Goal: Task Accomplishment & Management: Complete application form

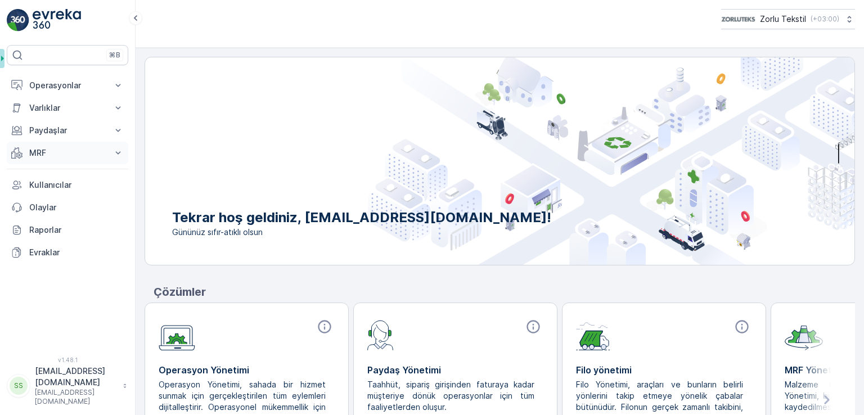
click at [53, 156] on p "MRF" at bounding box center [67, 152] width 77 height 11
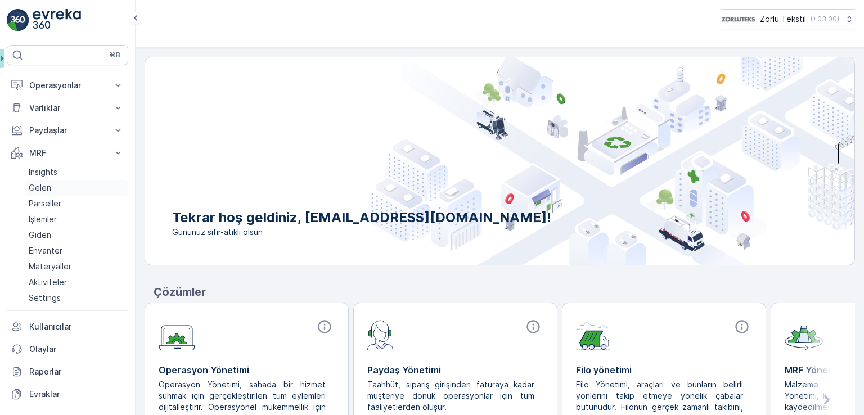
click at [52, 190] on link "Gelen" at bounding box center [76, 188] width 104 height 16
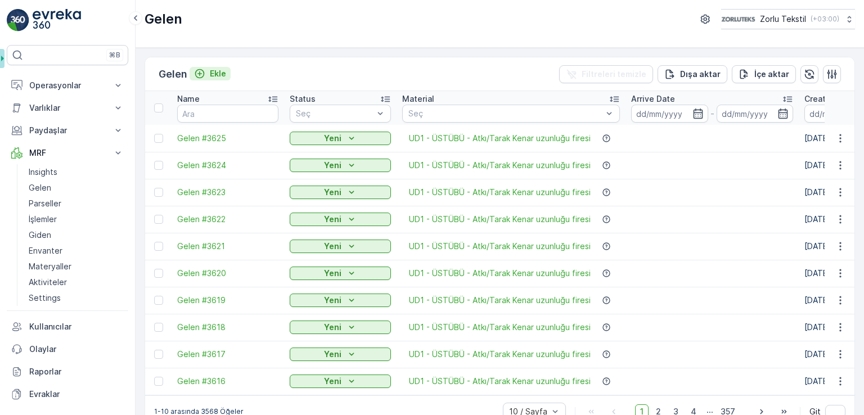
click at [222, 77] on p "Ekle" at bounding box center [218, 73] width 16 height 11
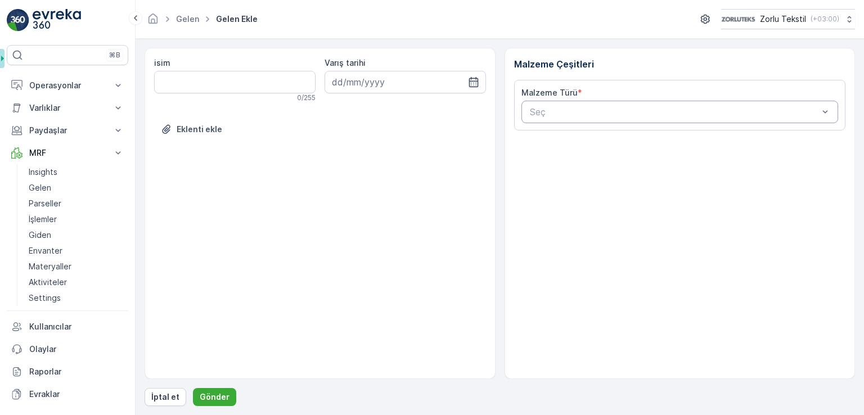
click at [765, 107] on div at bounding box center [674, 112] width 291 height 10
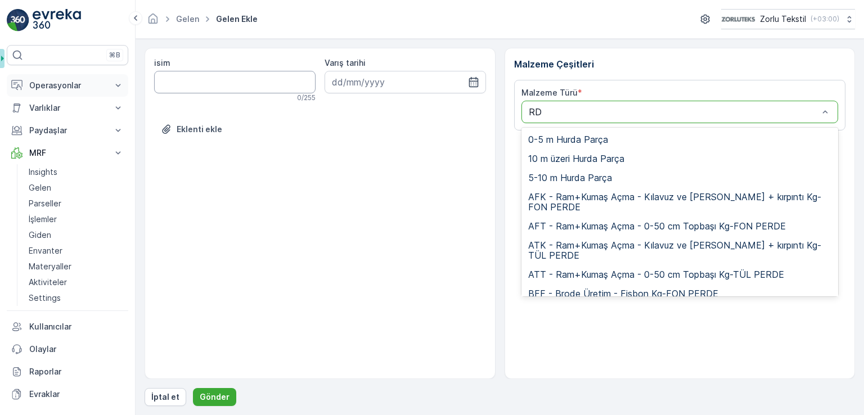
type input "R"
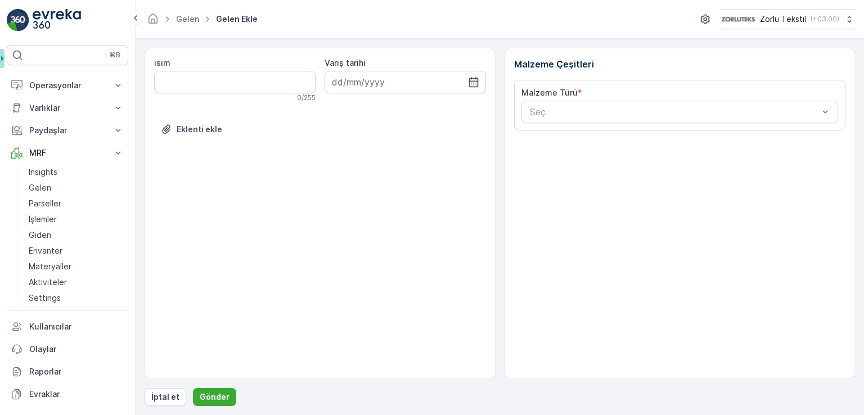
click at [621, 97] on div "Malzeme Türü *" at bounding box center [680, 92] width 317 height 11
click at [621, 115] on div at bounding box center [674, 112] width 291 height 10
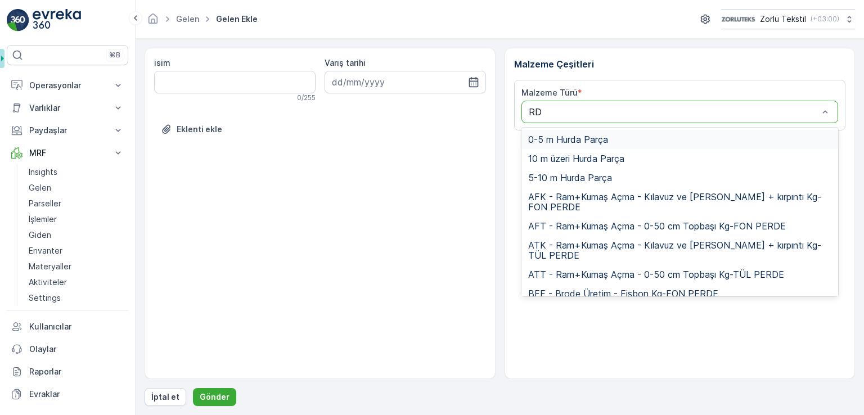
type input "RD1"
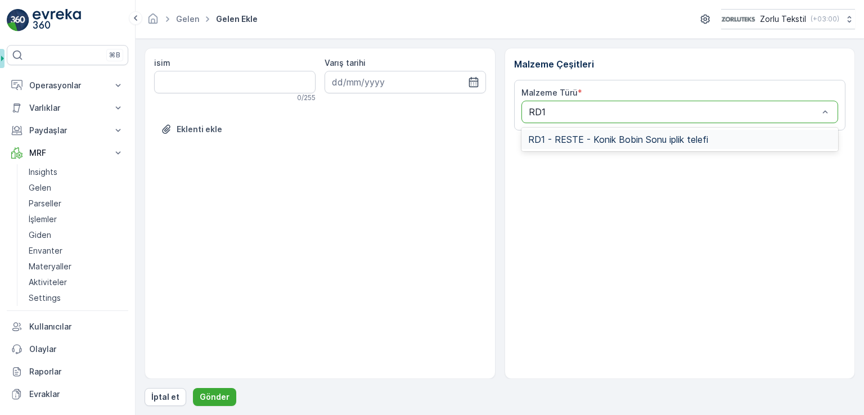
click at [596, 143] on span "RD1 - RESTE - Konik Bobin Sonu iplik telefi" at bounding box center [618, 139] width 180 height 10
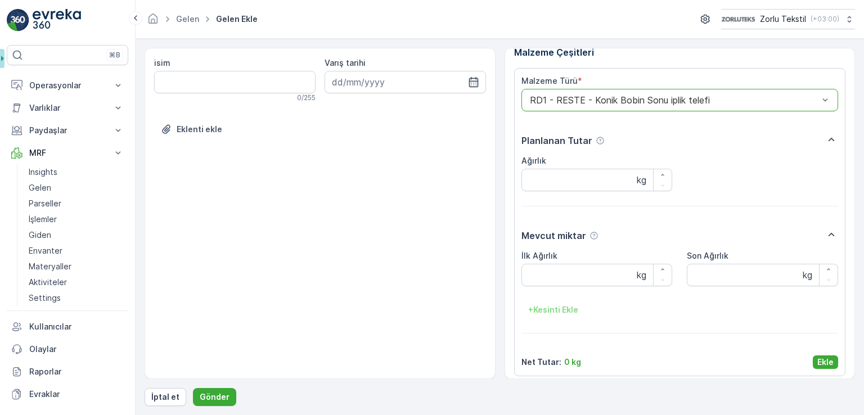
scroll to position [18, 0]
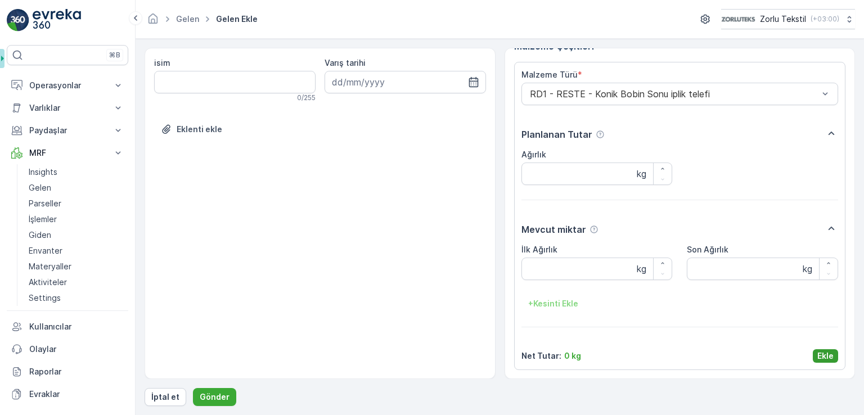
click at [819, 356] on p "Ekle" at bounding box center [826, 356] width 16 height 11
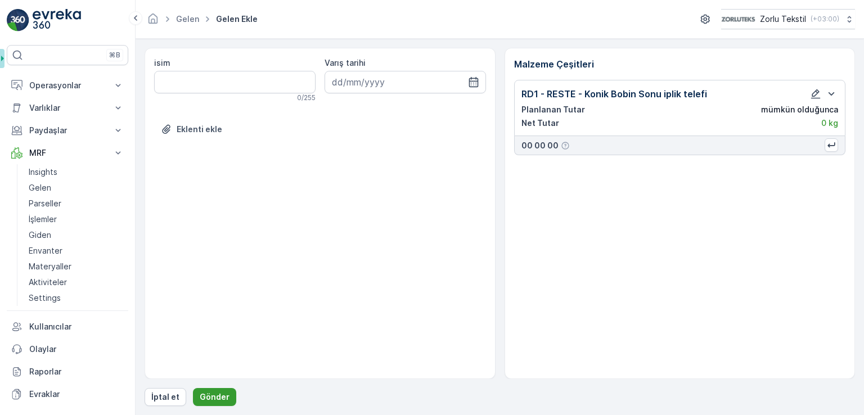
click at [226, 401] on button "Gönder" at bounding box center [214, 397] width 43 height 18
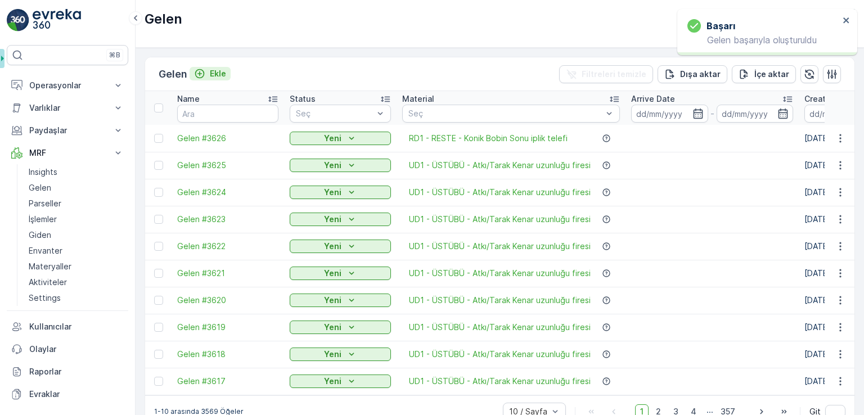
click at [226, 68] on p "Ekle" at bounding box center [218, 73] width 16 height 11
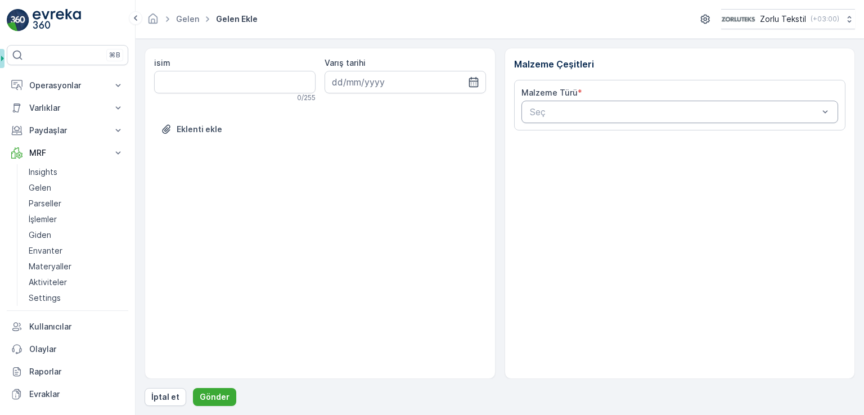
click at [542, 112] on div at bounding box center [674, 112] width 291 height 10
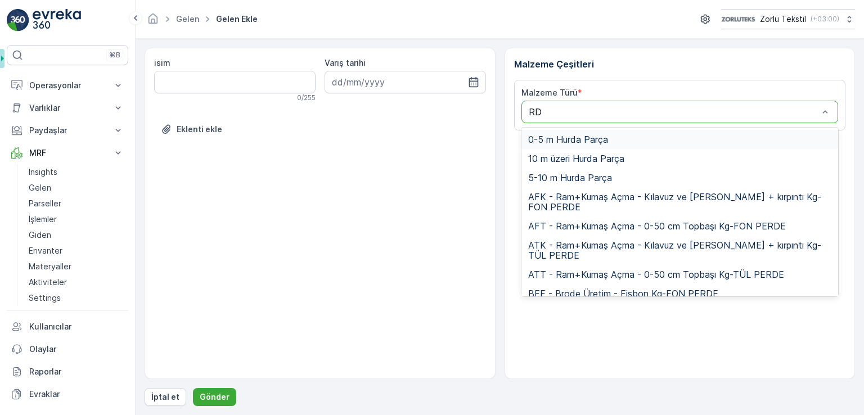
type input "RD1"
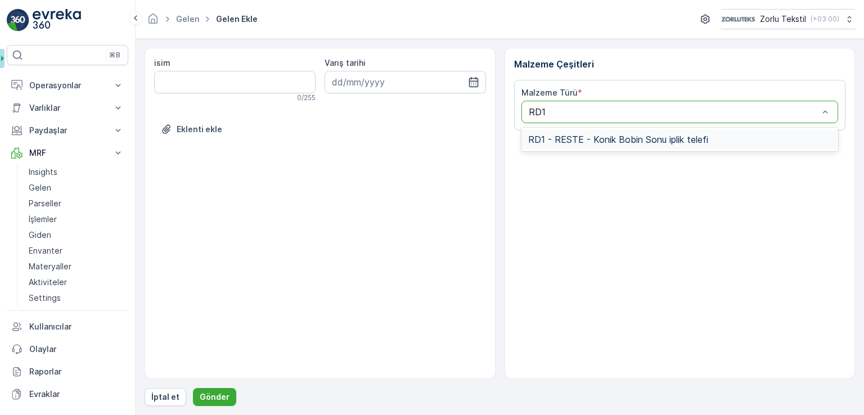
click at [530, 144] on span "RD1 - RESTE - Konik Bobin Sonu iplik telefi" at bounding box center [618, 139] width 180 height 10
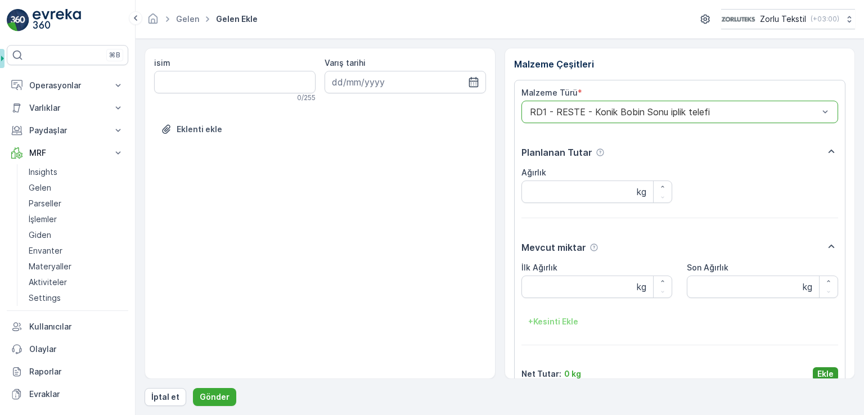
click at [813, 370] on button "Ekle" at bounding box center [825, 374] width 25 height 14
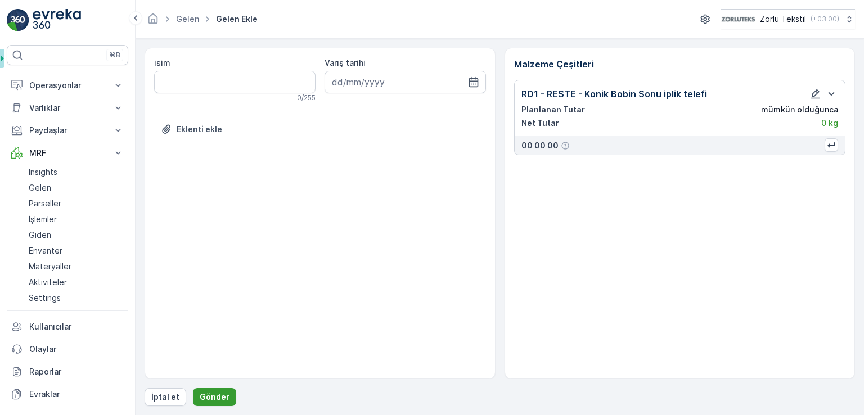
click at [219, 392] on p "Gönder" at bounding box center [215, 397] width 30 height 11
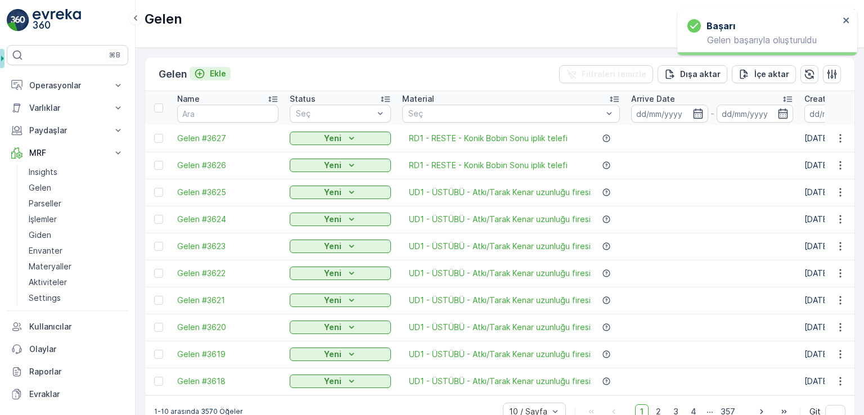
click at [216, 77] on p "Ekle" at bounding box center [218, 73] width 16 height 11
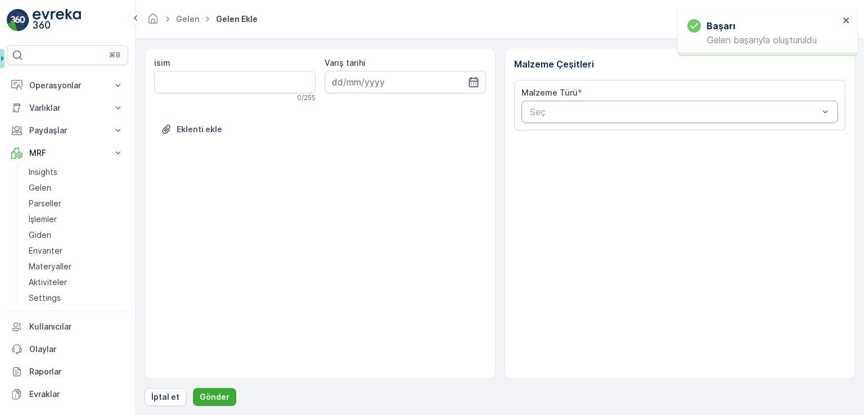
click at [572, 119] on div "Seç" at bounding box center [680, 112] width 317 height 23
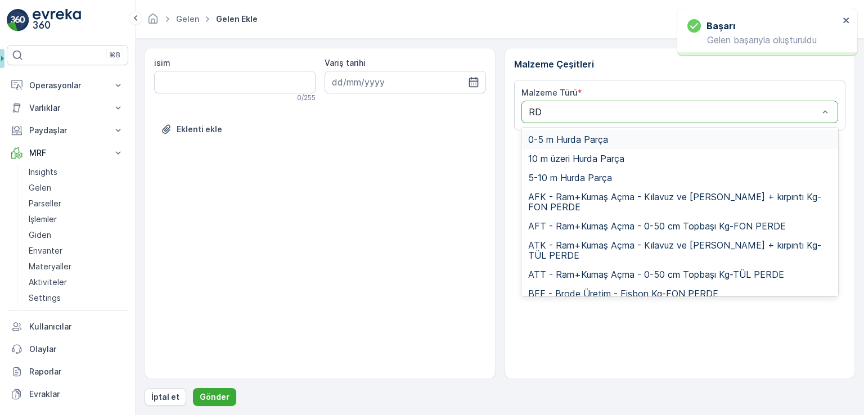
type input "RD1"
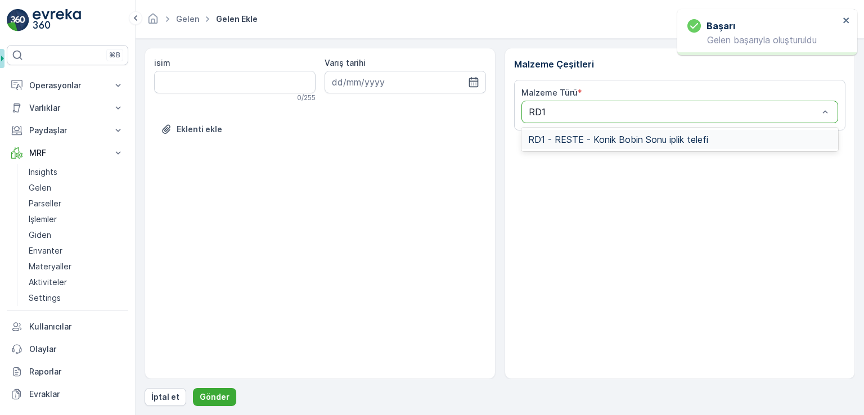
click at [635, 151] on div "Malzeme Çeşitleri Malzeme Türü * 1 result available for search term RD1. Use Up…" at bounding box center [680, 213] width 351 height 331
click at [639, 138] on span "RD1 - RESTE - Konik Bobin Sonu iplik telefi" at bounding box center [618, 139] width 180 height 10
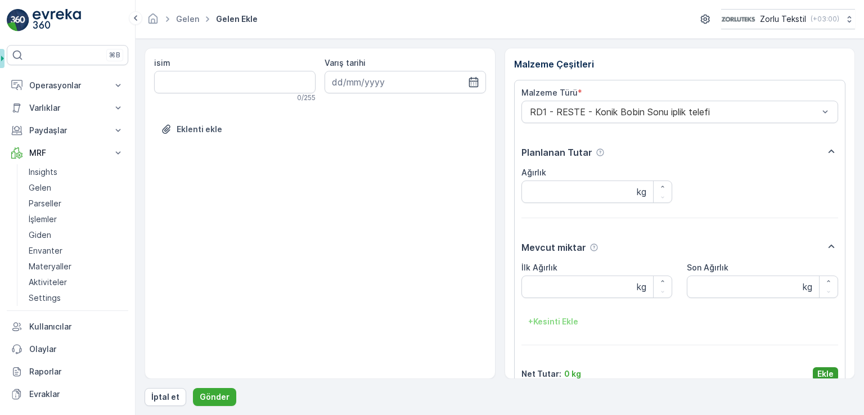
click at [824, 373] on p "Ekle" at bounding box center [826, 374] width 16 height 11
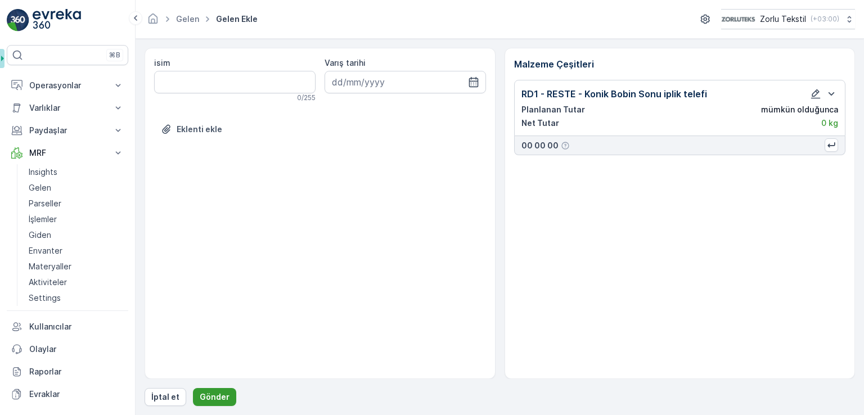
click at [213, 400] on p "Gönder" at bounding box center [215, 397] width 30 height 11
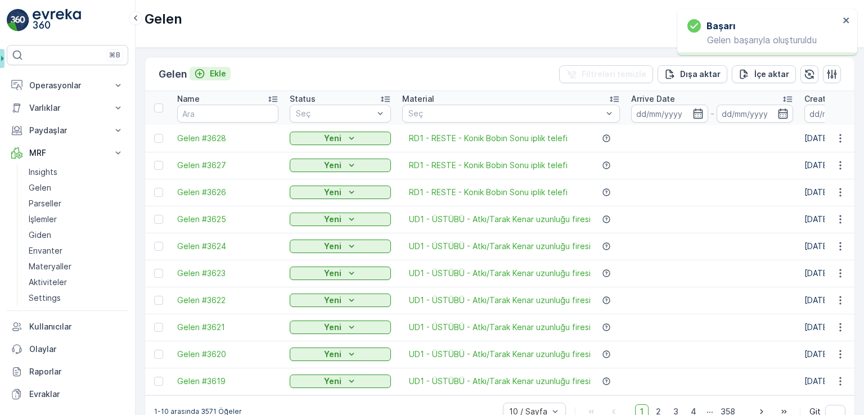
click at [208, 69] on div "Ekle" at bounding box center [210, 73] width 32 height 11
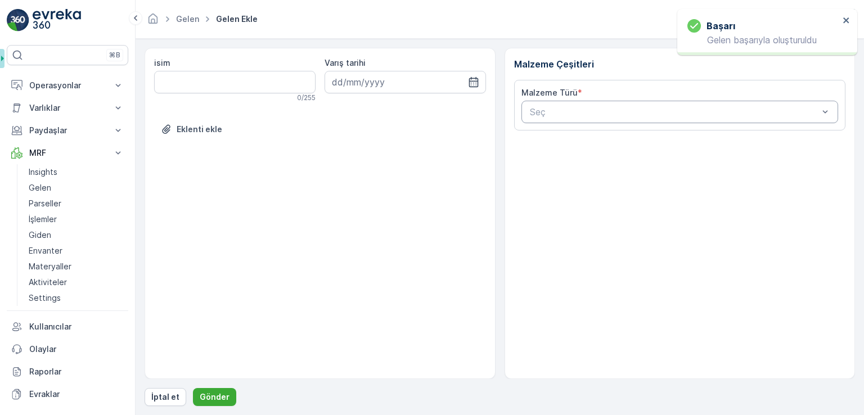
click at [611, 110] on div at bounding box center [674, 112] width 291 height 10
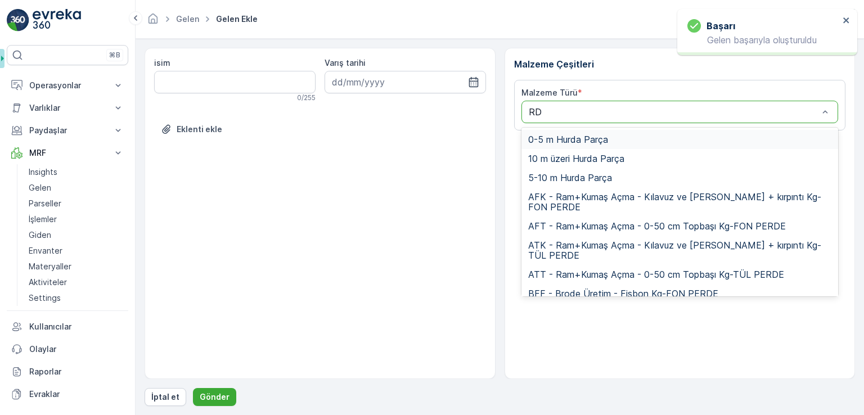
type input "RD1"
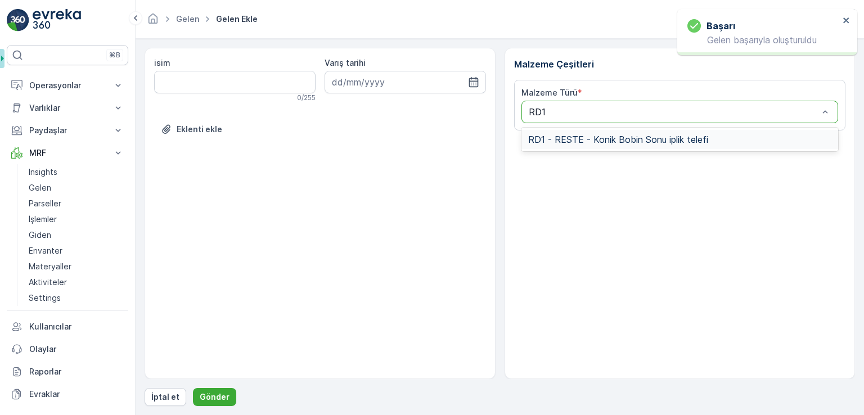
click at [567, 140] on span "RD1 - RESTE - Konik Bobin Sonu iplik telefi" at bounding box center [618, 139] width 180 height 10
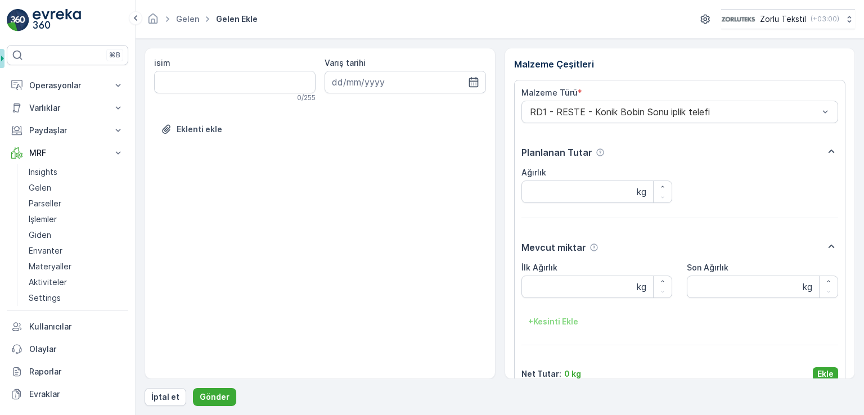
click at [815, 389] on div "İptal et Gönder" at bounding box center [500, 397] width 711 height 18
click at [818, 378] on p "Ekle" at bounding box center [826, 374] width 16 height 11
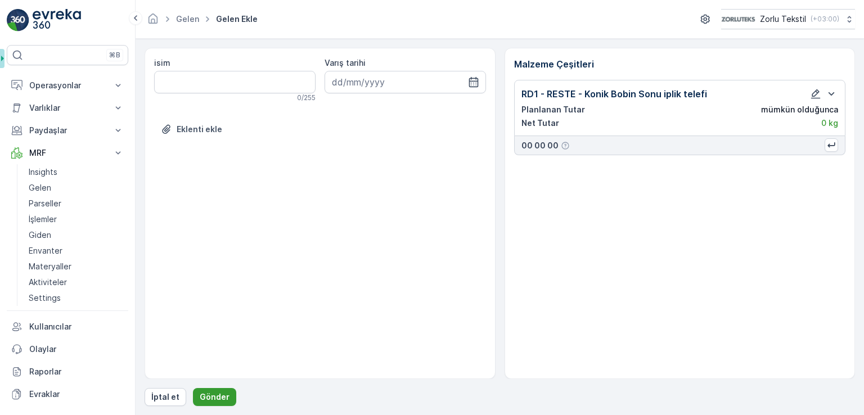
click at [225, 397] on p "Gönder" at bounding box center [215, 397] width 30 height 11
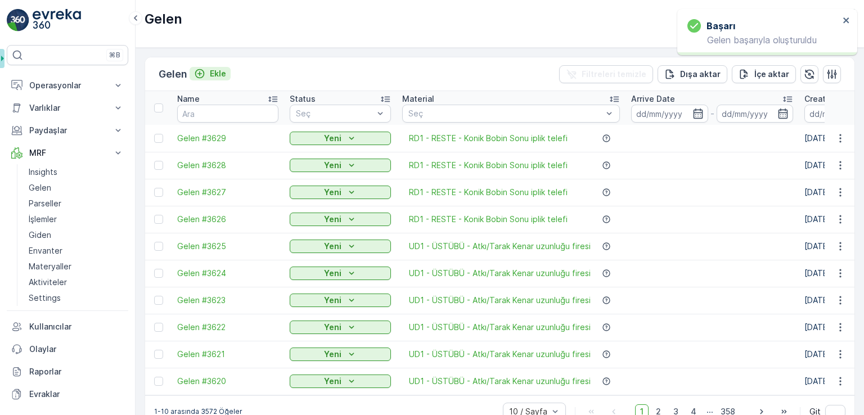
click at [225, 73] on p "Ekle" at bounding box center [218, 73] width 16 height 11
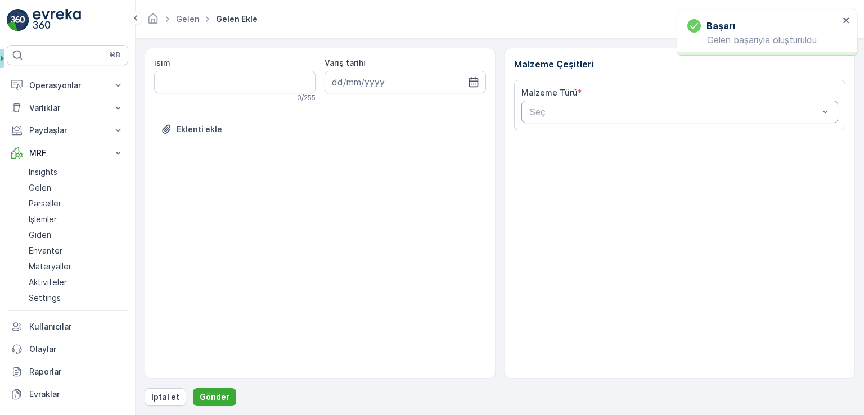
click at [522, 111] on div "Seç" at bounding box center [680, 112] width 317 height 23
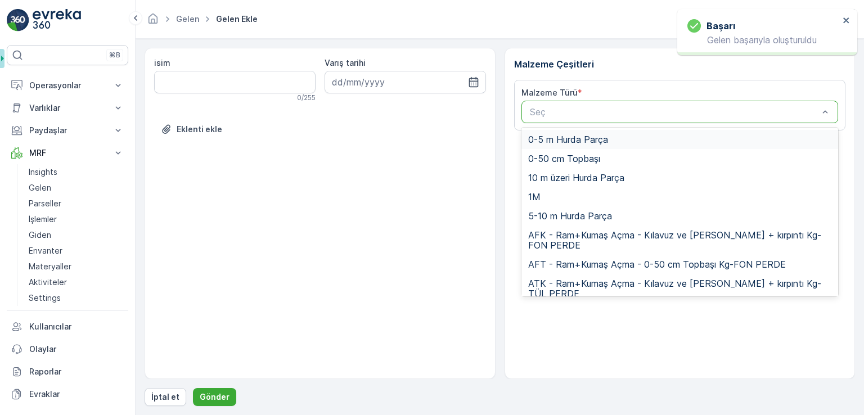
click at [523, 110] on div "Seç" at bounding box center [680, 112] width 317 height 23
type input "R"
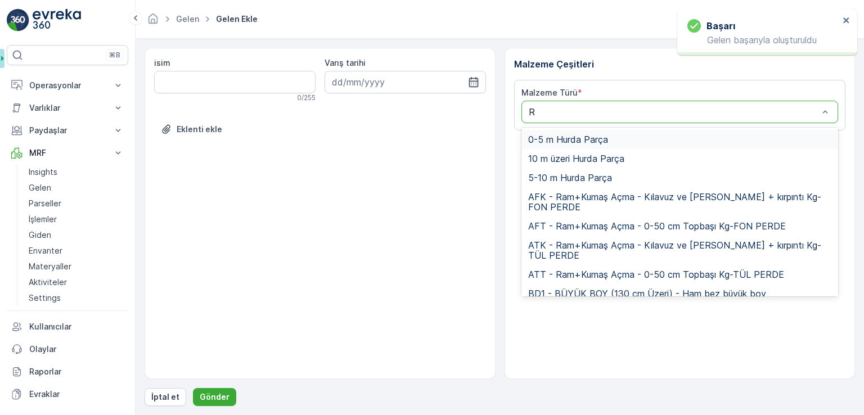
click at [527, 110] on div "R" at bounding box center [680, 112] width 317 height 23
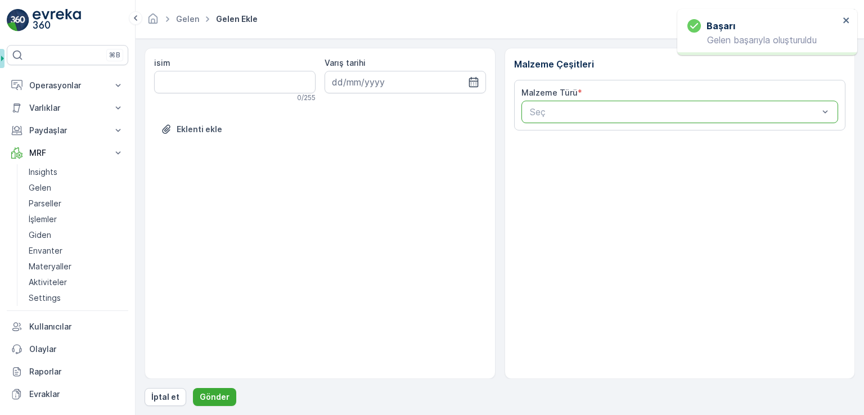
click at [529, 110] on input "text" at bounding box center [530, 112] width 3 height 10
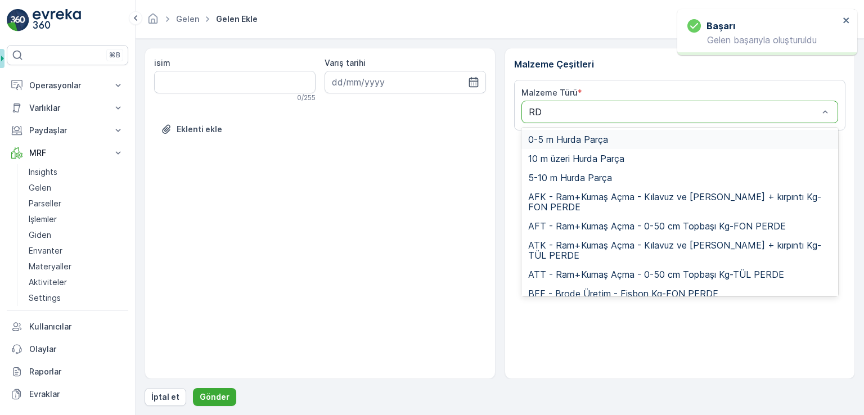
type input "RD1"
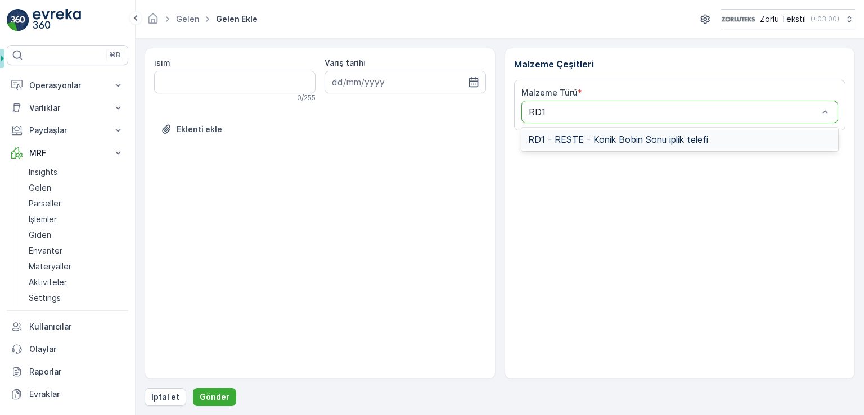
click at [544, 130] on div "RD1 - RESTE - Konik Bobin Sonu iplik telefi" at bounding box center [680, 139] width 317 height 19
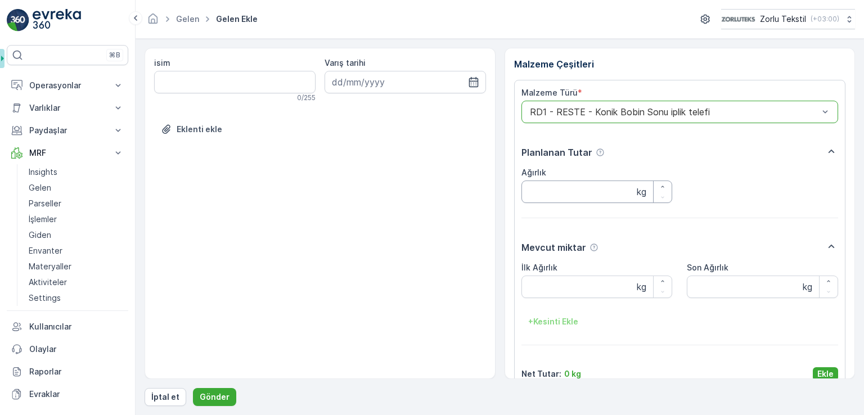
scroll to position [18, 0]
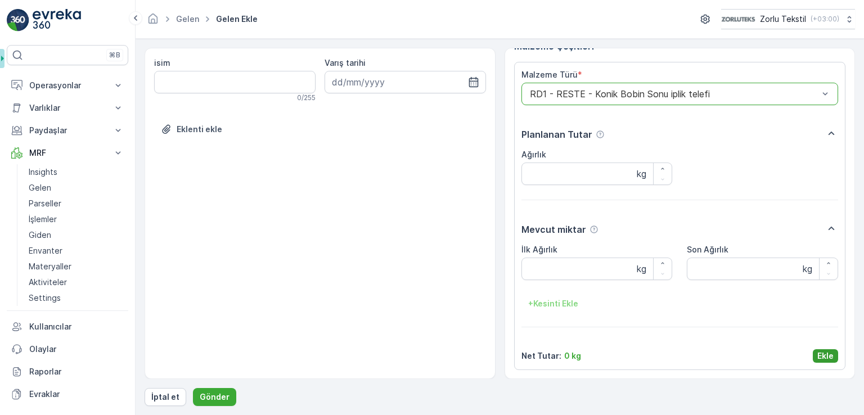
click at [824, 360] on p "Ekle" at bounding box center [826, 356] width 16 height 11
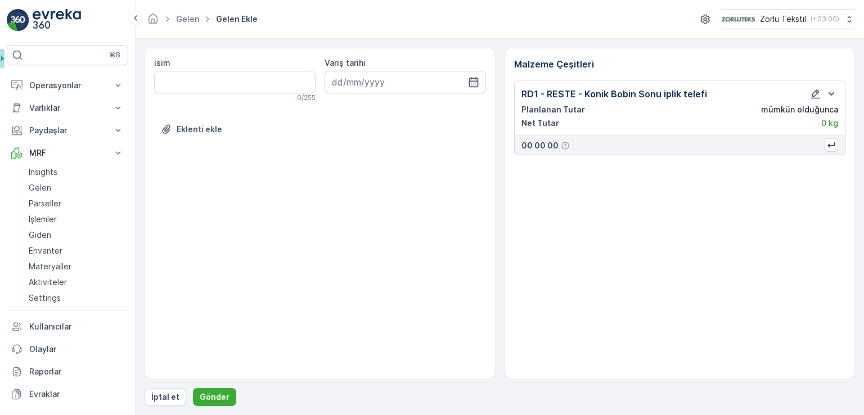
scroll to position [0, 0]
click at [203, 401] on p "Gönder" at bounding box center [215, 397] width 30 height 11
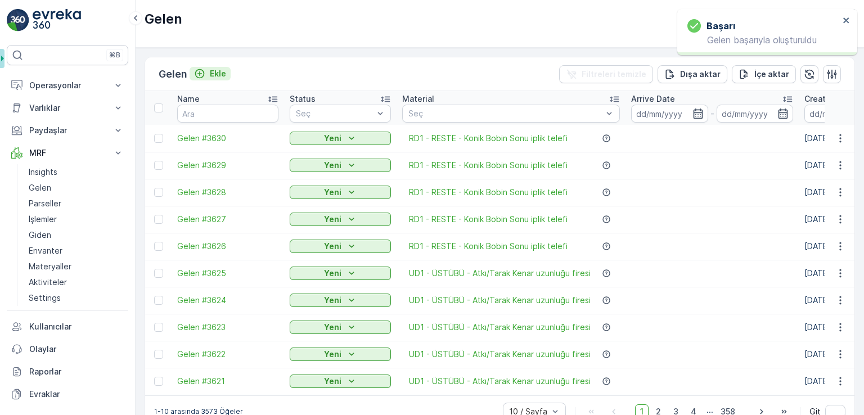
click at [204, 68] on icon "Ekle" at bounding box center [199, 73] width 11 height 11
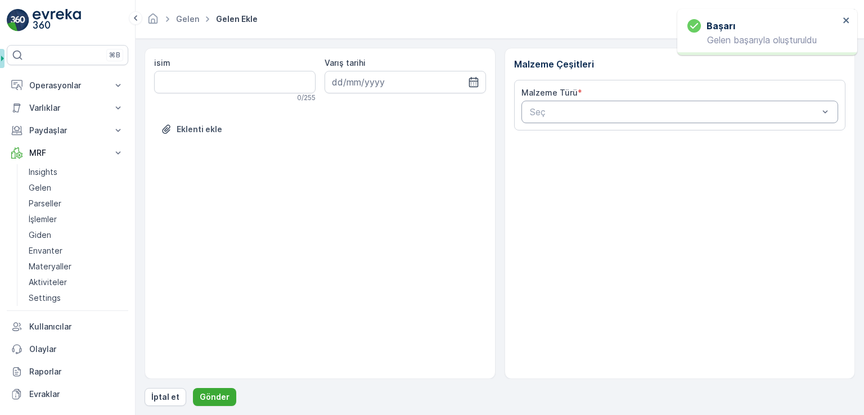
click at [696, 109] on div "Seç" at bounding box center [680, 112] width 317 height 23
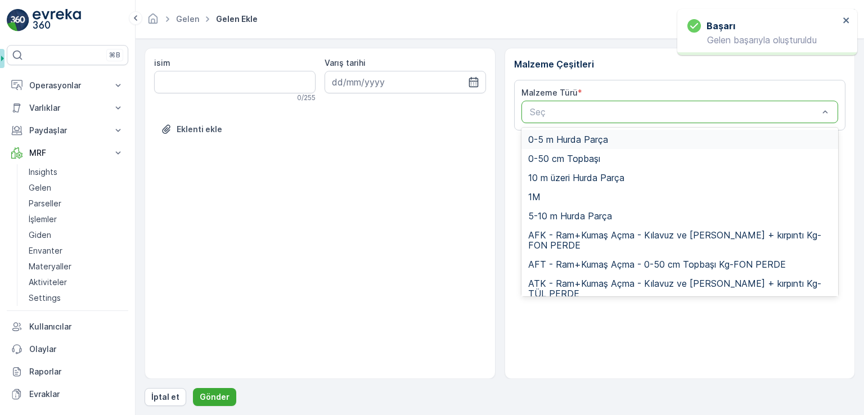
click at [696, 111] on div at bounding box center [674, 112] width 291 height 10
type input "R"
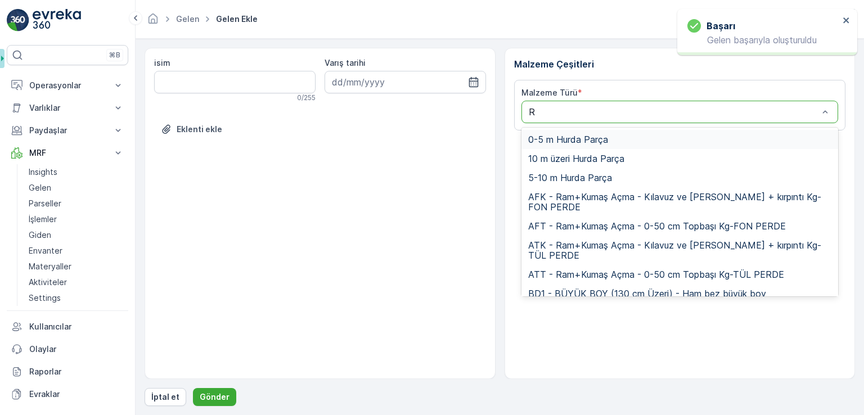
click at [696, 111] on div "R" at bounding box center [674, 112] width 291 height 10
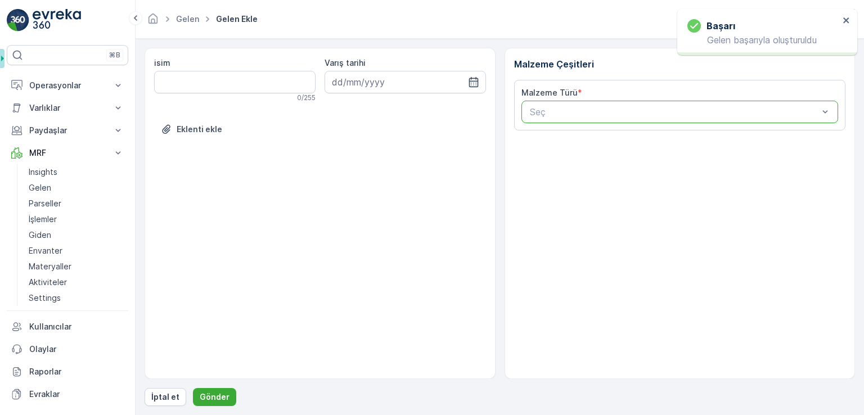
click at [696, 111] on div at bounding box center [674, 112] width 291 height 10
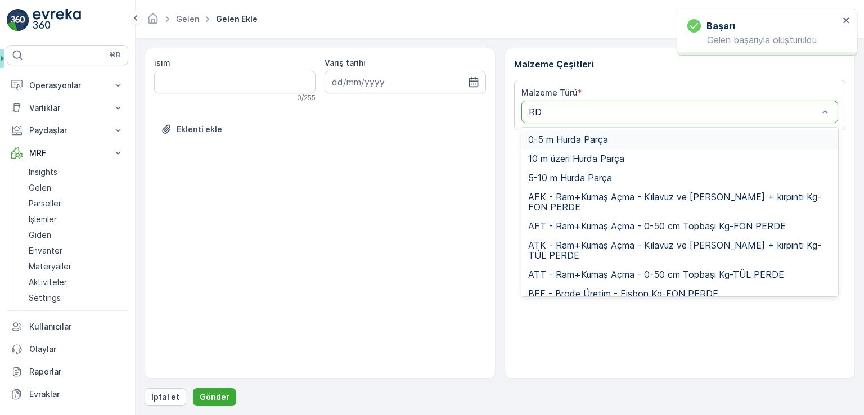
type input "RD1"
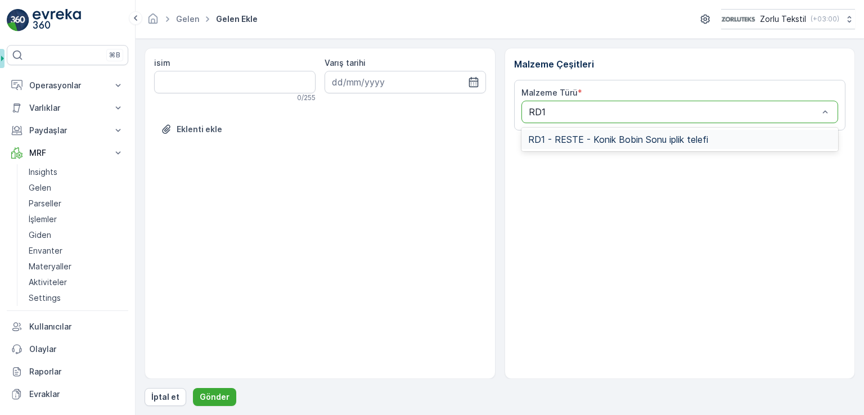
click at [675, 137] on span "RD1 - RESTE - Konik Bobin Sonu iplik telefi" at bounding box center [618, 139] width 180 height 10
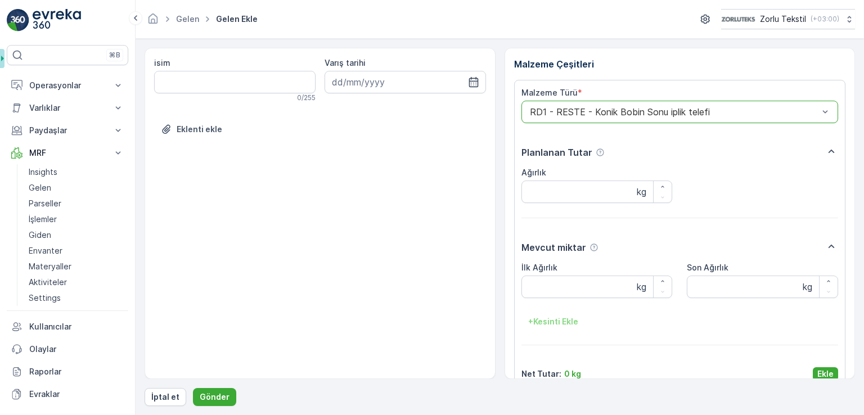
scroll to position [18, 0]
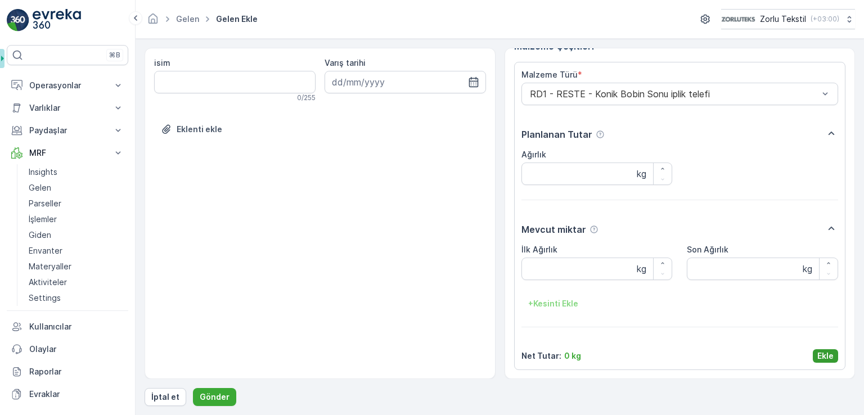
click at [833, 361] on button "Ekle" at bounding box center [825, 356] width 25 height 14
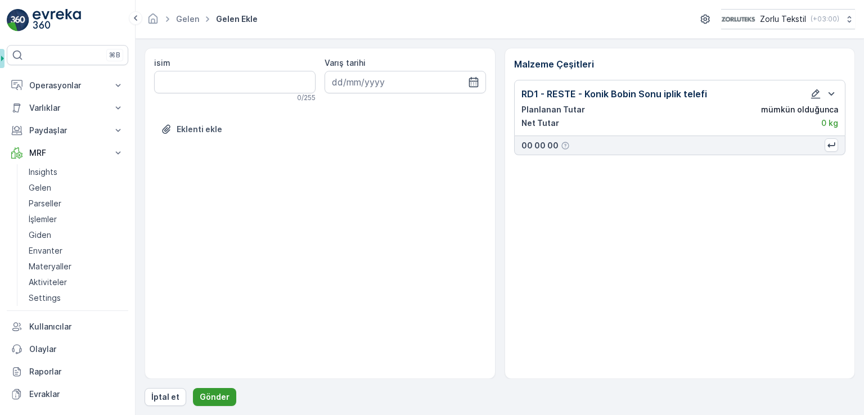
click at [218, 397] on p "Gönder" at bounding box center [215, 397] width 30 height 11
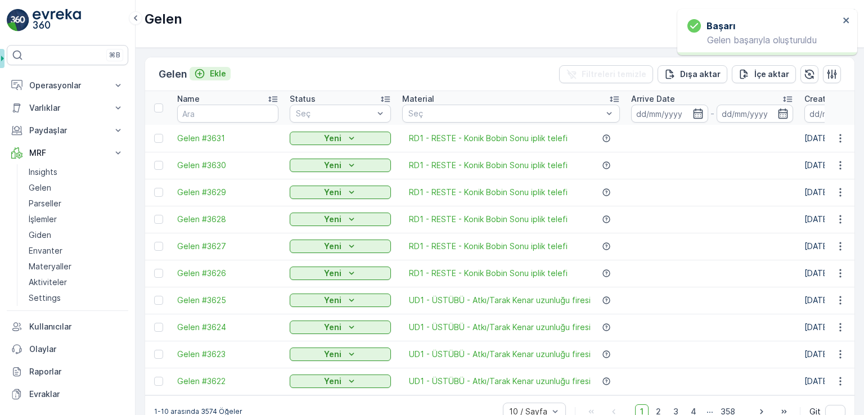
click at [222, 75] on p "Ekle" at bounding box center [218, 73] width 16 height 11
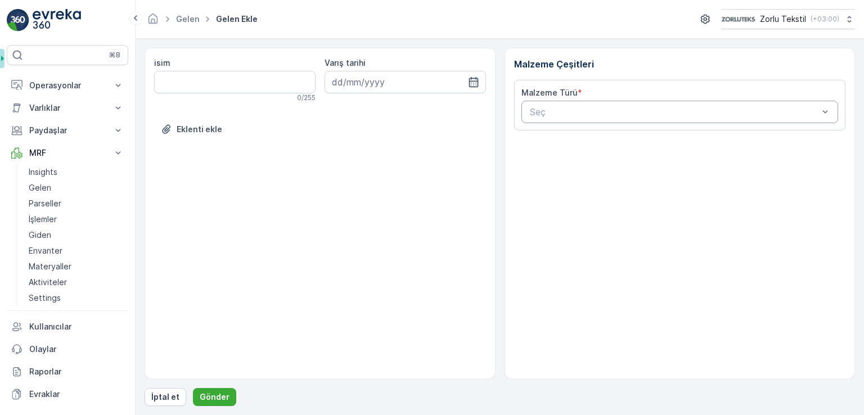
click at [671, 111] on div at bounding box center [674, 112] width 291 height 10
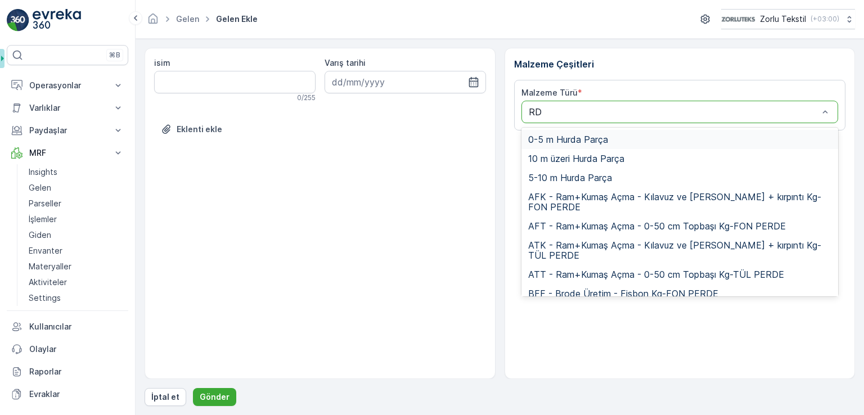
type input "RD1"
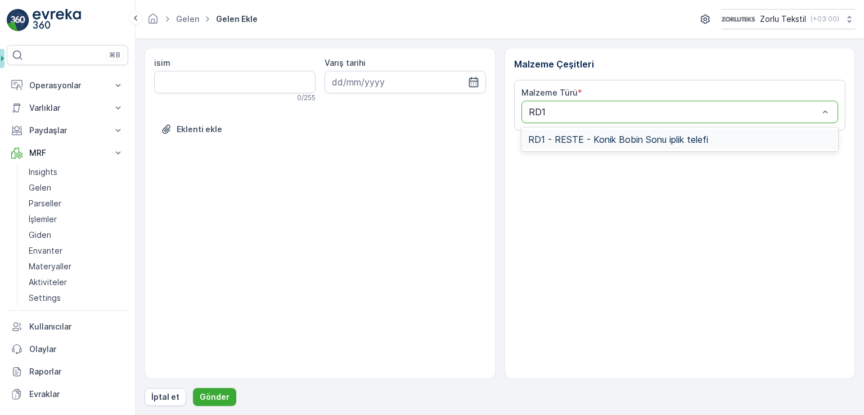
click at [620, 145] on div "RD1 - RESTE - Konik Bobin Sonu iplik telefi" at bounding box center [680, 139] width 317 height 19
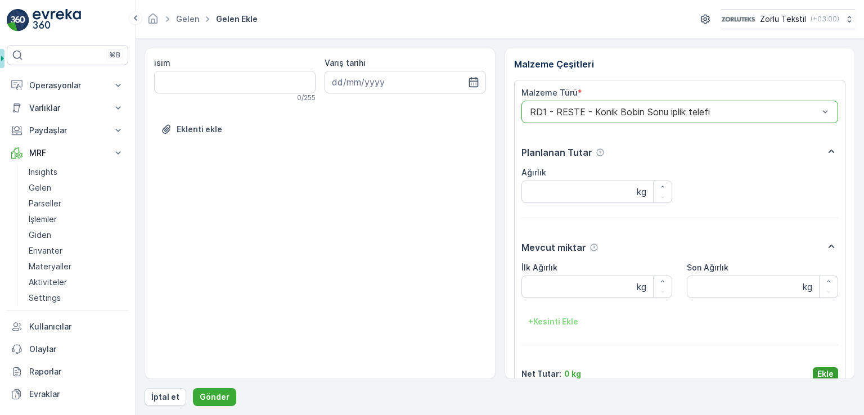
click at [818, 375] on p "Ekle" at bounding box center [826, 374] width 16 height 11
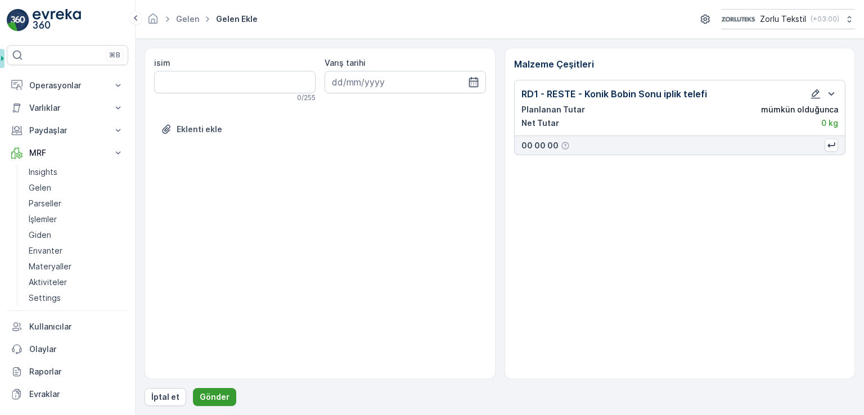
click at [203, 401] on p "Gönder" at bounding box center [215, 397] width 30 height 11
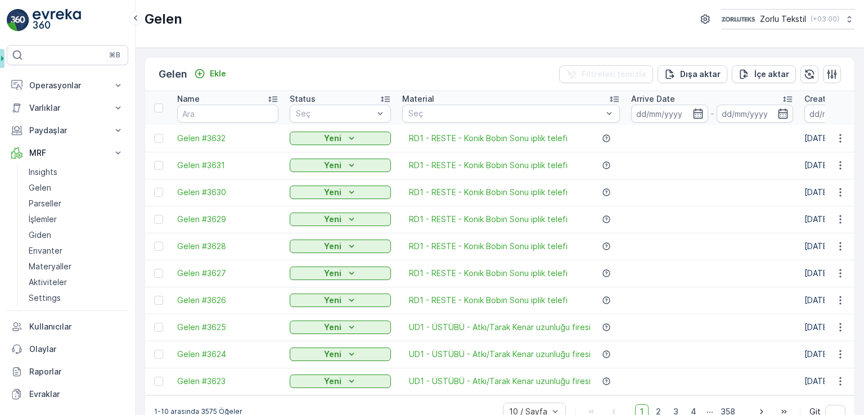
click at [200, 62] on div "Gelen Ekle Filtreleri temizle Dışa aktar İçe aktar" at bounding box center [500, 74] width 710 height 34
click at [199, 74] on icon "Ekle" at bounding box center [199, 73] width 11 height 11
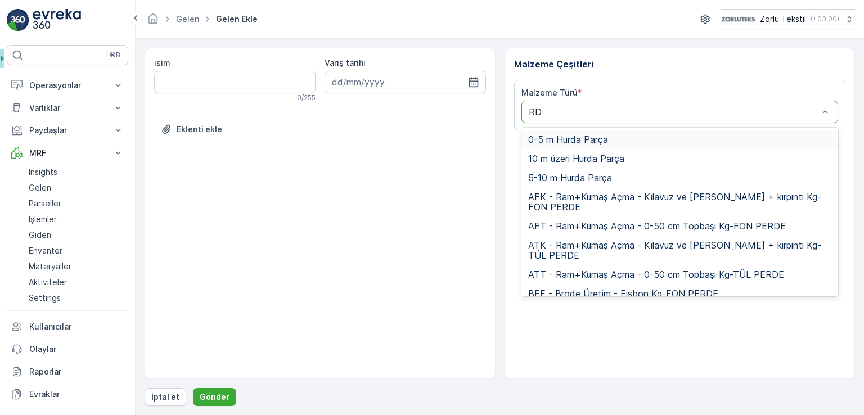
type input "RD1"
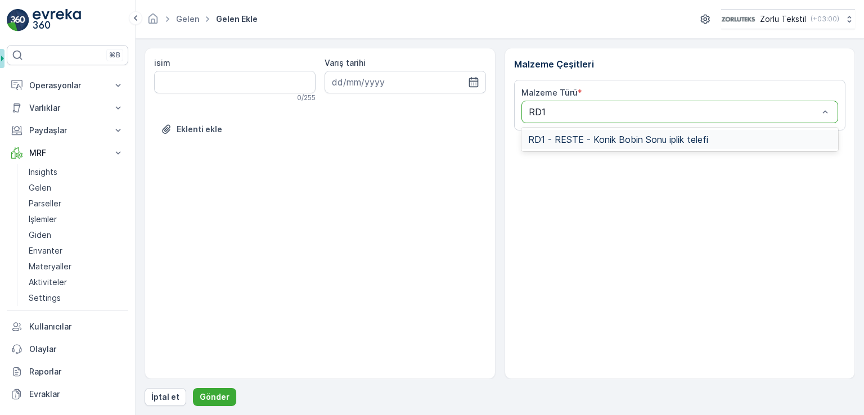
click at [589, 142] on span "RD1 - RESTE - Konik Bobin Sonu iplik telefi" at bounding box center [618, 139] width 180 height 10
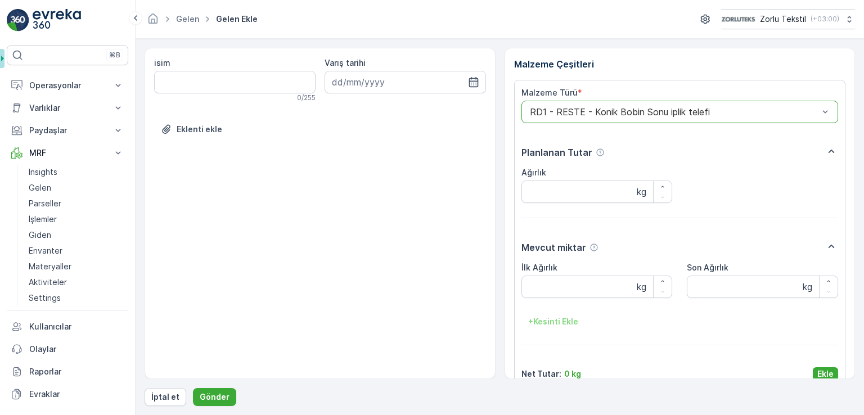
click at [819, 376] on p "Ekle" at bounding box center [826, 374] width 16 height 11
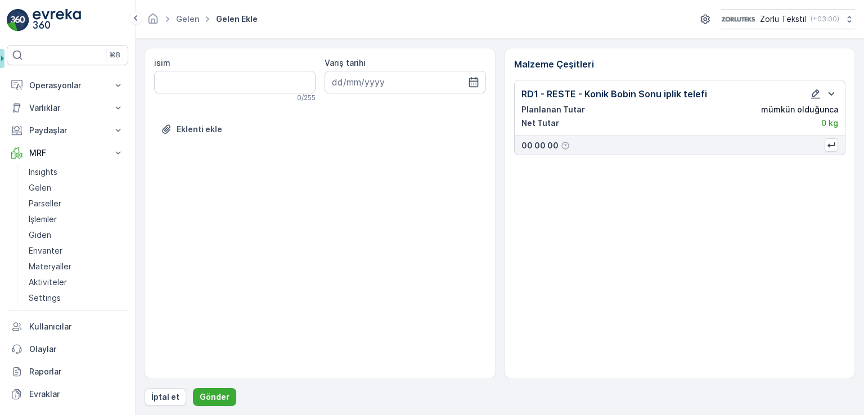
click at [219, 406] on button "Gönder" at bounding box center [214, 397] width 43 height 18
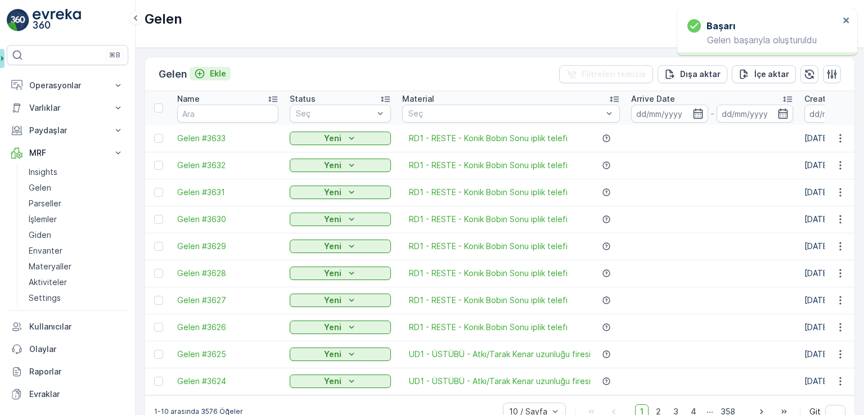
click at [214, 71] on p "Ekle" at bounding box center [218, 73] width 16 height 11
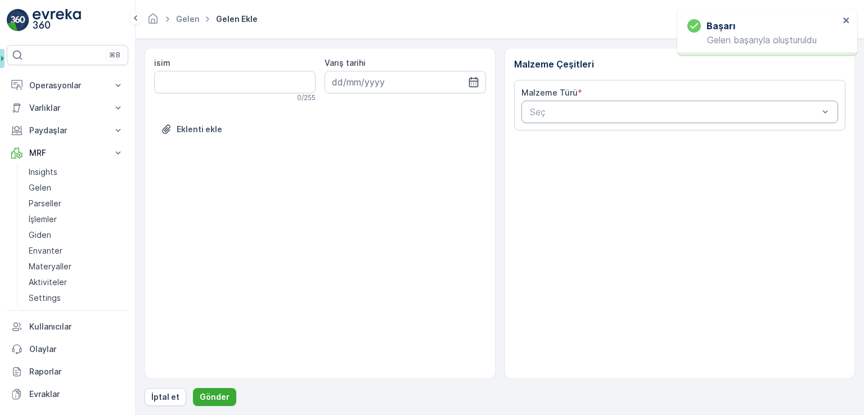
click at [608, 111] on div at bounding box center [674, 112] width 291 height 10
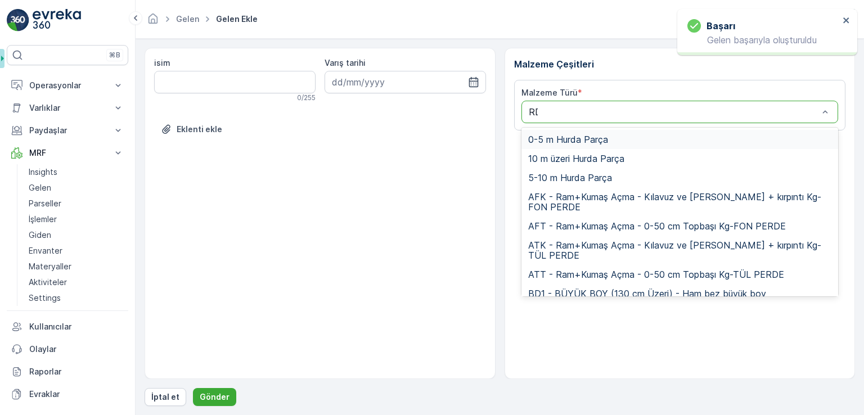
type input "RD1"
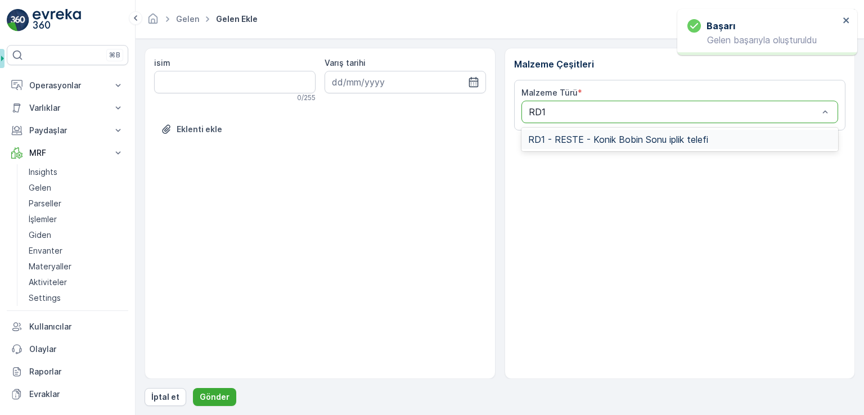
click at [584, 149] on div "RD1 - RESTE - Konik Bobin Sonu iplik telefi" at bounding box center [680, 140] width 317 height 24
click at [587, 132] on div "RD1 - RESTE - Konik Bobin Sonu iplik telefi" at bounding box center [680, 139] width 317 height 19
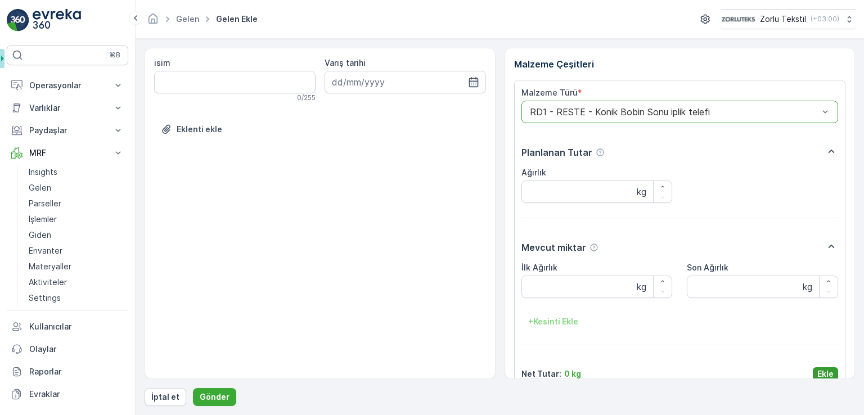
click at [818, 369] on p "Ekle" at bounding box center [826, 374] width 16 height 11
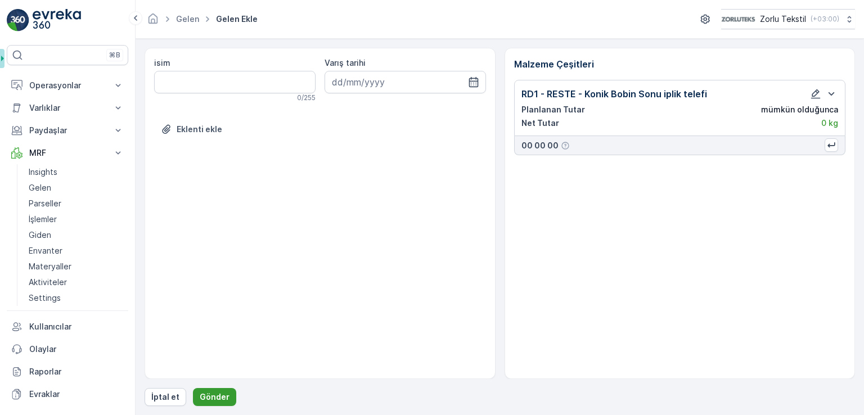
click at [223, 397] on p "Gönder" at bounding box center [215, 397] width 30 height 11
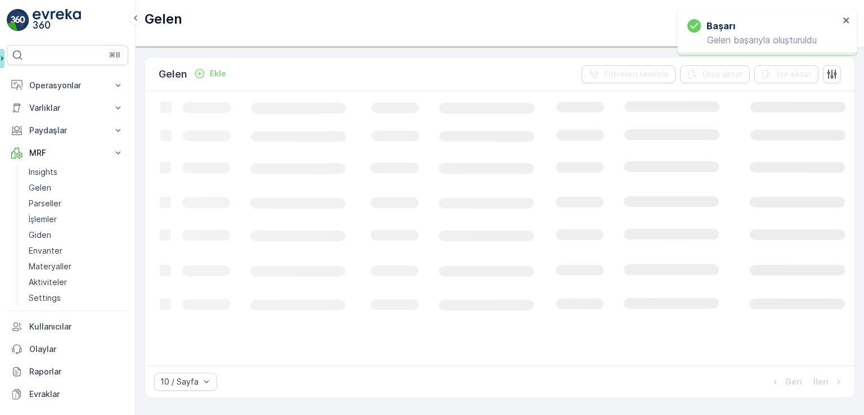
click at [205, 75] on icon "Ekle" at bounding box center [199, 73] width 11 height 11
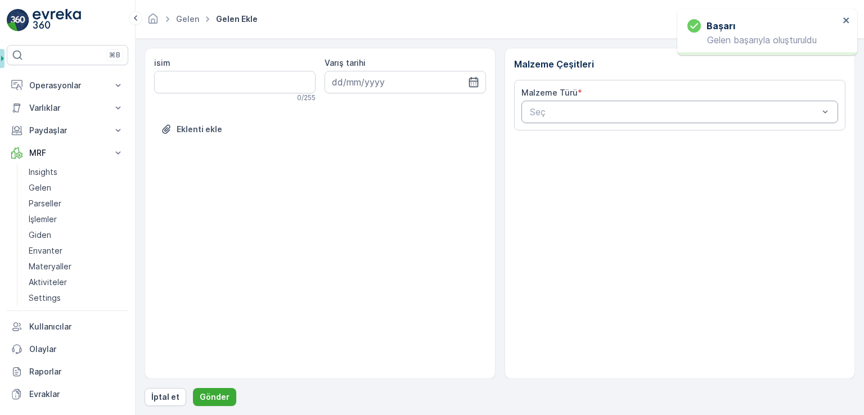
click at [580, 107] on div at bounding box center [674, 112] width 291 height 10
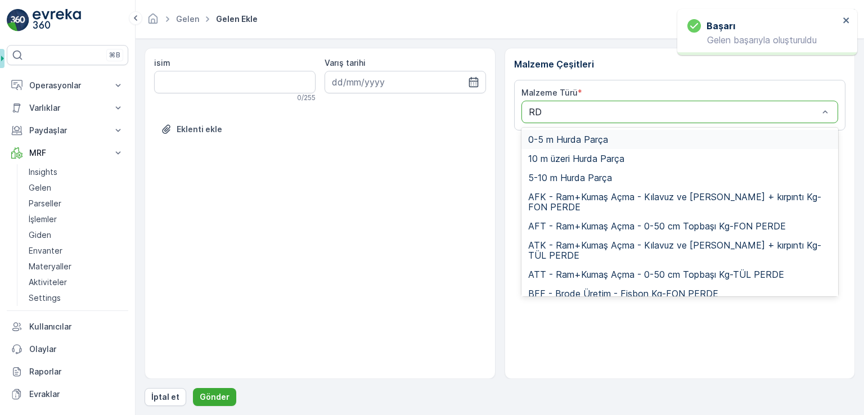
type input "RD1"
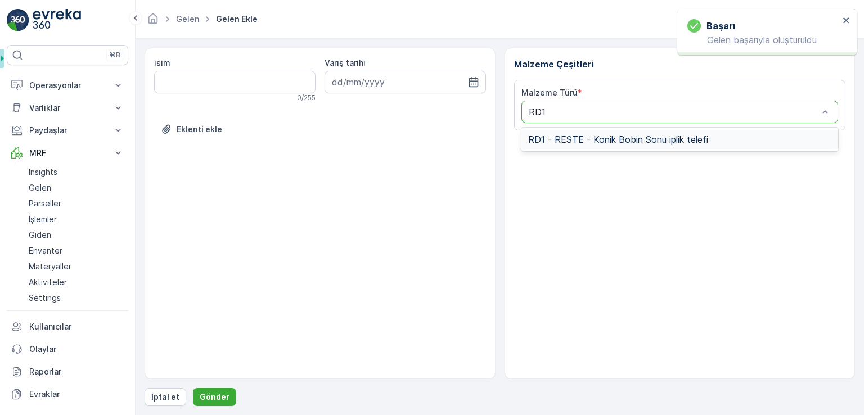
click at [557, 136] on span "RD1 - RESTE - Konik Bobin Sonu iplik telefi" at bounding box center [618, 139] width 180 height 10
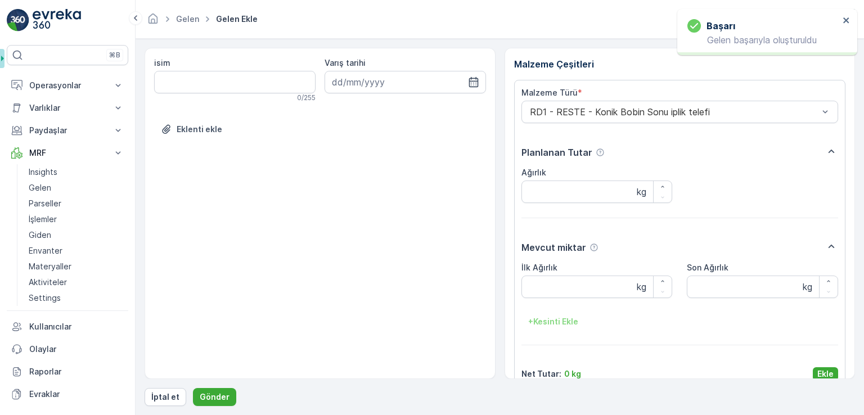
click at [819, 378] on p "Ekle" at bounding box center [826, 374] width 16 height 11
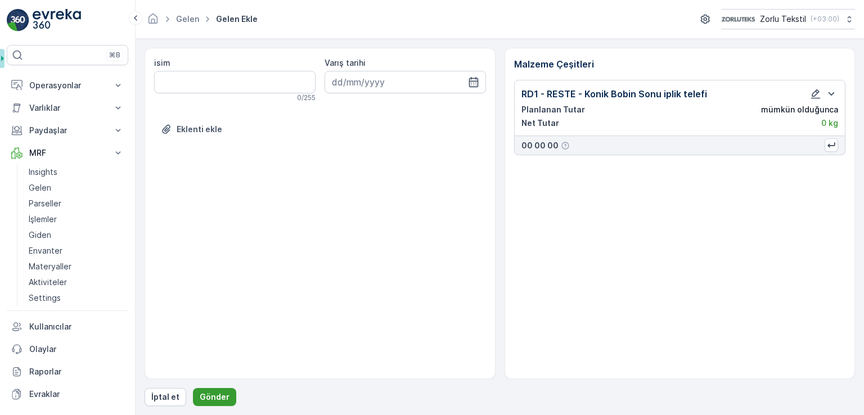
click at [208, 402] on p "Gönder" at bounding box center [215, 397] width 30 height 11
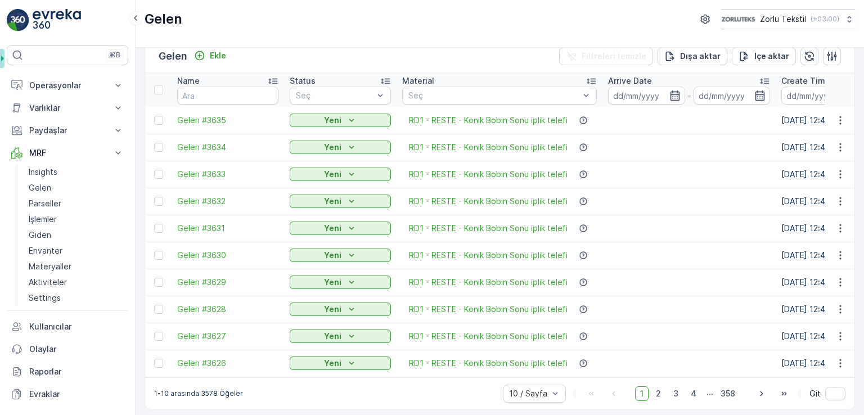
scroll to position [26, 0]
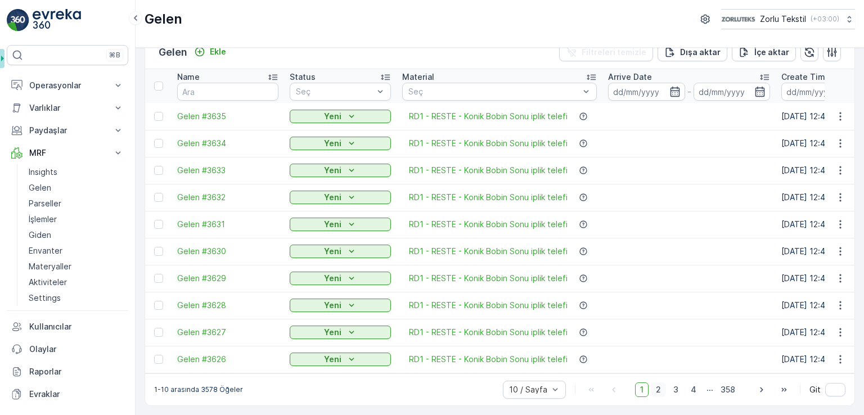
click at [664, 391] on span "2" at bounding box center [658, 390] width 15 height 15
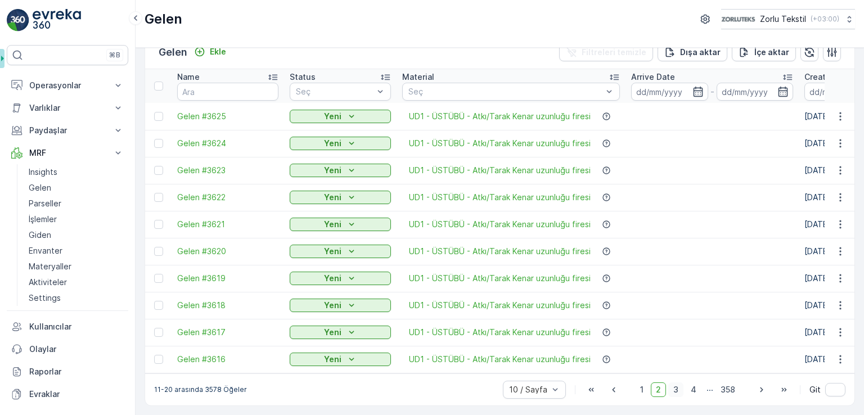
click at [669, 388] on span "3" at bounding box center [676, 390] width 15 height 15
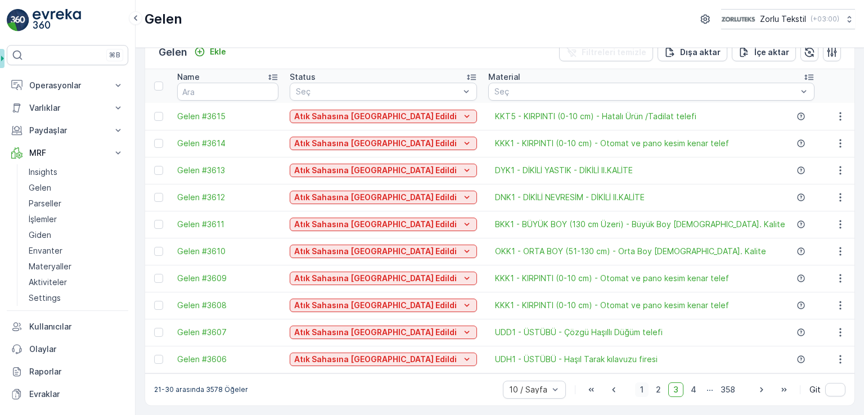
click at [642, 388] on span "1" at bounding box center [642, 390] width 14 height 15
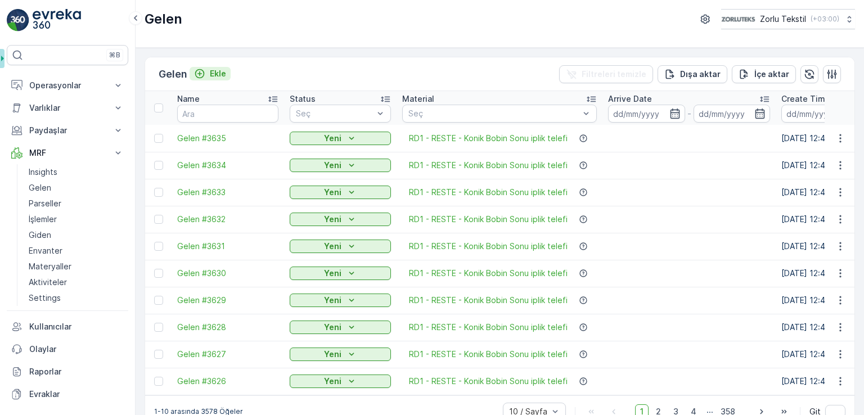
click at [223, 69] on p "Ekle" at bounding box center [218, 73] width 16 height 11
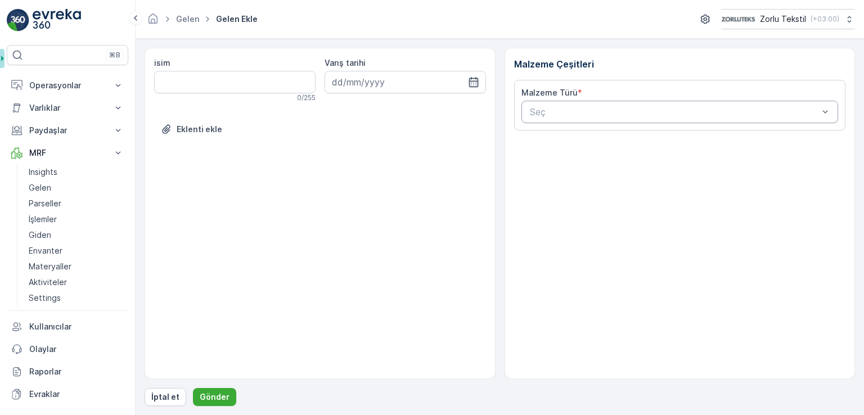
click at [538, 113] on div at bounding box center [674, 112] width 291 height 10
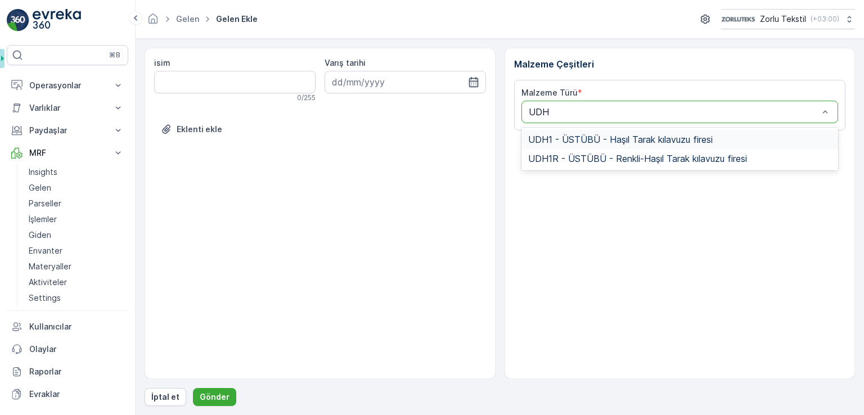
type input "UDH1"
click at [651, 135] on span "UDH1 - ÜSTÜBÜ - Haşıl Tarak kılavuzu firesi" at bounding box center [620, 139] width 185 height 10
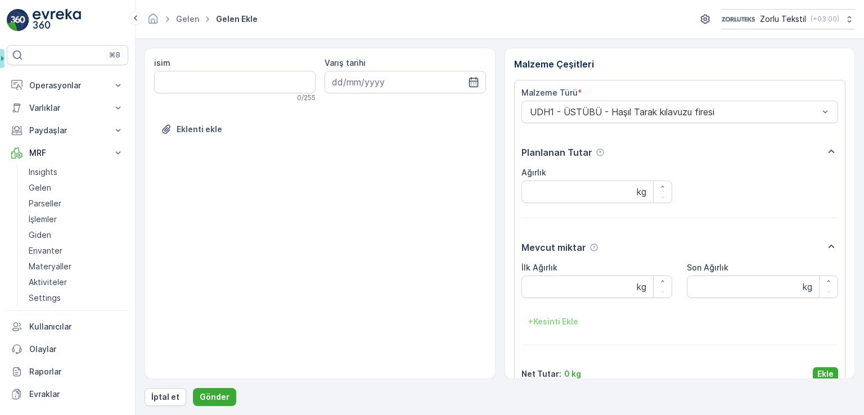
click at [826, 379] on div "isim 0 / 255 Varış tarihi Eklenti ekle Malzeme Çeşitleri Malzeme Türü * UDH1 - …" at bounding box center [500, 227] width 711 height 358
click at [824, 375] on p "Ekle" at bounding box center [826, 374] width 16 height 11
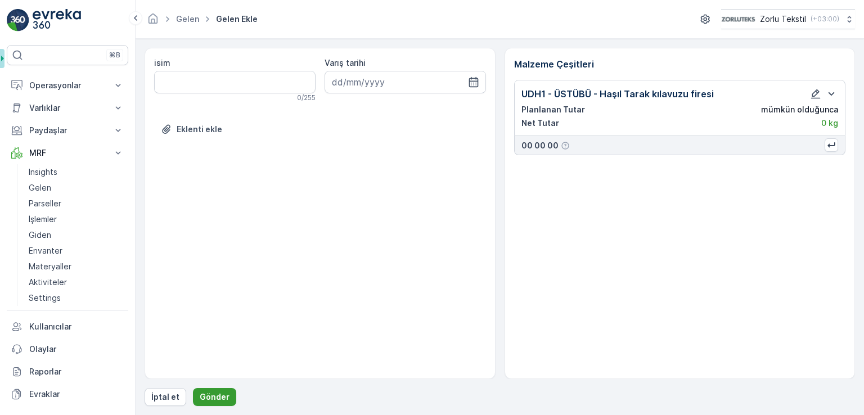
click at [225, 400] on p "Gönder" at bounding box center [215, 397] width 30 height 11
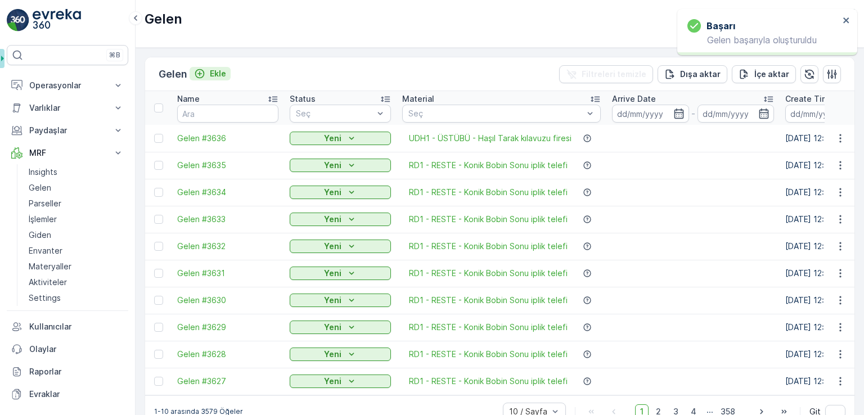
click at [223, 73] on p "Ekle" at bounding box center [218, 73] width 16 height 11
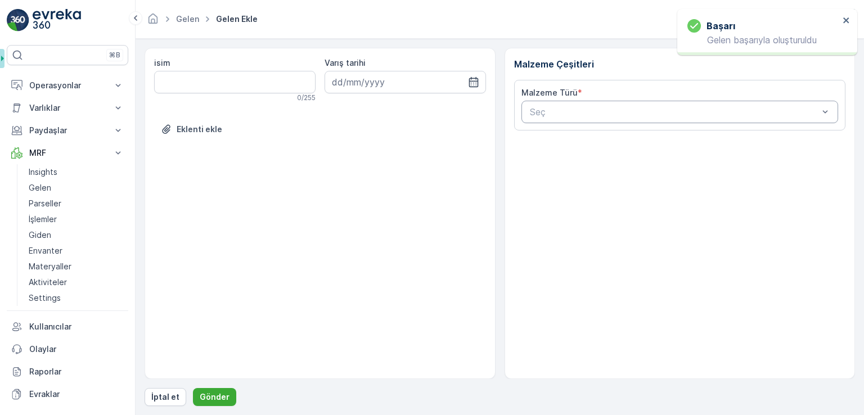
click at [558, 111] on div at bounding box center [674, 112] width 291 height 10
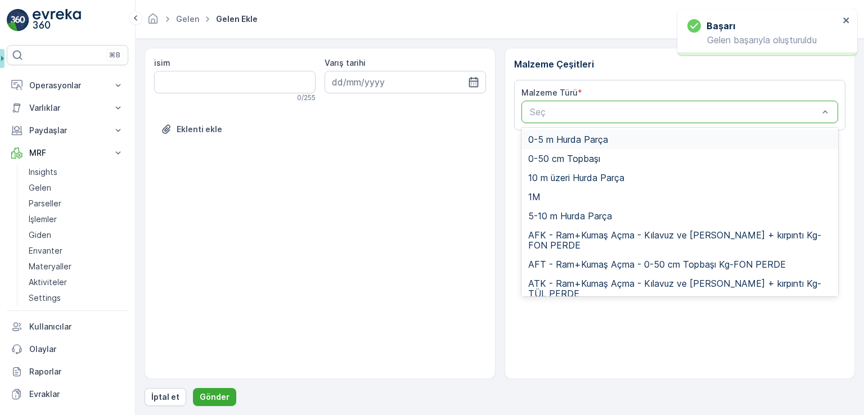
paste input "UDH1"
type input "UDH1"
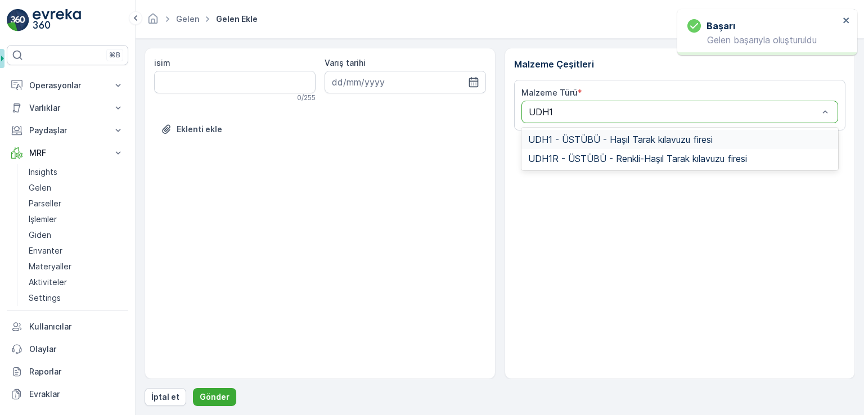
click at [560, 137] on span "UDH1 - ÜSTÜBÜ - Haşıl Tarak kılavuzu firesi" at bounding box center [620, 139] width 185 height 10
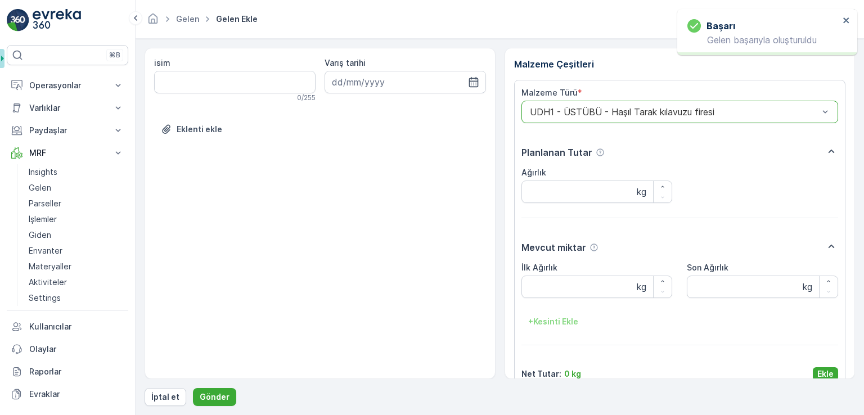
click at [818, 381] on div "isim 0 / 255 Varış tarihi Eklenti ekle Malzeme Çeşitleri Malzeme Türü * option …" at bounding box center [500, 227] width 711 height 358
click at [819, 378] on p "Ekle" at bounding box center [826, 374] width 16 height 11
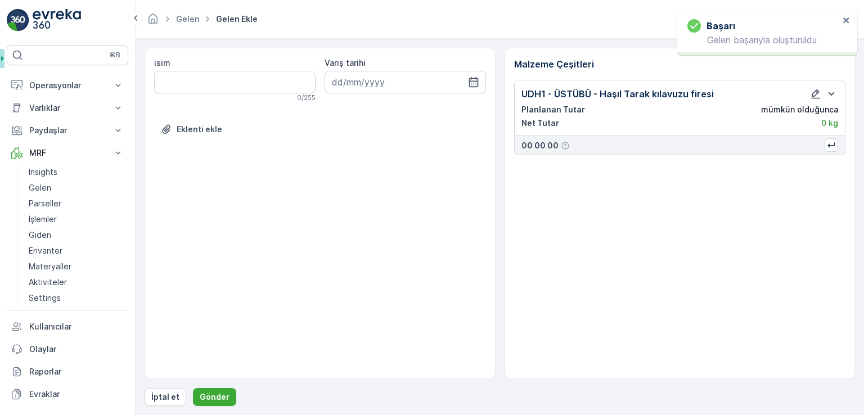
click at [819, 375] on div "Malzeme Çeşitleri UDH1 - ÜSTÜBÜ - Haşıl Tarak kılavuzu firesi Planlanan Tutar m…" at bounding box center [680, 213] width 351 height 331
click at [227, 399] on button "Gönder" at bounding box center [214, 397] width 43 height 18
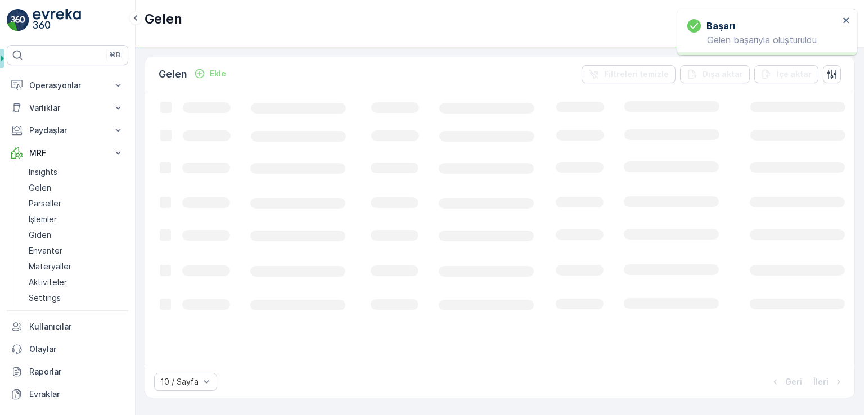
click at [221, 84] on div "Gelen Ekle Filtreleri temizle Dışa aktar İçe aktar" at bounding box center [500, 74] width 710 height 34
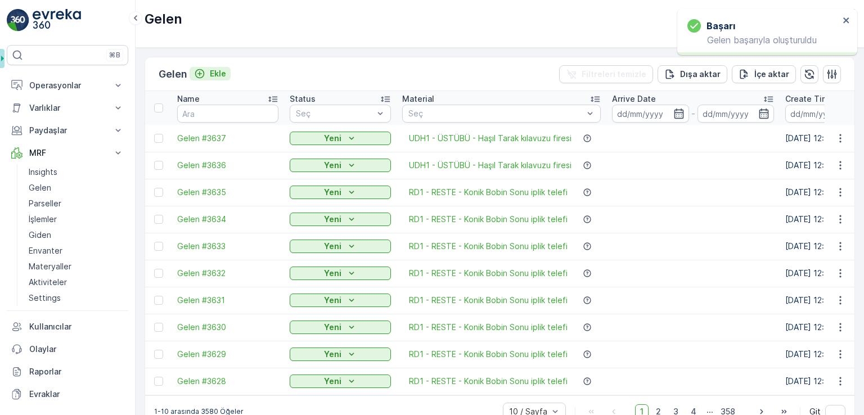
click at [216, 75] on p "Ekle" at bounding box center [218, 73] width 16 height 11
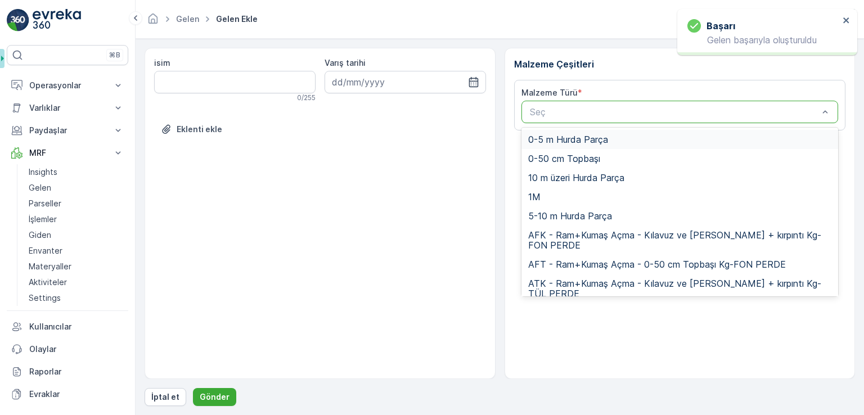
paste input "UDH1"
type input "UDH1"
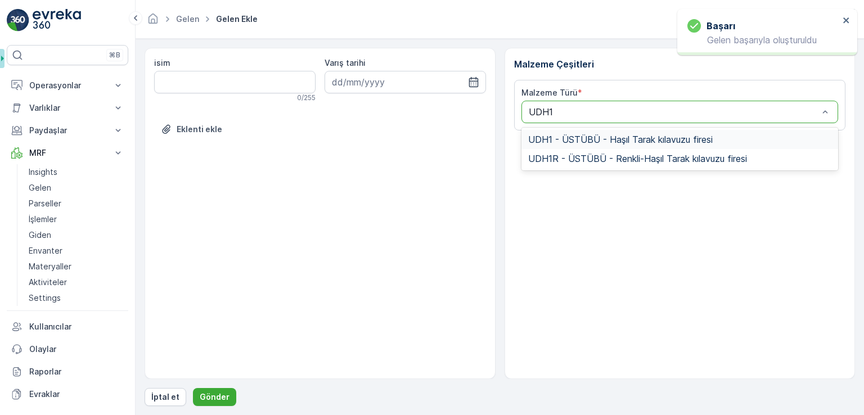
click at [578, 142] on span "UDH1 - ÜSTÜBÜ - Haşıl Tarak kılavuzu firesi" at bounding box center [620, 139] width 185 height 10
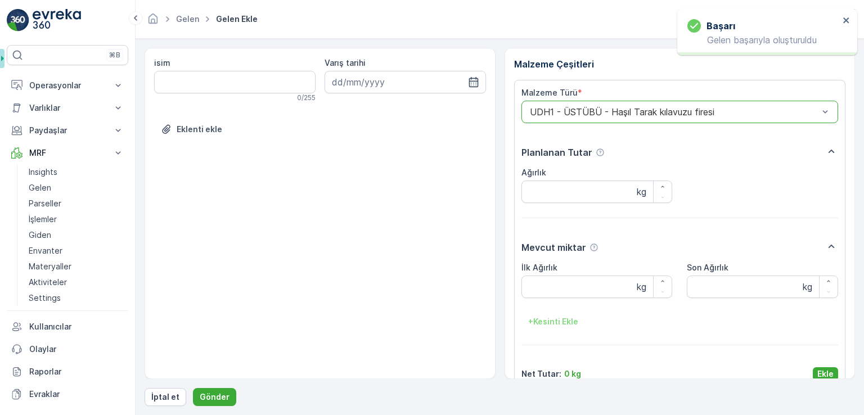
click at [826, 371] on p "Ekle" at bounding box center [826, 374] width 16 height 11
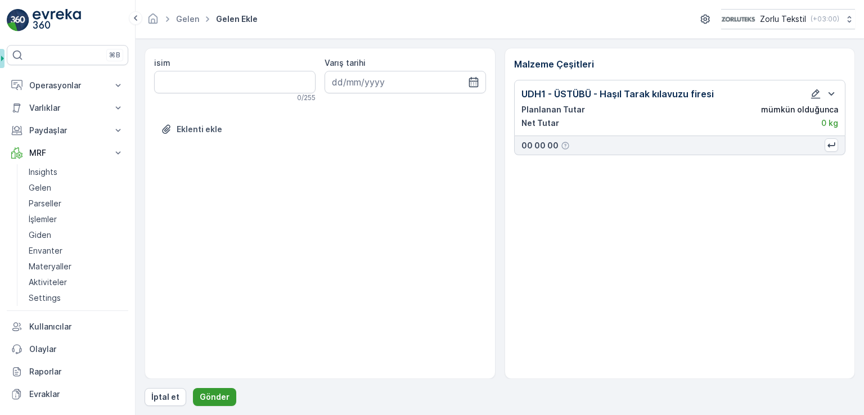
click at [216, 403] on button "Gönder" at bounding box center [214, 397] width 43 height 18
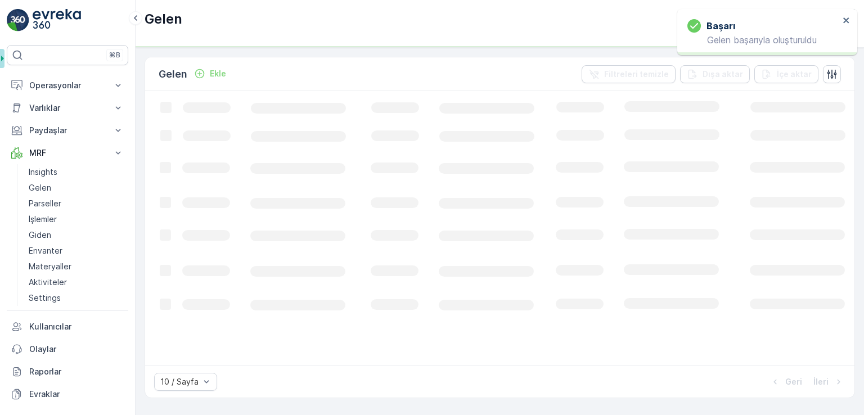
click at [223, 66] on div "Gelen Ekle" at bounding box center [195, 74] width 72 height 16
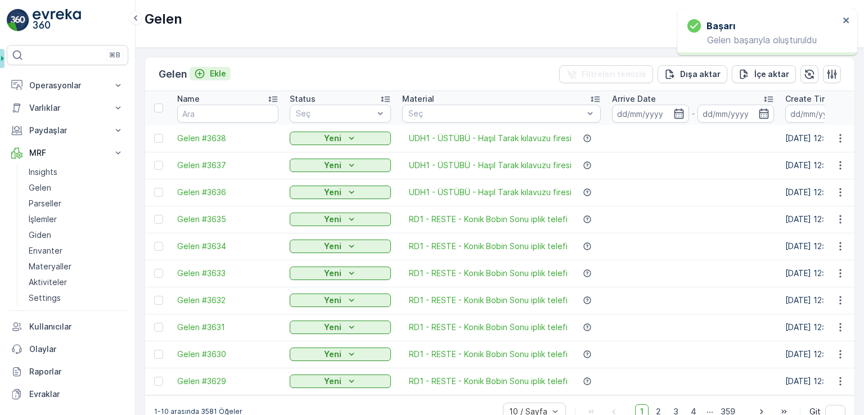
click at [222, 73] on p "Ekle" at bounding box center [218, 73] width 16 height 11
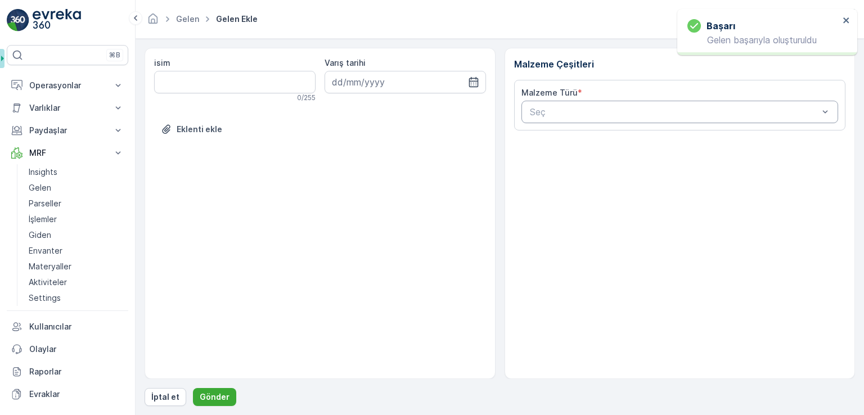
click at [537, 109] on div at bounding box center [674, 112] width 291 height 10
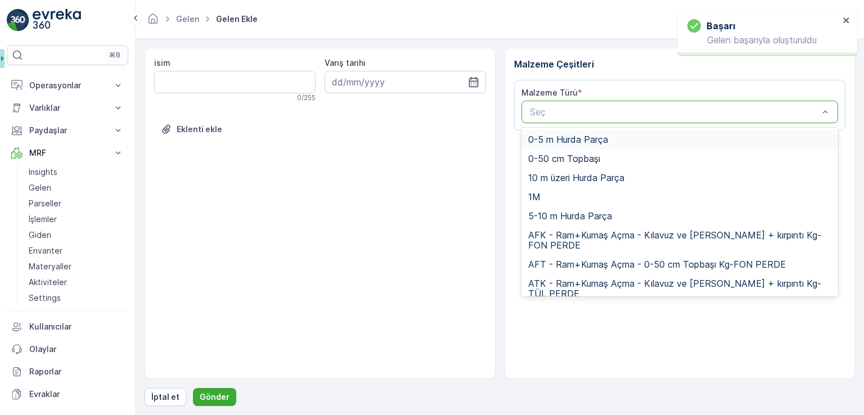
paste input "UDH1"
type input "UDH1"
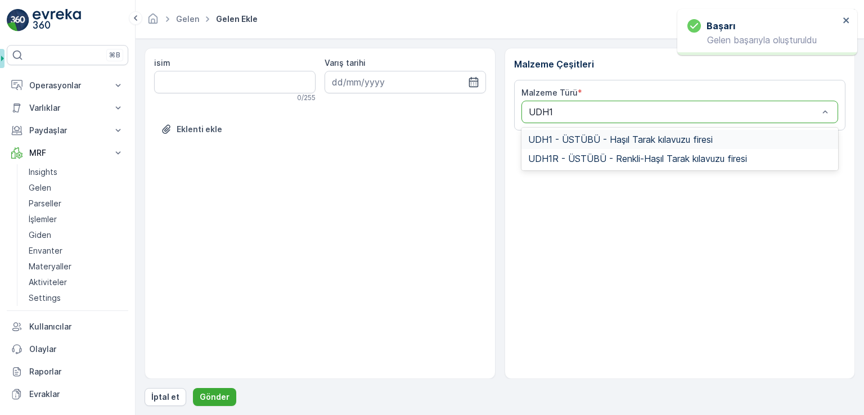
click at [554, 140] on span "UDH1 - ÜSTÜBÜ - Haşıl Tarak kılavuzu firesi" at bounding box center [620, 139] width 185 height 10
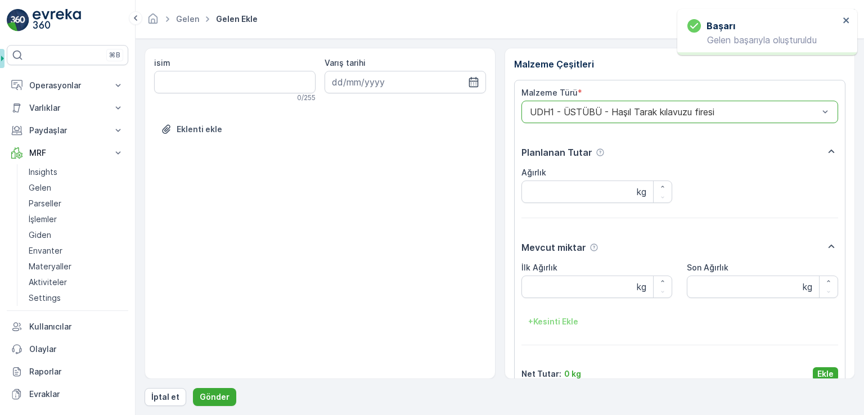
click at [822, 365] on div "Malzeme Türü * option UDH1 - ÜSTÜBÜ - Haşıl Tarak kılavuzu firesi, selected. UD…" at bounding box center [680, 234] width 317 height 294
click at [819, 367] on button "Ekle" at bounding box center [825, 374] width 25 height 14
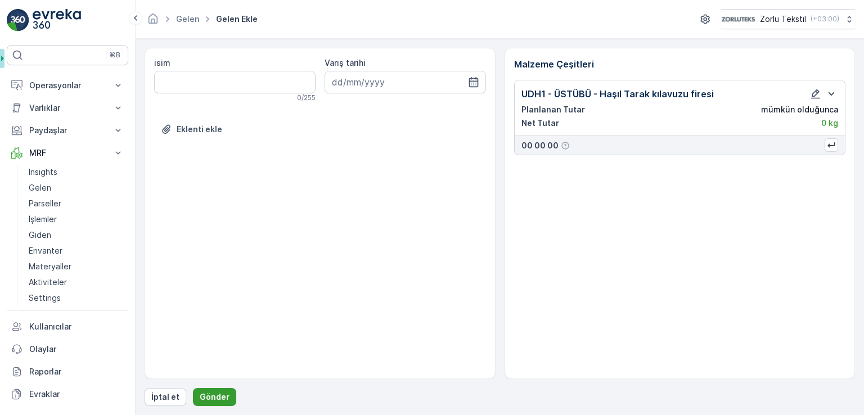
click at [201, 394] on p "Gönder" at bounding box center [215, 397] width 30 height 11
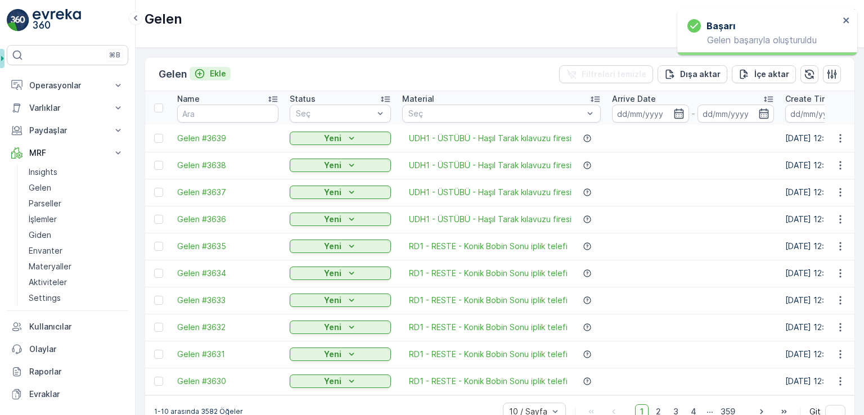
click at [212, 75] on div "Ekle" at bounding box center [210, 73] width 32 height 11
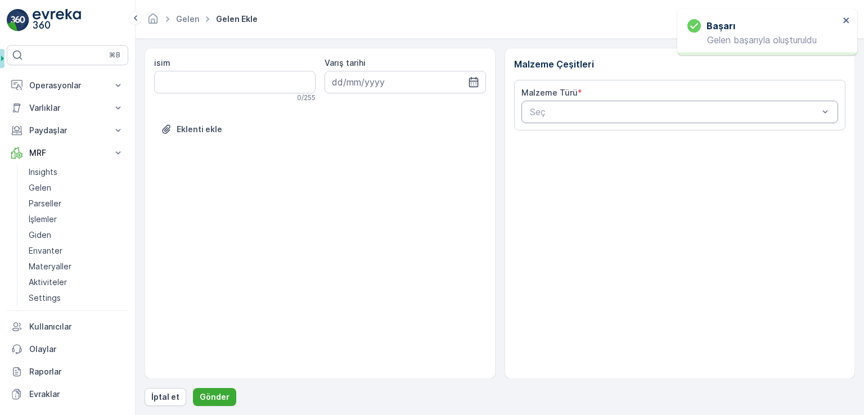
click at [653, 121] on div "Seç" at bounding box center [680, 112] width 317 height 23
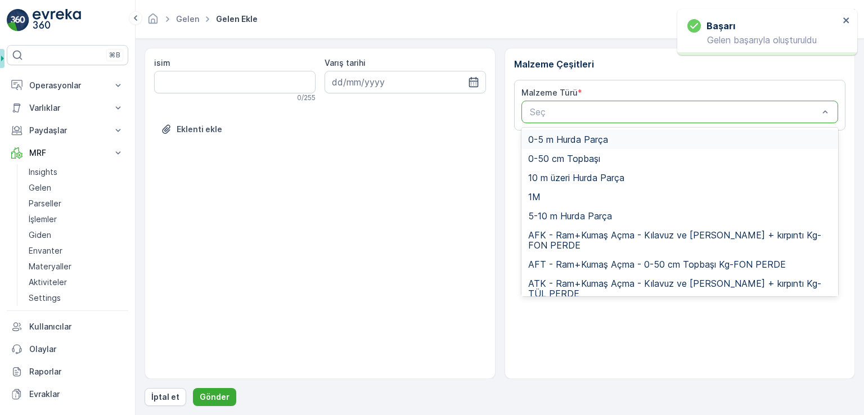
click at [652, 116] on p "Seç" at bounding box center [674, 112] width 289 height 14
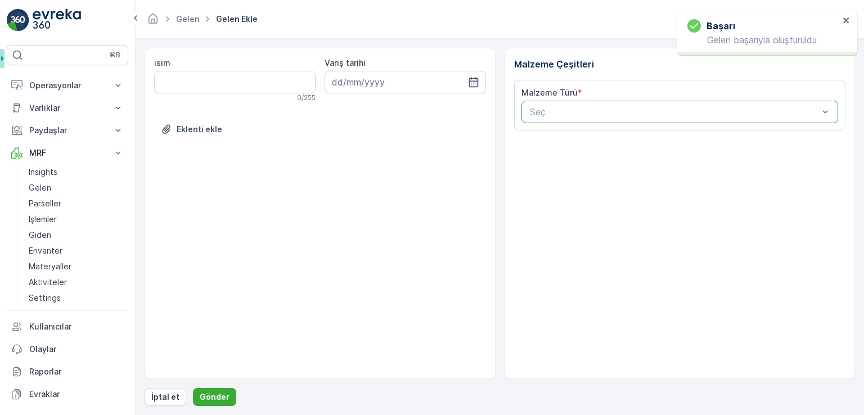
click at [652, 116] on p "Seç" at bounding box center [674, 112] width 289 height 14
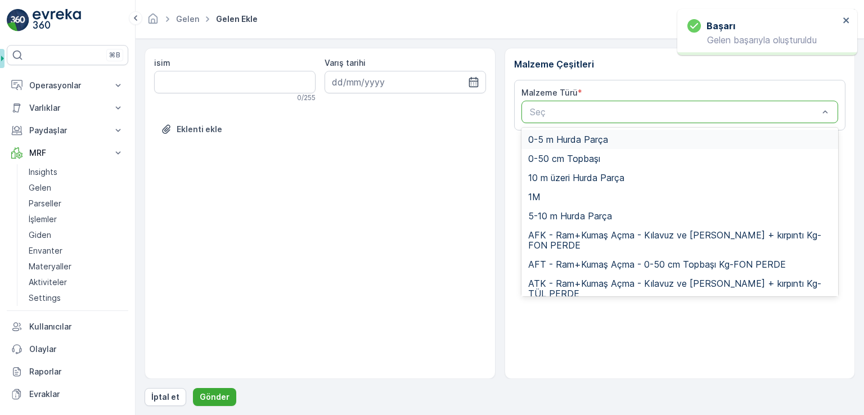
paste input "UDH1"
type input "UDH1"
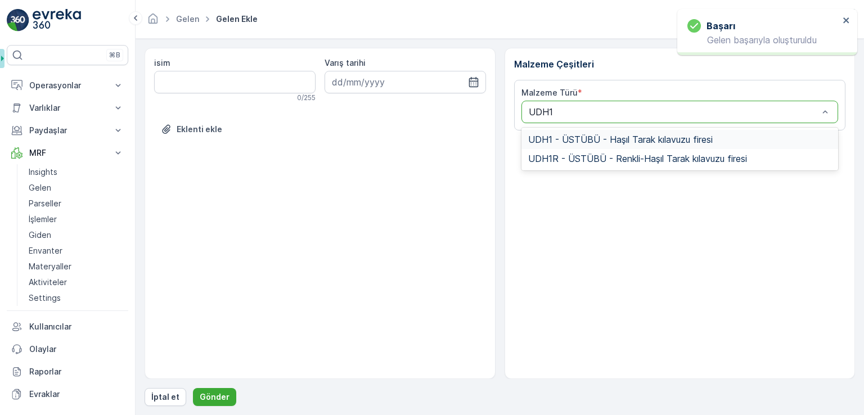
click at [651, 142] on span "UDH1 - ÜSTÜBÜ - Haşıl Tarak kılavuzu firesi" at bounding box center [620, 139] width 185 height 10
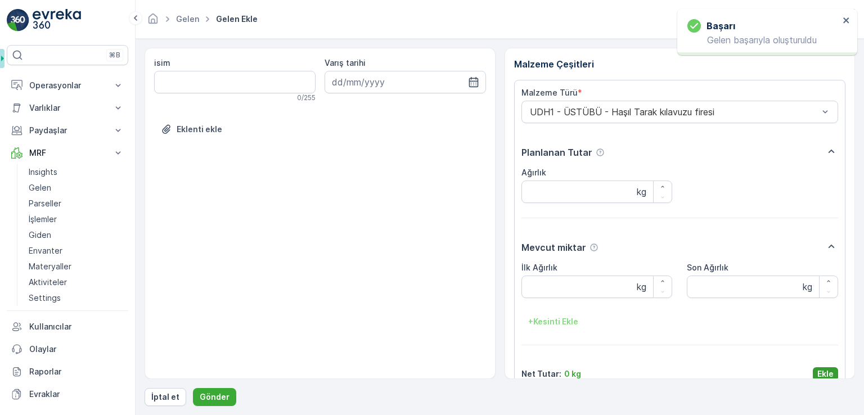
click at [835, 376] on button "Ekle" at bounding box center [825, 374] width 25 height 14
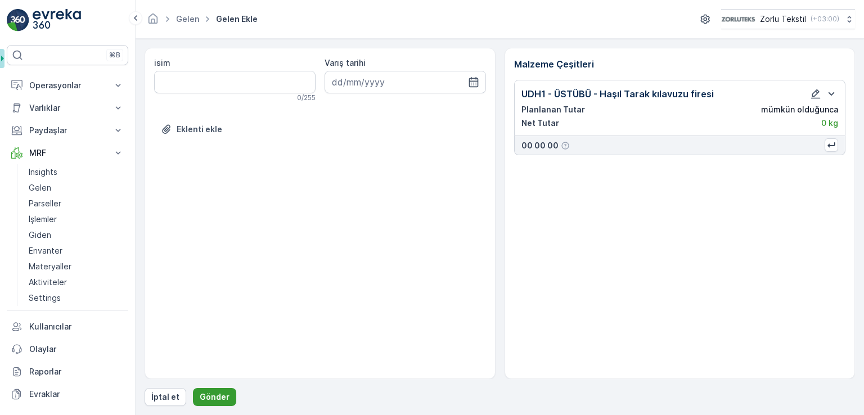
click at [226, 389] on button "Gönder" at bounding box center [214, 397] width 43 height 18
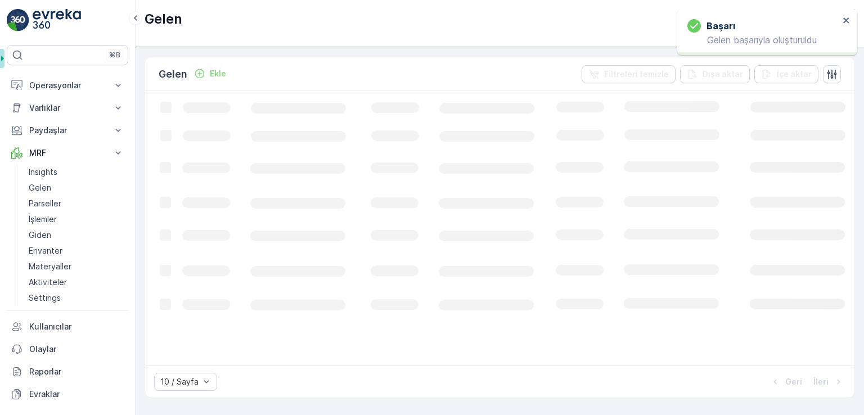
click at [216, 74] on p "Ekle" at bounding box center [218, 73] width 16 height 11
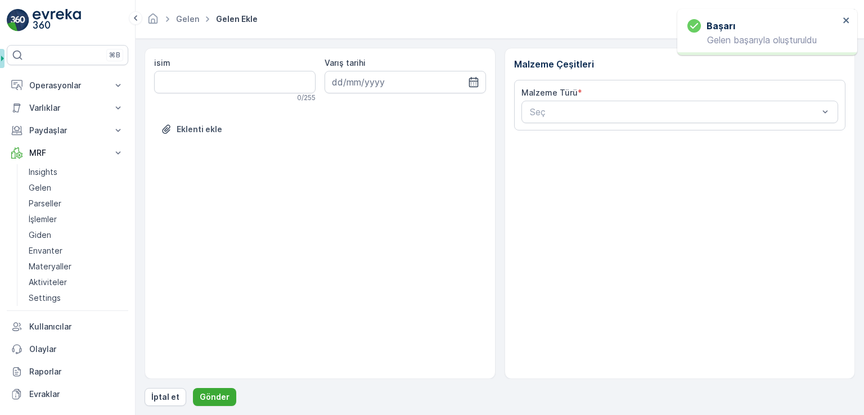
drag, startPoint x: 581, startPoint y: 66, endPoint x: 591, endPoint y: 83, distance: 19.7
click at [584, 72] on div "Malzeme Çeşitleri Malzeme Türü * Seç" at bounding box center [680, 213] width 351 height 331
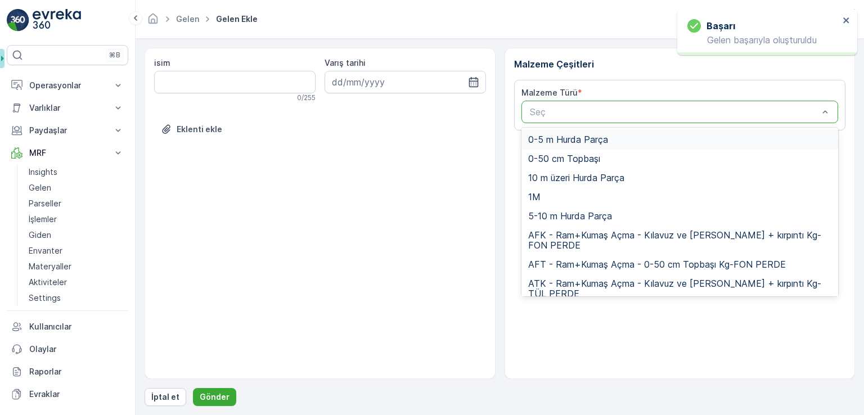
paste input "UDH1"
type input "UDH1"
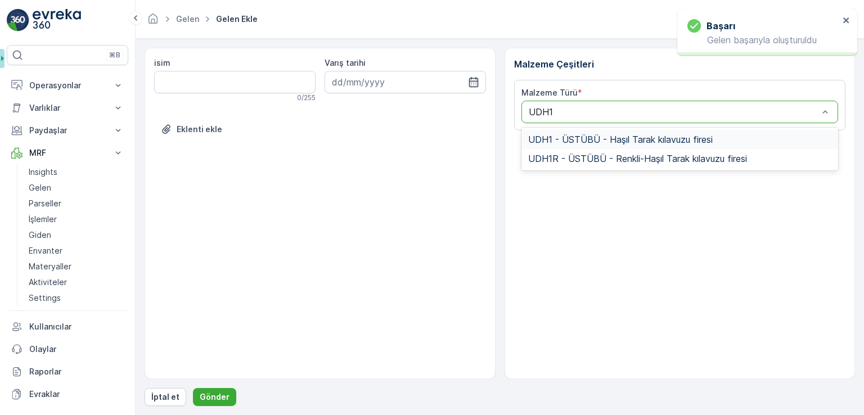
click at [580, 135] on span "UDH1 - ÜSTÜBÜ - Haşıl Tarak kılavuzu firesi" at bounding box center [620, 139] width 185 height 10
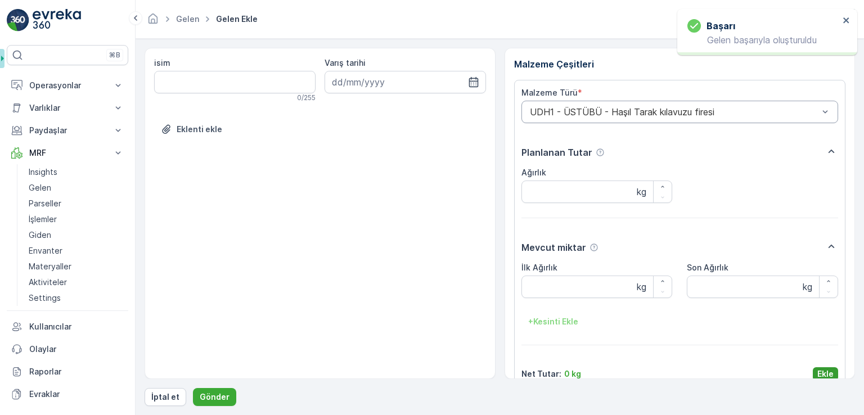
click at [822, 374] on p "Ekle" at bounding box center [826, 374] width 16 height 11
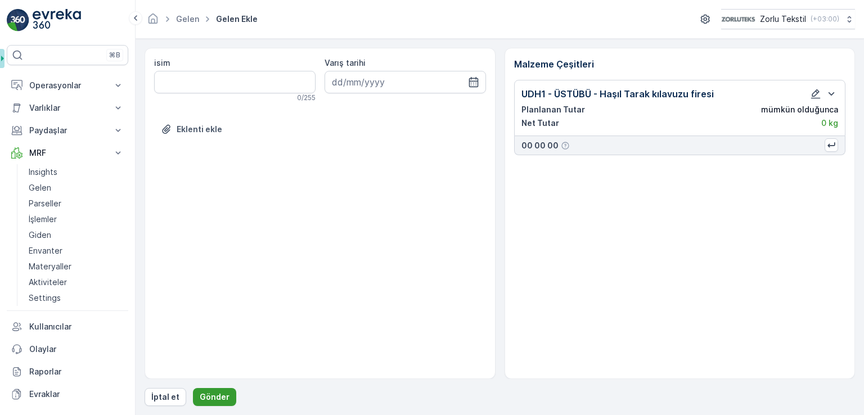
click at [225, 392] on p "Gönder" at bounding box center [215, 397] width 30 height 11
click at [209, 388] on button "Gönder" at bounding box center [214, 397] width 43 height 18
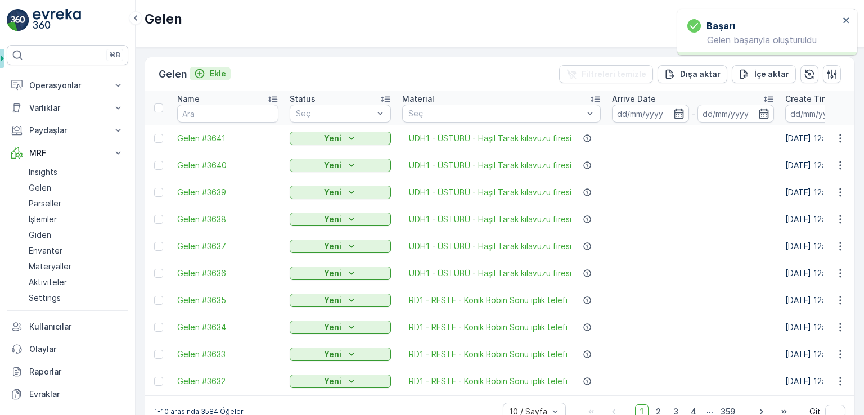
click at [218, 73] on p "Ekle" at bounding box center [218, 73] width 16 height 11
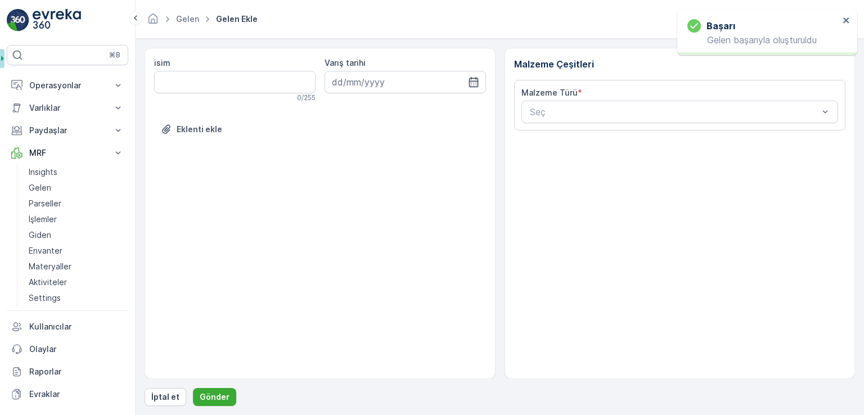
click at [546, 125] on div "Malzeme Türü * Seç" at bounding box center [680, 105] width 332 height 51
type input "v"
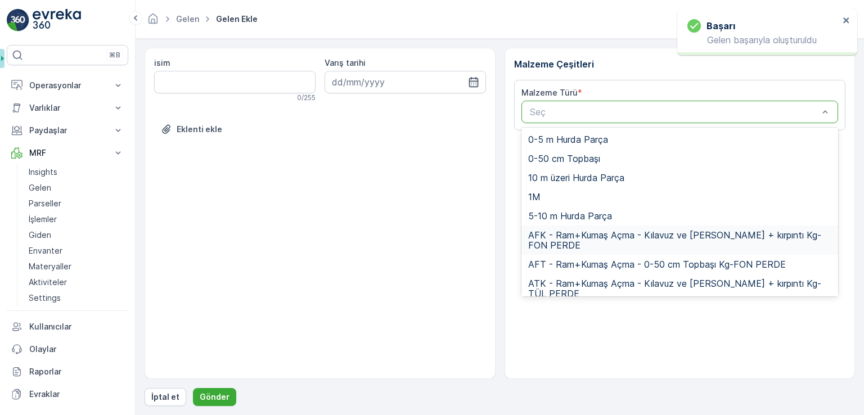
paste input "UDH1"
type input "UDH1"
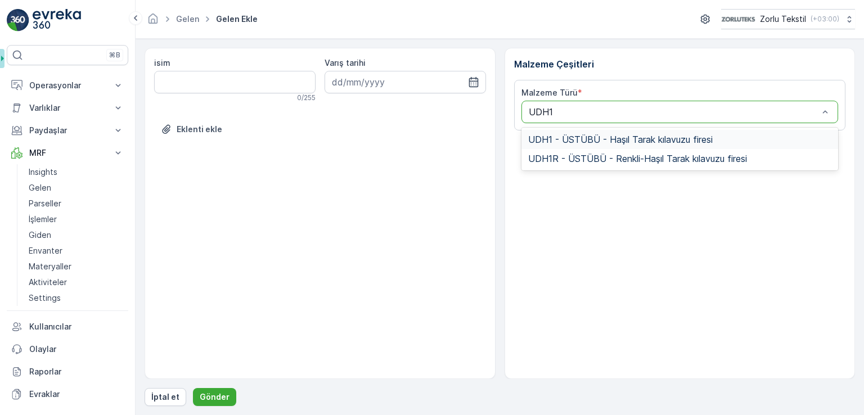
click at [569, 137] on span "UDH1 - ÜSTÜBÜ - Haşıl Tarak kılavuzu firesi" at bounding box center [620, 139] width 185 height 10
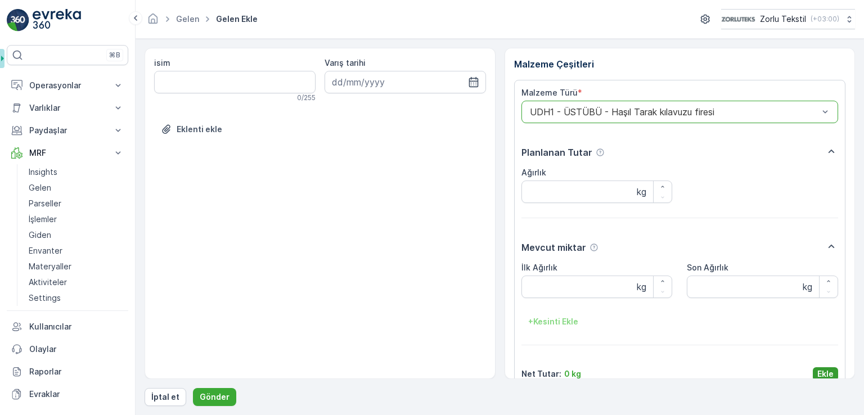
click at [822, 370] on p "Ekle" at bounding box center [826, 374] width 16 height 11
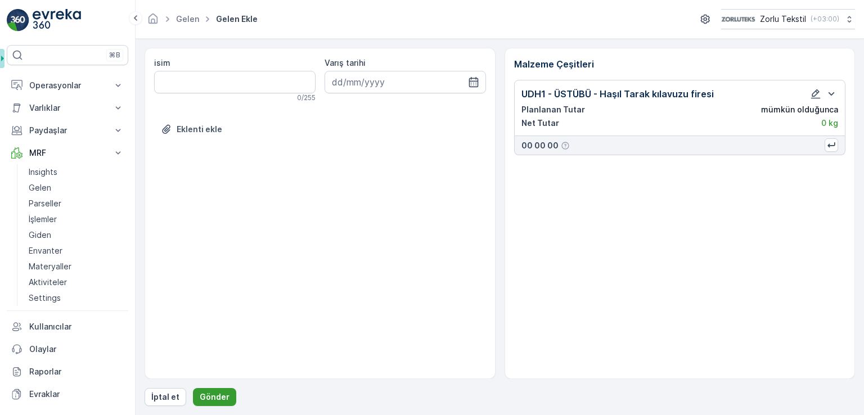
click at [214, 392] on p "Gönder" at bounding box center [215, 397] width 30 height 11
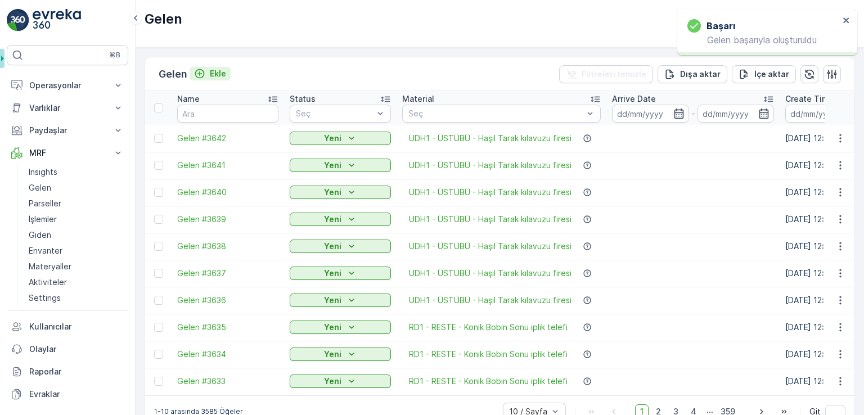
click at [209, 72] on div "Ekle" at bounding box center [210, 73] width 32 height 11
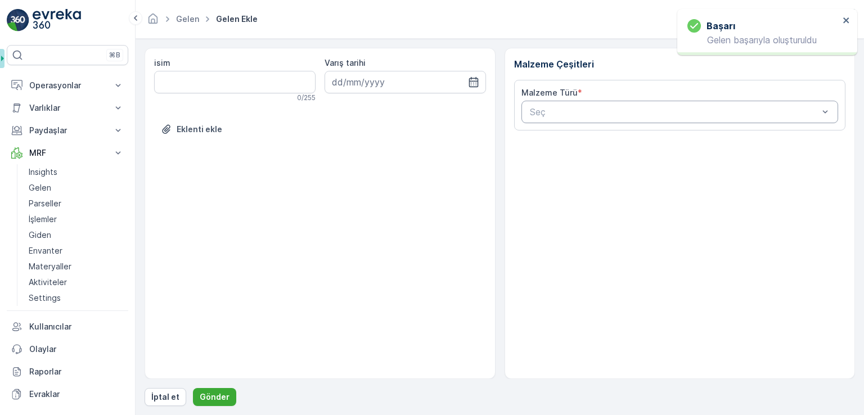
click at [561, 107] on div at bounding box center [674, 112] width 291 height 10
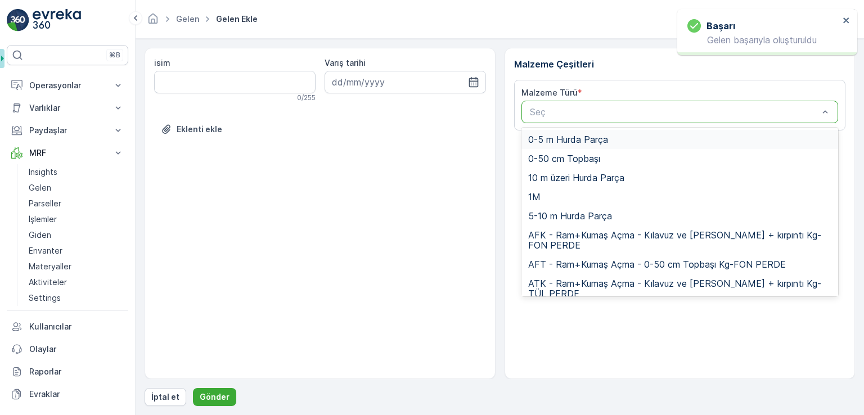
paste input "UDH1"
type input "UDH1"
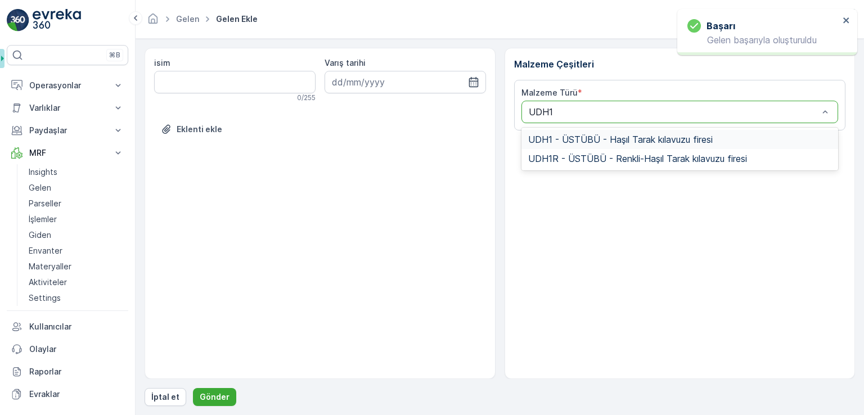
click at [561, 141] on span "UDH1 - ÜSTÜBÜ - Haşıl Tarak kılavuzu firesi" at bounding box center [620, 139] width 185 height 10
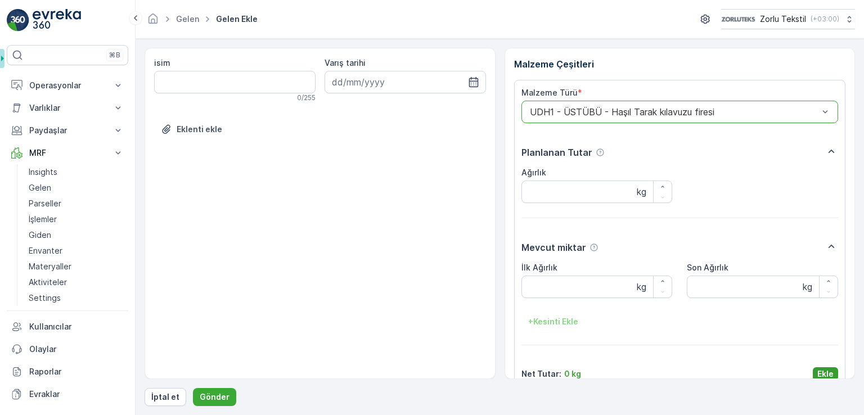
click at [810, 375] on div "Net Tutar : 0 kg Ekle" at bounding box center [680, 374] width 317 height 14
click at [814, 378] on button "Ekle" at bounding box center [825, 374] width 25 height 14
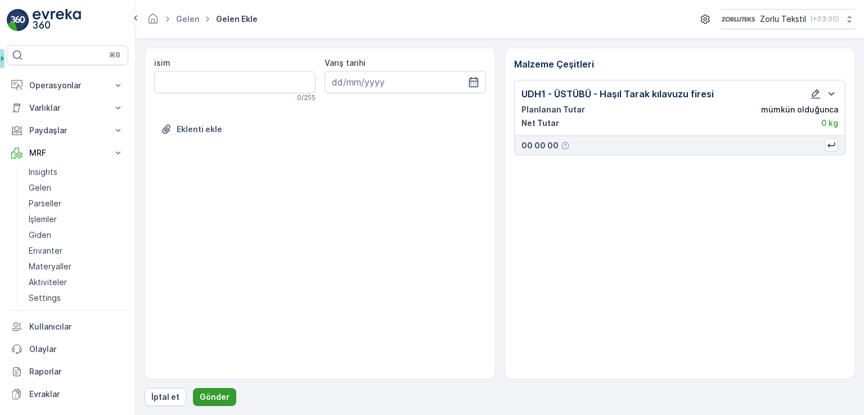
click at [205, 394] on p "Gönder" at bounding box center [215, 397] width 30 height 11
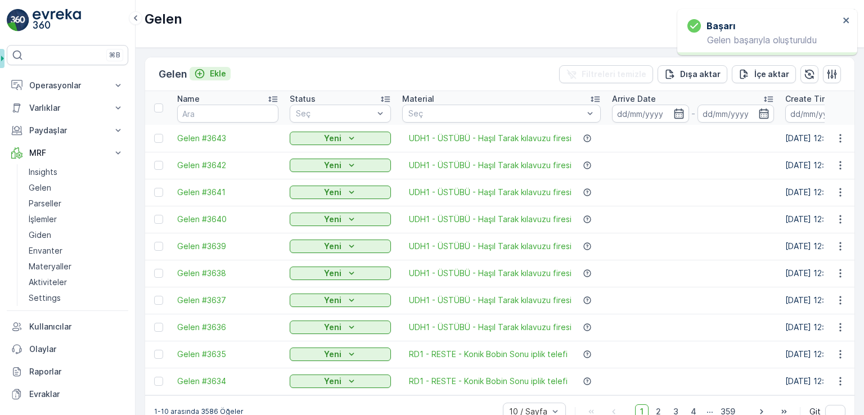
click at [209, 78] on div "Ekle" at bounding box center [210, 73] width 32 height 11
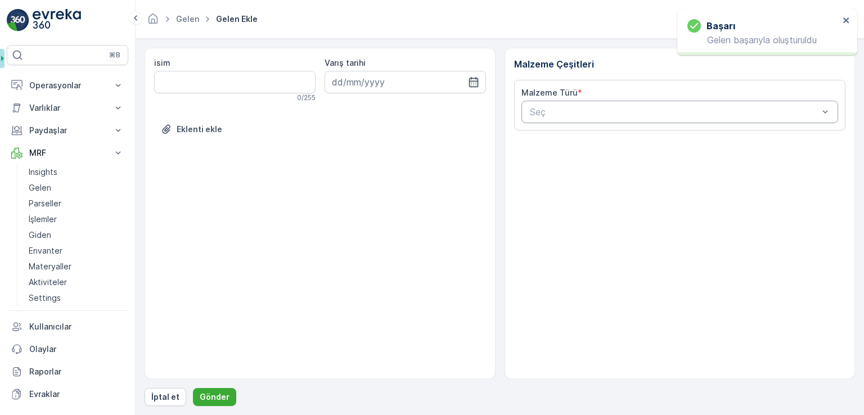
click at [628, 110] on div at bounding box center [674, 112] width 291 height 10
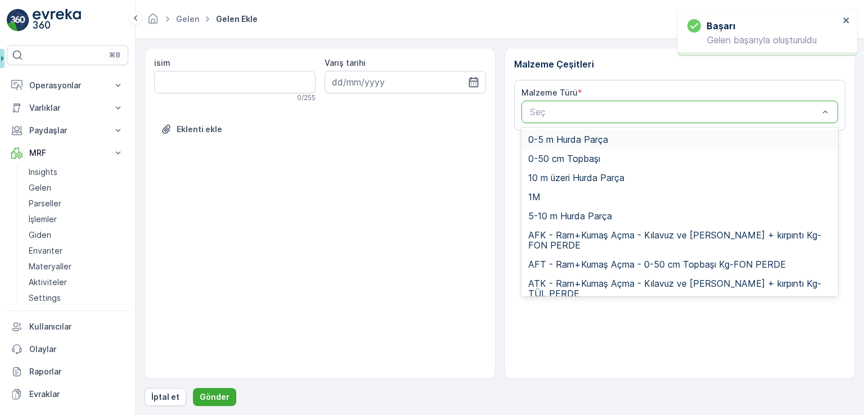
paste input "UDH1"
type input "UDH1"
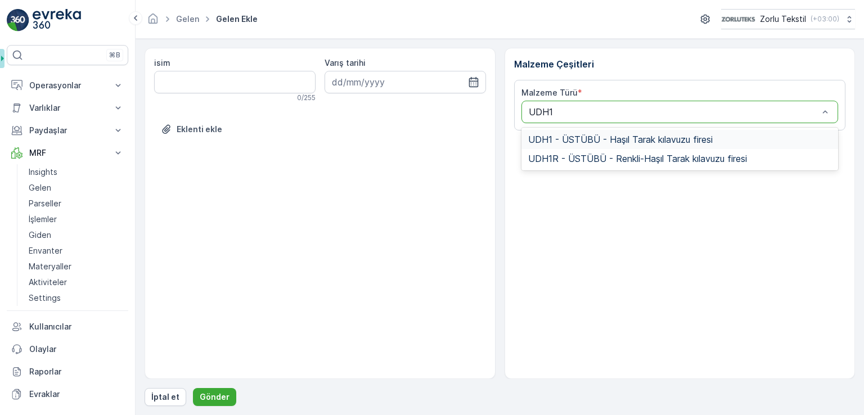
click at [607, 142] on span "UDH1 - ÜSTÜBÜ - Haşıl Tarak kılavuzu firesi" at bounding box center [620, 139] width 185 height 10
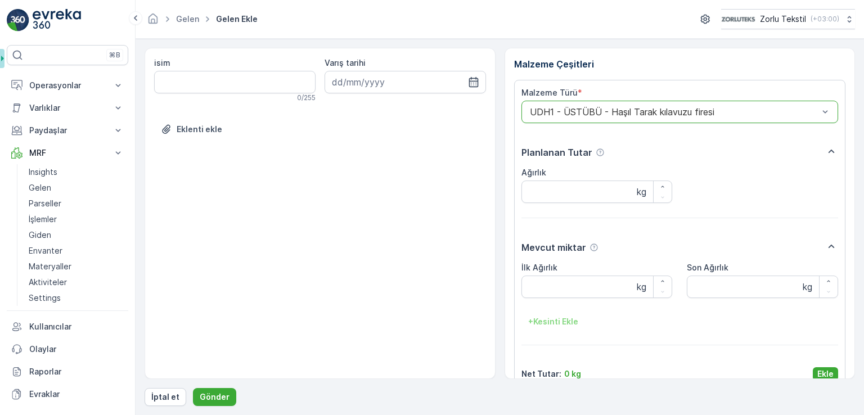
click at [826, 379] on div "isim 0 / 255 Varış tarihi Eklenti ekle Malzeme Çeşitleri Malzeme Türü * option …" at bounding box center [500, 227] width 711 height 358
click at [827, 375] on p "Ekle" at bounding box center [826, 374] width 16 height 11
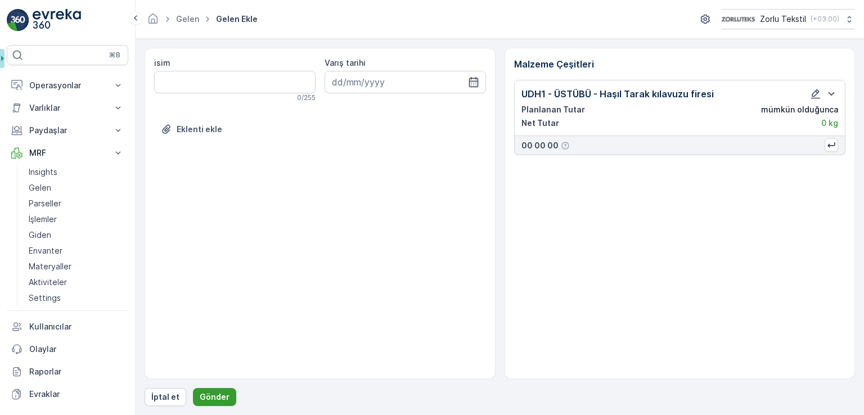
click at [207, 402] on p "Gönder" at bounding box center [215, 397] width 30 height 11
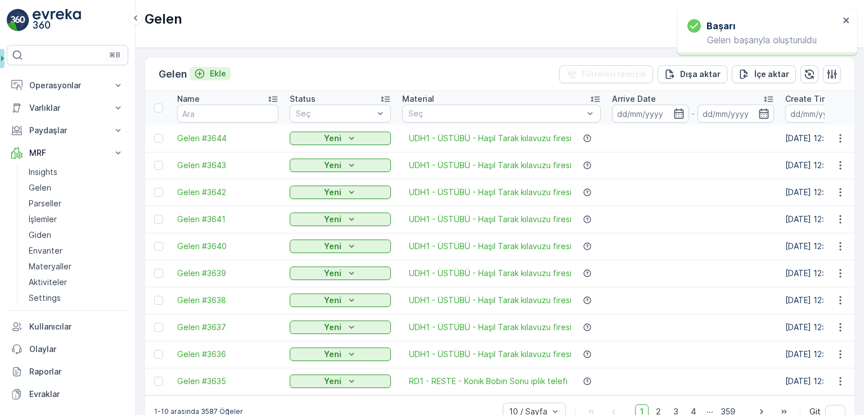
click at [208, 75] on div "Ekle" at bounding box center [210, 73] width 32 height 11
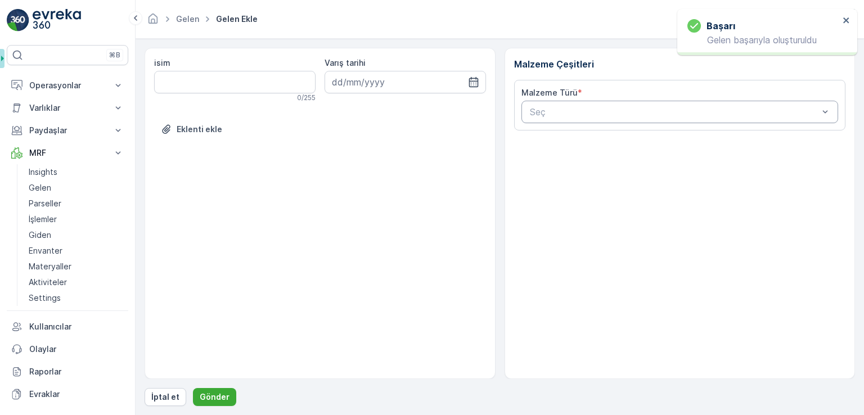
click at [618, 119] on div "Seç" at bounding box center [680, 112] width 317 height 23
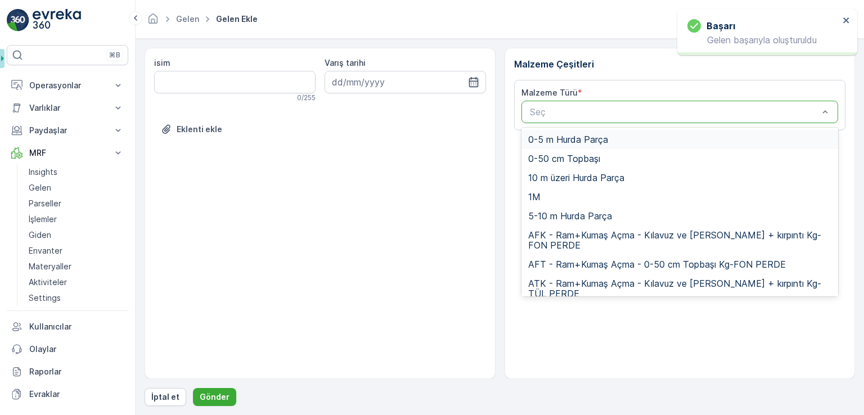
paste input "UDH1"
type input "UDH1"
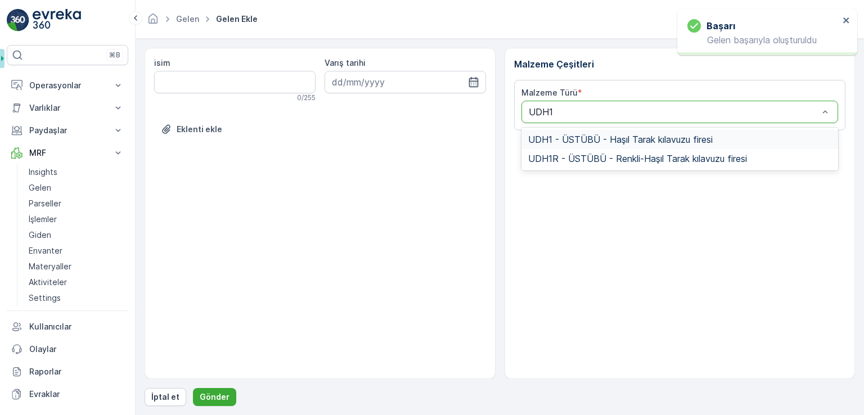
click at [607, 140] on span "UDH1 - ÜSTÜBÜ - Haşıl Tarak kılavuzu firesi" at bounding box center [620, 139] width 185 height 10
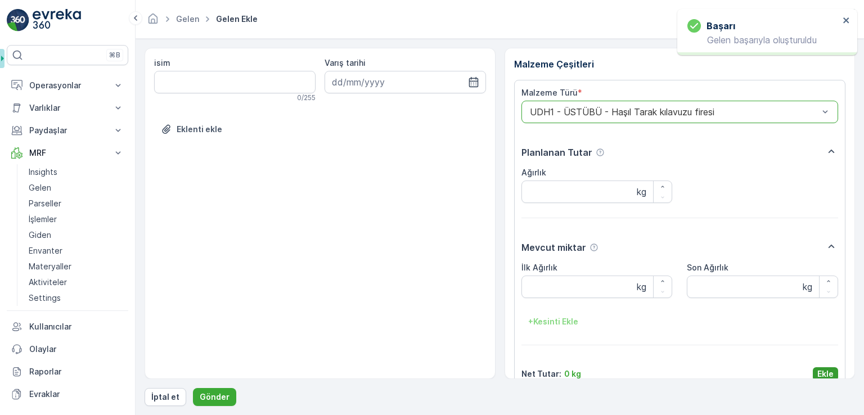
click at [832, 370] on button "Ekle" at bounding box center [825, 374] width 25 height 14
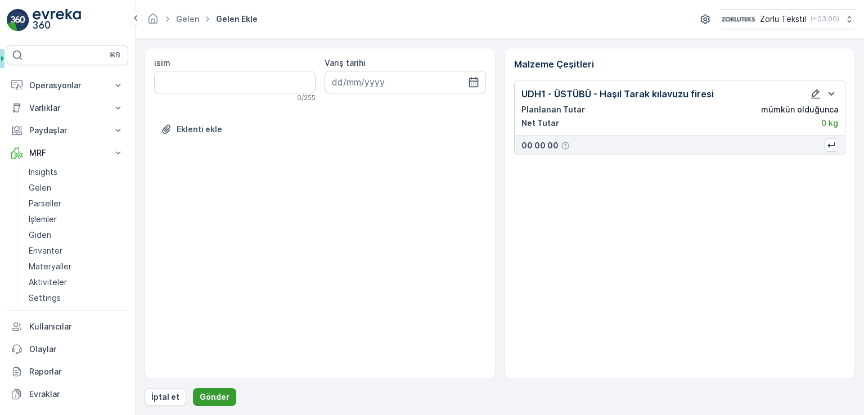
click at [226, 392] on button "Gönder" at bounding box center [214, 397] width 43 height 18
click at [226, 390] on button "Gönder" at bounding box center [214, 397] width 43 height 18
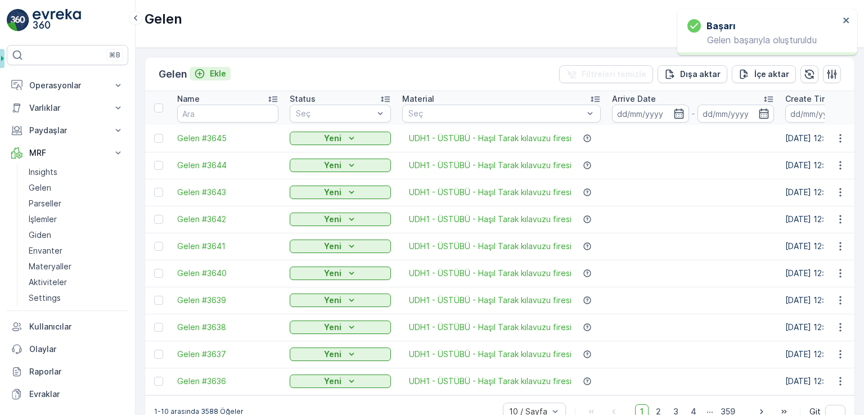
click at [215, 70] on p "Ekle" at bounding box center [218, 73] width 16 height 11
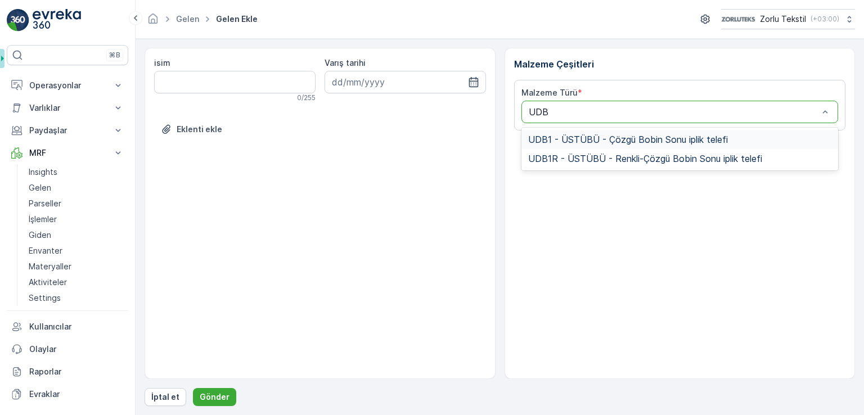
type input "UDB1"
click at [551, 134] on span "UDB1 - ÜSTÜBÜ - Çözgü Bobin Sonu iplik telefi" at bounding box center [628, 139] width 200 height 10
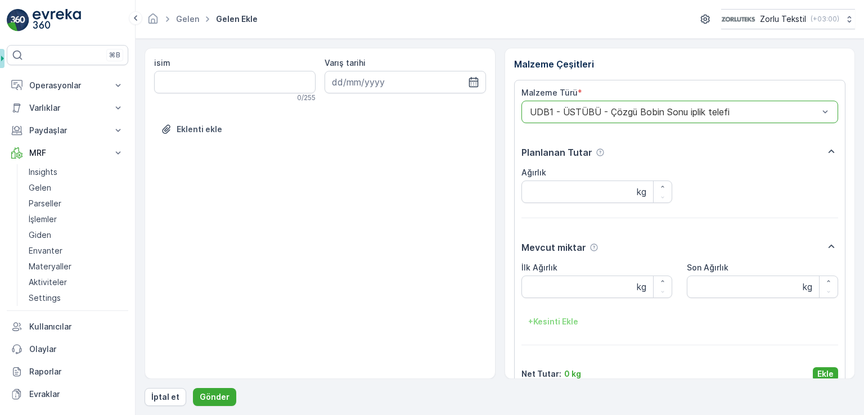
click at [607, 113] on div at bounding box center [674, 112] width 291 height 10
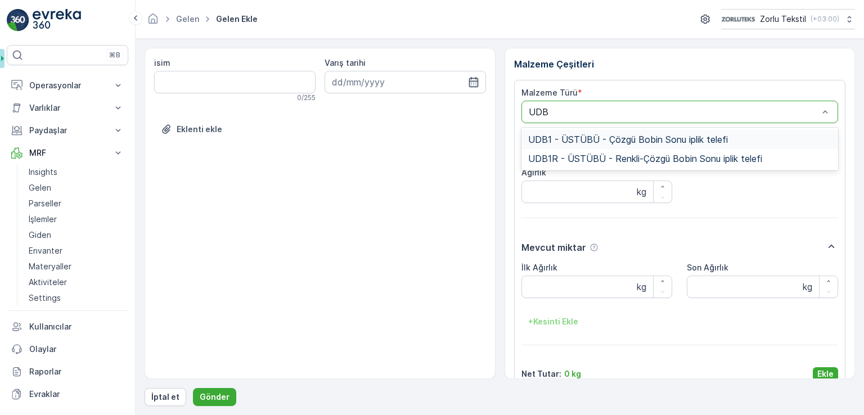
type input "UDB1"
click at [545, 142] on span "UDB1 - ÜSTÜBÜ - Çözgü Bobin Sonu iplik telefi" at bounding box center [628, 139] width 200 height 10
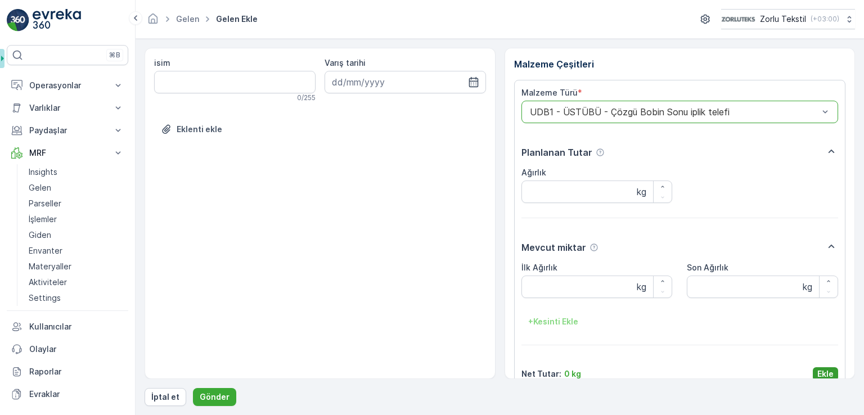
click at [818, 371] on p "Ekle" at bounding box center [826, 374] width 16 height 11
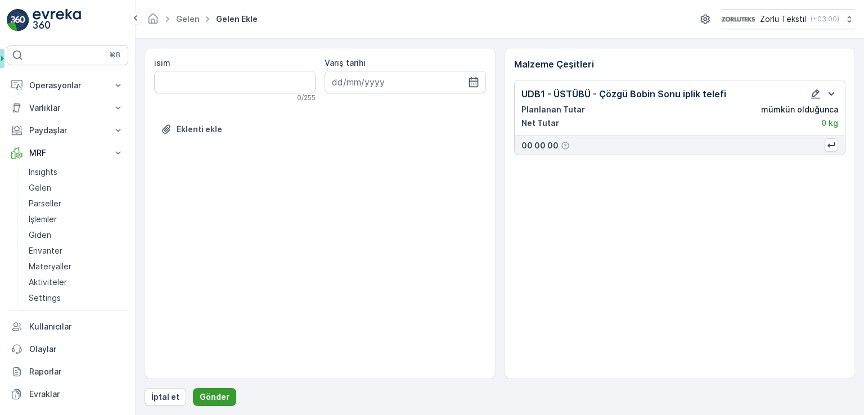
click at [204, 398] on p "Gönder" at bounding box center [215, 397] width 30 height 11
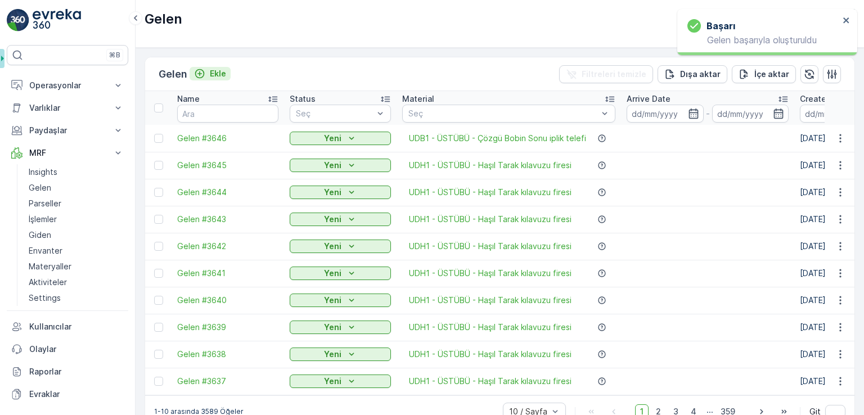
click at [226, 73] on p "Ekle" at bounding box center [218, 73] width 16 height 11
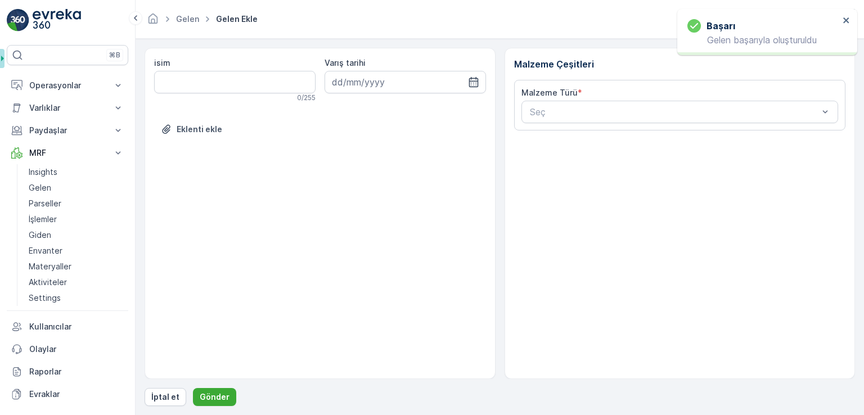
click at [574, 95] on div "Malzeme Türü *" at bounding box center [552, 92] width 61 height 11
click at [576, 115] on div at bounding box center [674, 112] width 291 height 10
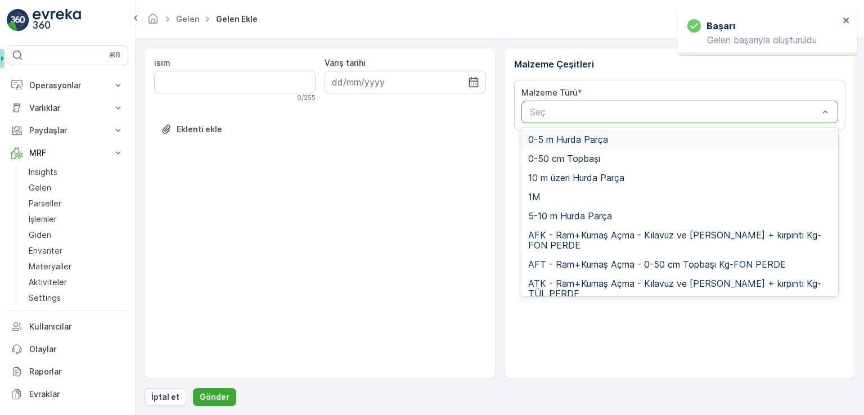
paste input "UDB1"
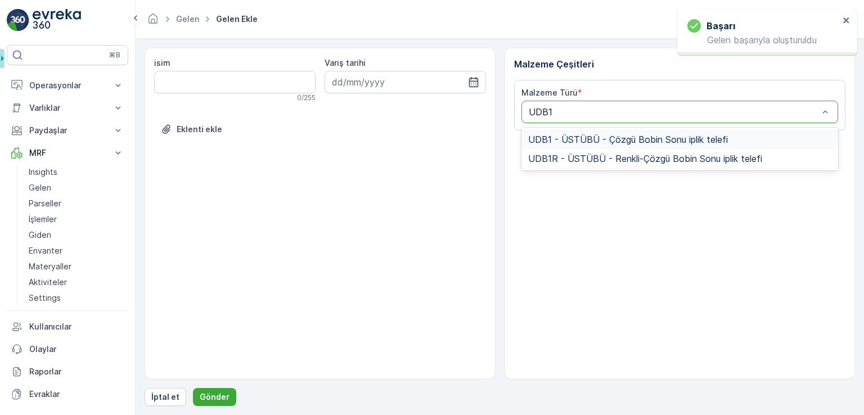
type input "UDB1"
click at [592, 126] on div "Malzeme Türü * 2 results available for search term UDB1. Use Up and Down to cho…" at bounding box center [680, 105] width 332 height 51
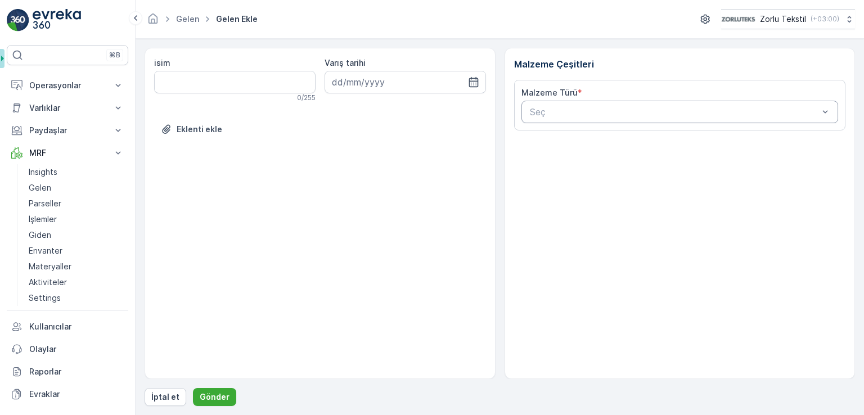
click at [594, 109] on div at bounding box center [674, 112] width 291 height 10
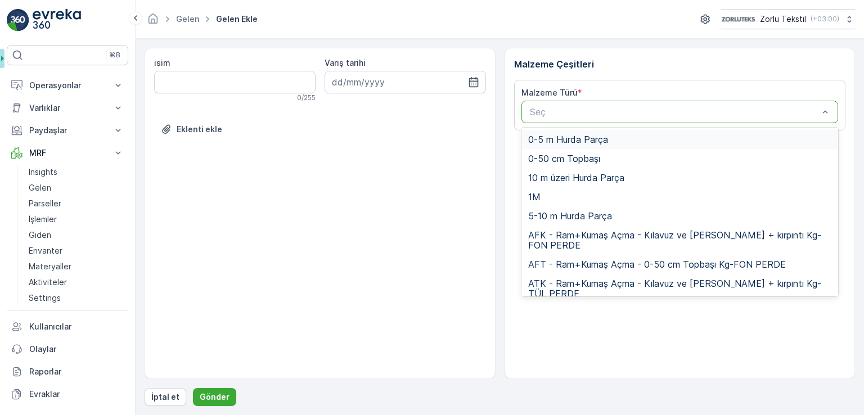
paste input "UDB1"
type input "UDB1"
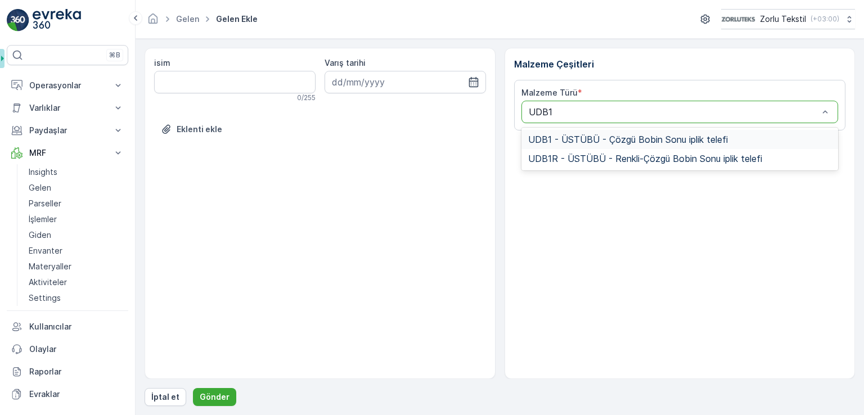
click at [578, 128] on div "UDB1 - ÜSTÜBÜ - Çözgü Bobin Sonu iplik telefi UDB1R - ÜSTÜBÜ - Renkli-Çözgü Bob…" at bounding box center [680, 149] width 317 height 43
click at [624, 140] on span "UDB1 - ÜSTÜBÜ - Çözgü Bobin Sonu iplik telefi" at bounding box center [628, 139] width 200 height 10
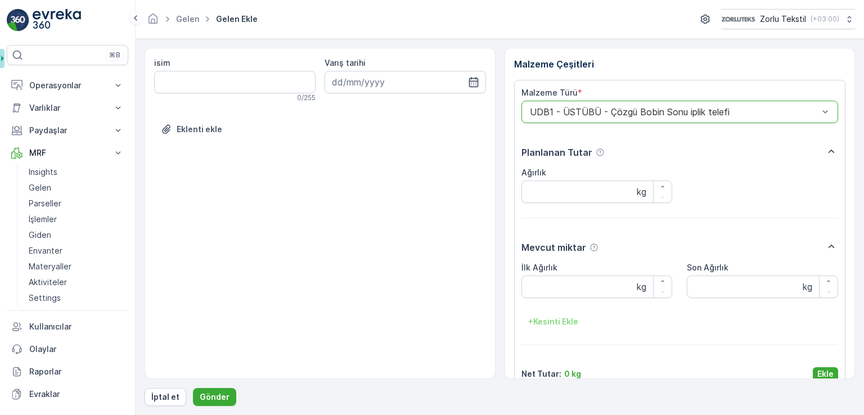
click at [817, 379] on div "isim 0 / 255 Varış tarihi Eklenti ekle Malzeme Çeşitleri Malzeme Türü * option …" at bounding box center [500, 227] width 711 height 358
click at [818, 378] on p "Ekle" at bounding box center [826, 374] width 16 height 11
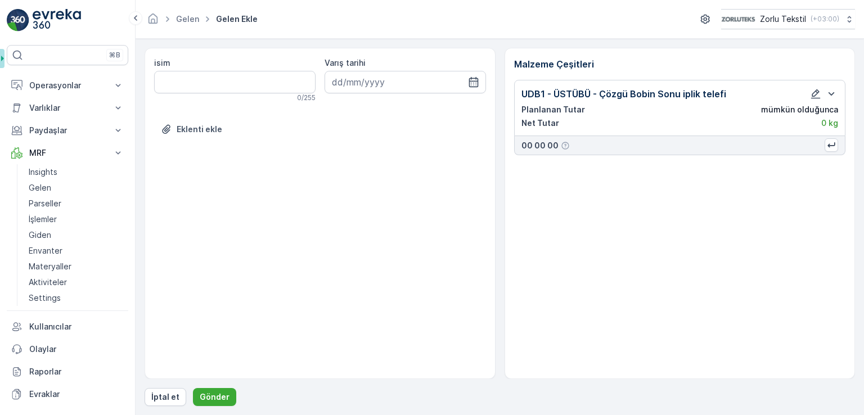
click at [237, 388] on div "İptal et Gönder" at bounding box center [500, 397] width 711 height 18
click at [228, 394] on button "Gönder" at bounding box center [214, 397] width 43 height 18
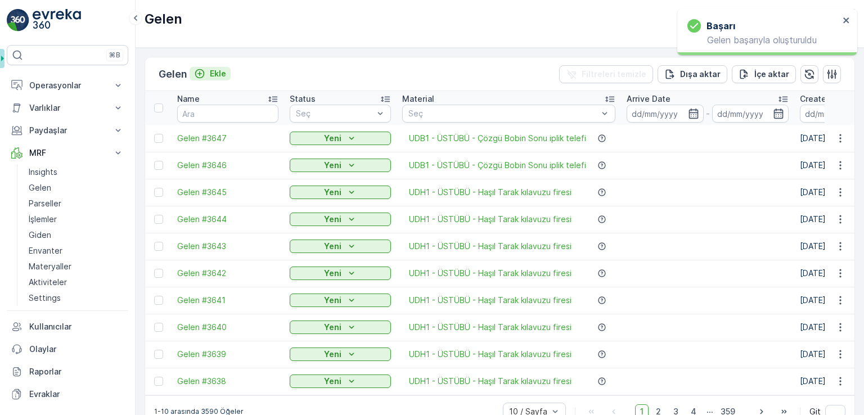
click at [205, 74] on icon "Ekle" at bounding box center [199, 73] width 11 height 11
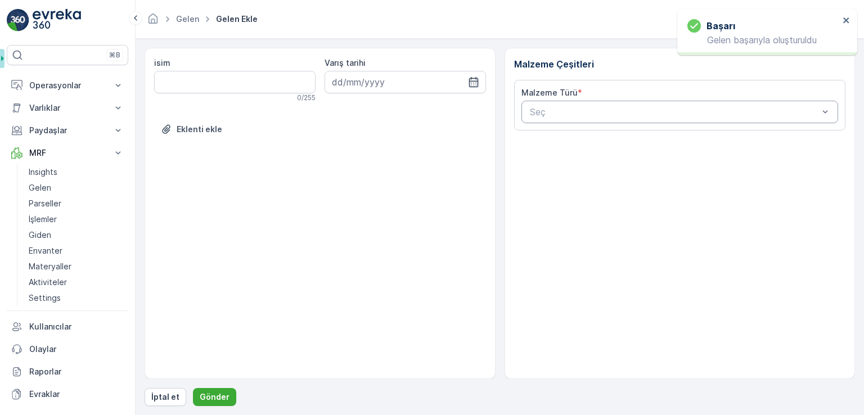
click at [597, 119] on div "Seç" at bounding box center [680, 112] width 317 height 23
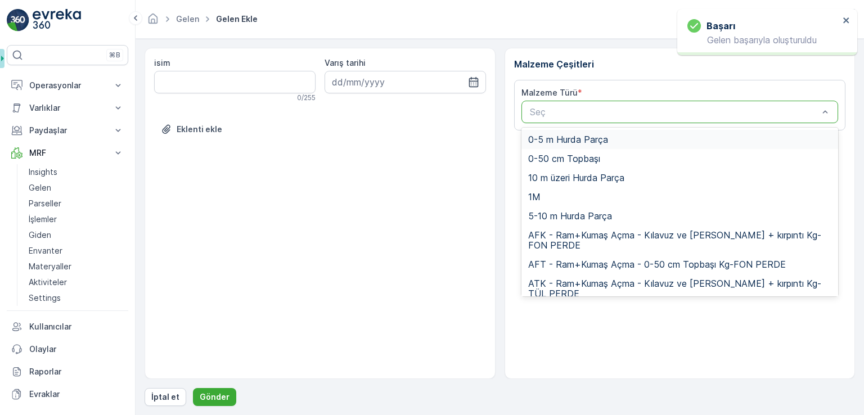
paste input "UDB1"
type input "UDB1"
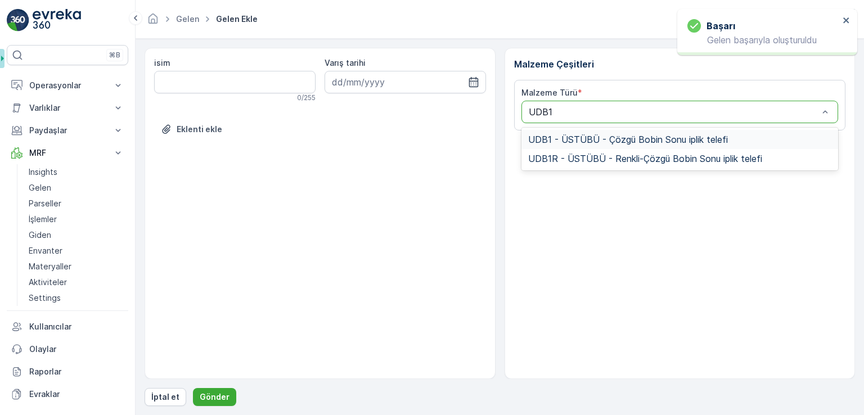
click at [580, 138] on span "UDB1 - ÜSTÜBÜ - Çözgü Bobin Sonu iplik telefi" at bounding box center [628, 139] width 200 height 10
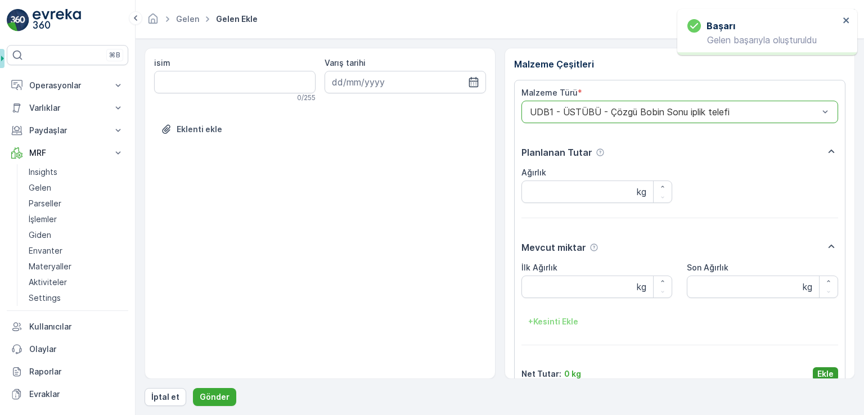
click at [813, 367] on button "Ekle" at bounding box center [825, 374] width 25 height 14
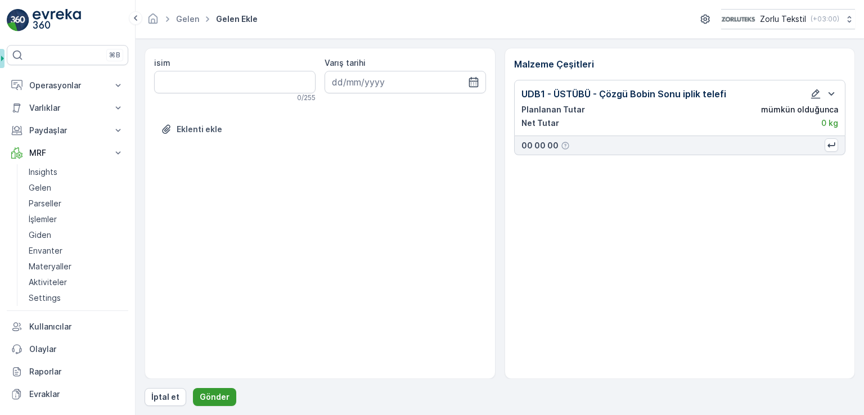
click at [223, 392] on p "Gönder" at bounding box center [215, 397] width 30 height 11
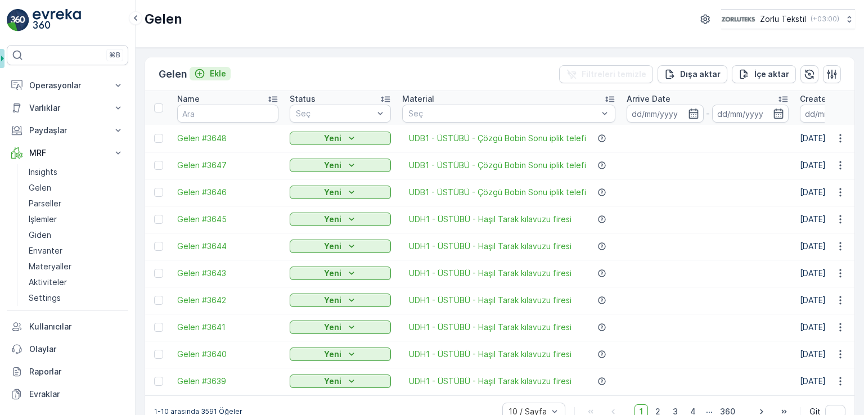
click at [220, 75] on p "Ekle" at bounding box center [218, 73] width 16 height 11
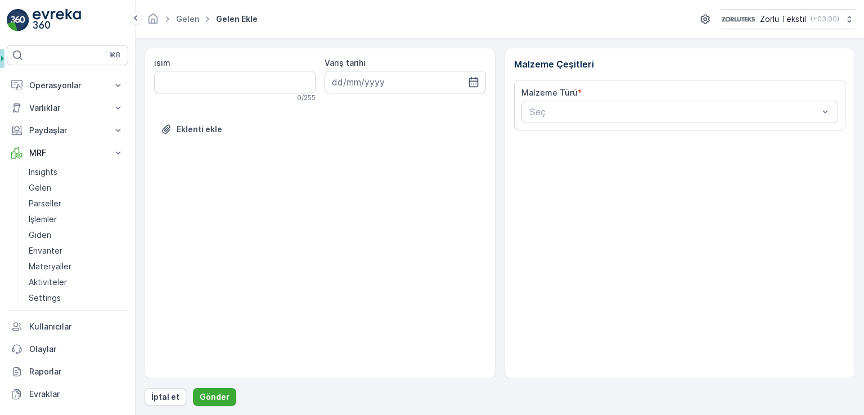
click at [599, 125] on div "Malzeme Türü * Seç" at bounding box center [680, 105] width 332 height 51
click at [599, 124] on div "Malzeme Türü * Seç" at bounding box center [680, 105] width 332 height 51
click at [604, 109] on div at bounding box center [674, 112] width 291 height 10
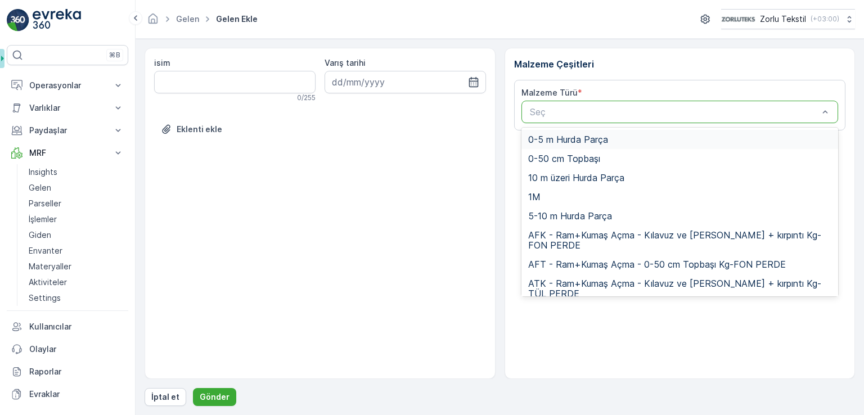
paste input "UDB1"
type input "UDB1"
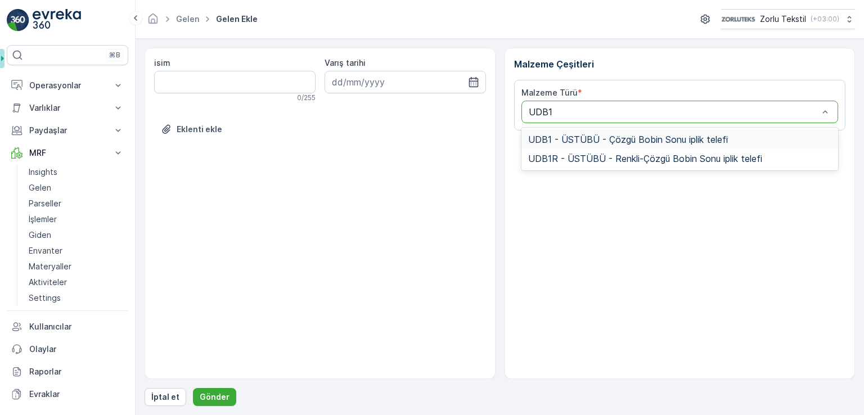
click at [587, 142] on span "UDB1 - ÜSTÜBÜ - Çözgü Bobin Sonu iplik telefi" at bounding box center [628, 139] width 200 height 10
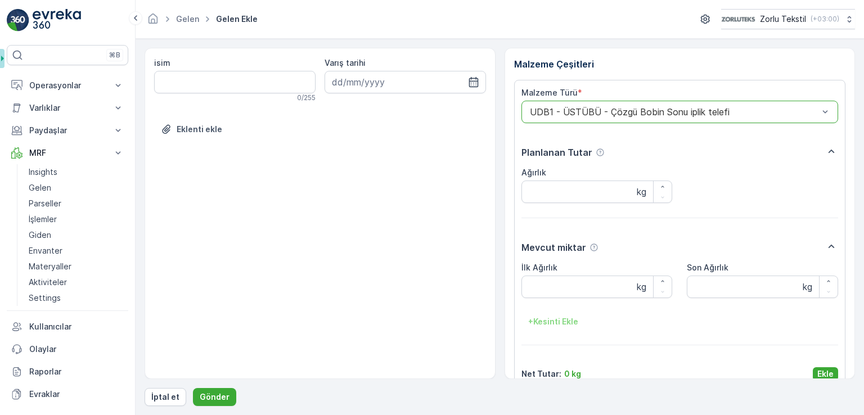
click at [833, 368] on button "Ekle" at bounding box center [825, 374] width 25 height 14
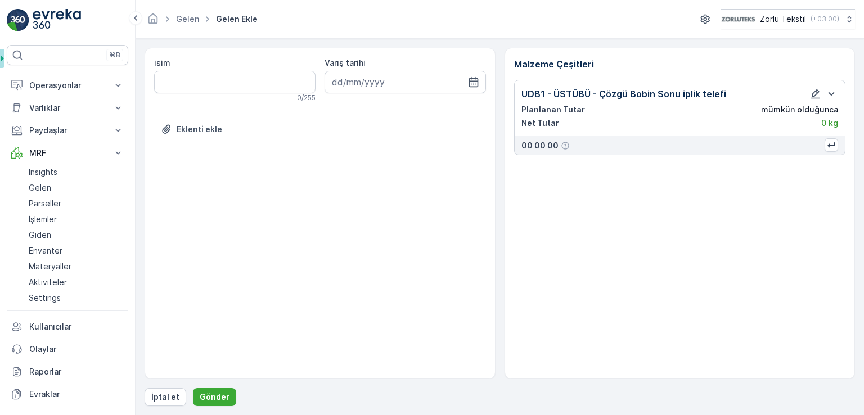
click at [831, 371] on div "Malzeme Çeşitleri UDB1 - ÜSTÜBÜ - Çözgü Bobin Sonu iplik telefi Planlanan Tutar…" at bounding box center [680, 213] width 351 height 331
click at [210, 394] on p "Gönder" at bounding box center [215, 397] width 30 height 11
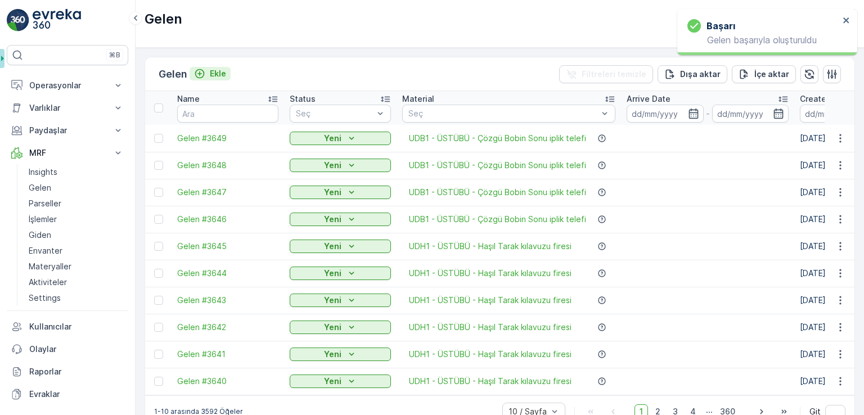
click at [208, 74] on div "Ekle" at bounding box center [210, 73] width 32 height 11
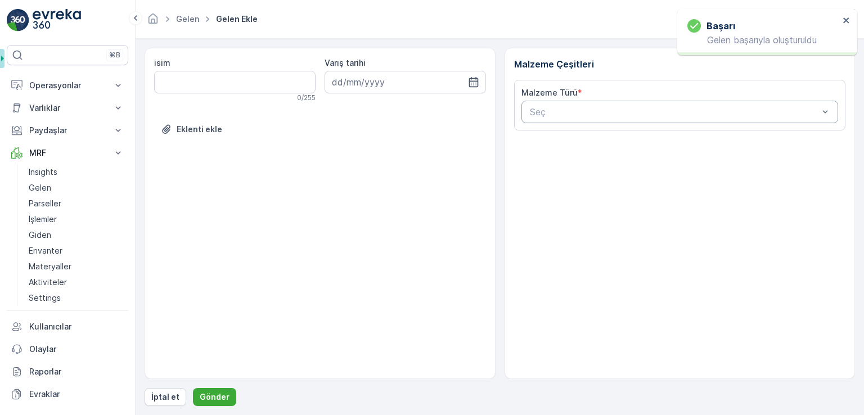
click at [554, 111] on div at bounding box center [674, 112] width 291 height 10
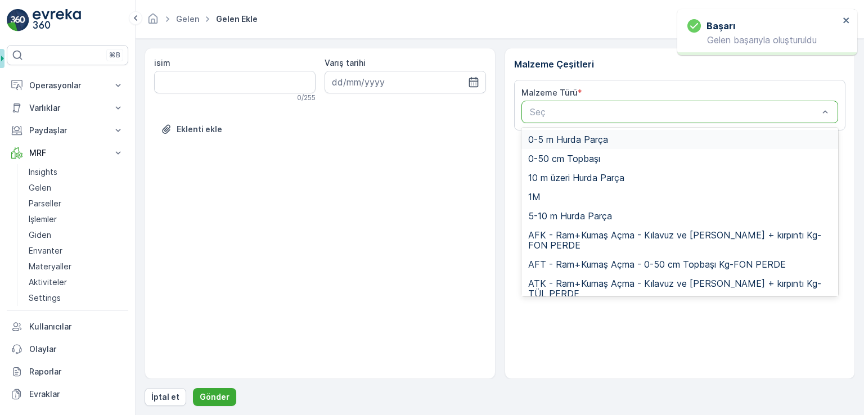
paste input "UDB1"
type input "UDB1"
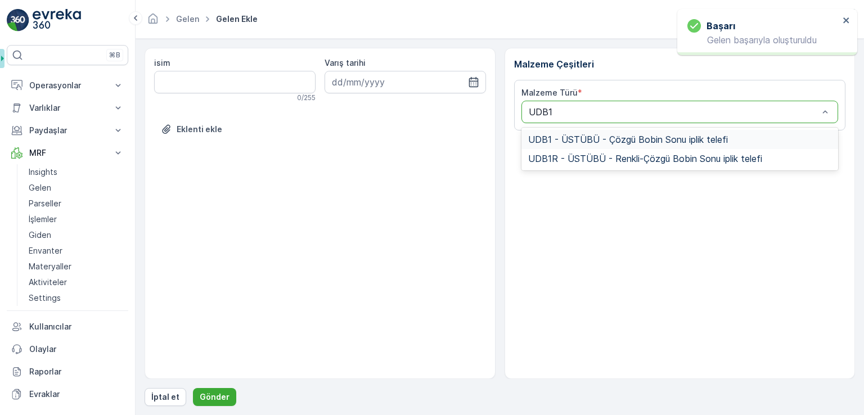
click at [557, 137] on span "UDB1 - ÜSTÜBÜ - Çözgü Bobin Sonu iplik telefi" at bounding box center [628, 139] width 200 height 10
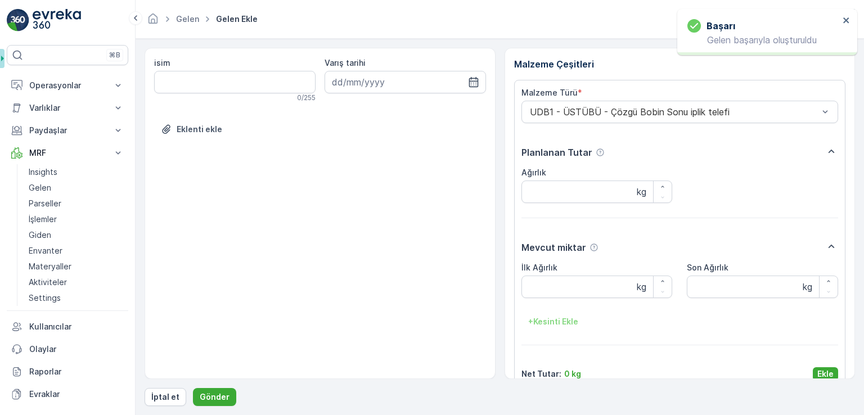
click at [820, 379] on div "isim 0 / 255 Varış tarihi Eklenti ekle Malzeme Çeşitleri Malzeme Türü * UDB1 - …" at bounding box center [500, 227] width 711 height 358
click at [819, 374] on p "Ekle" at bounding box center [826, 374] width 16 height 11
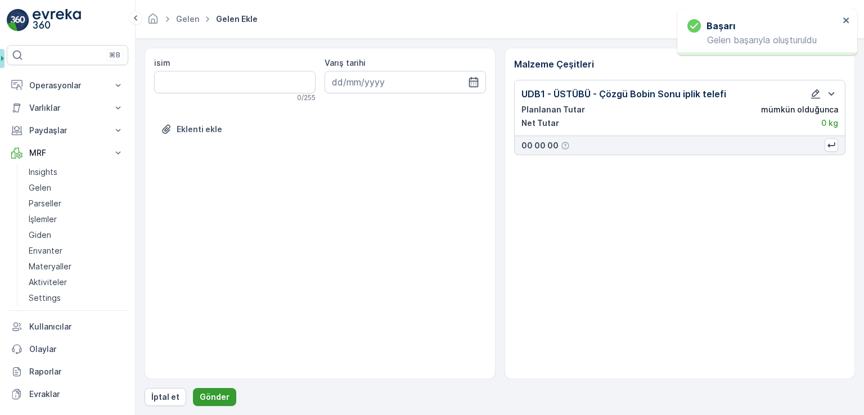
click at [210, 396] on p "Gönder" at bounding box center [215, 397] width 30 height 11
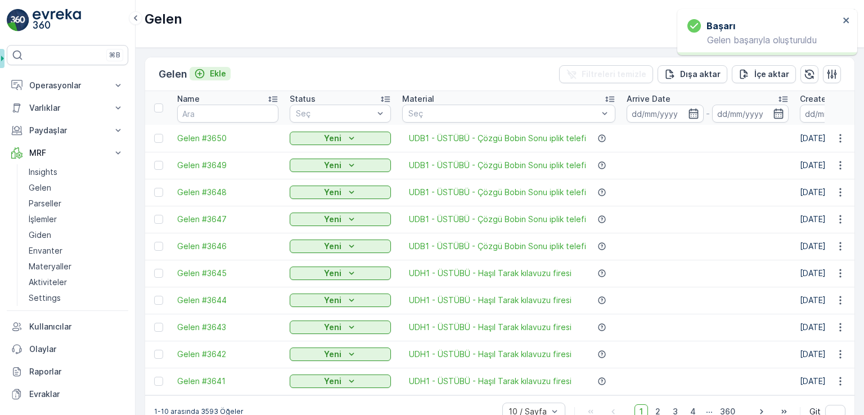
click at [219, 74] on p "Ekle" at bounding box center [218, 73] width 16 height 11
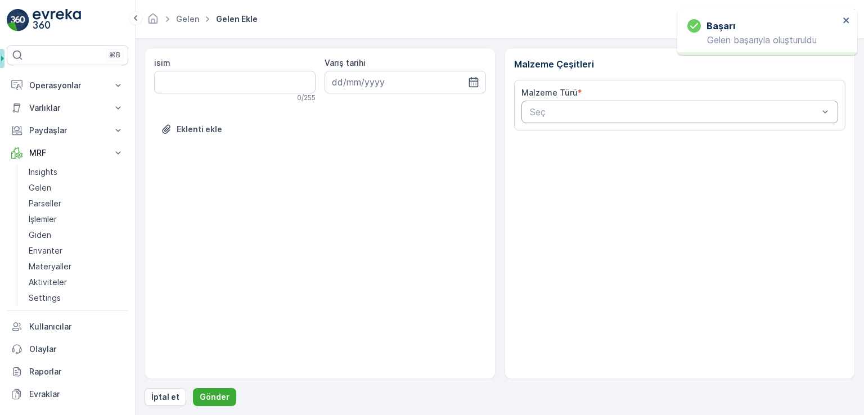
click at [734, 119] on div "Seç" at bounding box center [680, 112] width 317 height 23
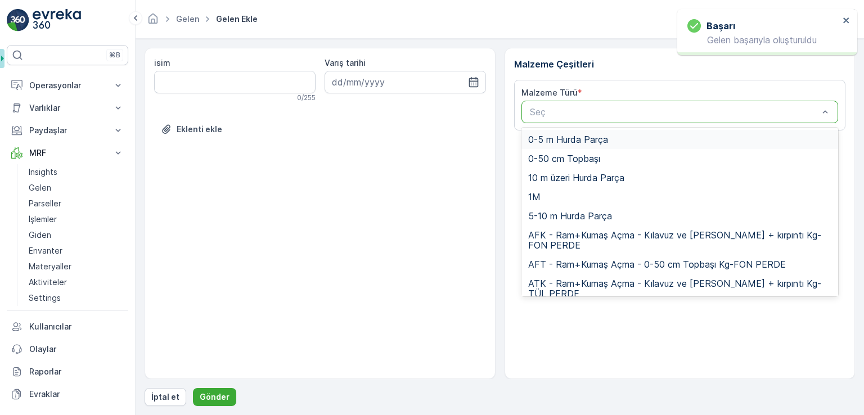
paste input "UDB1"
type input "UDB1"
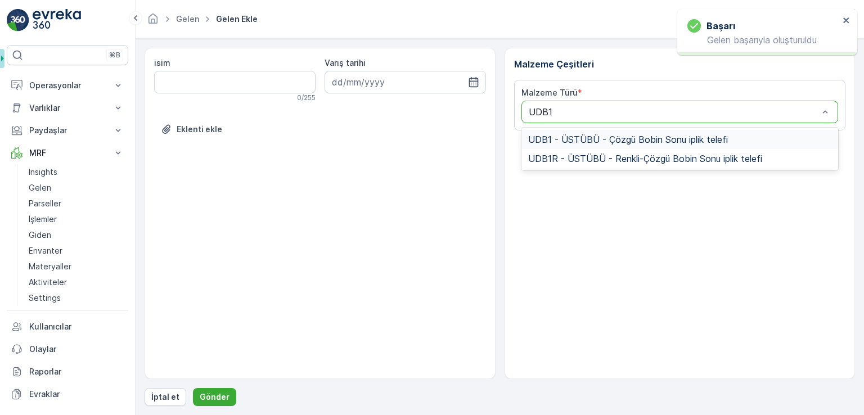
click at [626, 139] on span "UDB1 - ÜSTÜBÜ - Çözgü Bobin Sonu iplik telefi" at bounding box center [628, 139] width 200 height 10
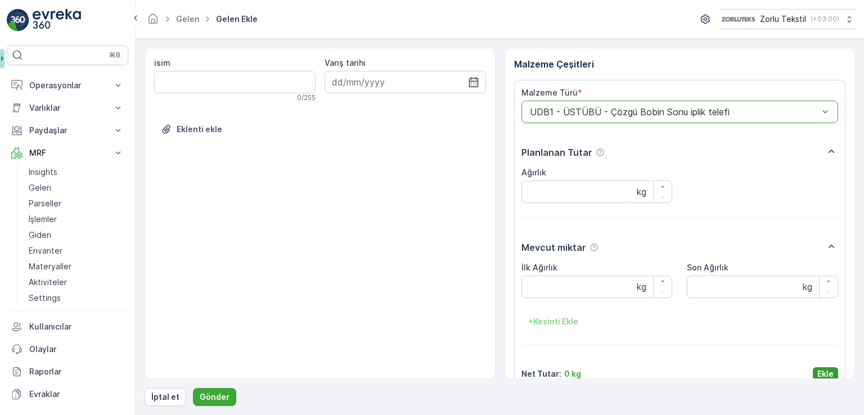
click at [814, 370] on button "Ekle" at bounding box center [825, 374] width 25 height 14
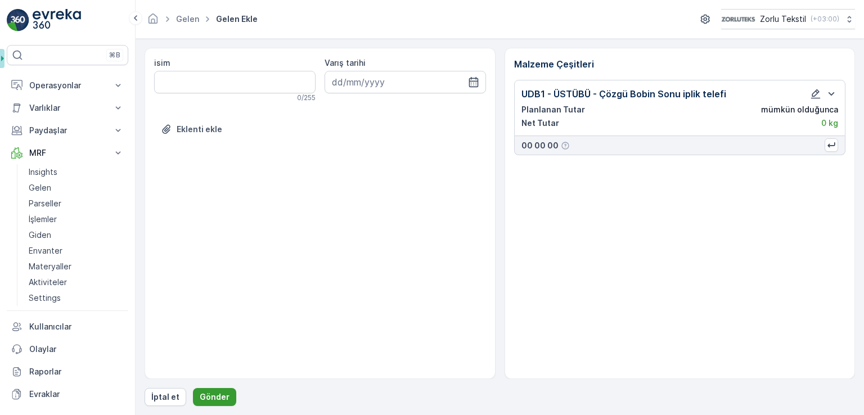
click at [221, 398] on p "Gönder" at bounding box center [215, 397] width 30 height 11
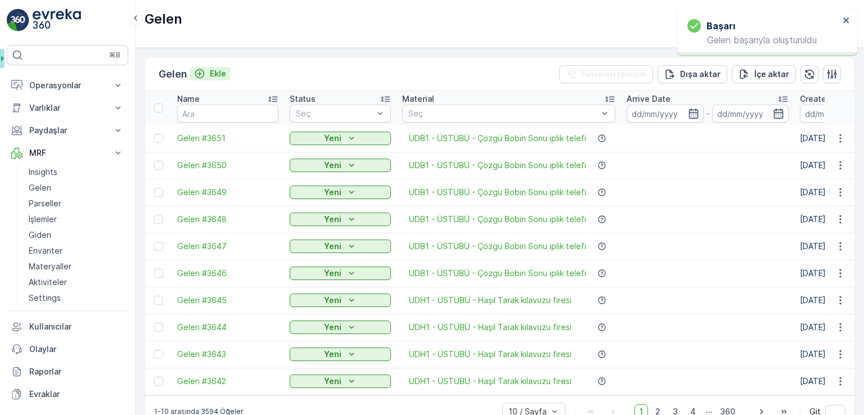
click at [213, 70] on p "Ekle" at bounding box center [218, 73] width 16 height 11
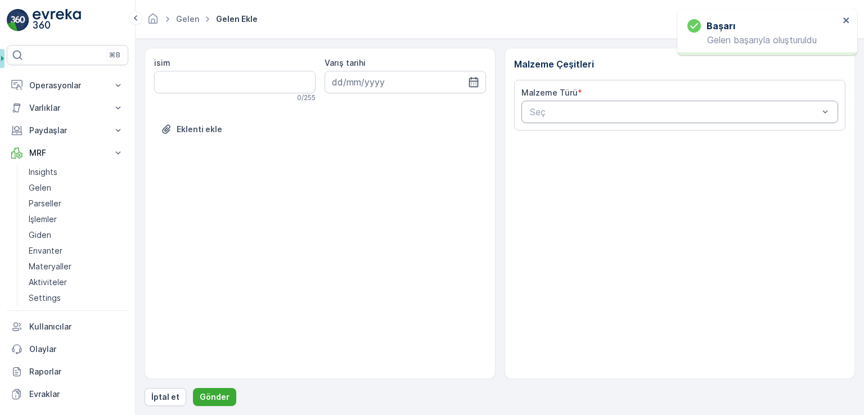
click at [560, 108] on div at bounding box center [674, 112] width 291 height 10
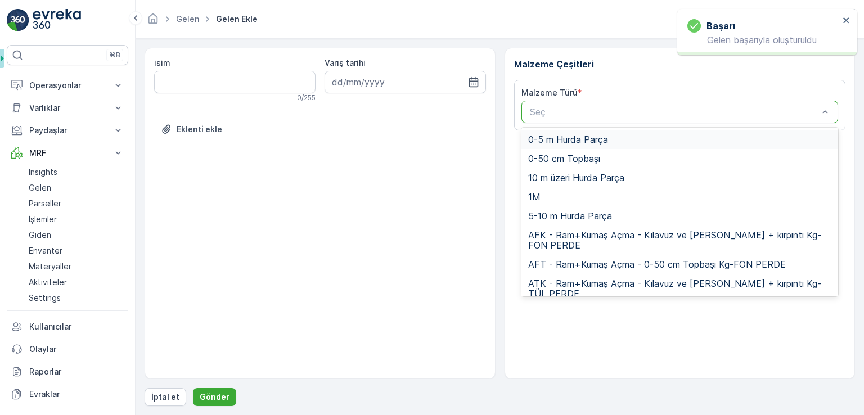
paste input "UDB1"
type input "UDB1"
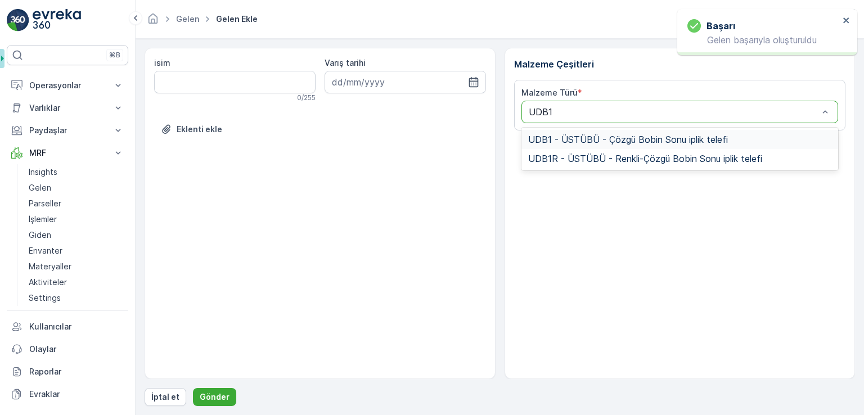
click at [559, 138] on span "UDB1 - ÜSTÜBÜ - Çözgü Bobin Sonu iplik telefi" at bounding box center [628, 139] width 200 height 10
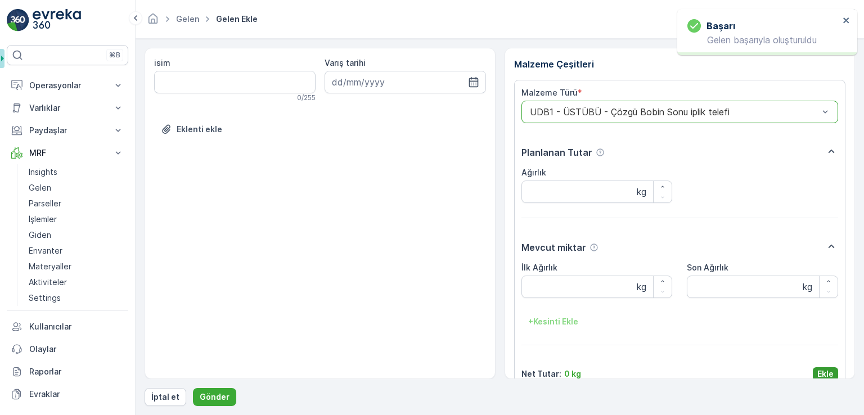
click at [826, 372] on p "Ekle" at bounding box center [826, 374] width 16 height 11
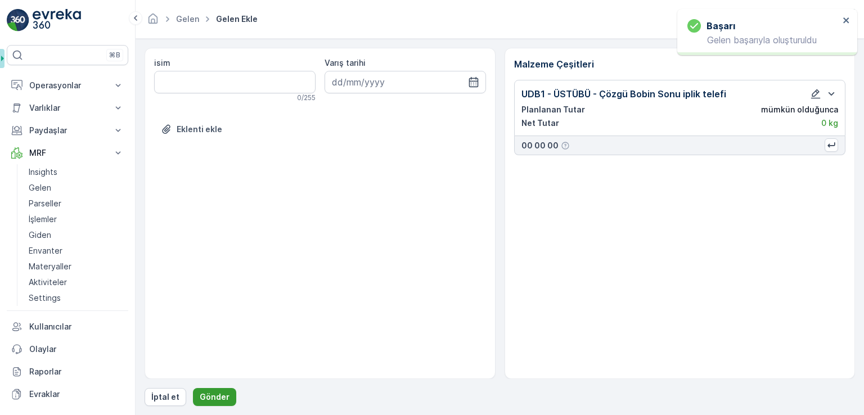
click at [230, 397] on button "Gönder" at bounding box center [214, 397] width 43 height 18
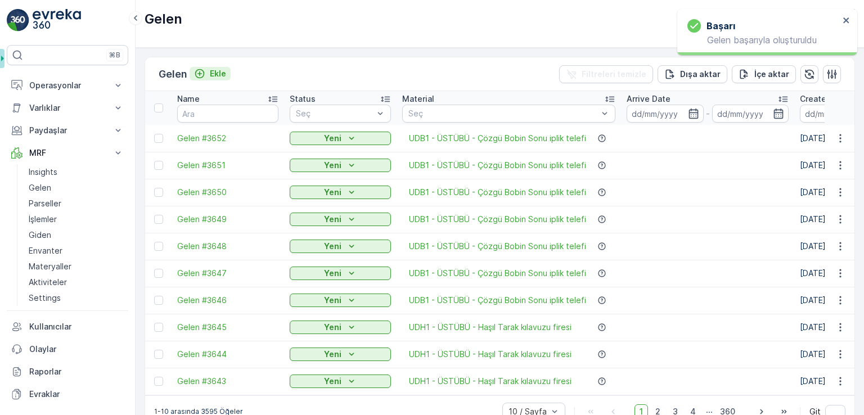
click at [214, 75] on p "Ekle" at bounding box center [218, 73] width 16 height 11
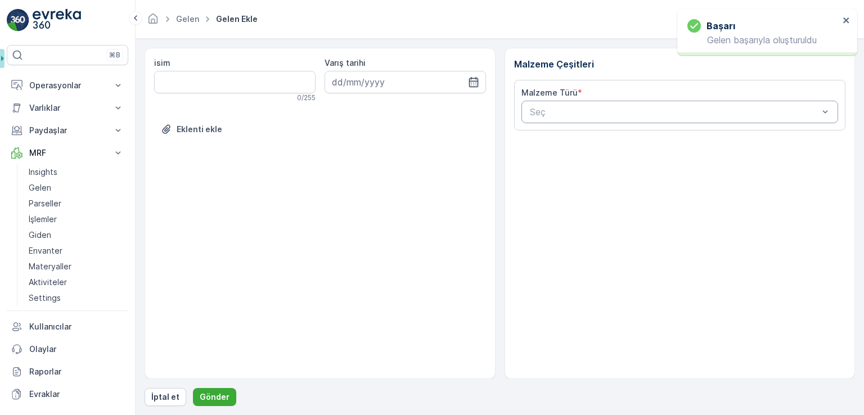
click at [593, 101] on div "Seç" at bounding box center [680, 112] width 317 height 23
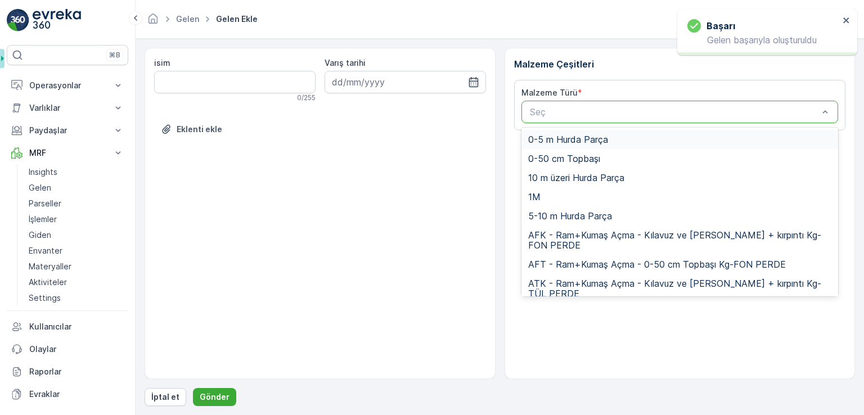
paste input "UDB1"
type input "UDB1"
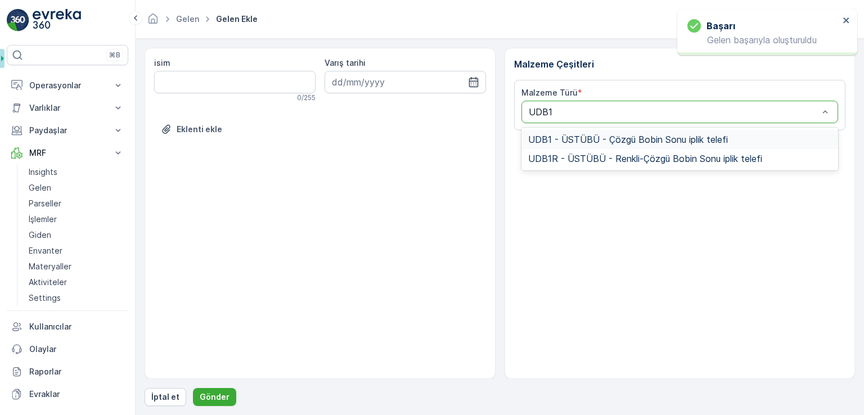
click at [576, 139] on span "UDB1 - ÜSTÜBÜ - Çözgü Bobin Sonu iplik telefi" at bounding box center [628, 139] width 200 height 10
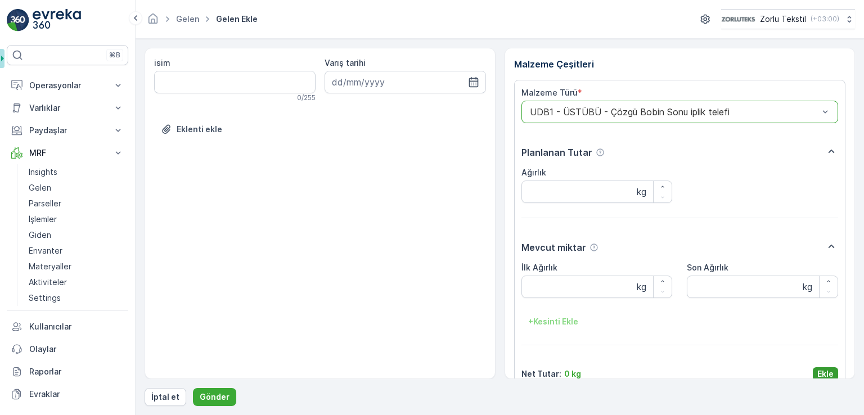
click at [824, 371] on p "Ekle" at bounding box center [826, 374] width 16 height 11
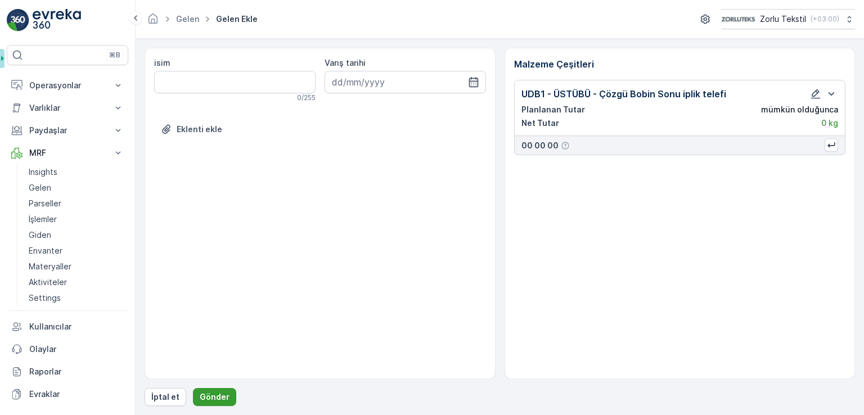
click at [204, 397] on p "Gönder" at bounding box center [215, 397] width 30 height 11
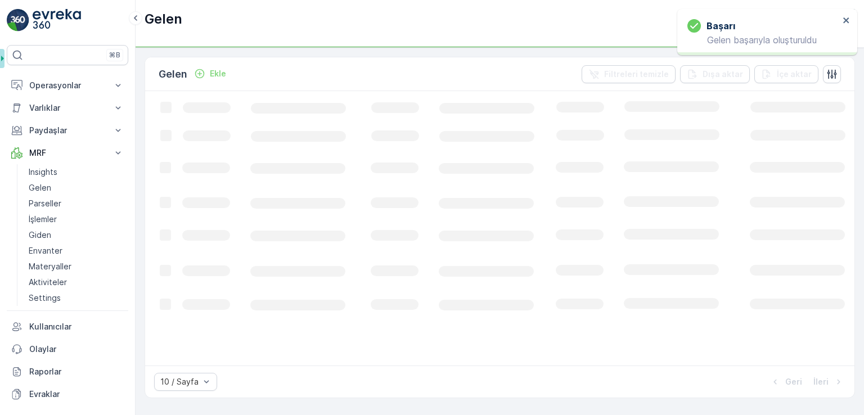
click at [232, 81] on div "Gelen Ekle Filtreleri temizle Dışa aktar İçe aktar" at bounding box center [500, 74] width 710 height 34
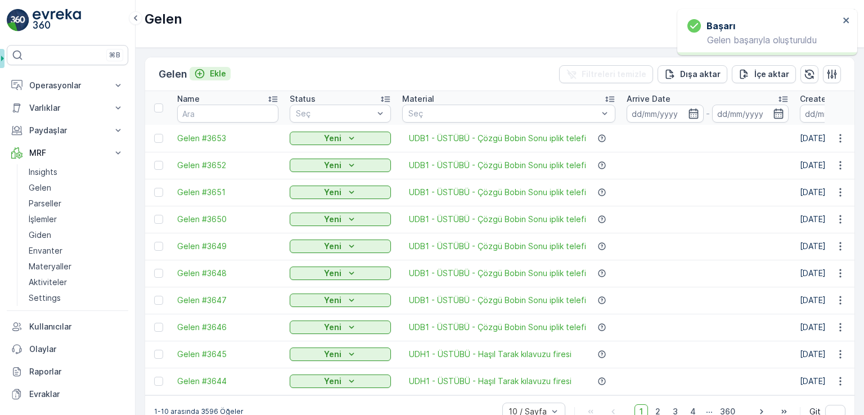
click at [207, 78] on button "Ekle" at bounding box center [210, 74] width 41 height 14
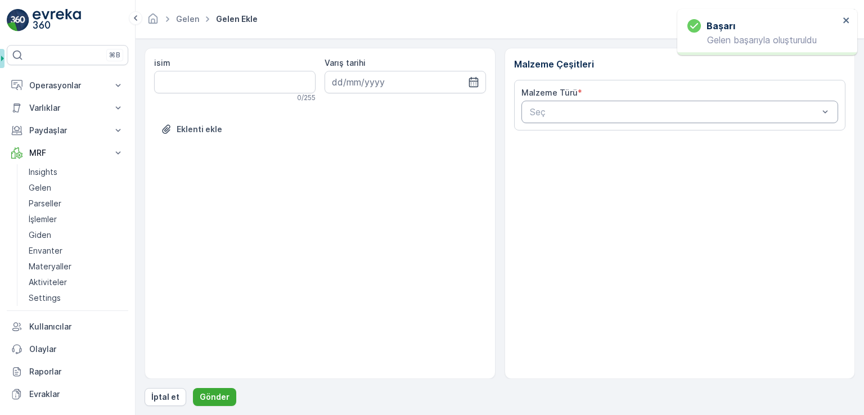
click at [531, 115] on input "text" at bounding box center [530, 112] width 3 height 10
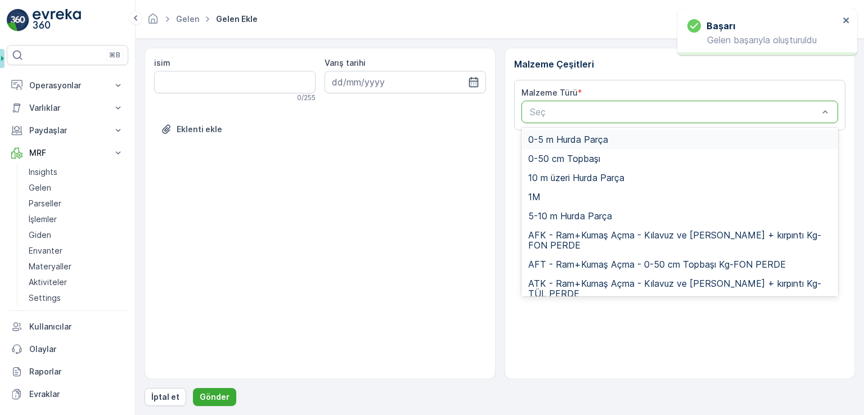
paste input "UDB1"
type input "UDB1"
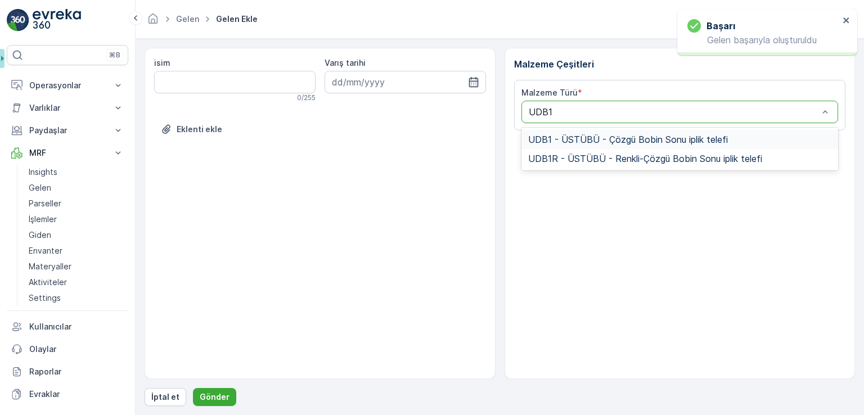
click at [545, 133] on div "UDB1 - ÜSTÜBÜ - Çözgü Bobin Sonu iplik telefi" at bounding box center [680, 139] width 317 height 19
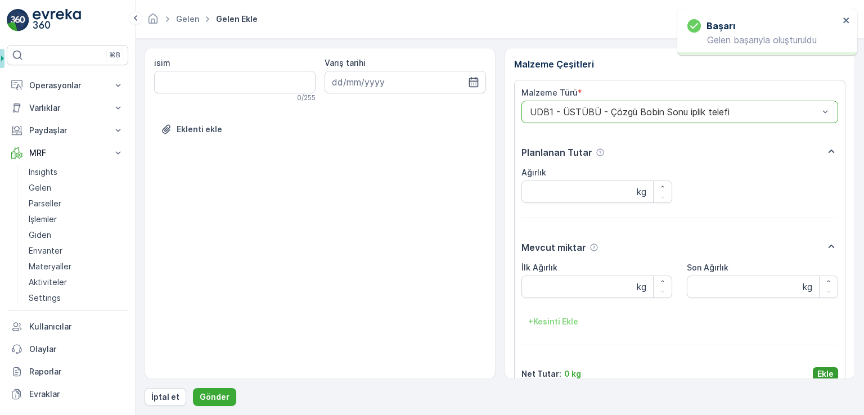
click at [828, 376] on p "Ekle" at bounding box center [826, 374] width 16 height 11
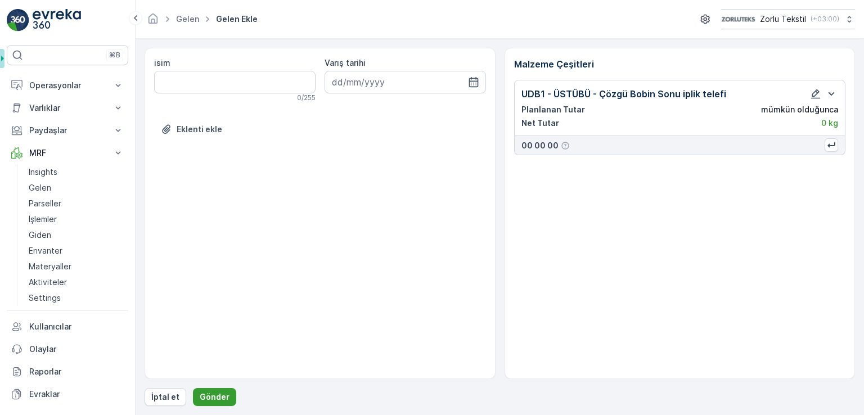
click at [205, 393] on p "Gönder" at bounding box center [215, 397] width 30 height 11
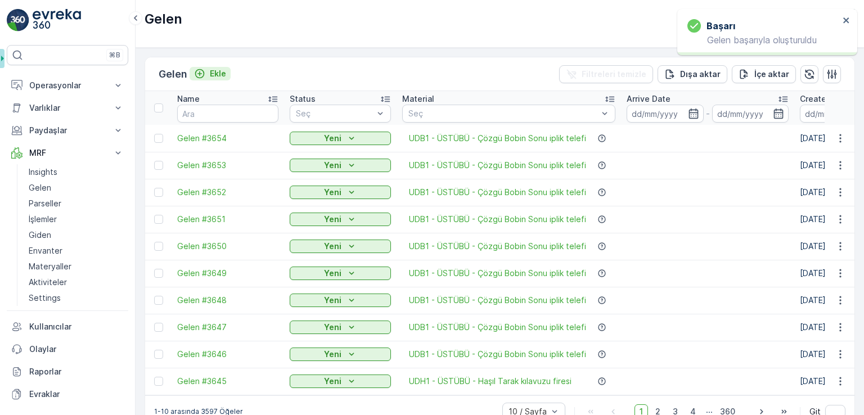
click at [226, 75] on p "Ekle" at bounding box center [218, 73] width 16 height 11
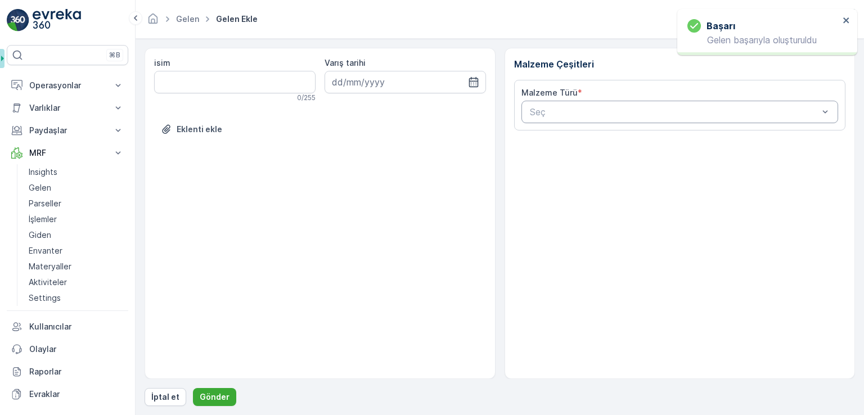
click at [594, 119] on div "Seç" at bounding box center [680, 112] width 317 height 23
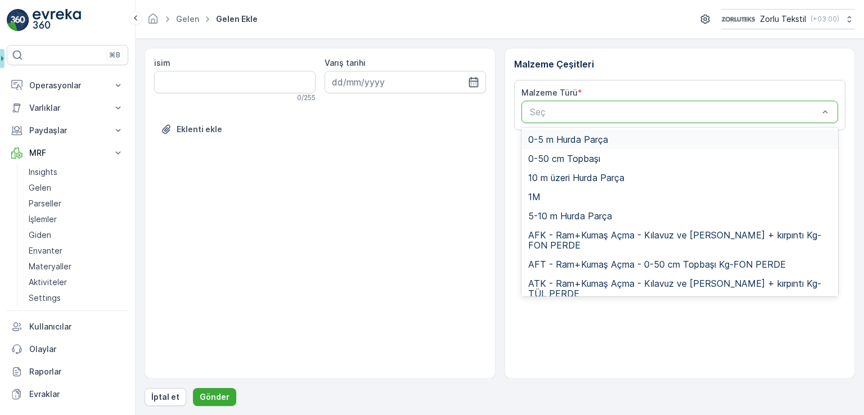
paste input "UDB1"
type input "UDB1"
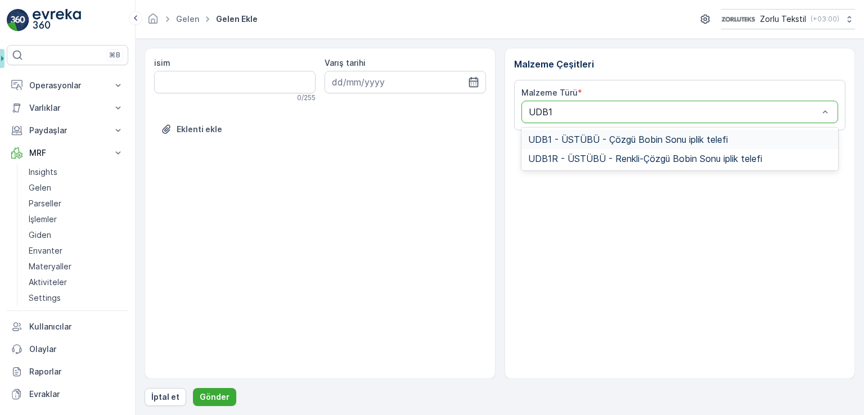
click at [564, 131] on div "UDB1 - ÜSTÜBÜ - Çözgü Bobin Sonu iplik telefi" at bounding box center [680, 139] width 317 height 19
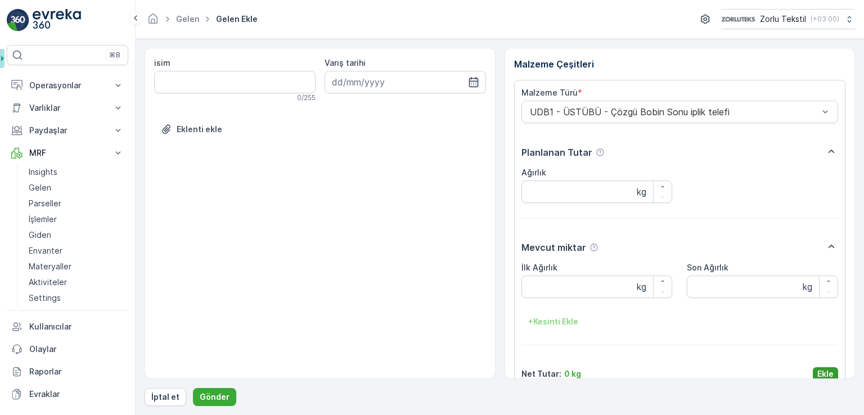
click at [823, 372] on p "Ekle" at bounding box center [826, 374] width 16 height 11
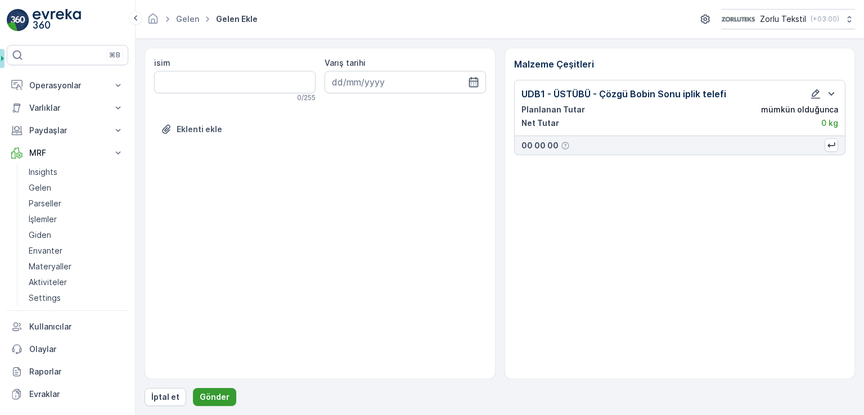
click at [213, 398] on p "Gönder" at bounding box center [215, 397] width 30 height 11
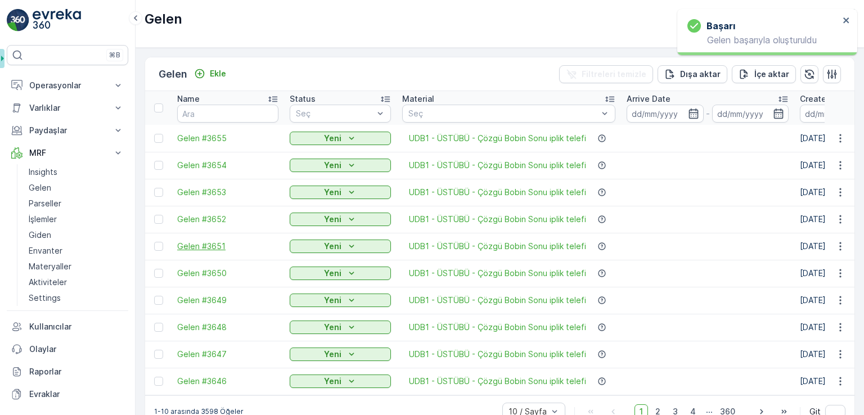
scroll to position [26, 0]
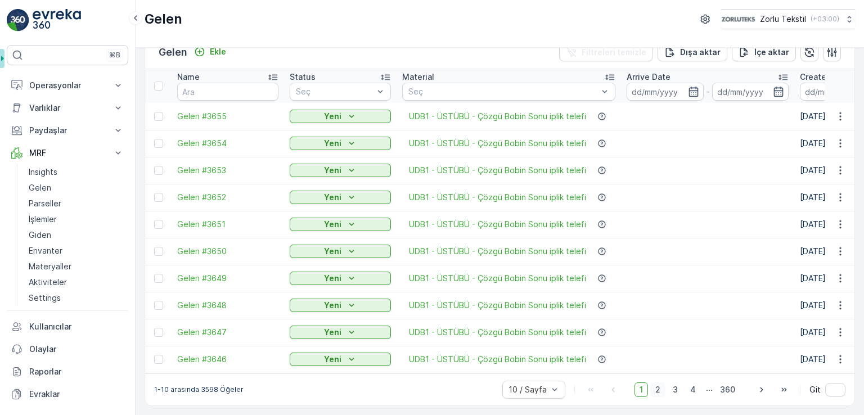
click at [657, 391] on span "2" at bounding box center [658, 390] width 15 height 15
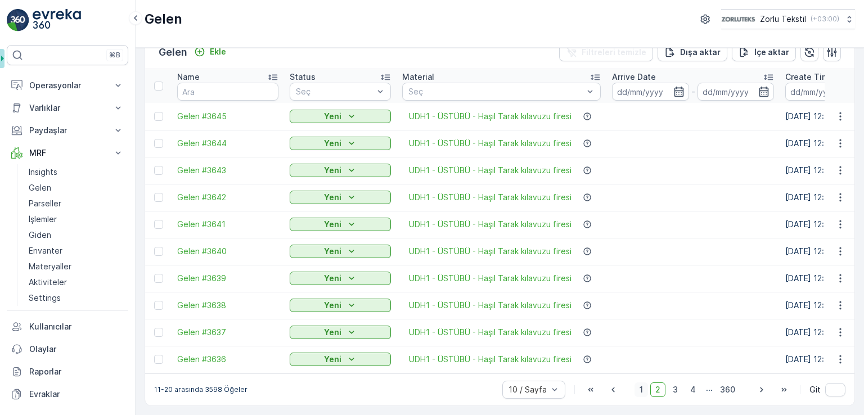
click at [645, 392] on span "1" at bounding box center [642, 390] width 14 height 15
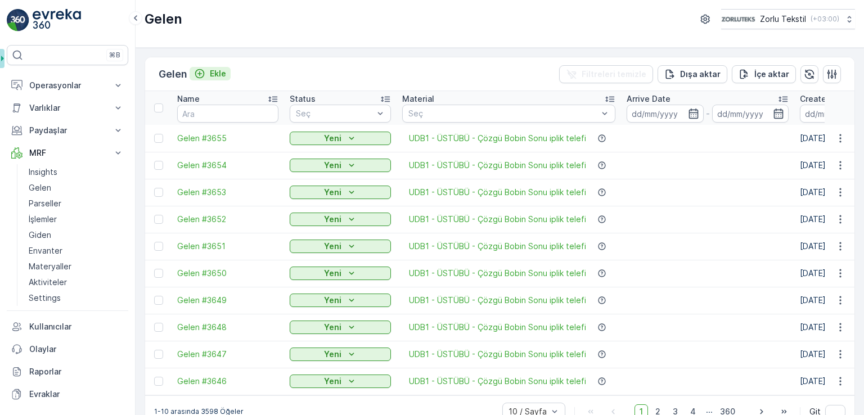
click at [211, 79] on button "Ekle" at bounding box center [210, 74] width 41 height 14
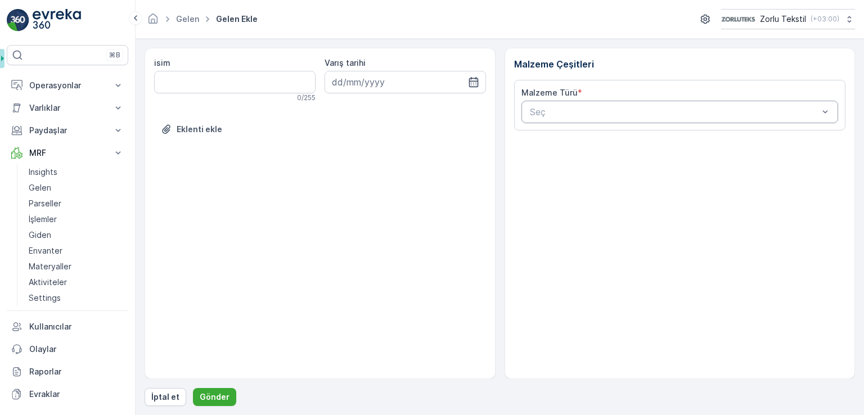
click at [640, 116] on div at bounding box center [674, 112] width 291 height 10
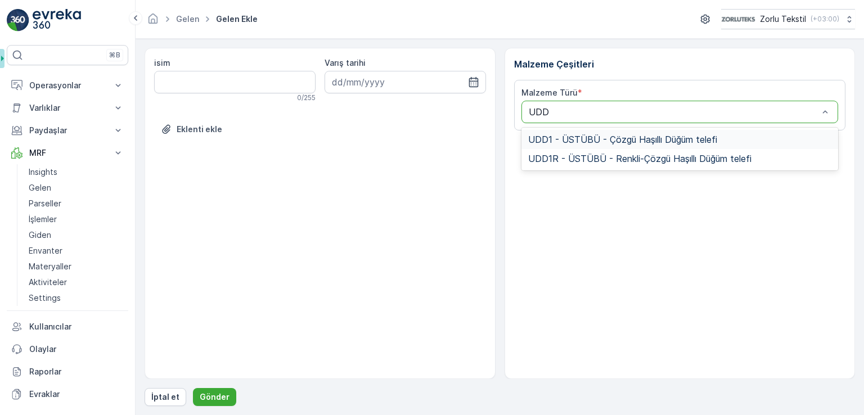
type input "UDD1"
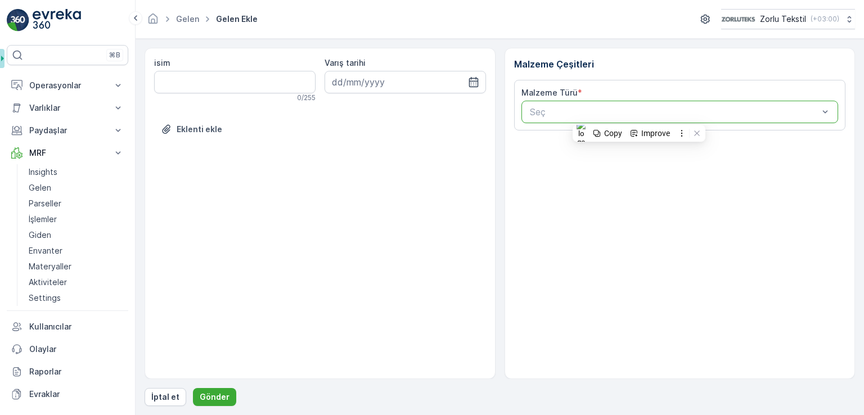
click at [558, 104] on div "Seç" at bounding box center [680, 112] width 317 height 23
paste input "UDD1"
type input "UDD1"
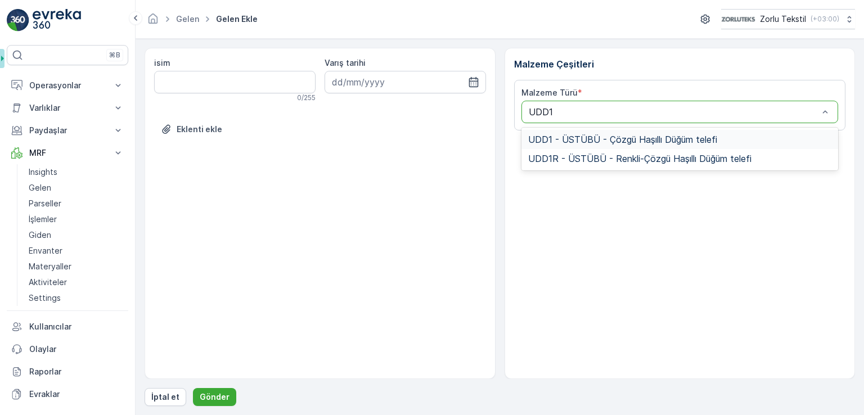
click at [581, 138] on span "UDD1 - ÜSTÜBÜ - Çözgü Haşıllı Düğüm telefi" at bounding box center [622, 139] width 189 height 10
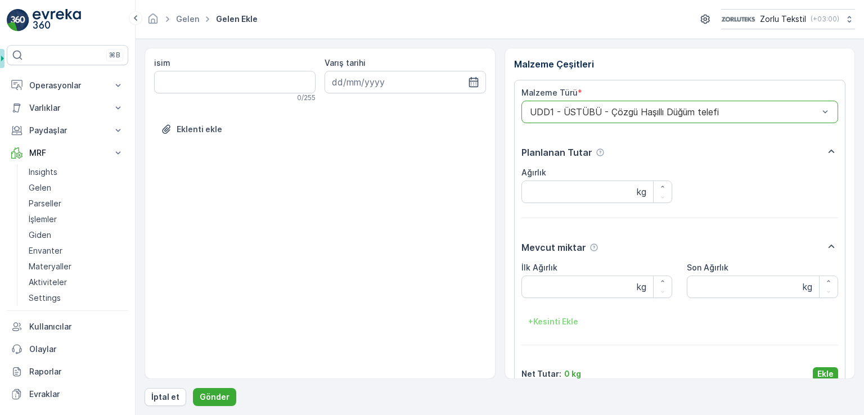
click at [837, 380] on div "isim 0 / 255 Varış tarihi Eklenti ekle Malzeme Çeşitleri Malzeme Türü * option …" at bounding box center [500, 227] width 711 height 358
click at [831, 372] on button "Ekle" at bounding box center [825, 374] width 25 height 14
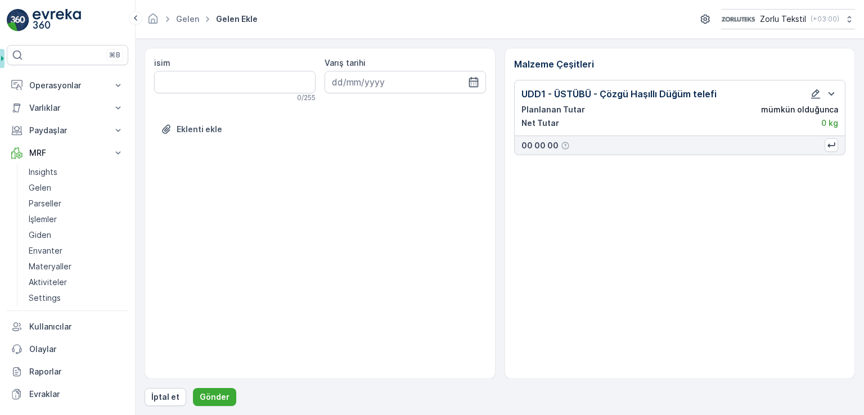
click at [213, 409] on form "isim 0 / 255 Varış tarihi Eklenti ekle Malzeme Çeşitleri UDD1 - ÜSTÜBÜ - Çözgü …" at bounding box center [500, 227] width 729 height 376
click at [212, 403] on button "Gönder" at bounding box center [214, 397] width 43 height 18
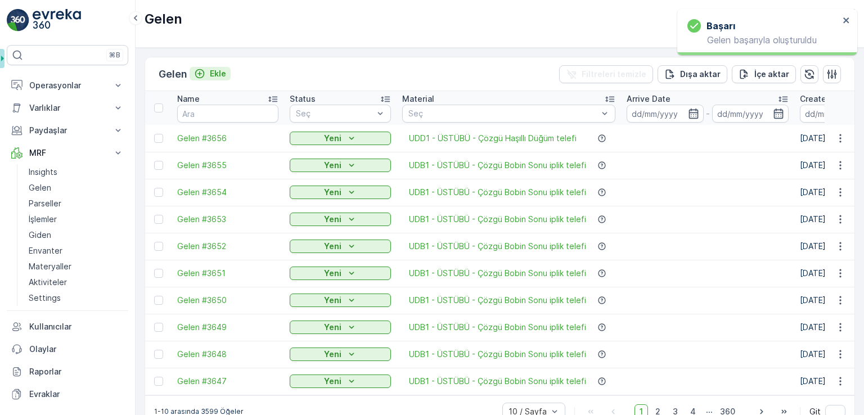
click at [227, 75] on button "Ekle" at bounding box center [210, 74] width 41 height 14
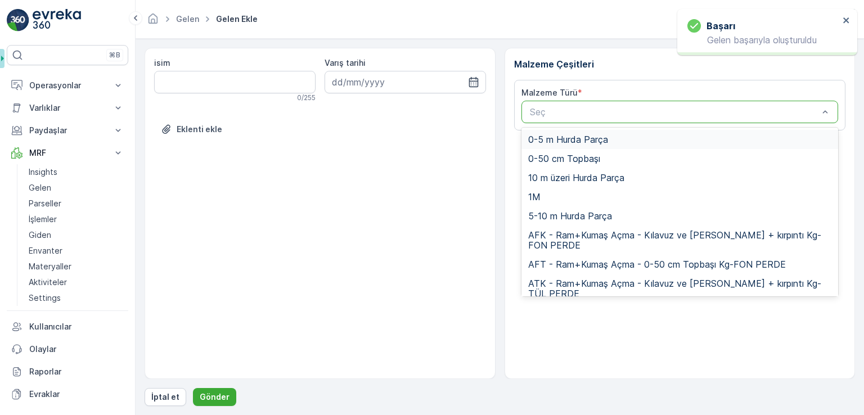
paste input "UDD1"
type input "UDD1"
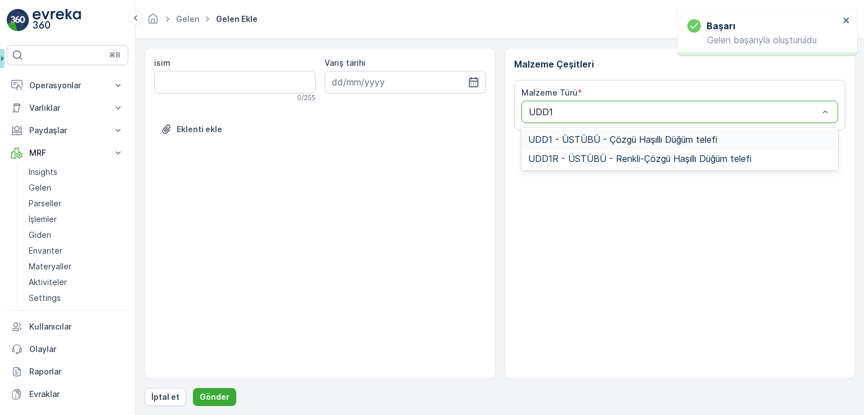
click at [555, 136] on span "UDD1 - ÜSTÜBÜ - Çözgü Haşıllı Düğüm telefi" at bounding box center [622, 139] width 189 height 10
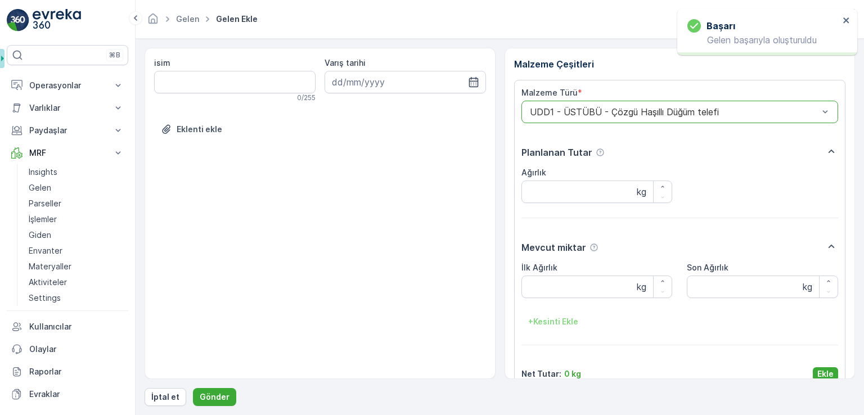
click at [822, 373] on p "Ekle" at bounding box center [826, 374] width 16 height 11
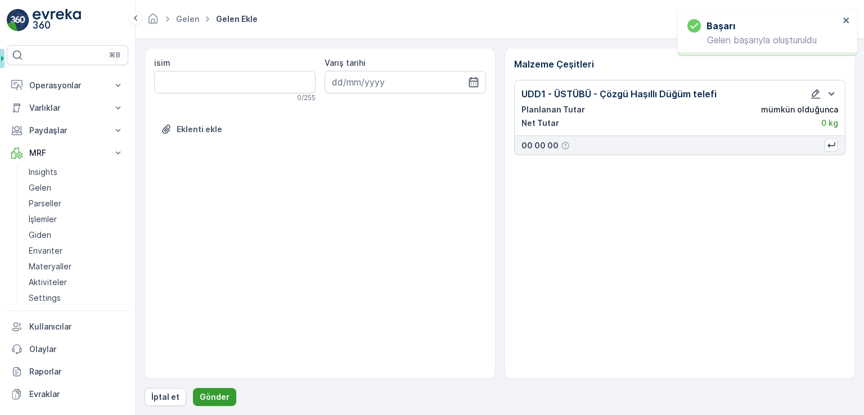
click at [212, 392] on p "Gönder" at bounding box center [215, 397] width 30 height 11
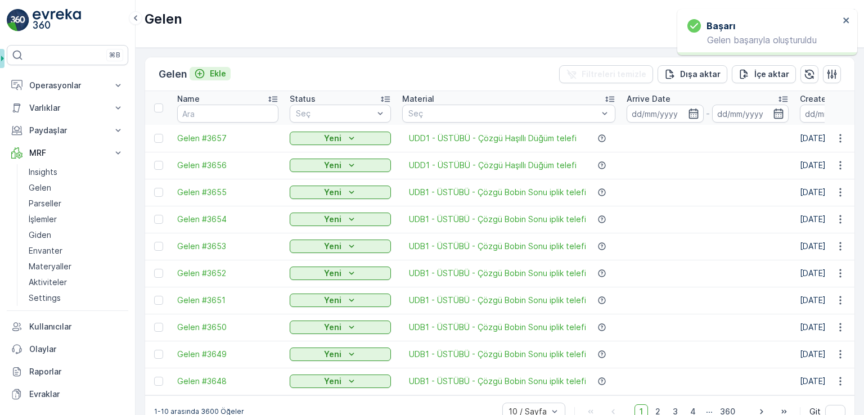
click at [213, 74] on p "Ekle" at bounding box center [218, 73] width 16 height 11
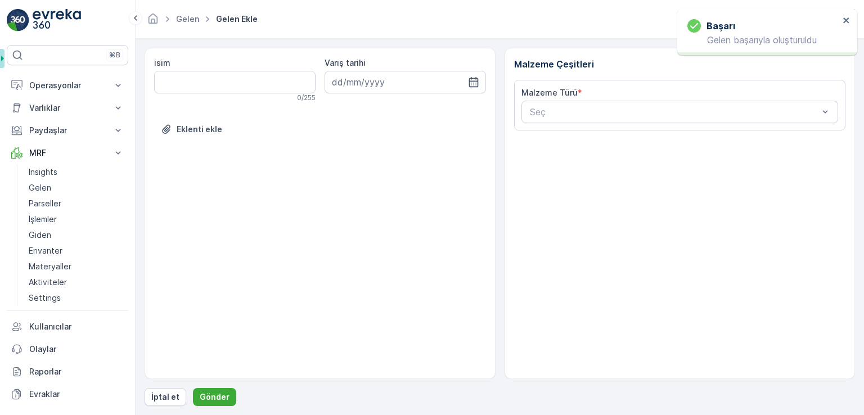
click at [222, 83] on input "isim" at bounding box center [235, 82] width 162 height 23
paste input "UDD1"
type input "UDD1"
click at [552, 122] on div "Seç" at bounding box center [680, 112] width 317 height 23
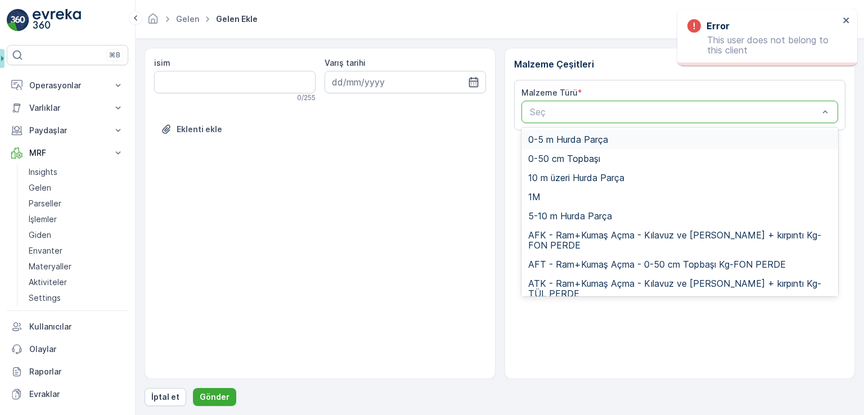
paste input "UDD1"
type input "UDD1"
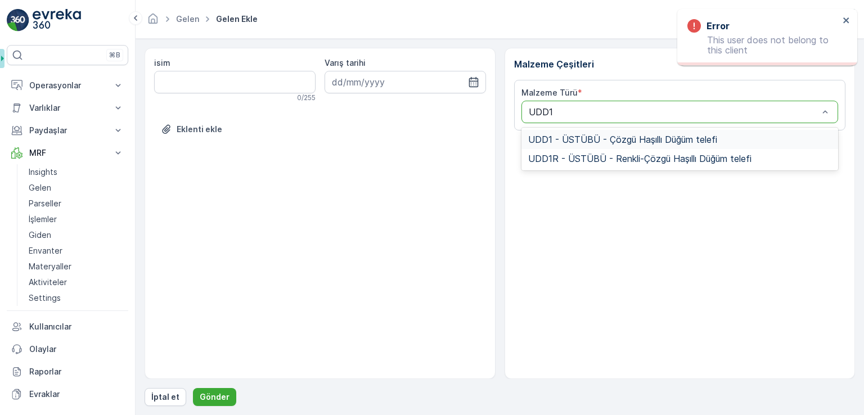
click at [558, 140] on span "UDD1 - ÜSTÜBÜ - Çözgü Haşıllı Düğüm telefi" at bounding box center [622, 139] width 189 height 10
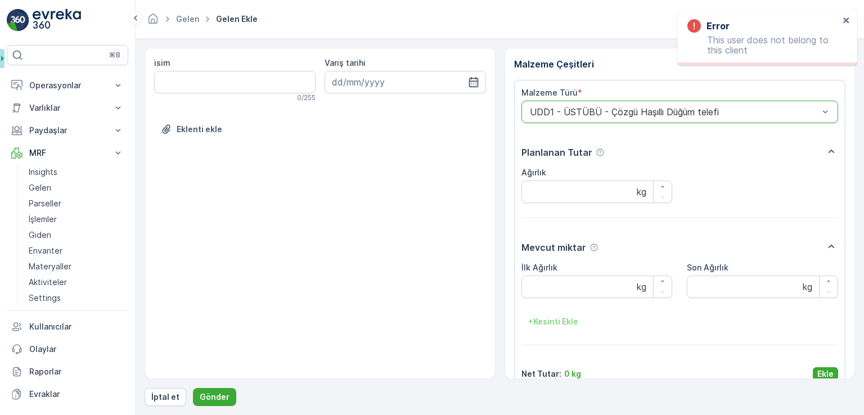
click at [805, 361] on div "Malzeme Türü * option UDD1 - ÜSTÜBÜ - Çözgü Haşıllı Düğüm telefi, selected. UDD…" at bounding box center [680, 234] width 317 height 294
click at [817, 369] on button "Ekle" at bounding box center [825, 374] width 25 height 14
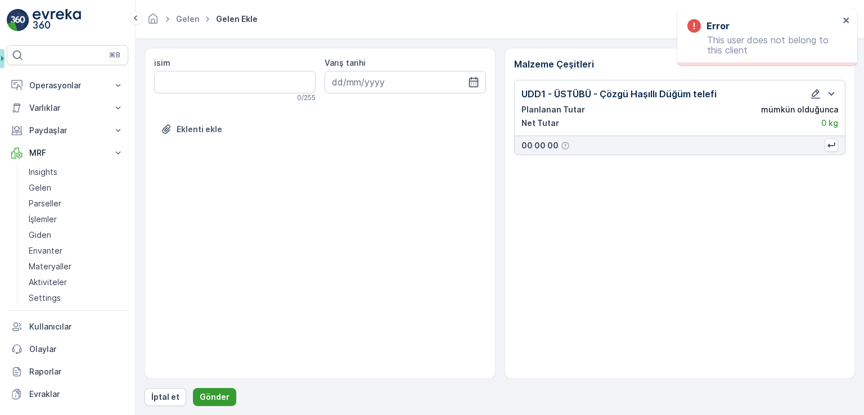
click at [223, 397] on p "Gönder" at bounding box center [215, 397] width 30 height 11
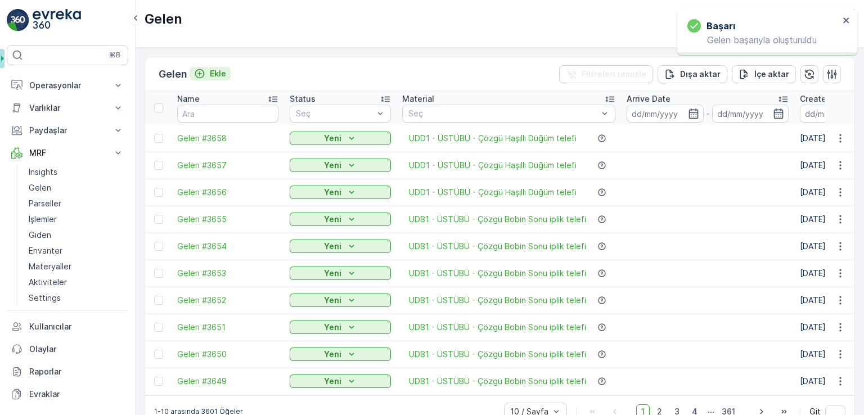
click at [210, 71] on div "Ekle" at bounding box center [210, 73] width 32 height 11
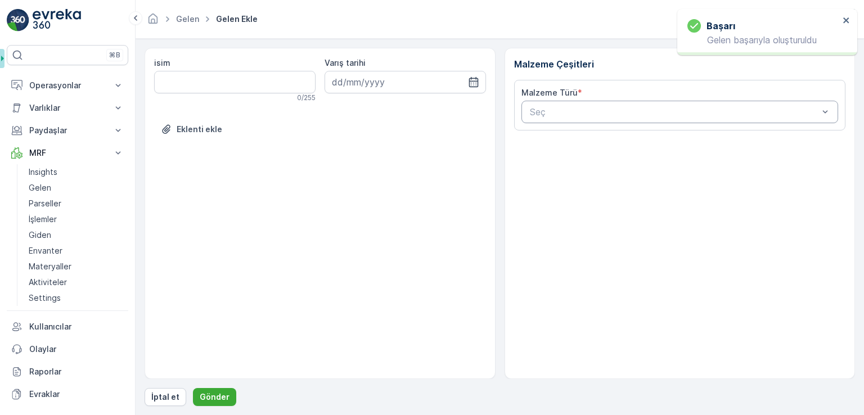
click at [626, 120] on div "Seç" at bounding box center [680, 112] width 317 height 23
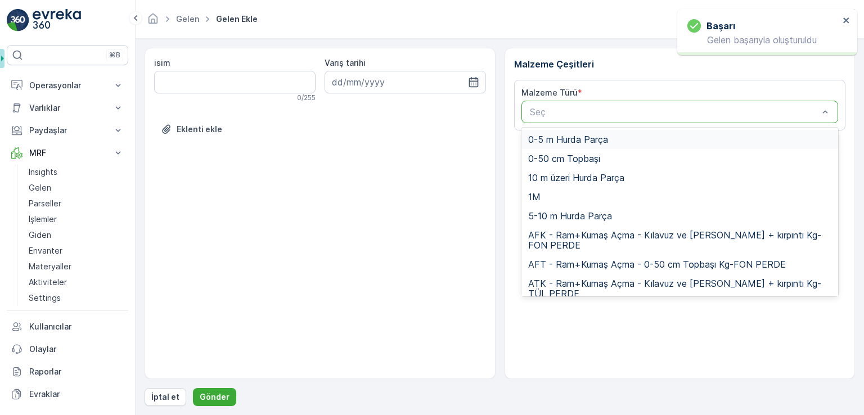
paste input "UDD1"
type input "UDD1"
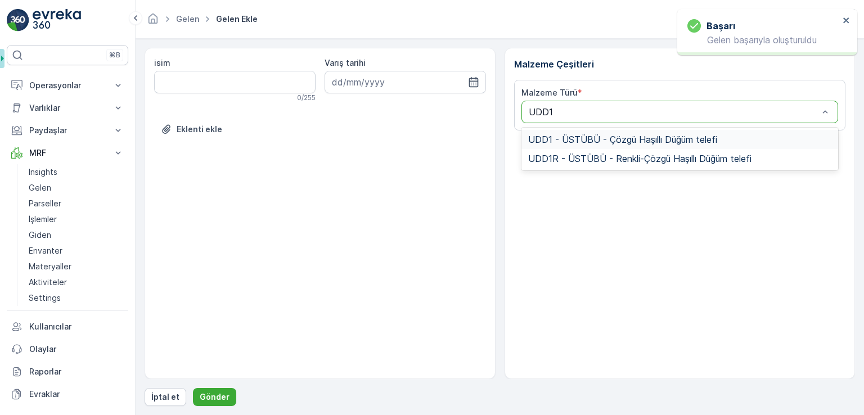
click at [621, 139] on span "UDD1 - ÜSTÜBÜ - Çözgü Haşıllı Düğüm telefi" at bounding box center [622, 139] width 189 height 10
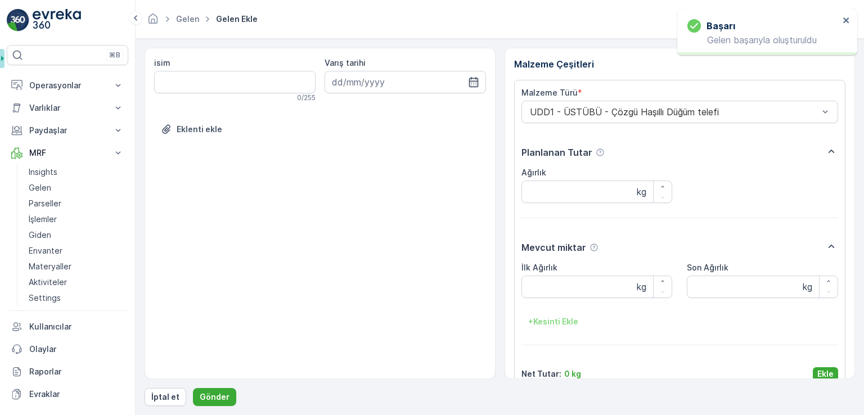
click at [830, 380] on div "isim 0 / 255 Varış tarihi Eklenti ekle Malzeme Çeşitleri Malzeme Türü * UDD1 - …" at bounding box center [500, 227] width 711 height 358
click at [830, 375] on p "Ekle" at bounding box center [826, 374] width 16 height 11
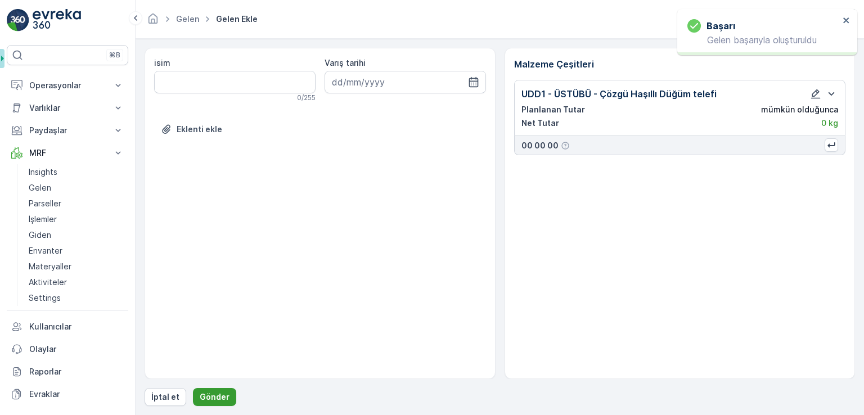
click at [225, 403] on button "Gönder" at bounding box center [214, 397] width 43 height 18
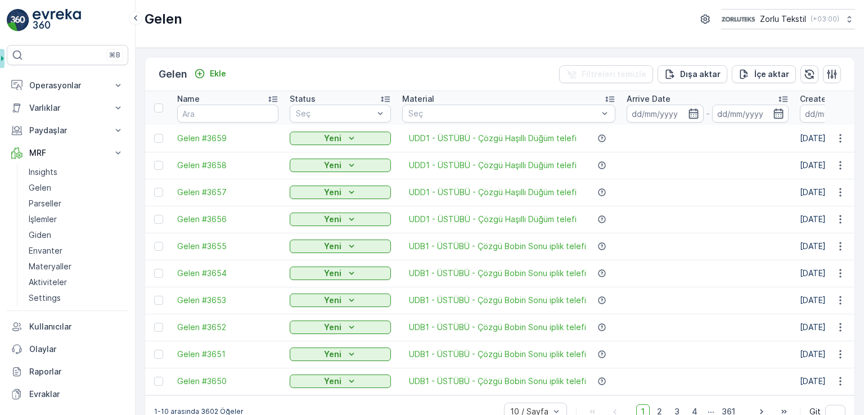
click at [187, 72] on p "Gelen" at bounding box center [173, 74] width 29 height 16
click at [196, 74] on icon "Ekle" at bounding box center [199, 73] width 11 height 11
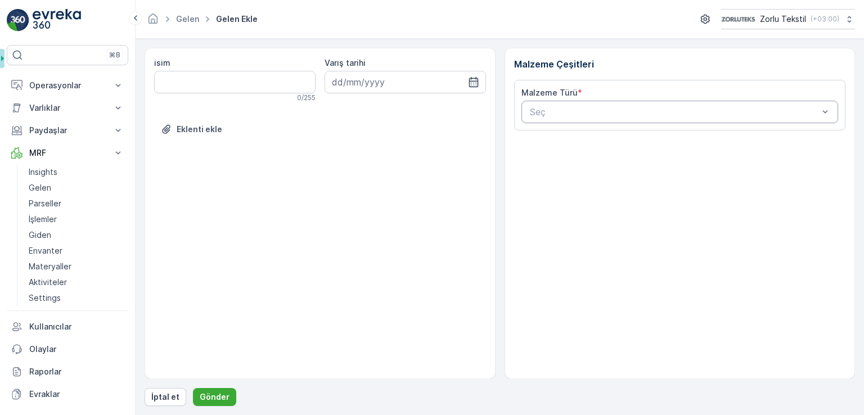
click at [546, 120] on div "Seç" at bounding box center [680, 112] width 317 height 23
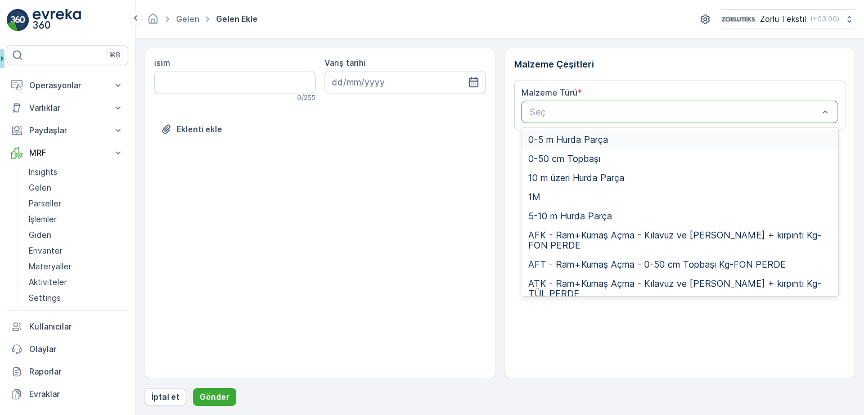
paste input "UDD1"
type input "UDD1"
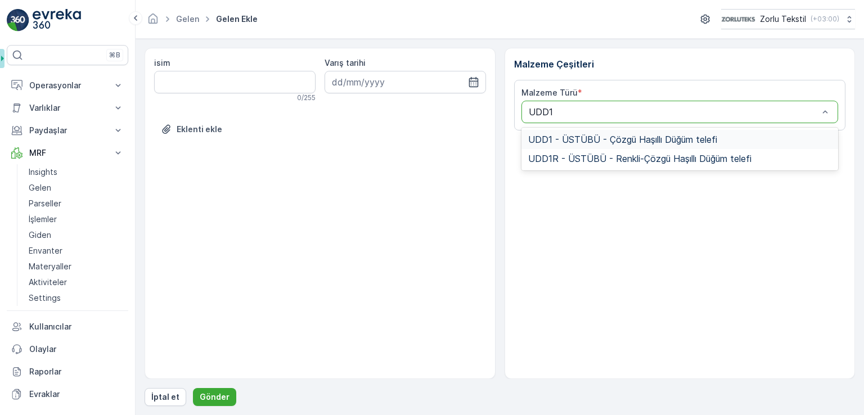
click at [551, 136] on span "UDD1 - ÜSTÜBÜ - Çözgü Haşıllı Düğüm telefi" at bounding box center [622, 139] width 189 height 10
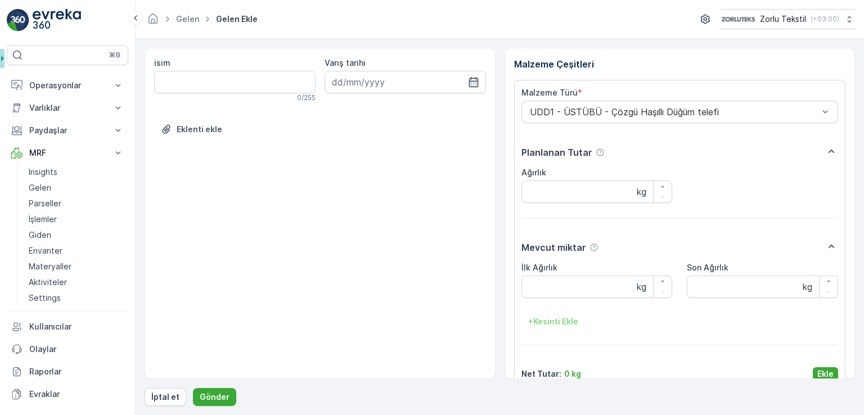
click at [813, 364] on div "Malzeme Türü * UDD1 - ÜSTÜBÜ - Çözgü Haşıllı Düğüm telefi Planlanan Tutar Ağırl…" at bounding box center [680, 234] width 317 height 294
click at [819, 369] on p "Ekle" at bounding box center [826, 374] width 16 height 11
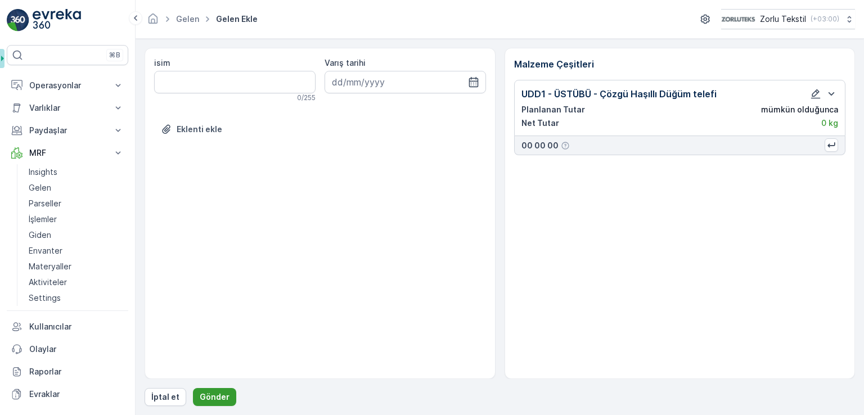
click at [219, 397] on p "Gönder" at bounding box center [215, 397] width 30 height 11
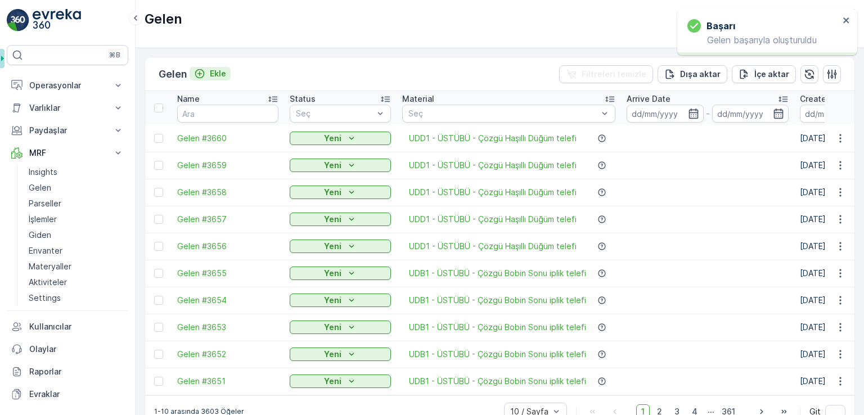
click at [212, 79] on button "Ekle" at bounding box center [210, 74] width 41 height 14
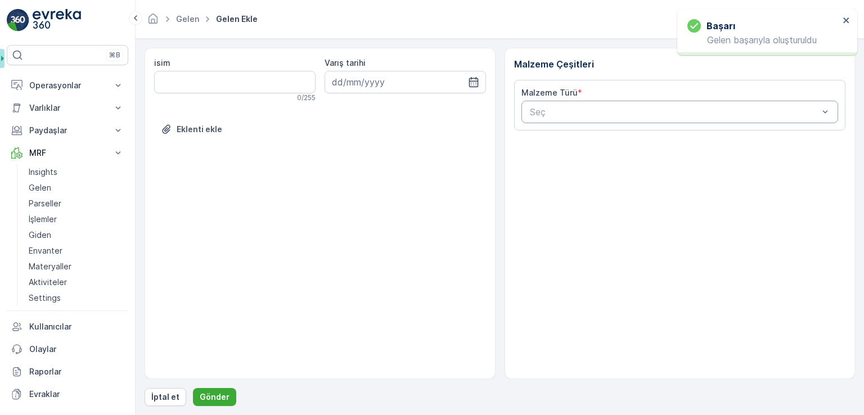
click at [605, 119] on div "Seç" at bounding box center [680, 112] width 317 height 23
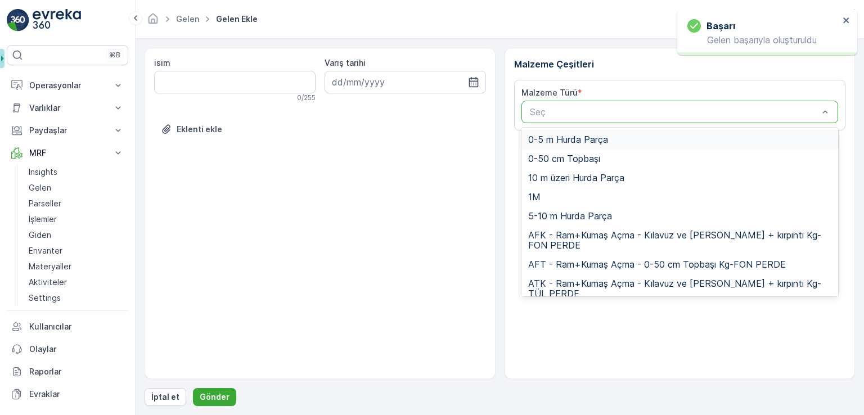
paste input "UDD1"
type input "UDD1"
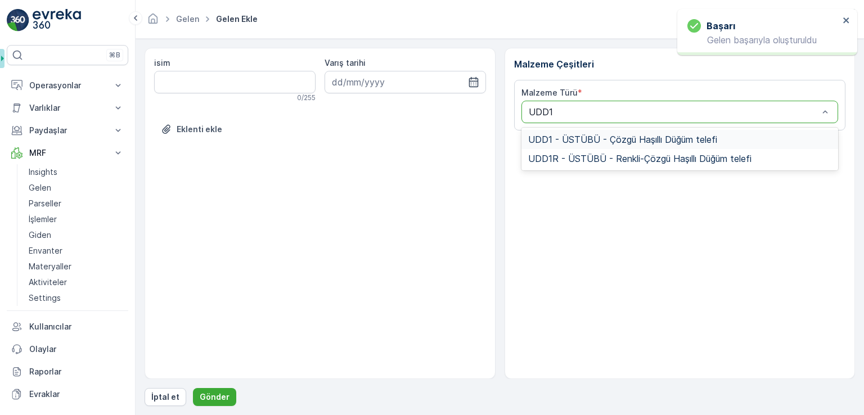
click at [582, 138] on span "UDD1 - ÜSTÜBÜ - Çözgü Haşıllı Düğüm telefi" at bounding box center [622, 139] width 189 height 10
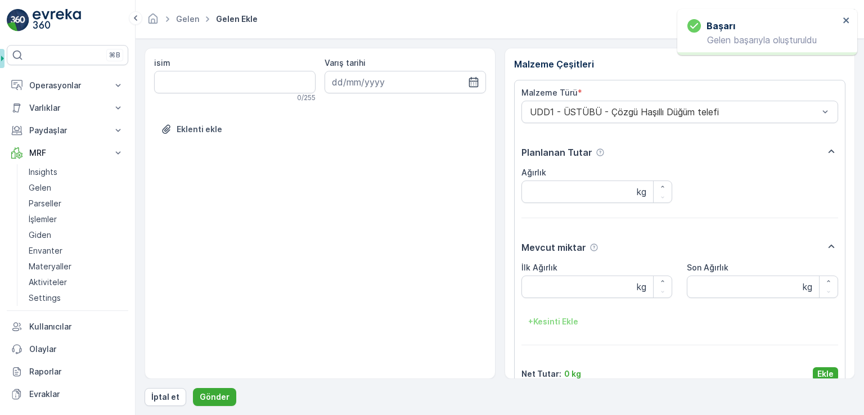
click at [837, 360] on div "Malzeme Türü * UDD1 - ÜSTÜBÜ - Çözgü Haşıllı Düğüm telefi Planlanan Tutar Ağırl…" at bounding box center [680, 234] width 332 height 308
click at [824, 374] on p "Ekle" at bounding box center [826, 374] width 16 height 11
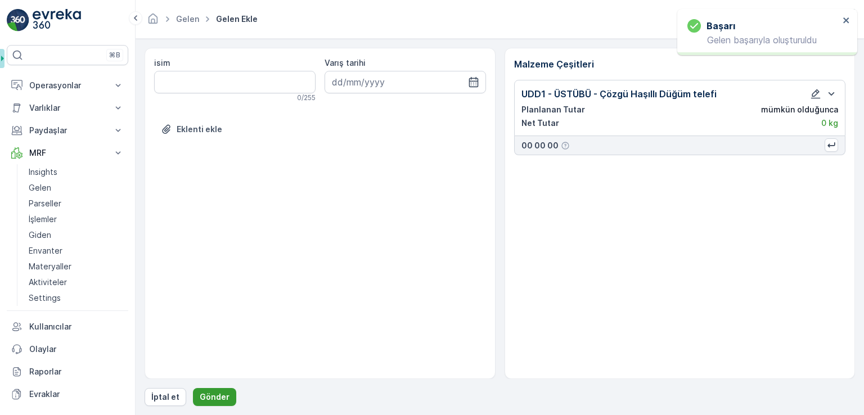
click at [218, 392] on p "Gönder" at bounding box center [215, 397] width 30 height 11
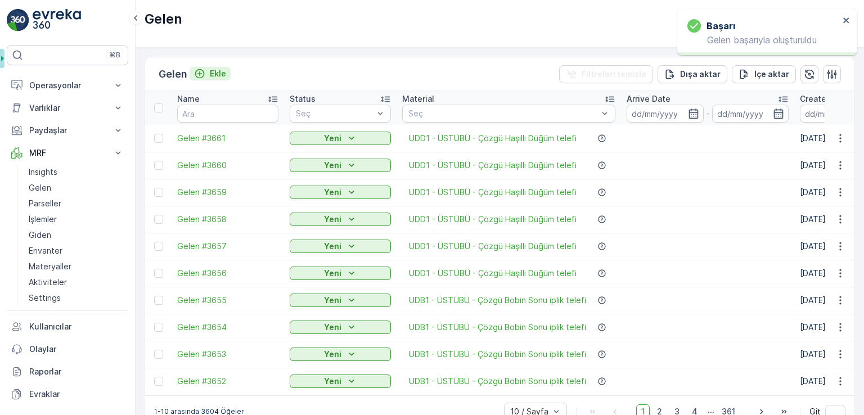
click at [208, 71] on div "Ekle" at bounding box center [210, 73] width 32 height 11
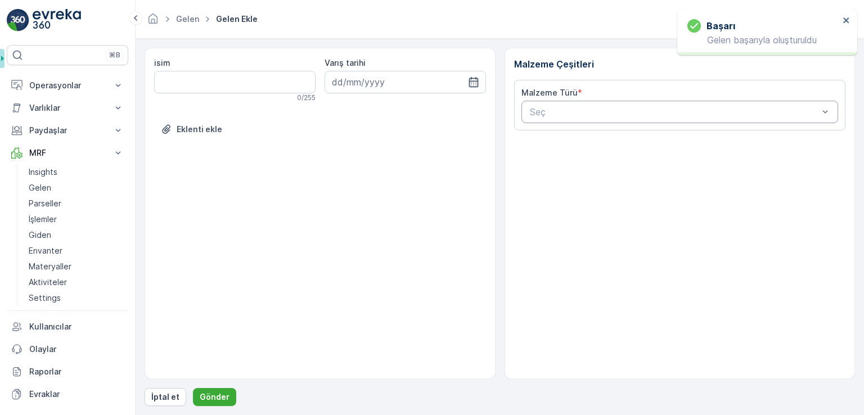
click at [539, 122] on div "Seç" at bounding box center [680, 112] width 317 height 23
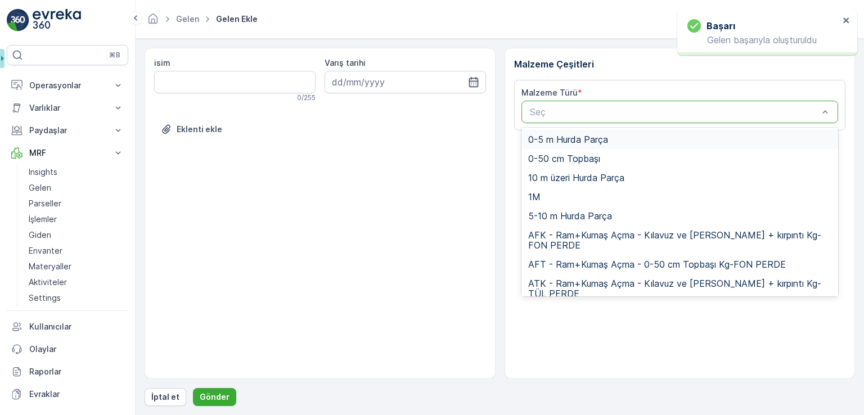
click at [542, 115] on div at bounding box center [674, 112] width 291 height 10
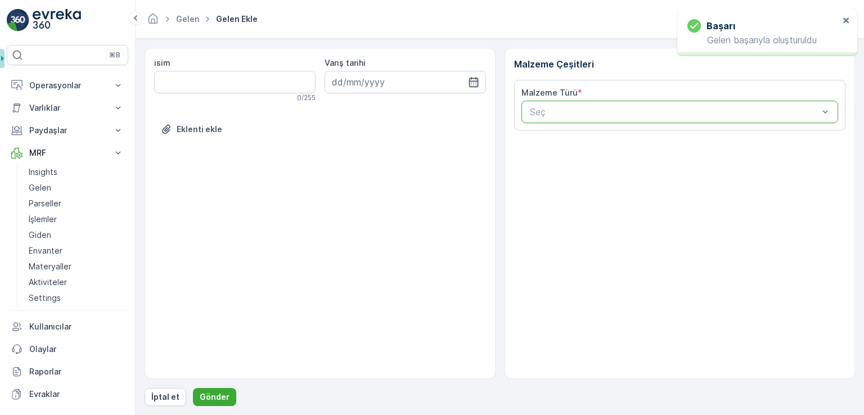
paste input "UDD1"
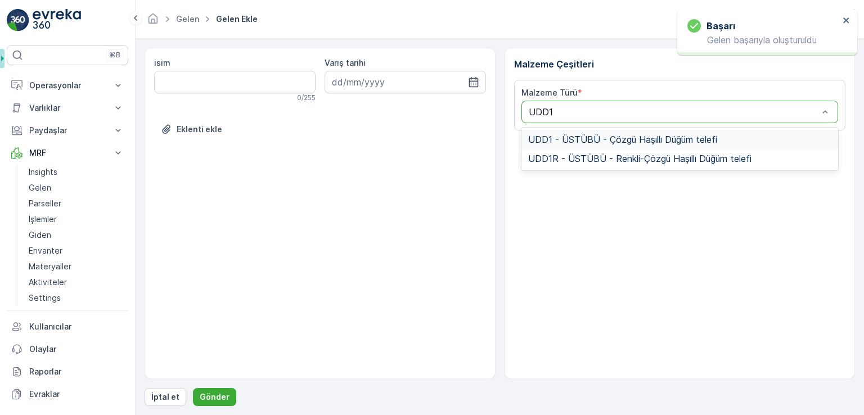
type input "UDD1"
click at [548, 145] on div "UDD1 - ÜSTÜBÜ - Çözgü Haşıllı Düğüm telefi" at bounding box center [680, 139] width 317 height 19
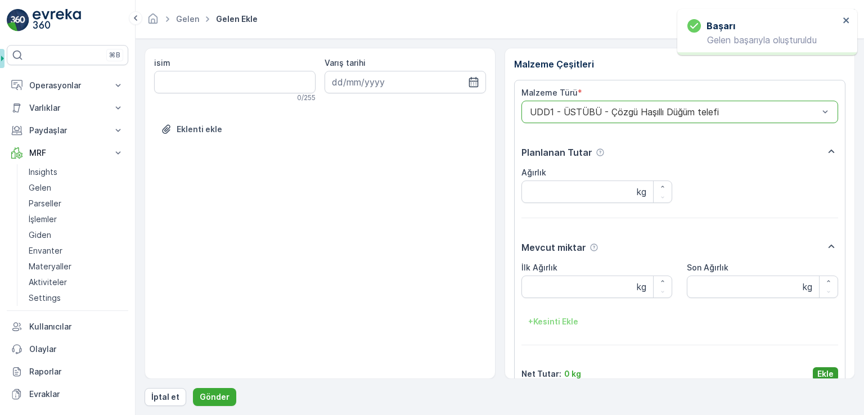
click at [813, 368] on button "Ekle" at bounding box center [825, 374] width 25 height 14
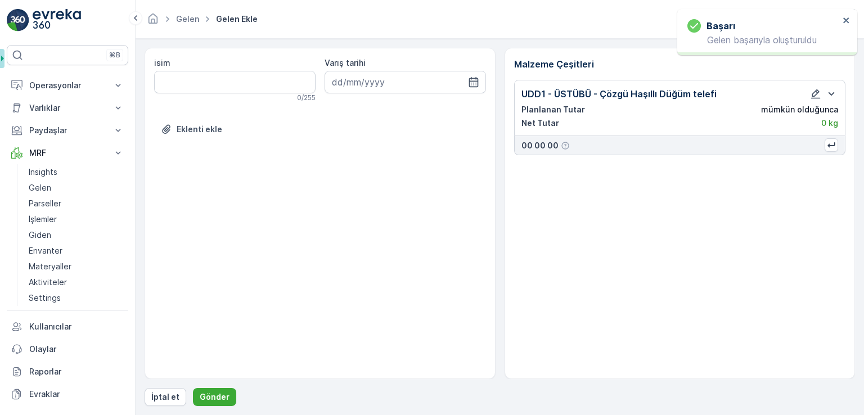
click at [817, 373] on div "Malzeme Çeşitleri UDD1 - ÜSTÜBÜ - Çözgü Haşıllı Düğüm telefi Planlanan Tutar mü…" at bounding box center [680, 213] width 351 height 331
click at [225, 401] on button "Gönder" at bounding box center [214, 397] width 43 height 18
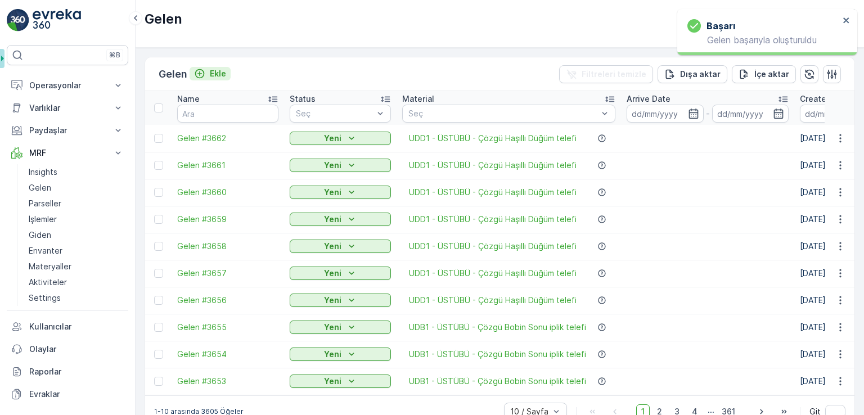
click at [220, 75] on p "Ekle" at bounding box center [218, 73] width 16 height 11
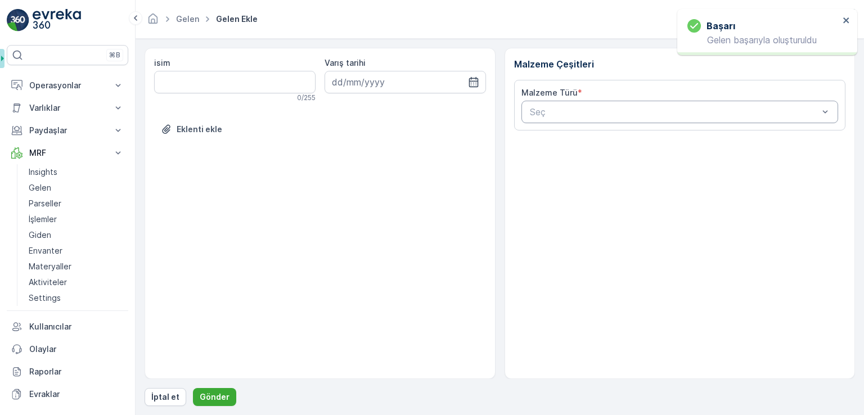
click at [634, 107] on div at bounding box center [674, 112] width 291 height 10
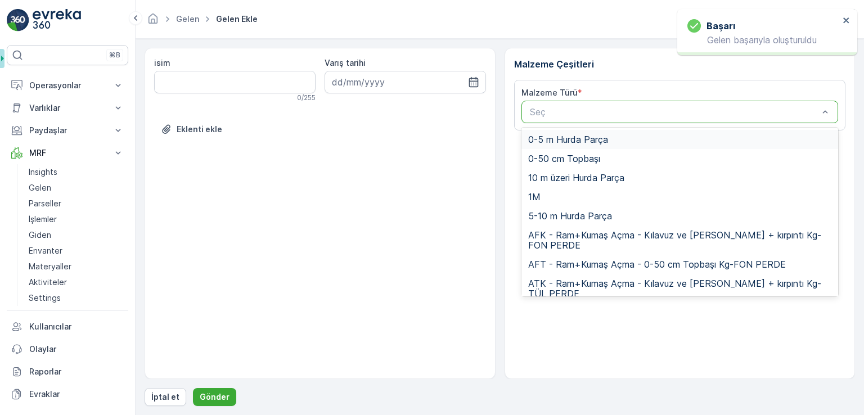
paste input "UDD1"
type input "UDD1"
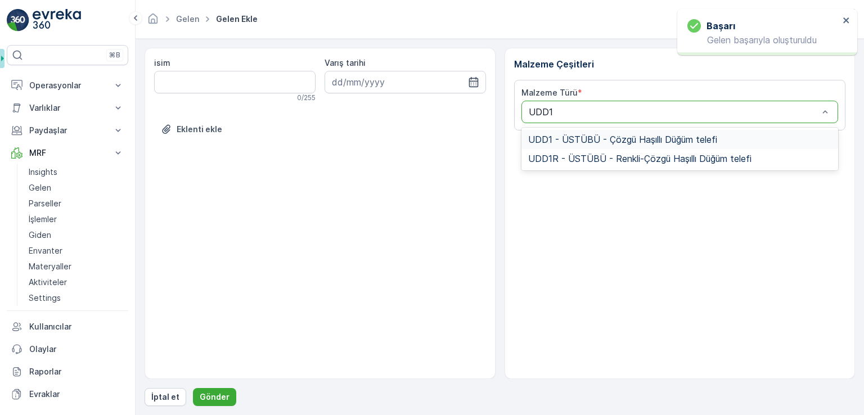
click at [576, 138] on span "UDD1 - ÜSTÜBÜ - Çözgü Haşıllı Düğüm telefi" at bounding box center [622, 139] width 189 height 10
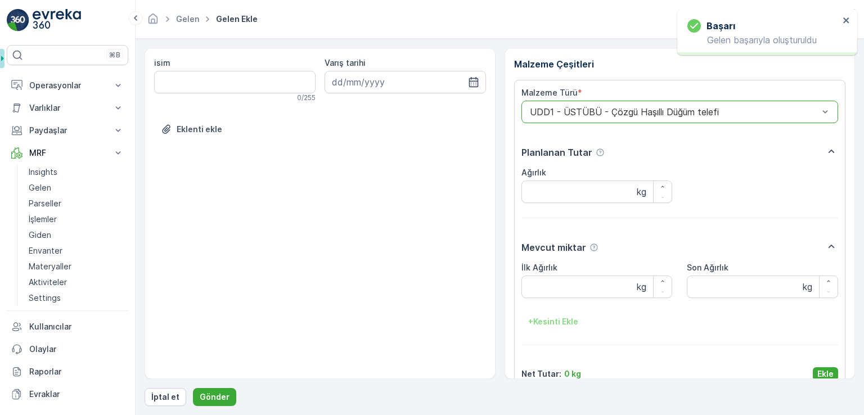
click at [815, 373] on button "Ekle" at bounding box center [825, 374] width 25 height 14
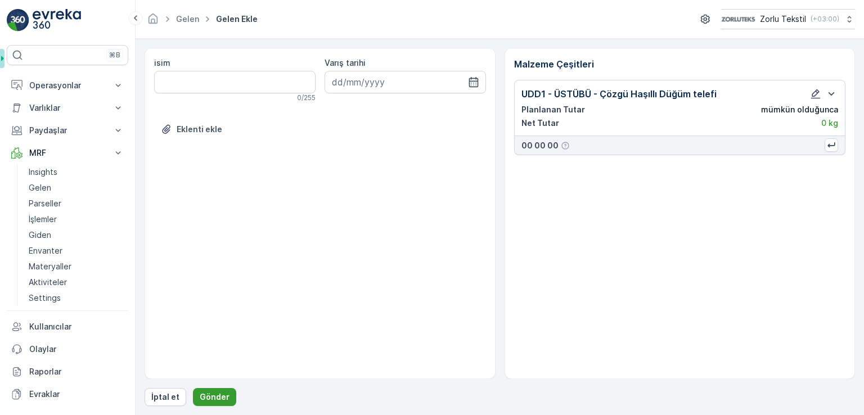
click at [225, 392] on p "Gönder" at bounding box center [215, 397] width 30 height 11
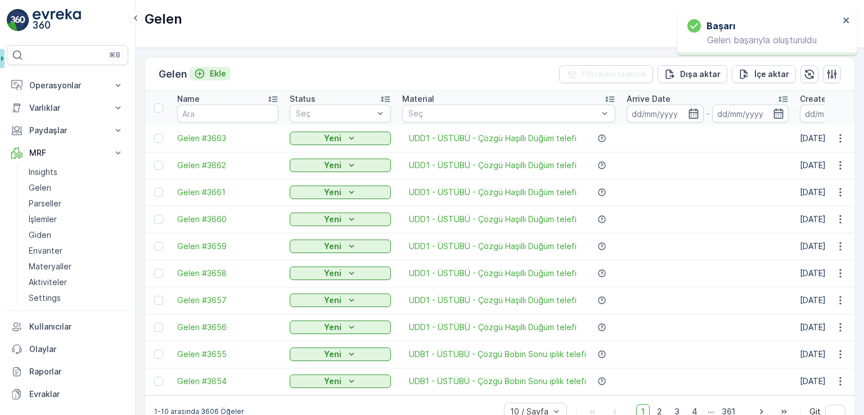
click at [209, 69] on div "Ekle" at bounding box center [210, 73] width 32 height 11
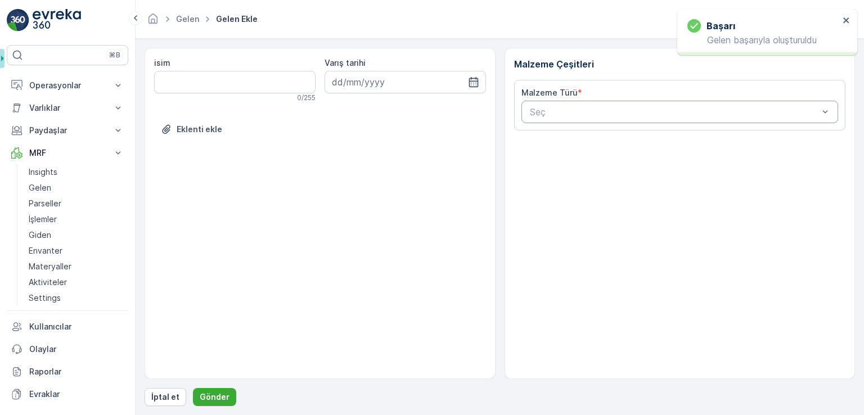
click at [630, 113] on div at bounding box center [674, 112] width 291 height 10
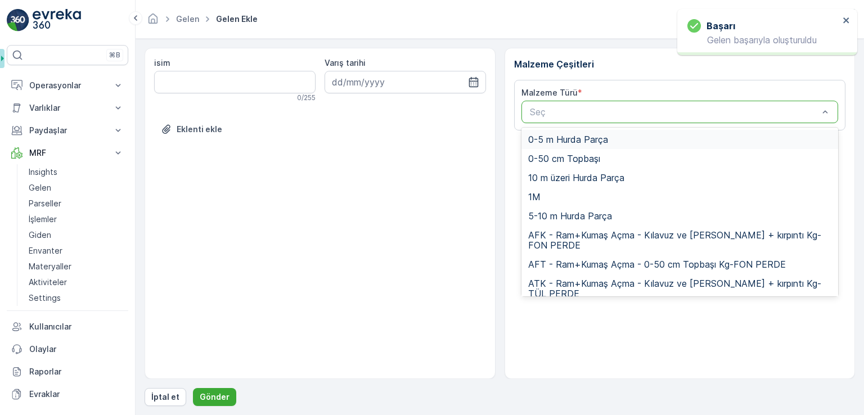
paste input "UDD1"
type input "UDD1"
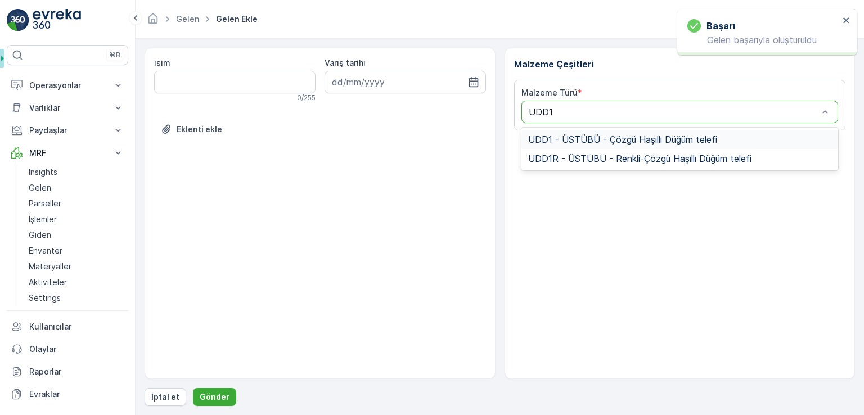
click at [608, 143] on span "UDD1 - ÜSTÜBÜ - Çözgü Haşıllı Düğüm telefi" at bounding box center [622, 139] width 189 height 10
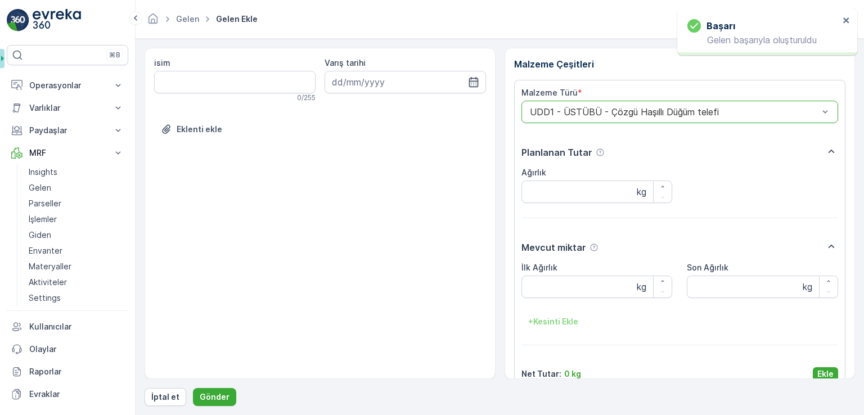
click at [819, 366] on div "Malzeme Türü * option UDD1 - ÜSTÜBÜ - Çözgü Haşıllı Düğüm telefi, selected. UDD…" at bounding box center [680, 234] width 317 height 294
click at [819, 370] on p "Ekle" at bounding box center [826, 374] width 16 height 11
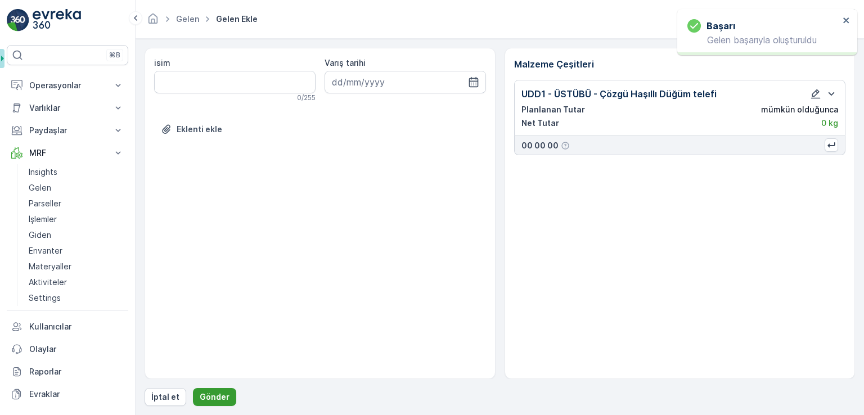
click at [213, 394] on p "Gönder" at bounding box center [215, 397] width 30 height 11
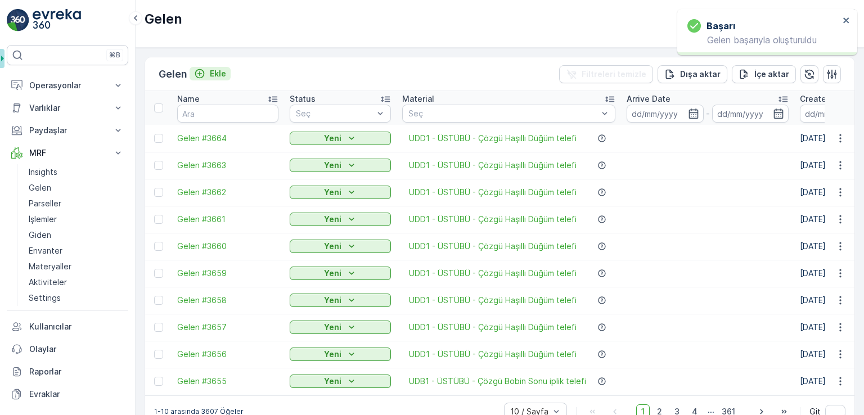
click at [221, 68] on p "Ekle" at bounding box center [218, 73] width 16 height 11
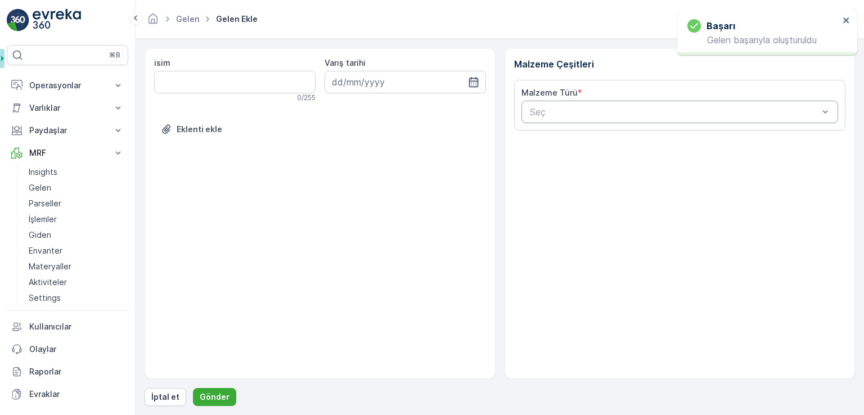
click at [604, 121] on div "Seç" at bounding box center [680, 112] width 317 height 23
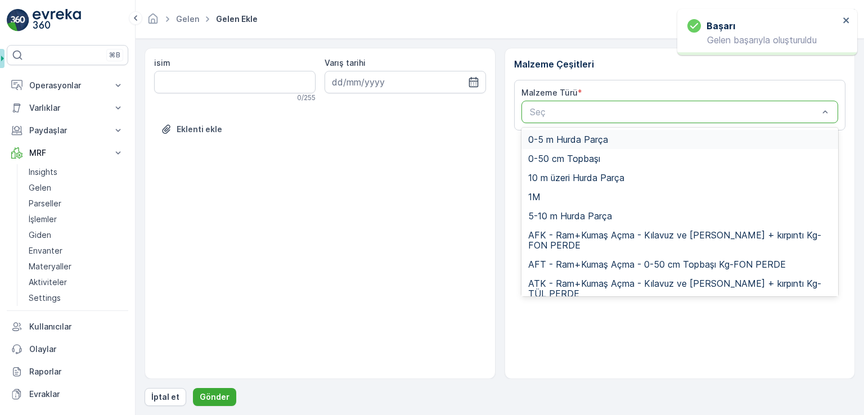
paste input "UDD1"
type input "UDD1"
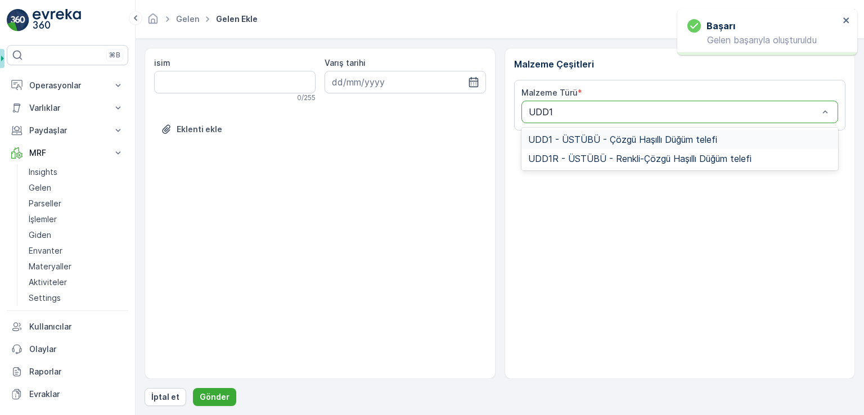
click at [590, 139] on span "UDD1 - ÜSTÜBÜ - Çözgü Haşıllı Düğüm telefi" at bounding box center [622, 139] width 189 height 10
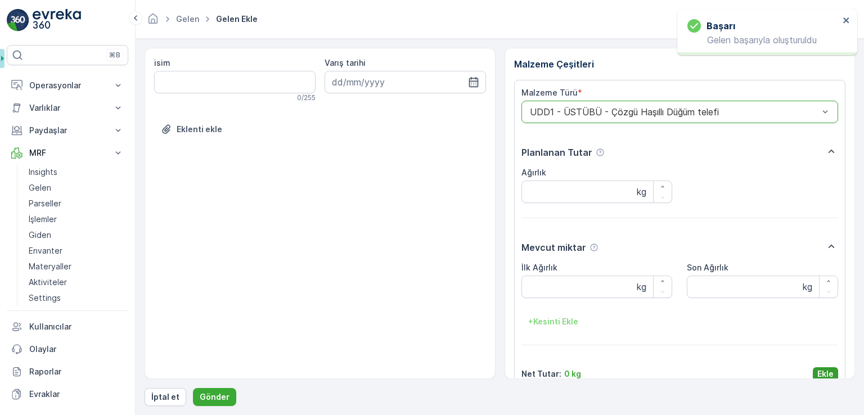
click at [821, 367] on button "Ekle" at bounding box center [825, 374] width 25 height 14
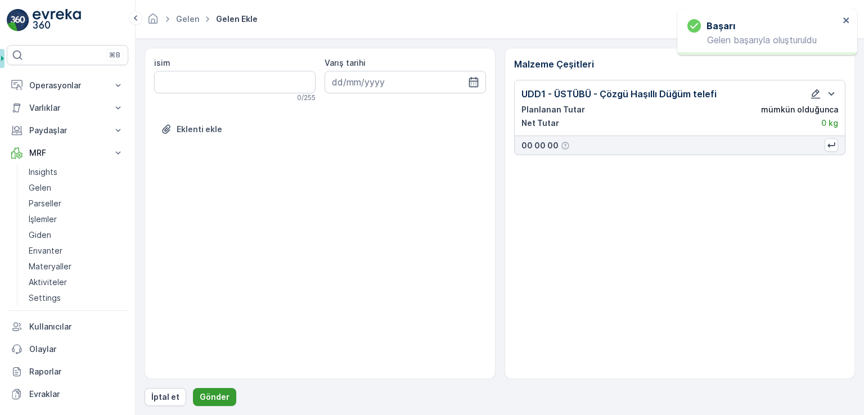
click at [210, 392] on p "Gönder" at bounding box center [215, 397] width 30 height 11
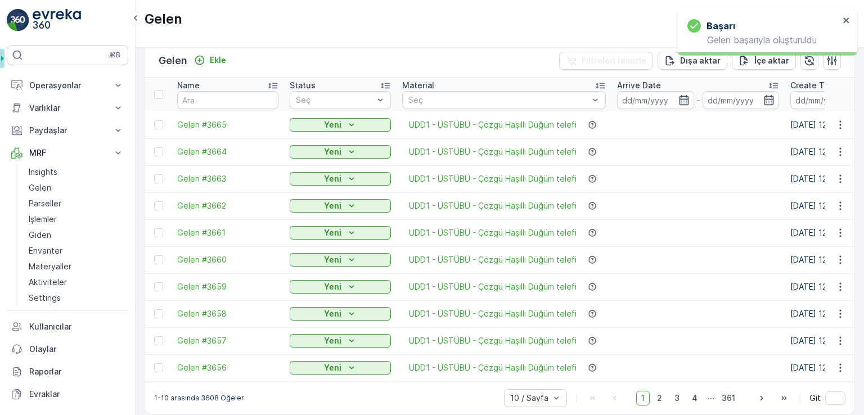
scroll to position [26, 0]
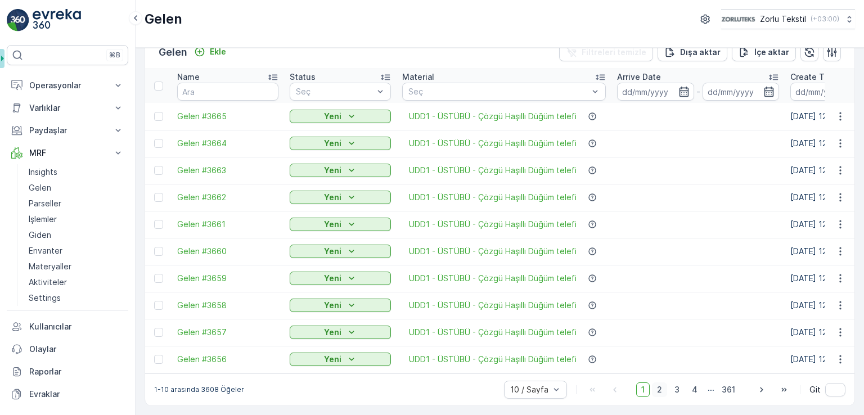
click at [660, 387] on span "2" at bounding box center [659, 390] width 15 height 15
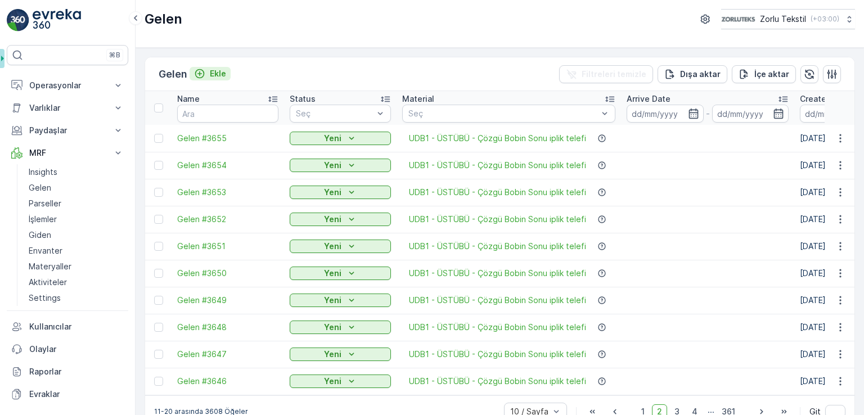
click at [219, 67] on button "Ekle" at bounding box center [210, 74] width 41 height 14
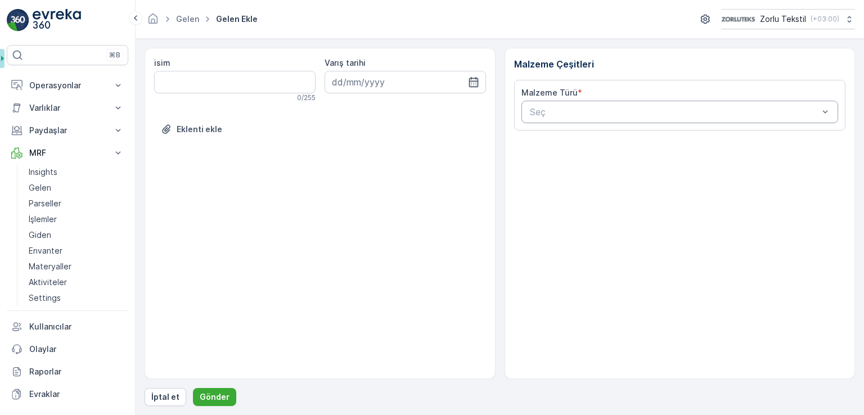
click at [655, 113] on div at bounding box center [674, 112] width 291 height 10
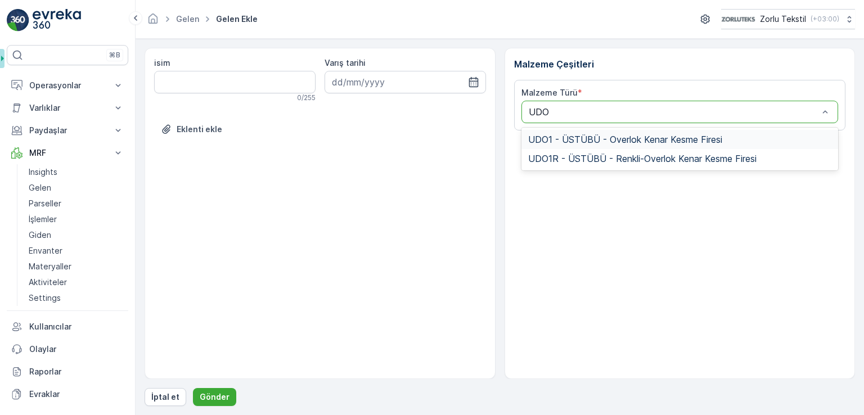
type input "UDO1"
click at [557, 136] on span "UDO1 - ÜSTÜBÜ - Overlok Kenar Kesme Firesi" at bounding box center [625, 139] width 194 height 10
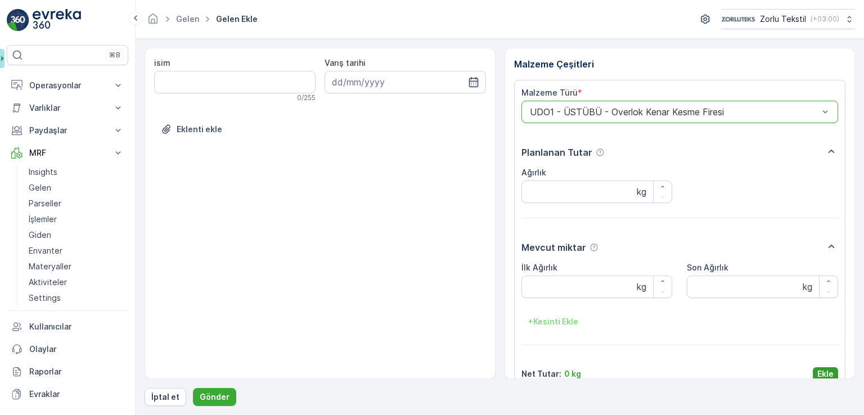
click at [827, 372] on p "Ekle" at bounding box center [826, 374] width 16 height 11
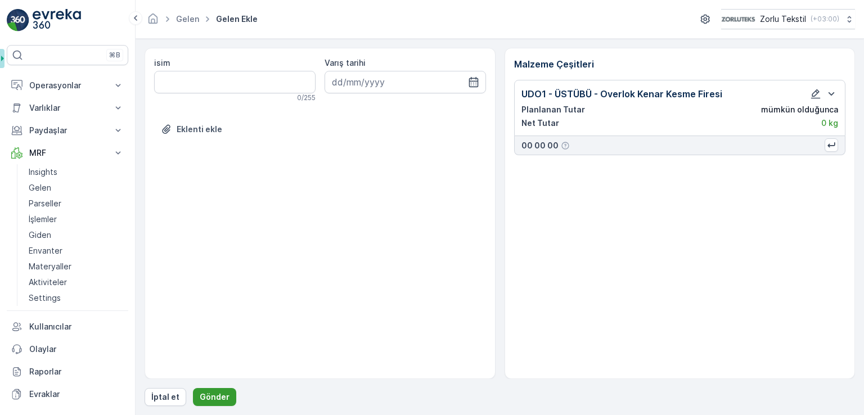
click at [223, 392] on p "Gönder" at bounding box center [215, 397] width 30 height 11
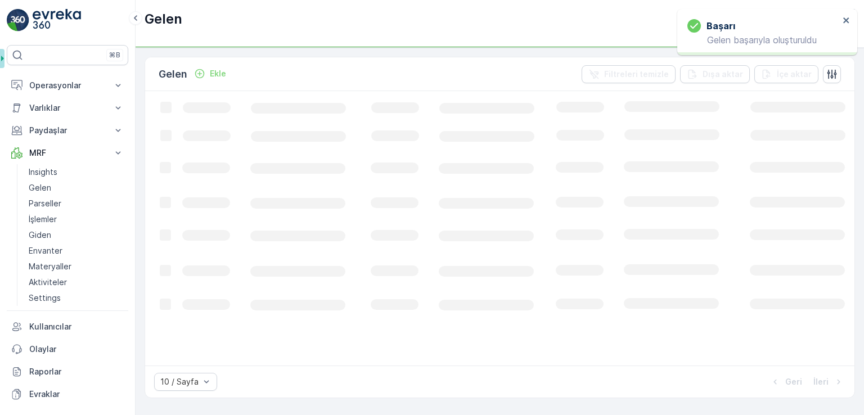
click at [222, 82] on div "Gelen Ekle Filtreleri temizle Dışa aktar İçe aktar" at bounding box center [500, 74] width 710 height 34
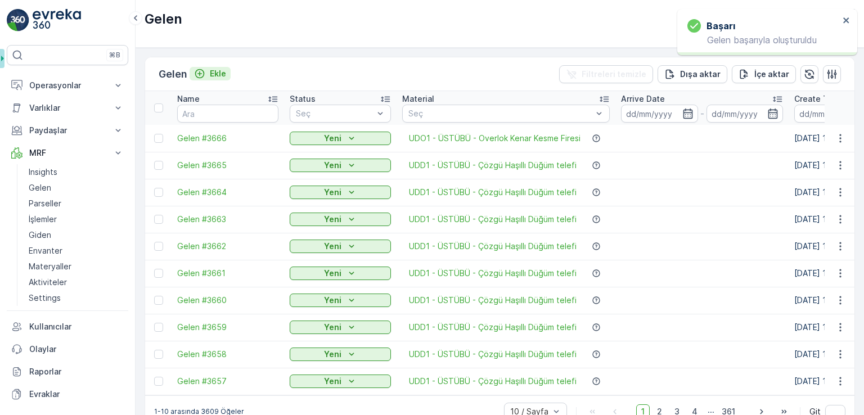
click at [216, 74] on p "Ekle" at bounding box center [218, 73] width 16 height 11
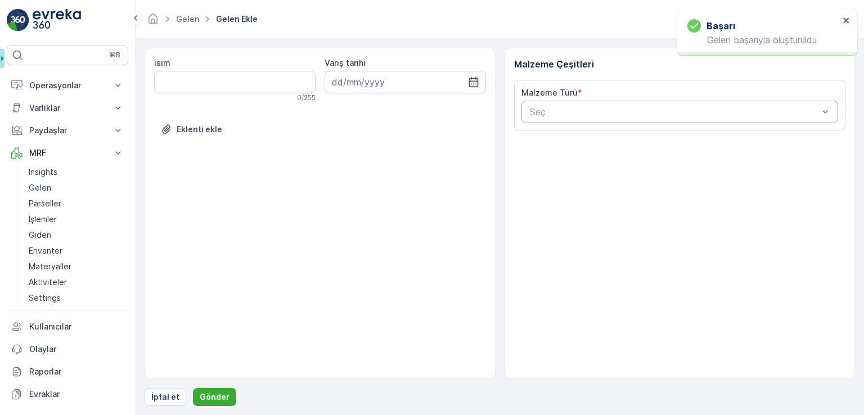
click at [590, 119] on div "Seç" at bounding box center [680, 112] width 317 height 23
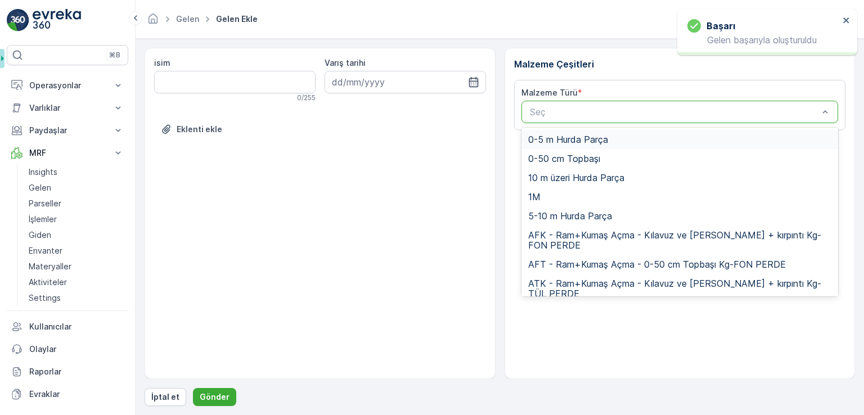
paste input "UDO1"
type input "UDO1"
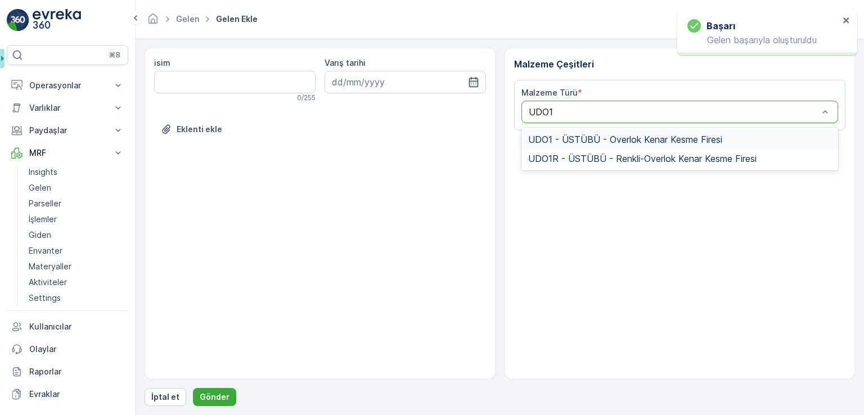
click at [566, 140] on span "UDO1 - ÜSTÜBÜ - Overlok Kenar Kesme Firesi" at bounding box center [625, 139] width 194 height 10
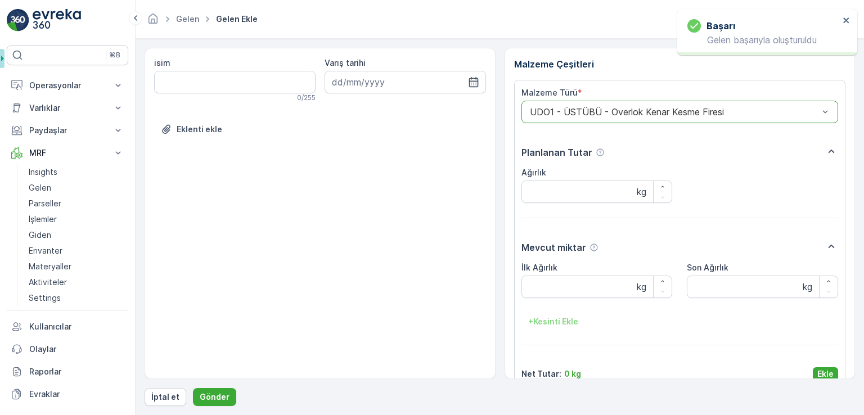
click at [819, 367] on button "Ekle" at bounding box center [825, 374] width 25 height 14
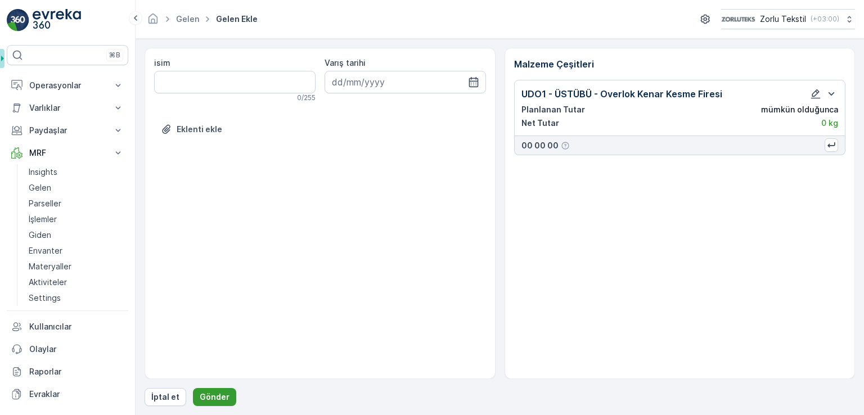
click at [210, 394] on p "Gönder" at bounding box center [215, 397] width 30 height 11
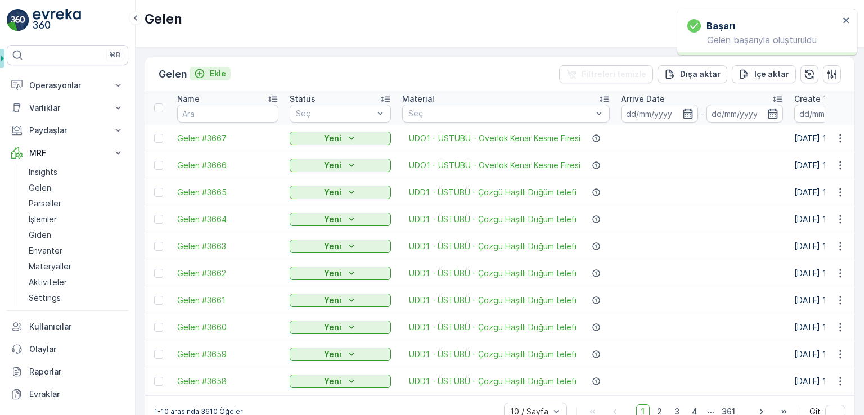
click at [213, 75] on p "Ekle" at bounding box center [218, 73] width 16 height 11
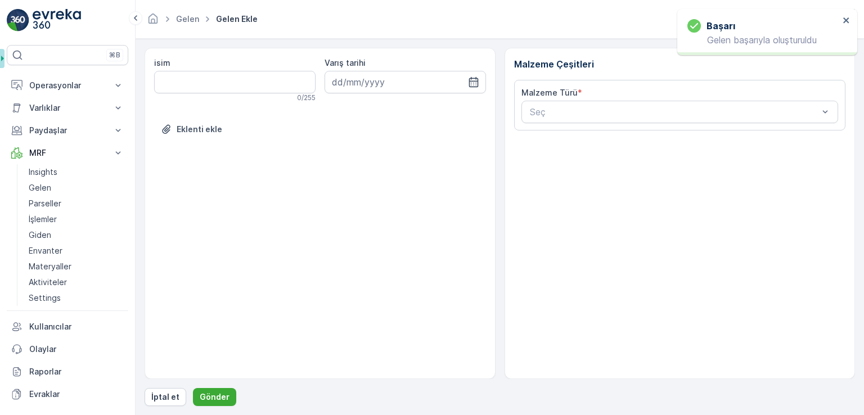
click at [596, 98] on div "Malzeme Türü * Seç" at bounding box center [680, 105] width 317 height 36
click at [596, 102] on div "Seç" at bounding box center [680, 112] width 317 height 23
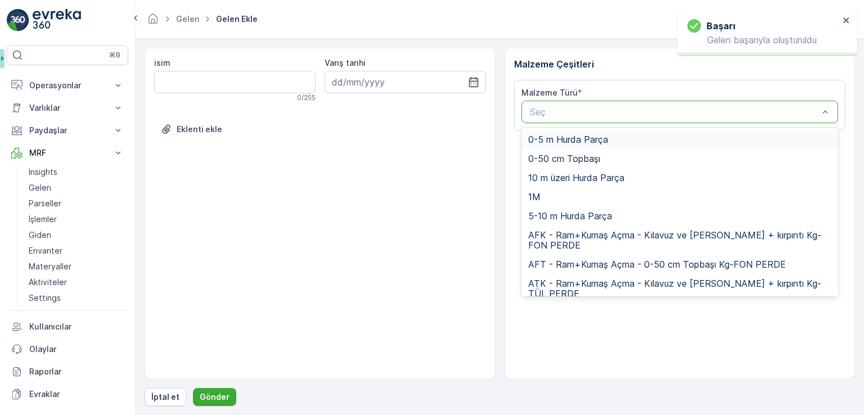
paste input "UDO1"
type input "UDO1"
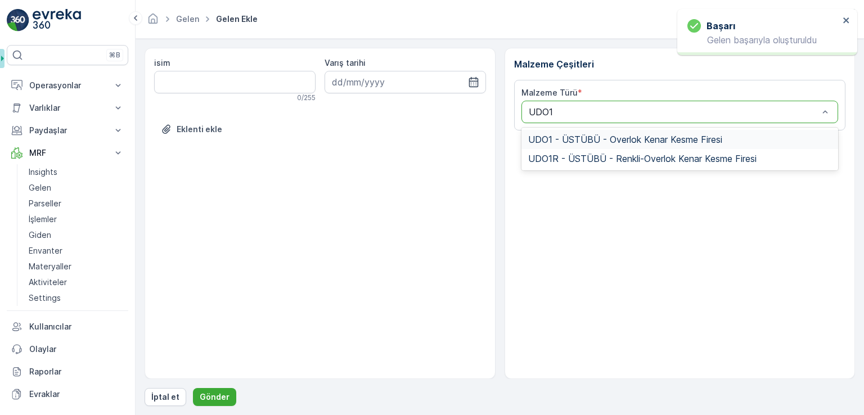
click at [572, 145] on div "UDO1 - ÜSTÜBÜ - Overlok Kenar Kesme Firesi" at bounding box center [680, 139] width 317 height 19
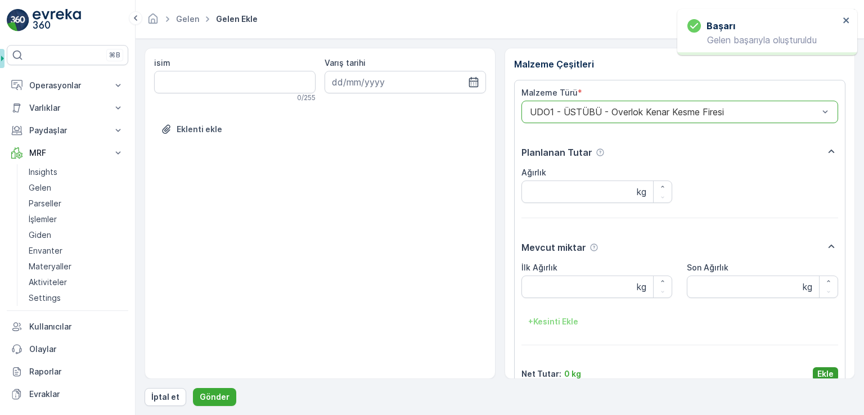
click at [830, 374] on p "Ekle" at bounding box center [826, 374] width 16 height 11
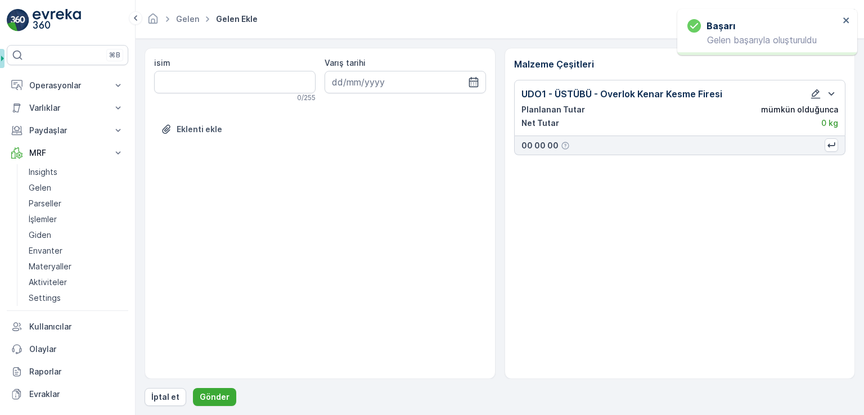
click at [212, 383] on div "isim 0 / 255 Varış tarihi Eklenti ekle Malzeme Çeşitleri UDO1 - ÜSTÜBÜ - Overlo…" at bounding box center [500, 227] width 711 height 358
click at [216, 393] on p "Gönder" at bounding box center [215, 397] width 30 height 11
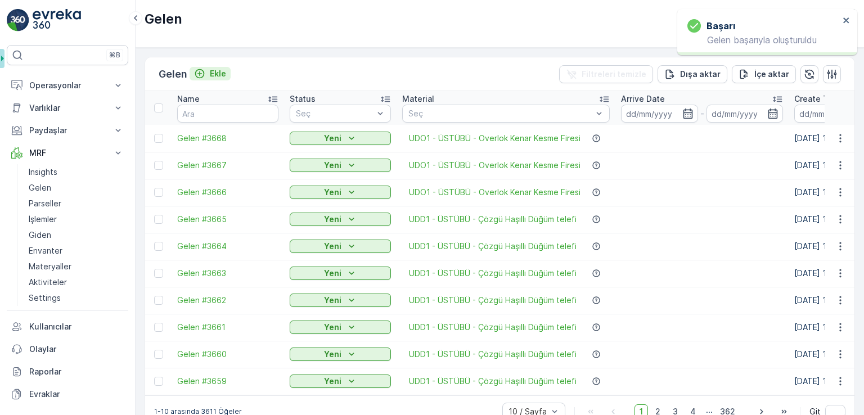
click at [221, 77] on p "Ekle" at bounding box center [218, 73] width 16 height 11
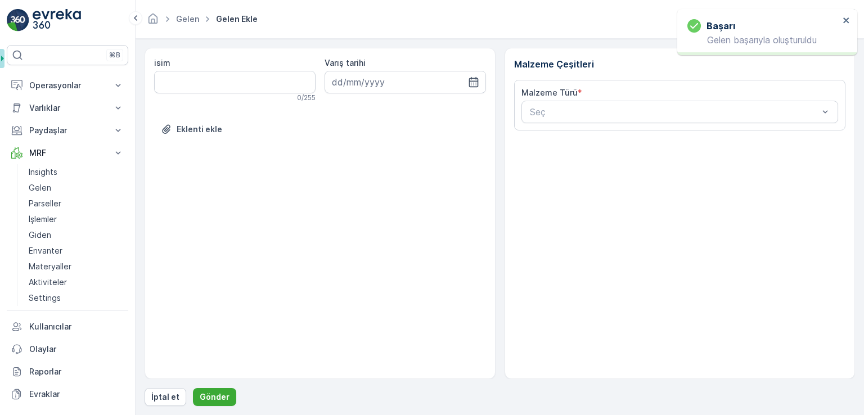
click at [621, 98] on div "Malzeme Türü * Seç" at bounding box center [680, 105] width 317 height 36
click at [622, 109] on div at bounding box center [674, 112] width 291 height 10
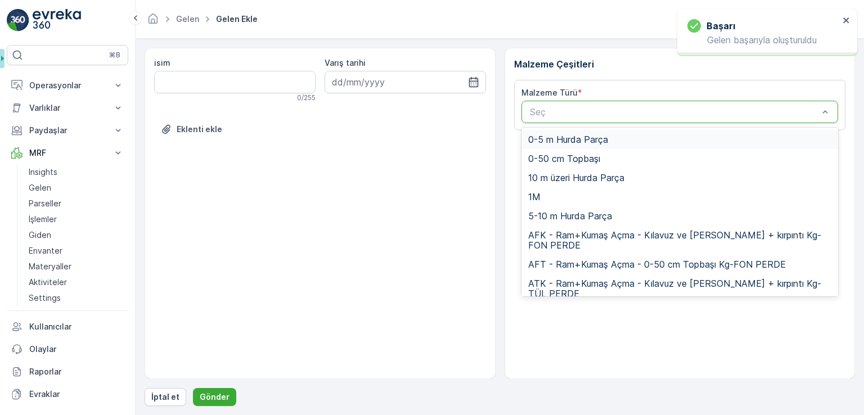
paste input "UDO1"
type input "UDO1"
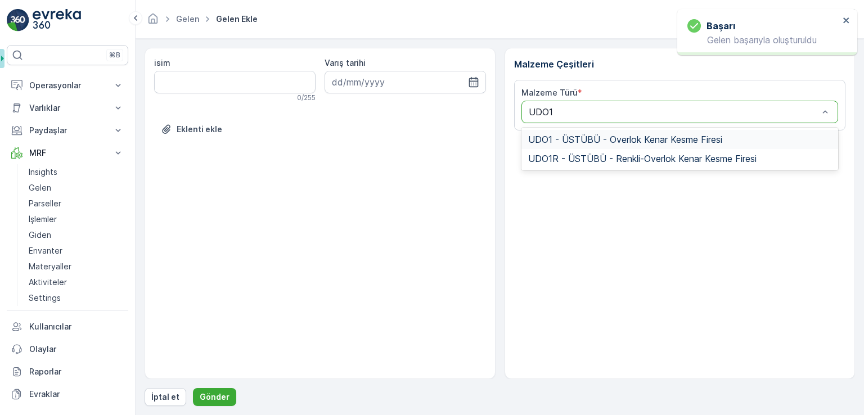
click at [605, 138] on span "UDO1 - ÜSTÜBÜ - Overlok Kenar Kesme Firesi" at bounding box center [625, 139] width 194 height 10
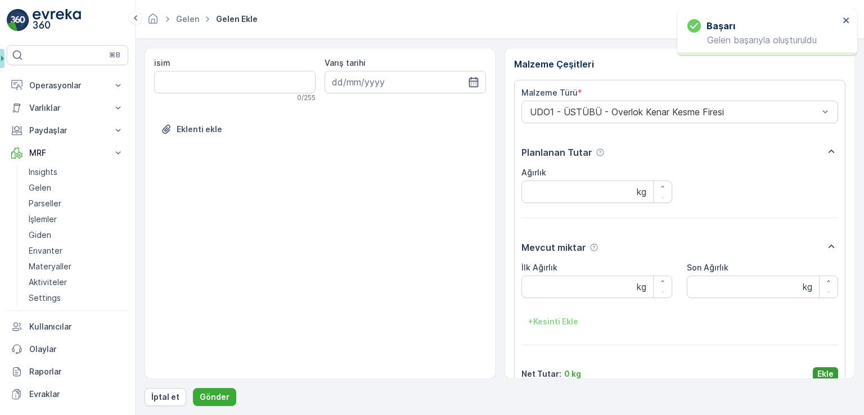
click at [818, 372] on p "Ekle" at bounding box center [826, 374] width 16 height 11
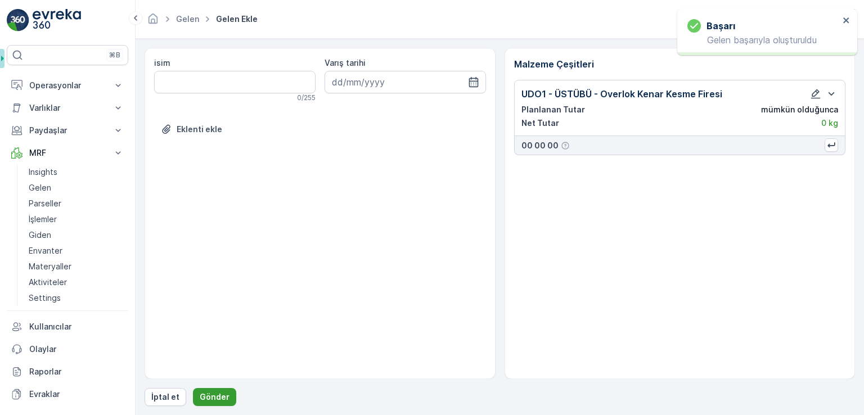
click at [205, 398] on p "Gönder" at bounding box center [215, 397] width 30 height 11
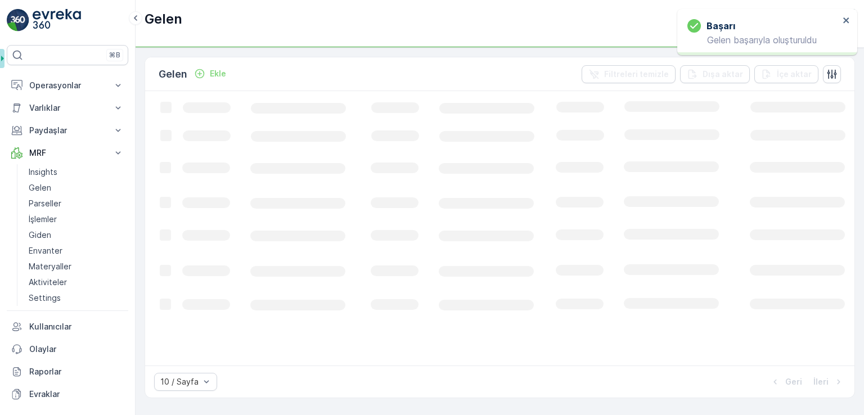
click at [222, 77] on p "Ekle" at bounding box center [218, 73] width 16 height 11
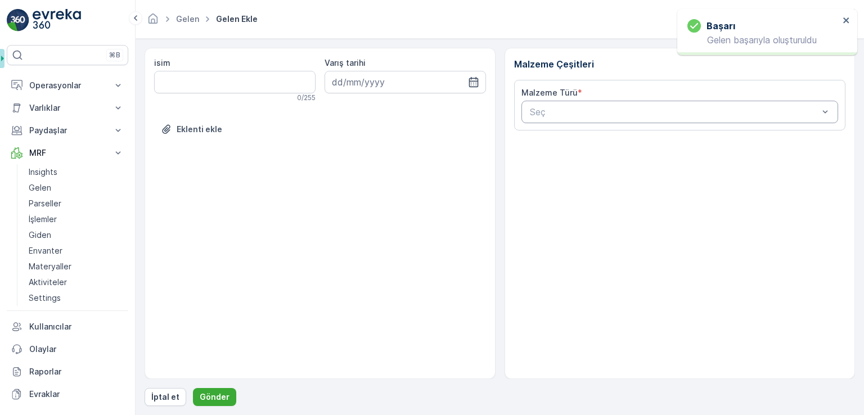
click at [572, 115] on div at bounding box center [674, 112] width 291 height 10
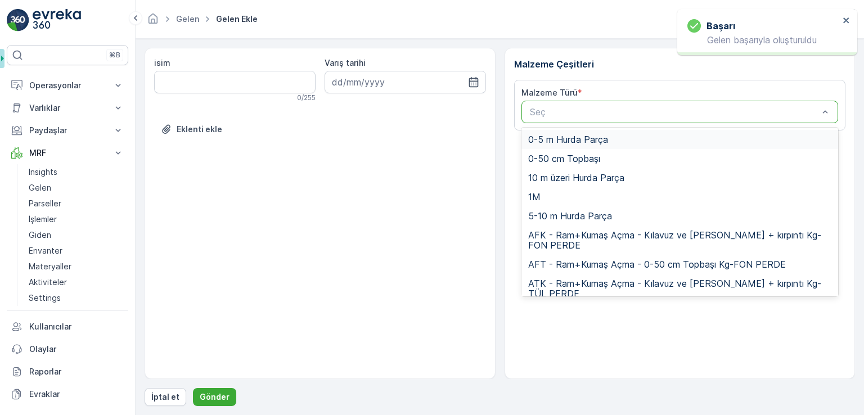
paste input "UDO1"
type input "UDO1"
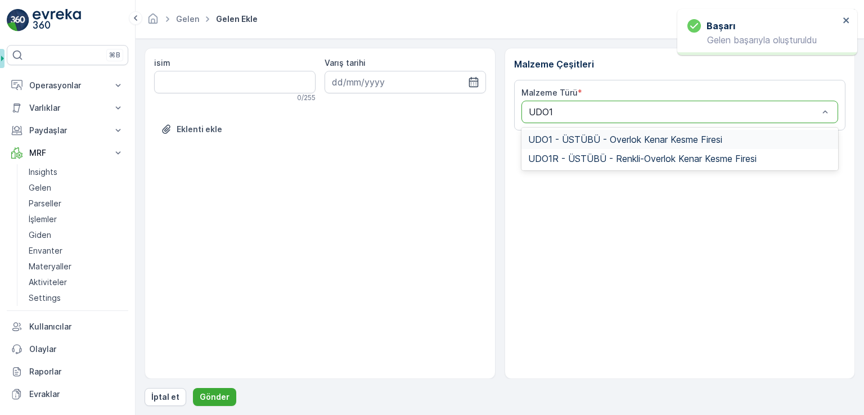
click at [567, 134] on span "UDO1 - ÜSTÜBÜ - Overlok Kenar Kesme Firesi" at bounding box center [625, 139] width 194 height 10
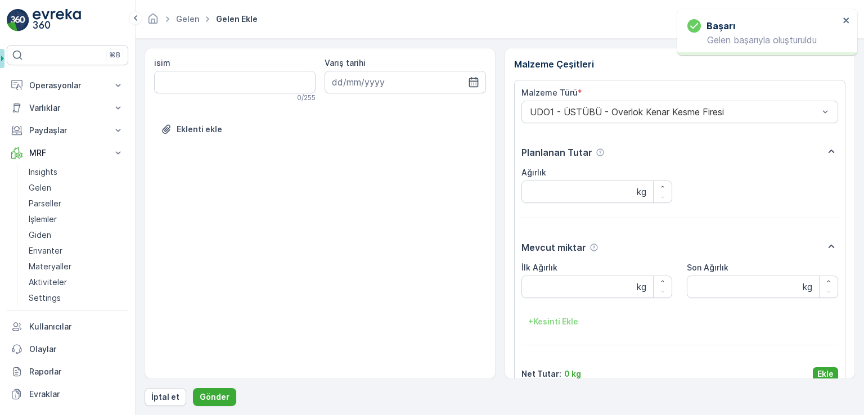
click at [815, 363] on div "Malzeme Türü * UDO1 - ÜSTÜBÜ - Overlok Kenar Kesme Firesi Planlanan Tutar Ağırl…" at bounding box center [680, 234] width 317 height 294
click at [817, 366] on div "Malzeme Türü * UDO1 - ÜSTÜBÜ - Overlok Kenar Kesme Firesi Planlanan Tutar Ağırl…" at bounding box center [680, 234] width 317 height 294
click at [817, 367] on button "Ekle" at bounding box center [825, 374] width 25 height 14
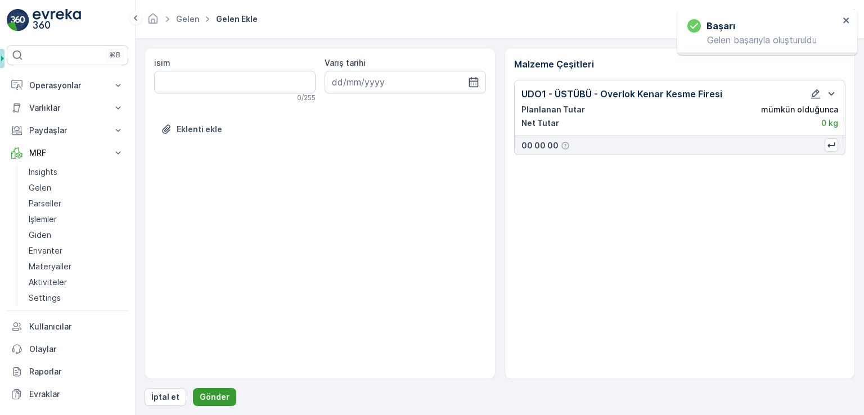
click at [224, 396] on p "Gönder" at bounding box center [215, 397] width 30 height 11
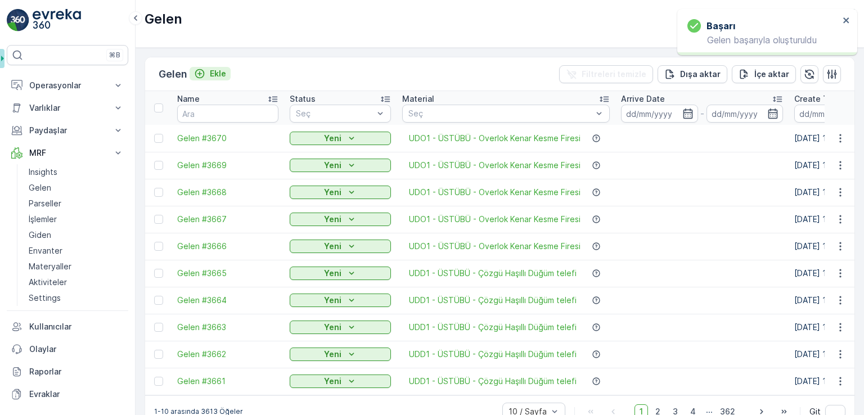
click at [219, 69] on p "Ekle" at bounding box center [218, 73] width 16 height 11
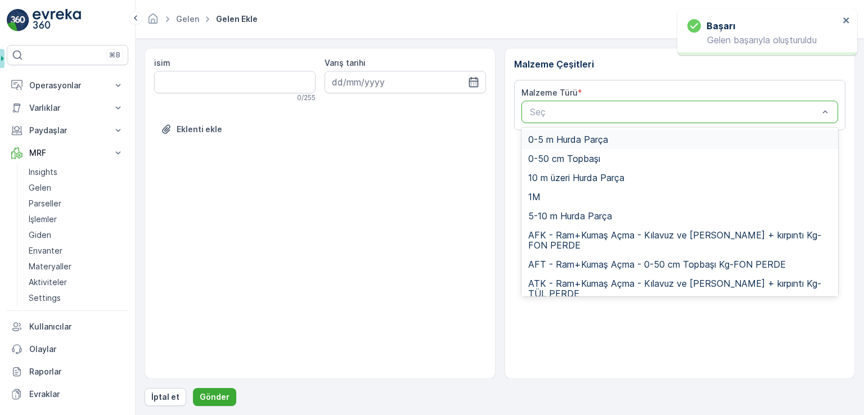
paste input "UDO1"
type input "UDO1"
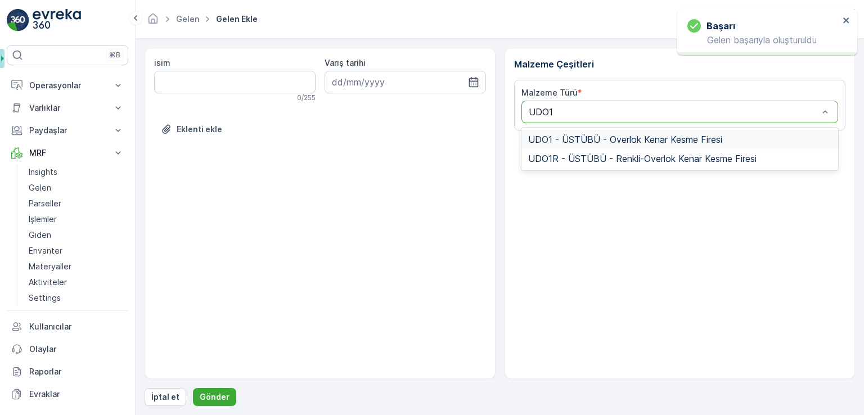
click at [588, 136] on span "UDO1 - ÜSTÜBÜ - Overlok Kenar Kesme Firesi" at bounding box center [625, 139] width 194 height 10
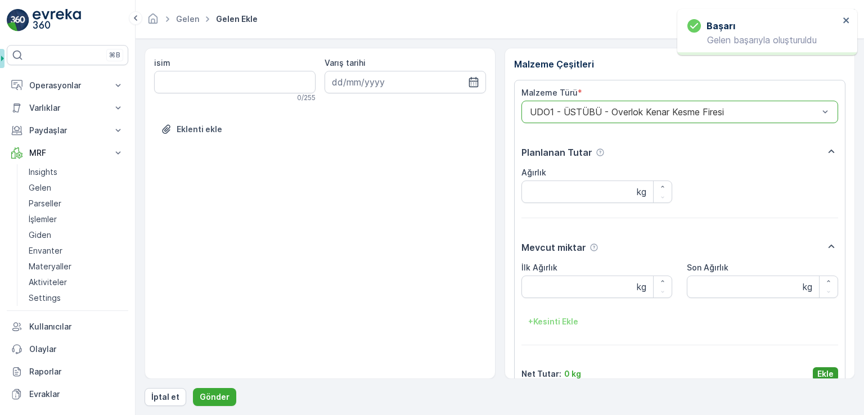
click at [829, 370] on p "Ekle" at bounding box center [826, 374] width 16 height 11
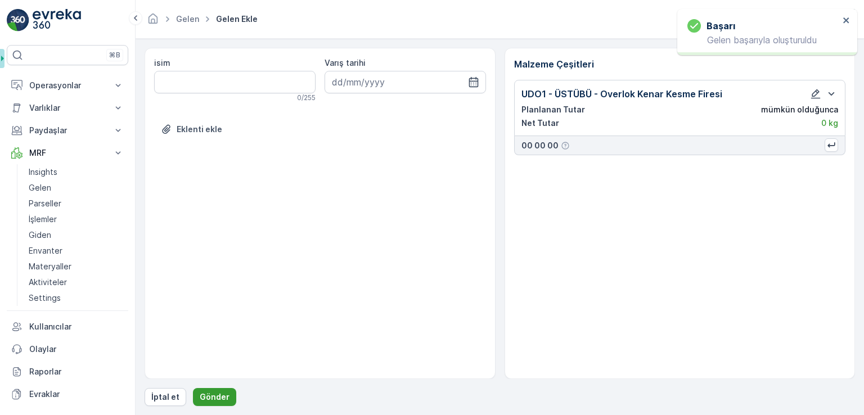
drag, startPoint x: 238, startPoint y: 392, endPoint x: 209, endPoint y: 394, distance: 28.7
click at [237, 392] on div "İptal et Gönder" at bounding box center [500, 397] width 711 height 18
click at [201, 394] on p "Gönder" at bounding box center [215, 397] width 30 height 11
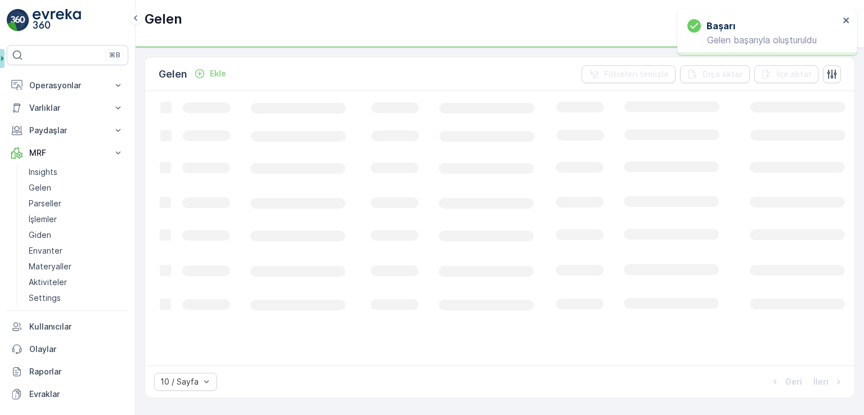
click at [217, 71] on p "Ekle" at bounding box center [218, 73] width 16 height 11
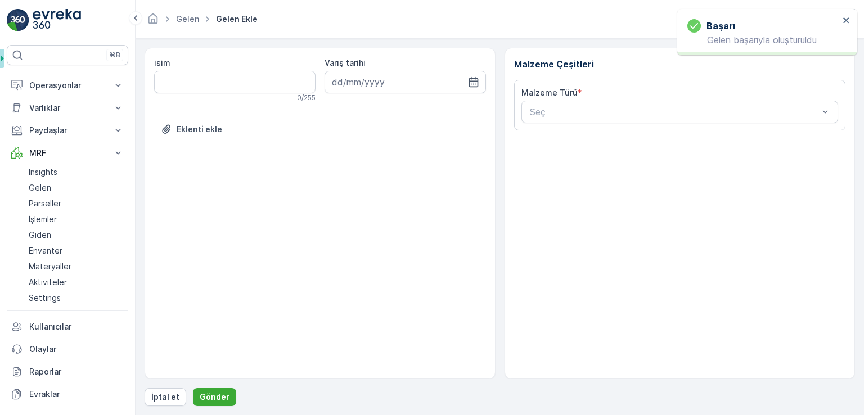
click at [601, 98] on div "Malzeme Türü * Seç" at bounding box center [680, 105] width 317 height 36
click at [601, 111] on div at bounding box center [674, 112] width 291 height 10
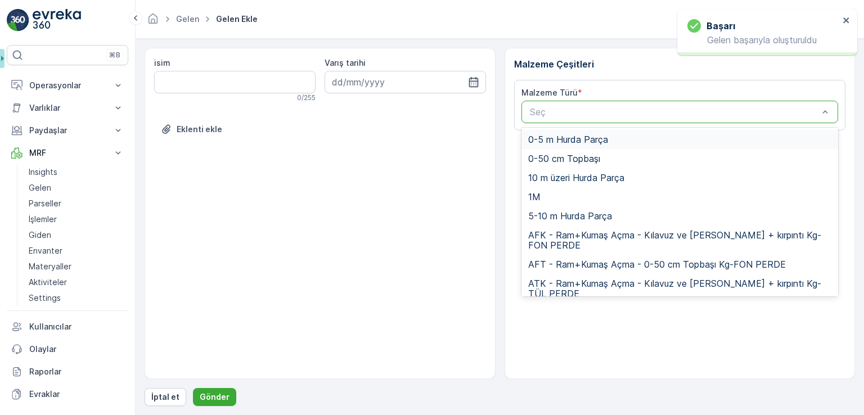
paste input "UDO1"
type input "UDO1"
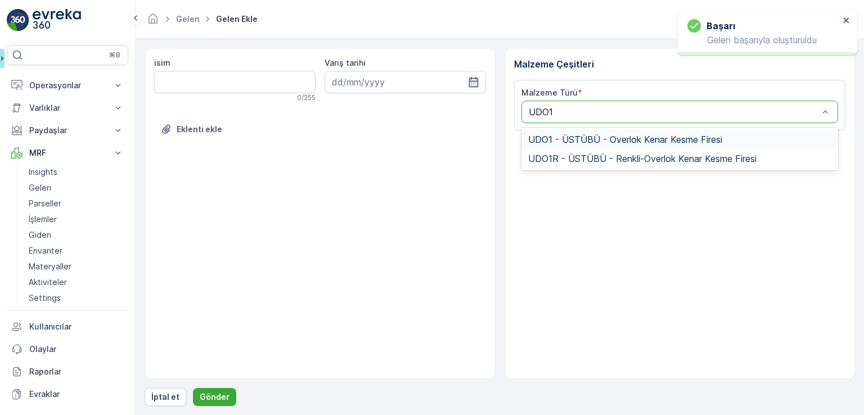
click at [589, 141] on span "UDO1 - ÜSTÜBÜ - Overlok Kenar Kesme Firesi" at bounding box center [625, 139] width 194 height 10
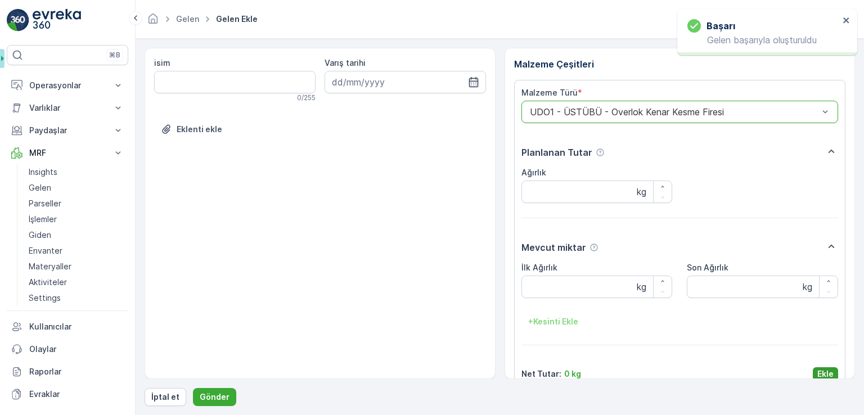
click at [826, 373] on p "Ekle" at bounding box center [826, 374] width 16 height 11
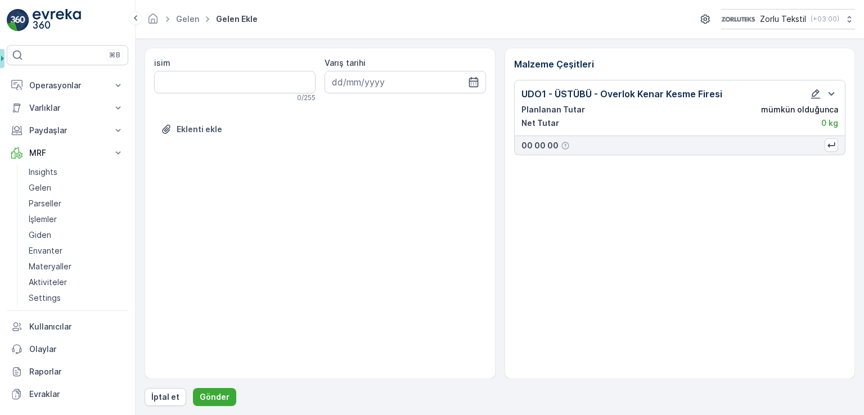
click at [206, 411] on form "isim 0 / 255 Varış tarihi Eklenti ekle Malzeme Çeşitleri UDO1 - ÜSTÜBÜ - Overlo…" at bounding box center [500, 227] width 729 height 376
click at [213, 400] on p "Gönder" at bounding box center [215, 397] width 30 height 11
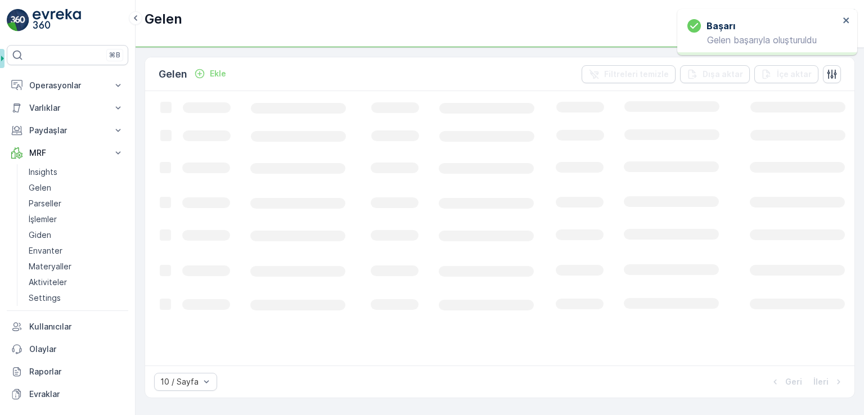
click at [217, 66] on div "Gelen Ekle" at bounding box center [195, 74] width 72 height 16
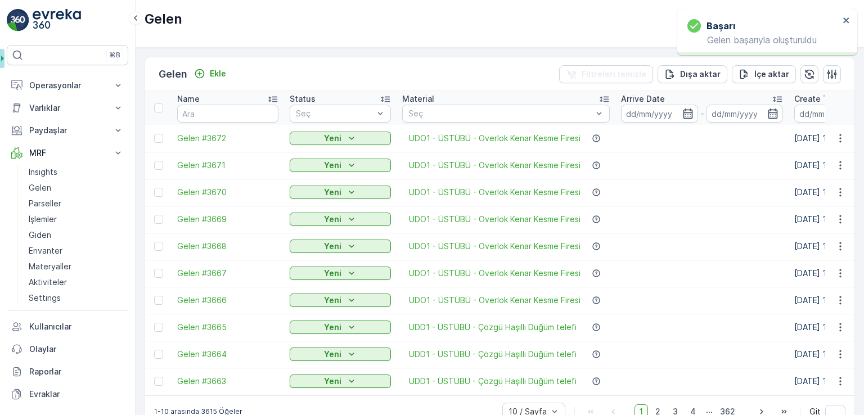
click at [239, 78] on div "Gelen Ekle Filtreleri temizle Dışa aktar İçe aktar" at bounding box center [500, 74] width 710 height 34
click at [226, 75] on p "Ekle" at bounding box center [218, 73] width 16 height 11
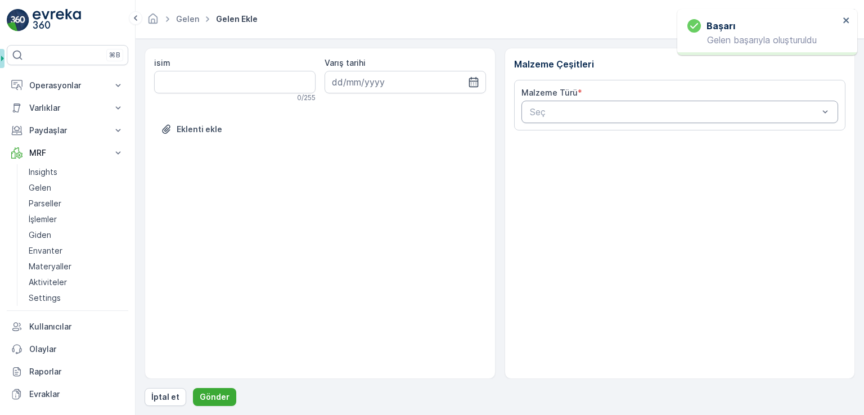
click at [573, 118] on div "Seç" at bounding box center [680, 112] width 317 height 23
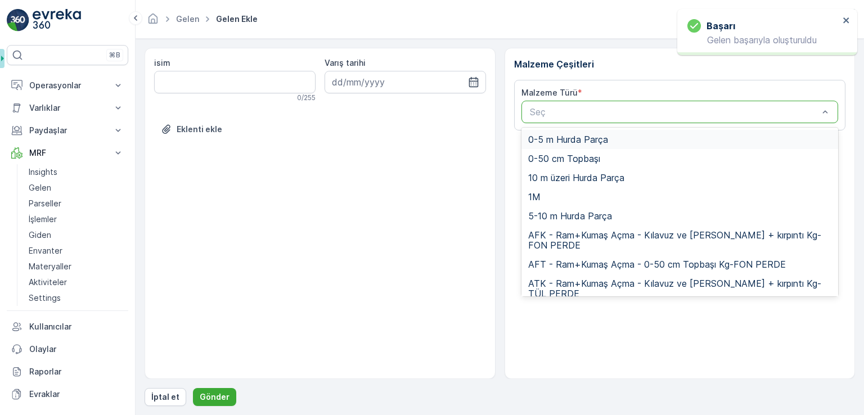
paste input "UDO1"
type input "UDO1"
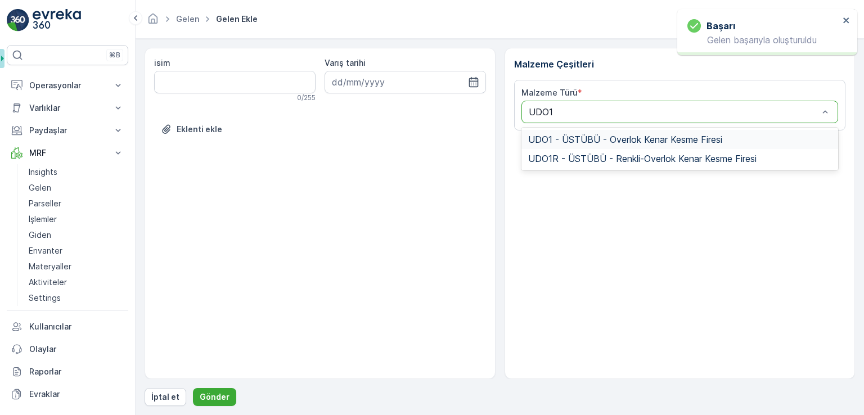
click at [570, 140] on span "UDO1 - ÜSTÜBÜ - Overlok Kenar Kesme Firesi" at bounding box center [625, 139] width 194 height 10
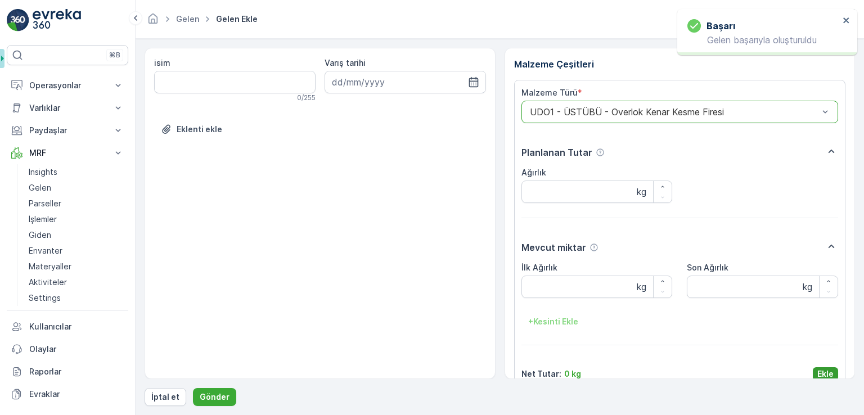
click at [818, 372] on p "Ekle" at bounding box center [826, 374] width 16 height 11
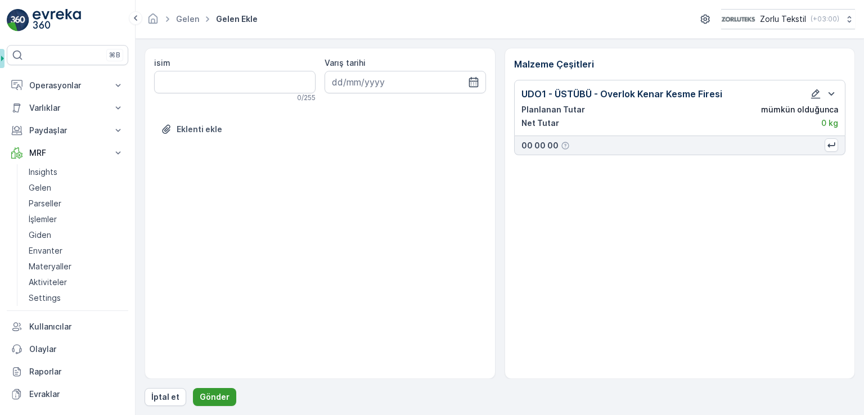
click at [227, 394] on button "Gönder" at bounding box center [214, 397] width 43 height 18
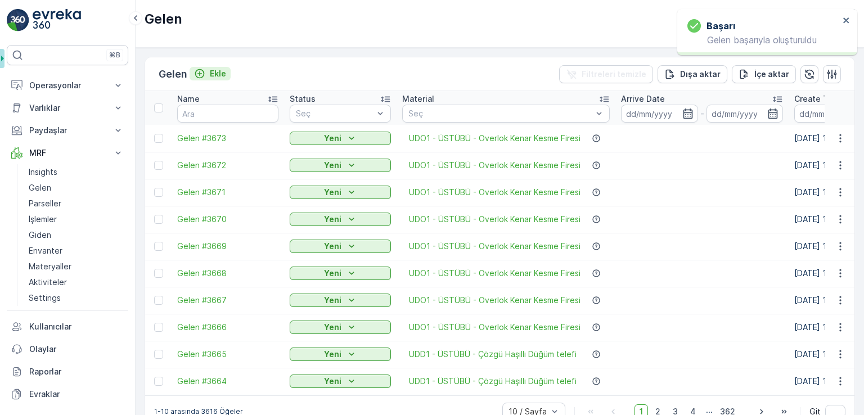
click at [217, 73] on p "Ekle" at bounding box center [218, 73] width 16 height 11
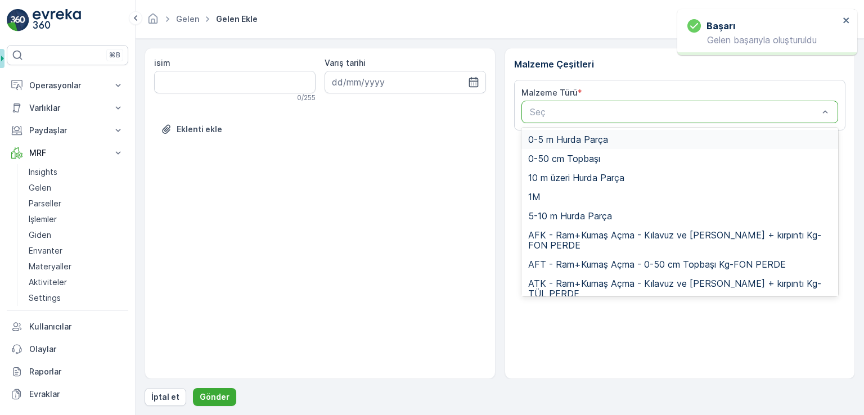
paste input "UDO1"
type input "UDO1"
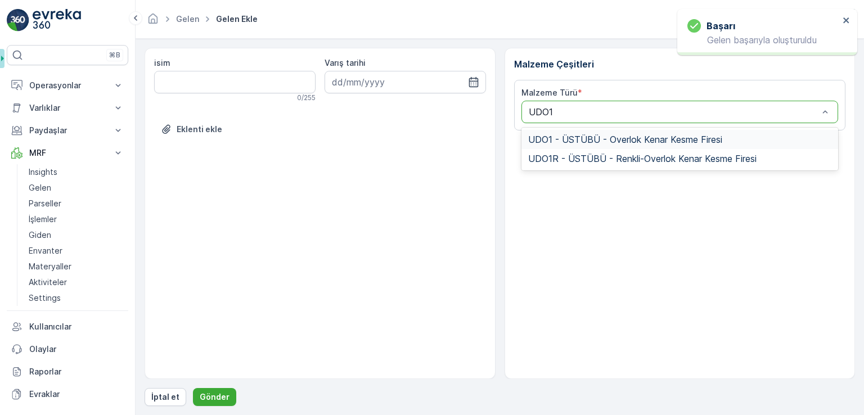
click at [570, 135] on span "UDO1 - ÜSTÜBÜ - Overlok Kenar Kesme Firesi" at bounding box center [625, 139] width 194 height 10
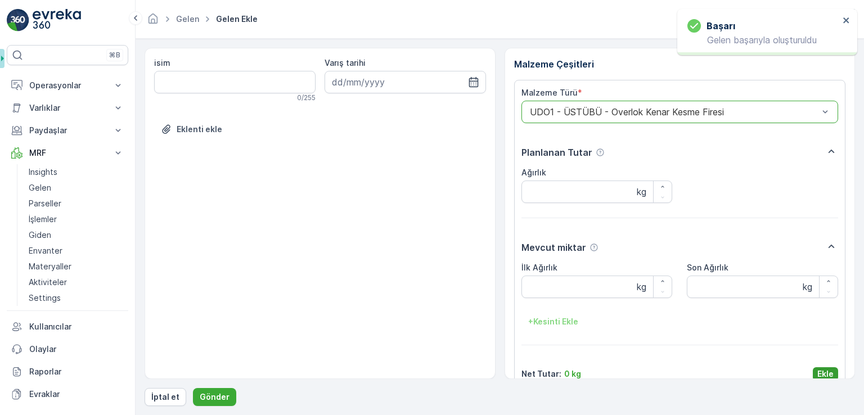
click at [833, 371] on button "Ekle" at bounding box center [825, 374] width 25 height 14
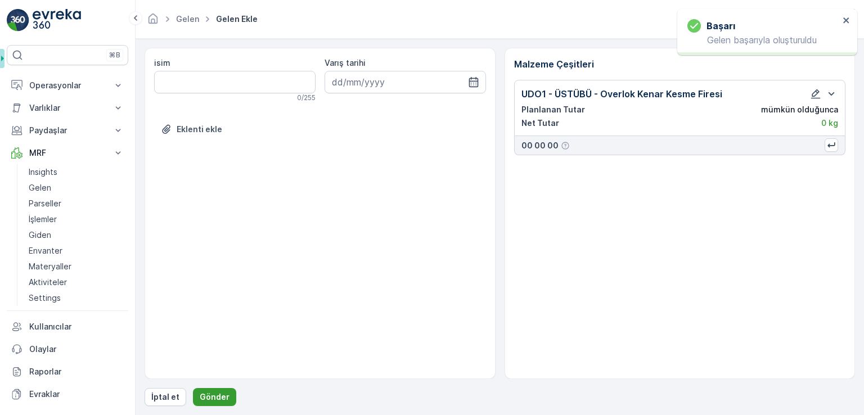
click at [230, 391] on button "Gönder" at bounding box center [214, 397] width 43 height 18
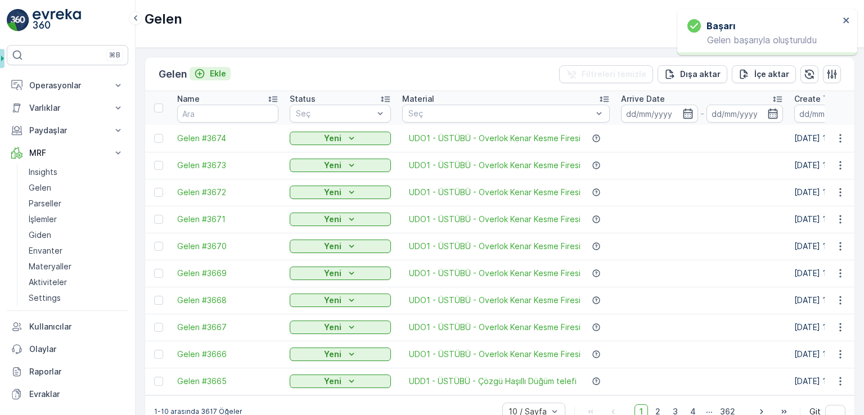
click at [218, 73] on p "Ekle" at bounding box center [218, 73] width 16 height 11
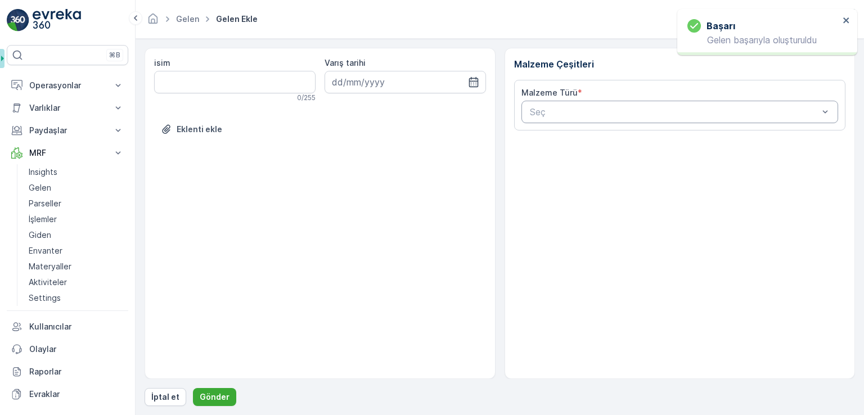
click at [558, 111] on div at bounding box center [674, 112] width 291 height 10
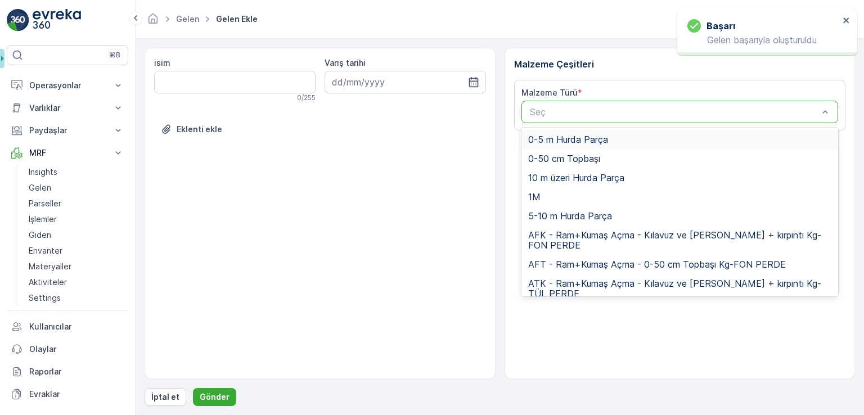
paste input "UDO1"
type input "UDO1"
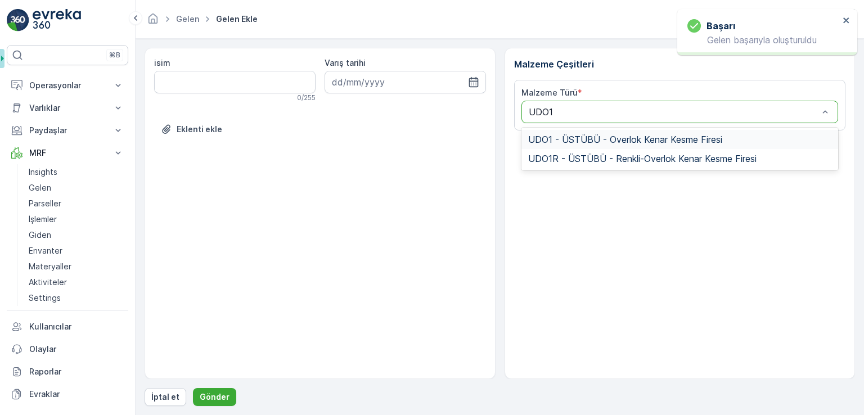
click at [564, 134] on span "UDO1 - ÜSTÜBÜ - Overlok Kenar Kesme Firesi" at bounding box center [625, 139] width 194 height 10
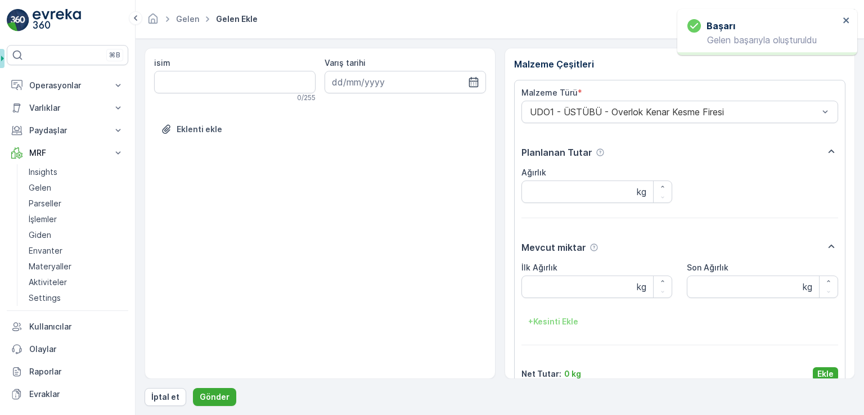
click at [823, 373] on p "Ekle" at bounding box center [826, 374] width 16 height 11
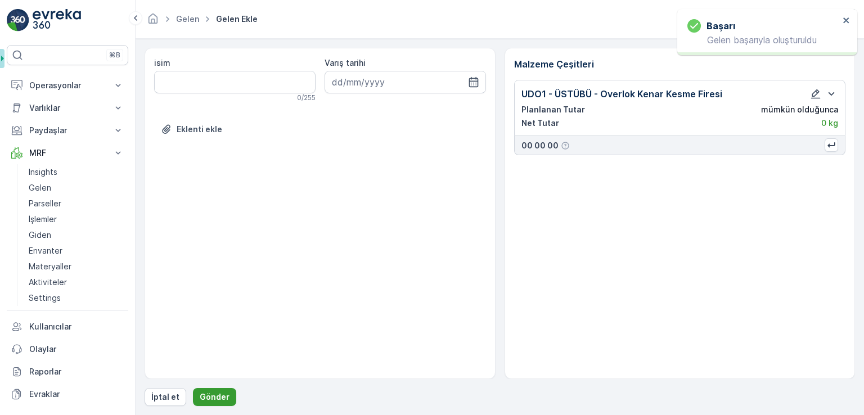
click at [228, 397] on button "Gönder" at bounding box center [214, 397] width 43 height 18
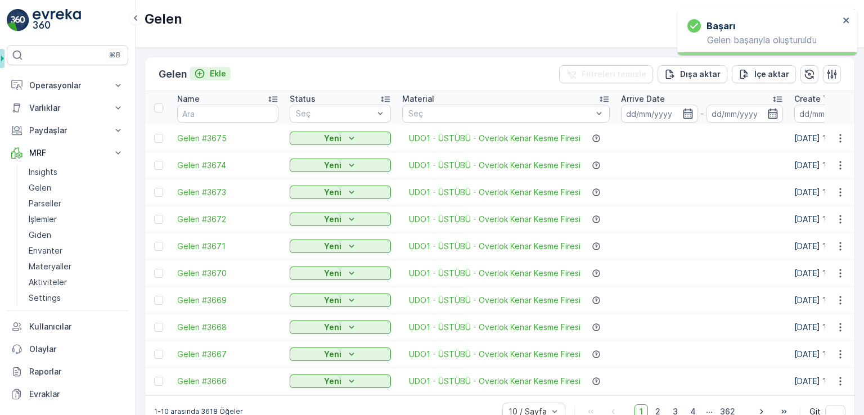
click at [218, 73] on p "Ekle" at bounding box center [218, 73] width 16 height 11
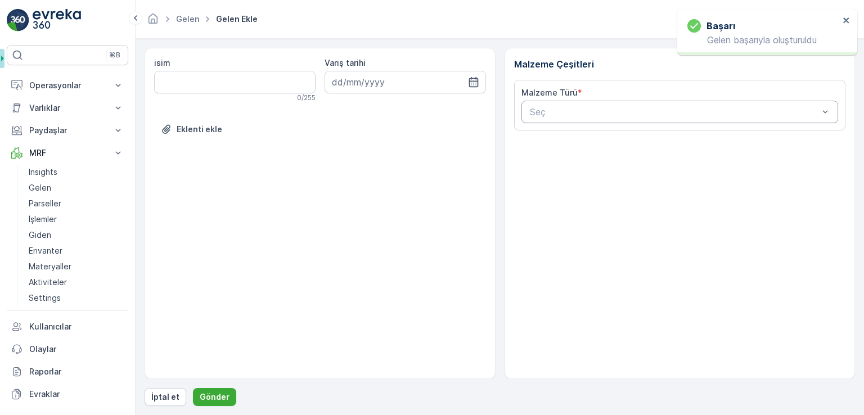
click at [616, 124] on div "Malzeme Türü * Seç" at bounding box center [680, 105] width 332 height 51
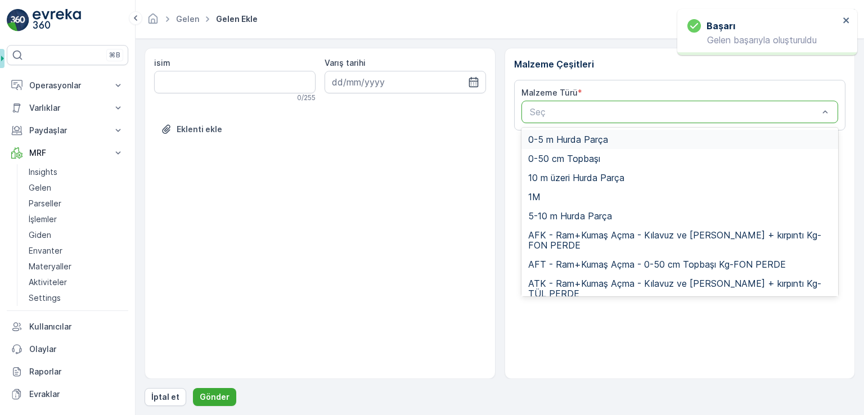
paste input "UDO1"
type input "UDO1"
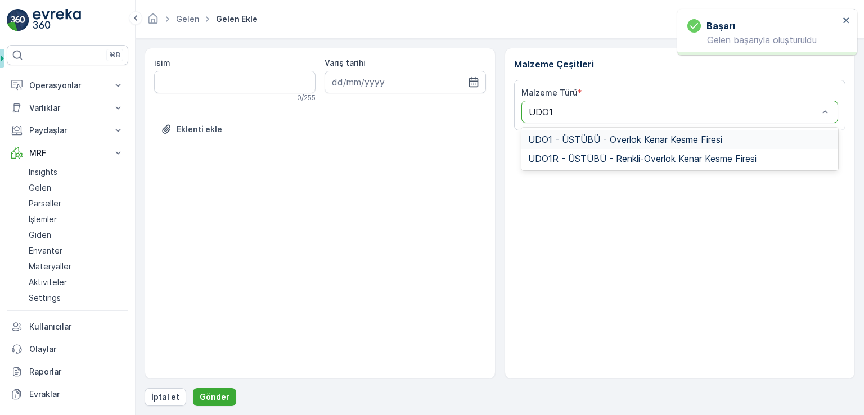
click at [594, 140] on span "UDO1 - ÜSTÜBÜ - Overlok Kenar Kesme Firesi" at bounding box center [625, 139] width 194 height 10
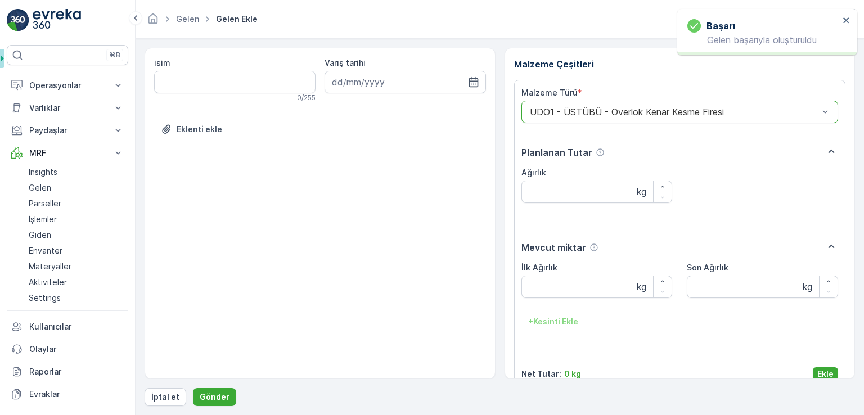
click at [820, 379] on div "isim 0 / 255 Varış tarihi Eklenti ekle Malzeme Çeşitleri Malzeme Türü * option …" at bounding box center [500, 227] width 711 height 358
click at [820, 379] on div "Malzeme Çeşitleri Malzeme Türü * UDO1 - ÜSTÜBÜ - Overlok Kenar Kesme Firesi Pla…" at bounding box center [680, 213] width 351 height 331
click at [822, 371] on p "Ekle" at bounding box center [826, 374] width 16 height 11
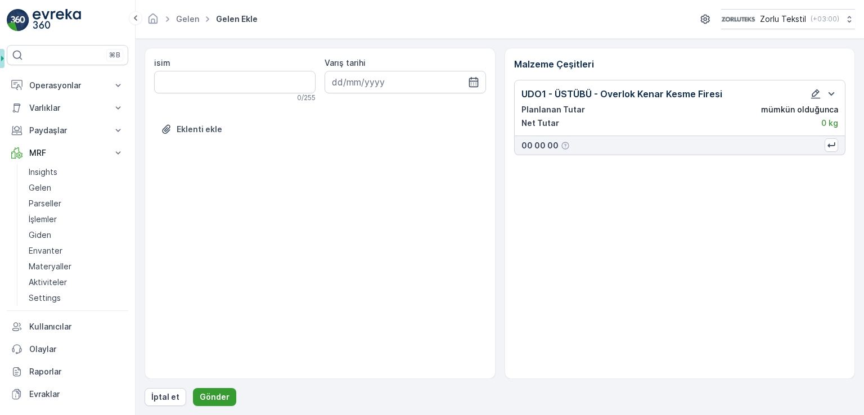
click at [212, 401] on p "Gönder" at bounding box center [215, 397] width 30 height 11
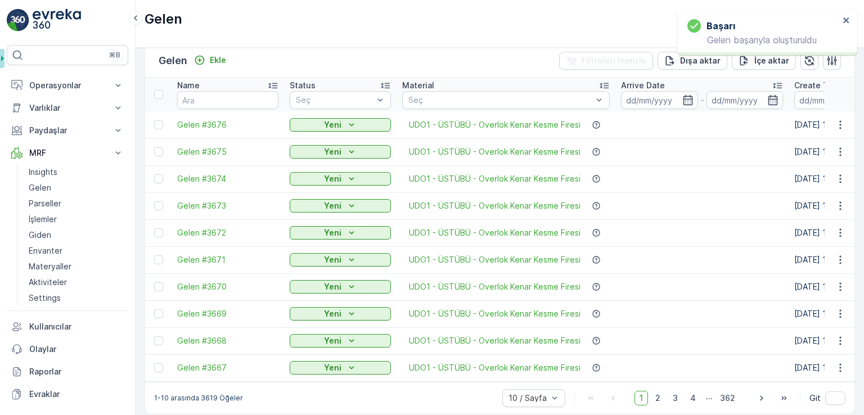
scroll to position [26, 0]
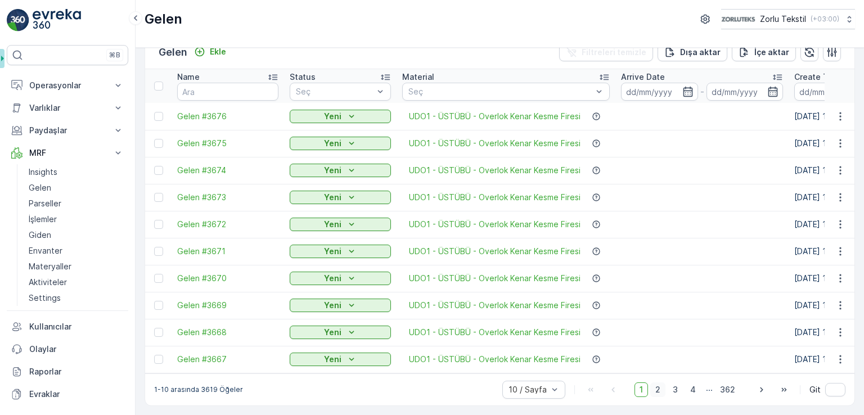
click at [658, 392] on span "2" at bounding box center [658, 390] width 15 height 15
click at [644, 394] on span "1" at bounding box center [642, 390] width 14 height 15
click at [655, 390] on span "2" at bounding box center [658, 390] width 15 height 15
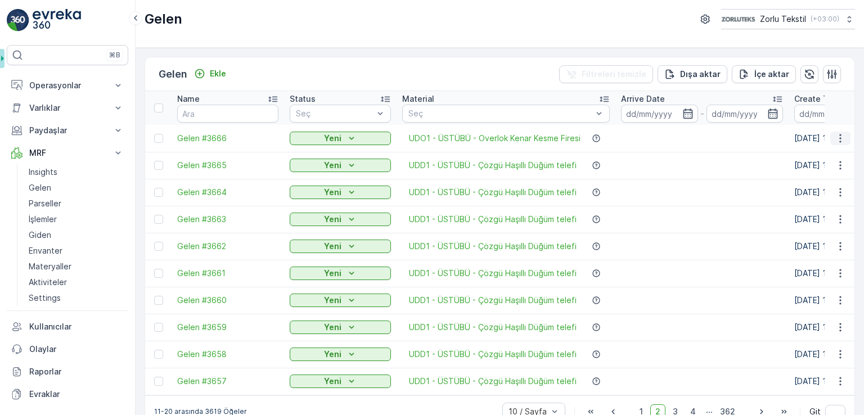
click at [835, 143] on button "button" at bounding box center [841, 139] width 20 height 14
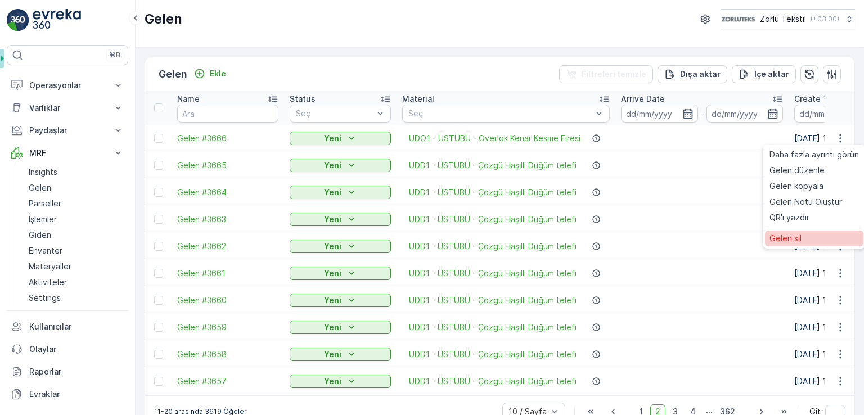
click at [801, 237] on div "Gelen sil" at bounding box center [814, 239] width 98 height 16
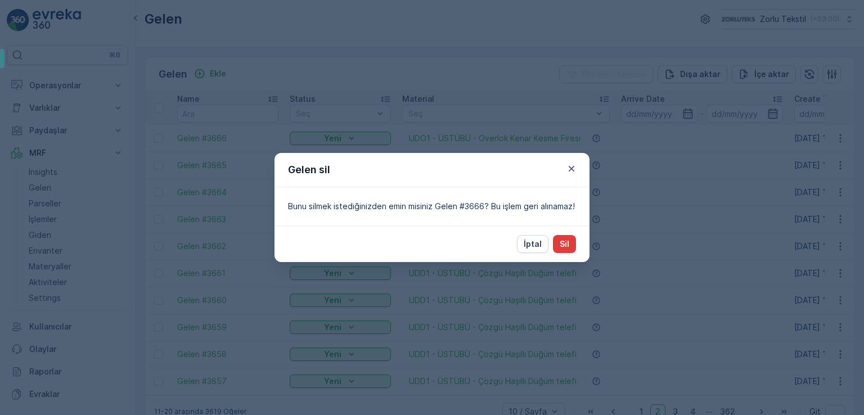
click at [559, 244] on button "Sil" at bounding box center [564, 244] width 23 height 18
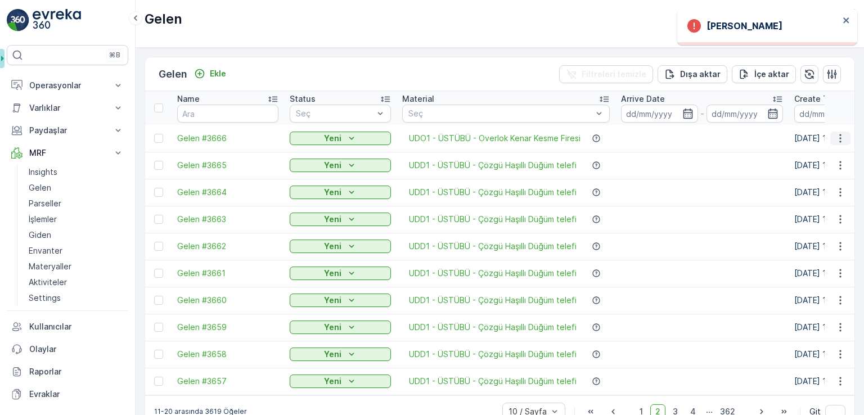
click at [839, 142] on icon "button" at bounding box center [840, 138] width 11 height 11
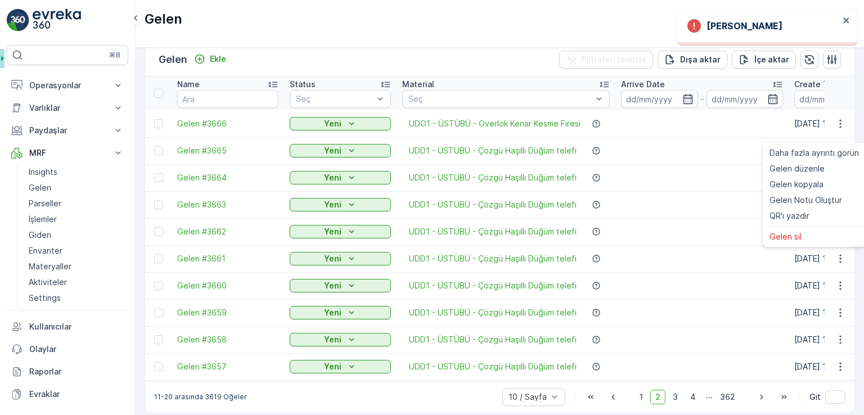
scroll to position [26, 0]
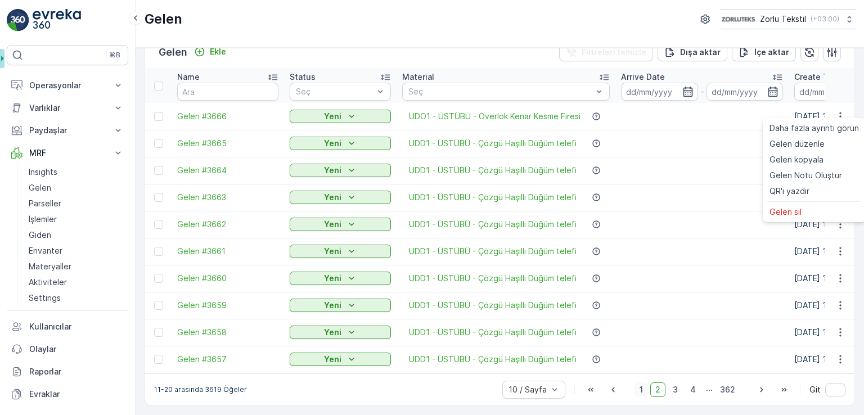
click at [638, 389] on span "1" at bounding box center [642, 390] width 14 height 15
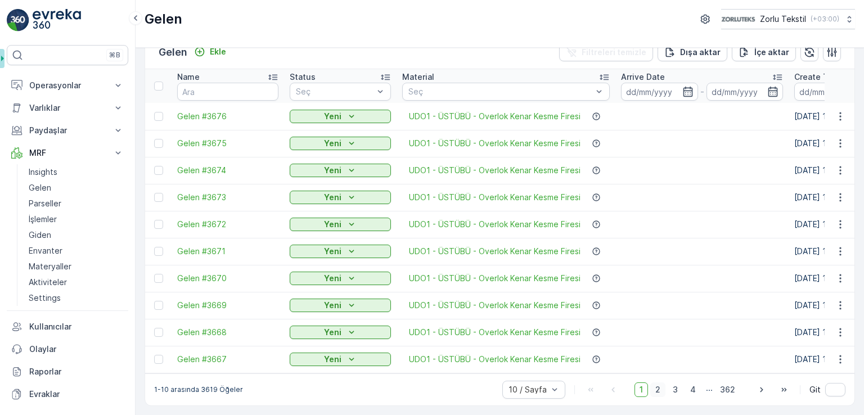
click at [657, 390] on span "2" at bounding box center [658, 390] width 15 height 15
click at [836, 112] on icon "button" at bounding box center [840, 116] width 11 height 11
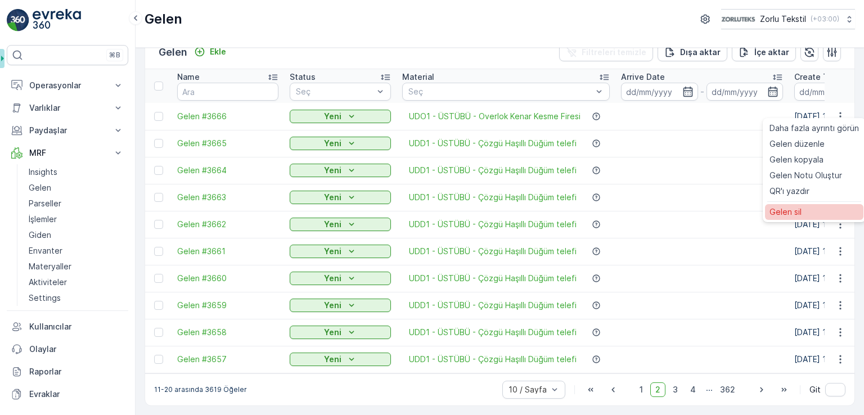
click at [793, 208] on span "Gelen sil" at bounding box center [786, 212] width 32 height 11
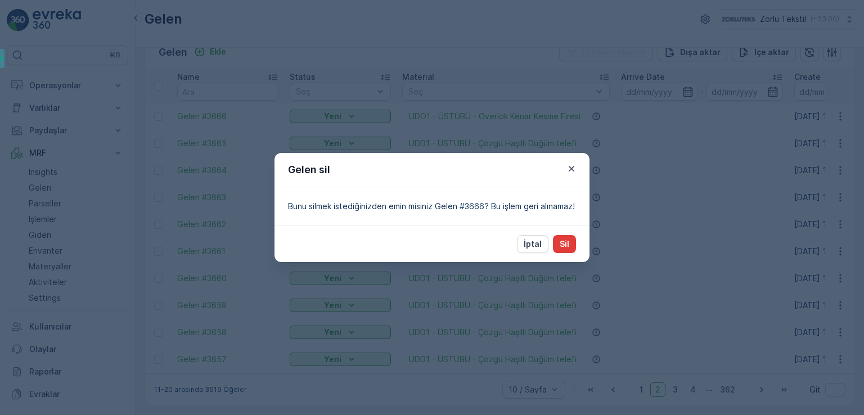
click at [566, 240] on p "Sil" at bounding box center [565, 244] width 10 height 11
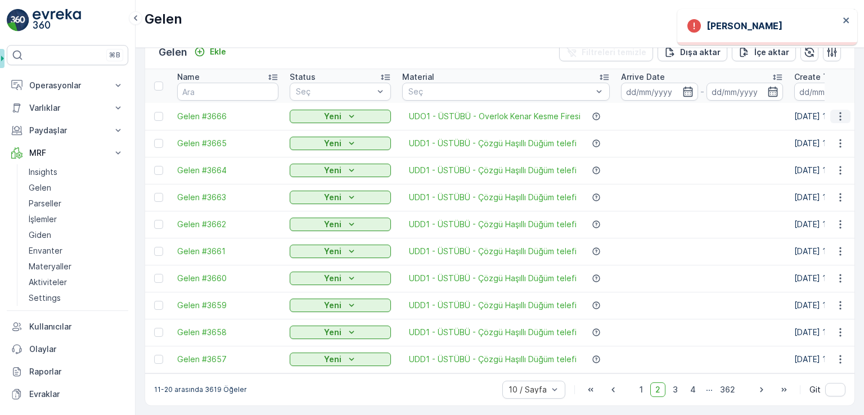
click at [837, 113] on icon "button" at bounding box center [840, 116] width 11 height 11
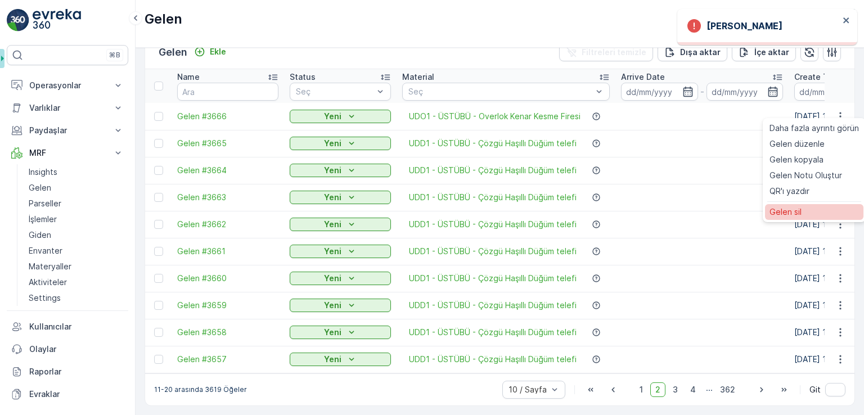
click at [804, 208] on div "Gelen sil" at bounding box center [814, 212] width 98 height 16
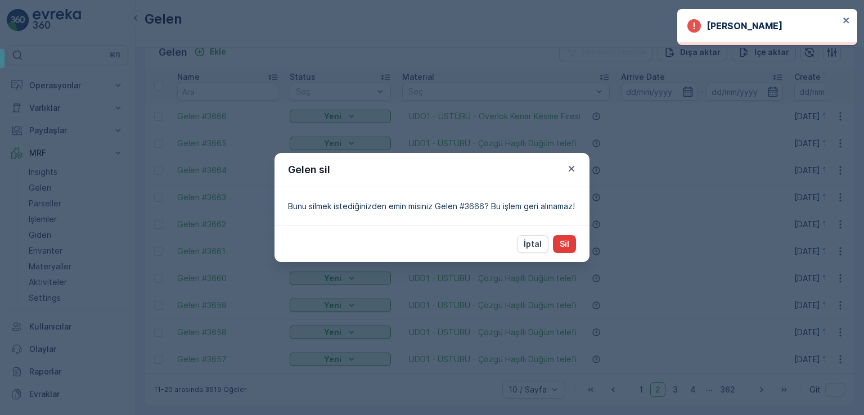
click at [564, 236] on button "Sil" at bounding box center [564, 244] width 23 height 18
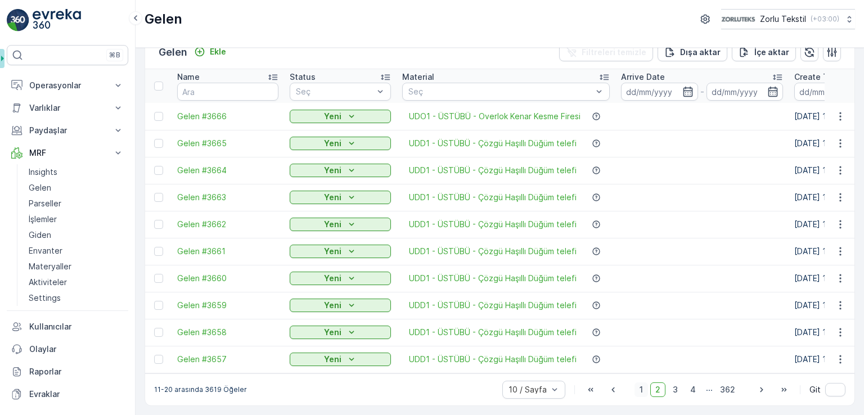
click at [643, 391] on span "1" at bounding box center [642, 390] width 14 height 15
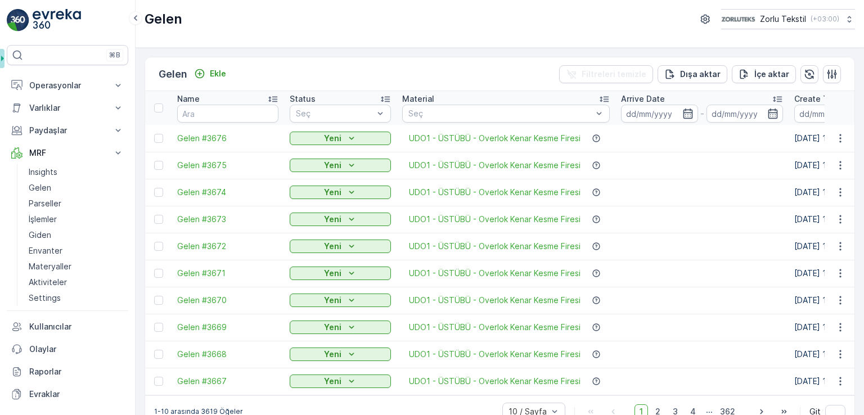
click at [218, 80] on div "Ekle" at bounding box center [210, 74] width 41 height 14
click at [218, 77] on p "Ekle" at bounding box center [218, 73] width 16 height 11
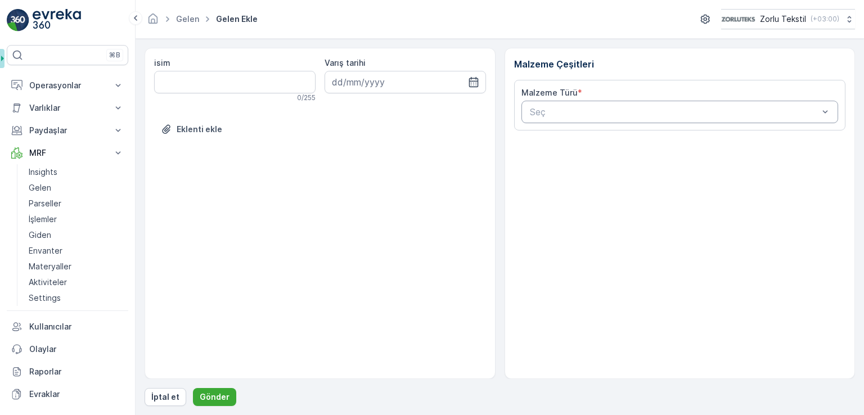
click at [564, 107] on div at bounding box center [674, 112] width 291 height 10
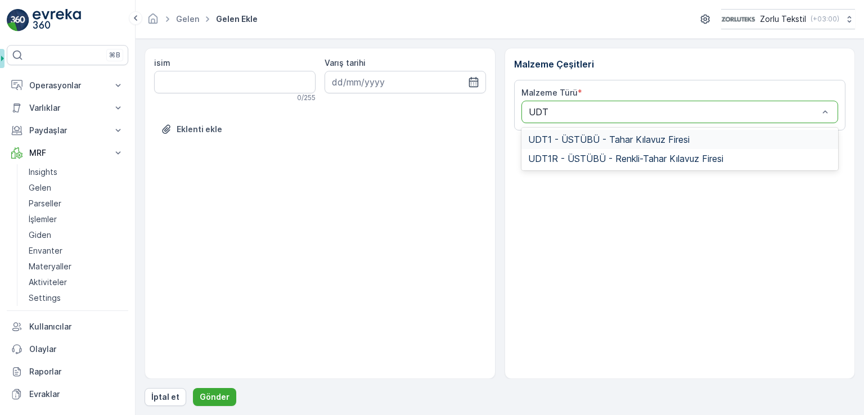
type input "UDT1"
click at [642, 136] on span "UDT1 - ÜSTÜBÜ - Tahar Kılavuz Firesi" at bounding box center [609, 139] width 162 height 10
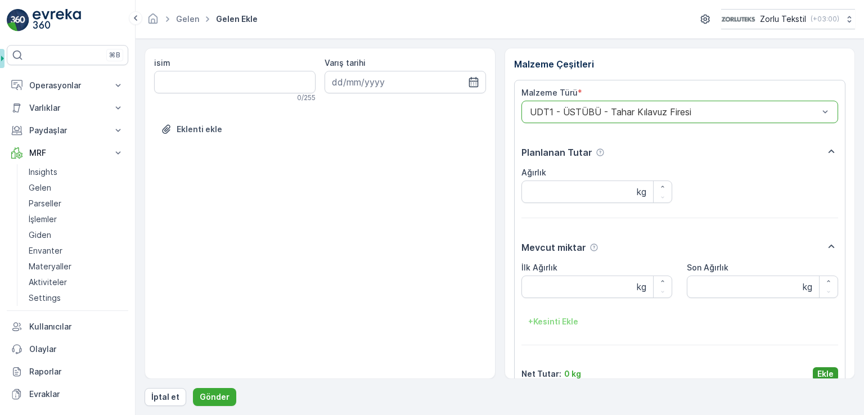
click at [827, 372] on p "Ekle" at bounding box center [826, 374] width 16 height 11
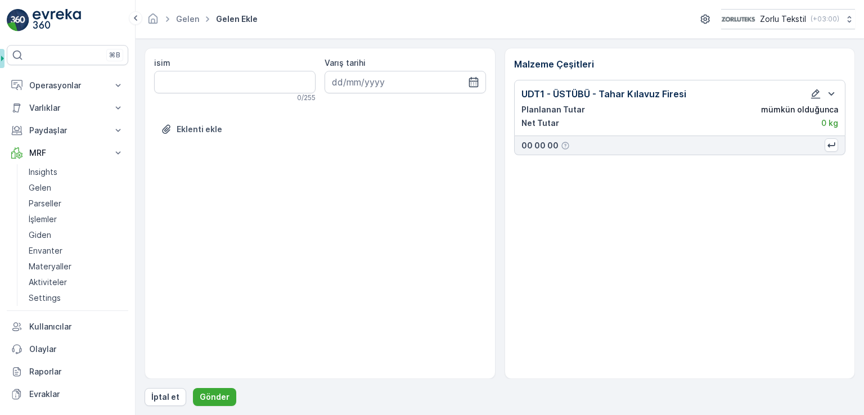
click at [200, 408] on form "isim 0 / 255 Varış tarihi Eklenti ekle Malzeme Çeşitleri UDT1 - ÜSTÜBÜ - Tahar …" at bounding box center [500, 227] width 729 height 376
click at [205, 404] on button "Gönder" at bounding box center [214, 397] width 43 height 18
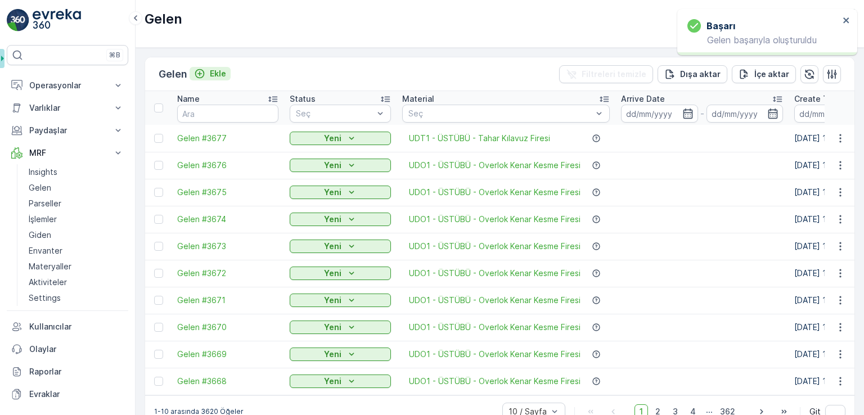
click at [218, 69] on p "Ekle" at bounding box center [218, 73] width 16 height 11
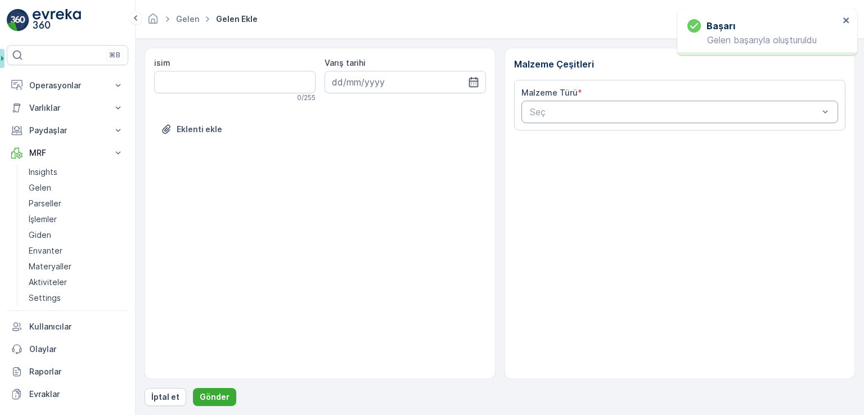
click at [533, 104] on div "Seç" at bounding box center [680, 112] width 317 height 23
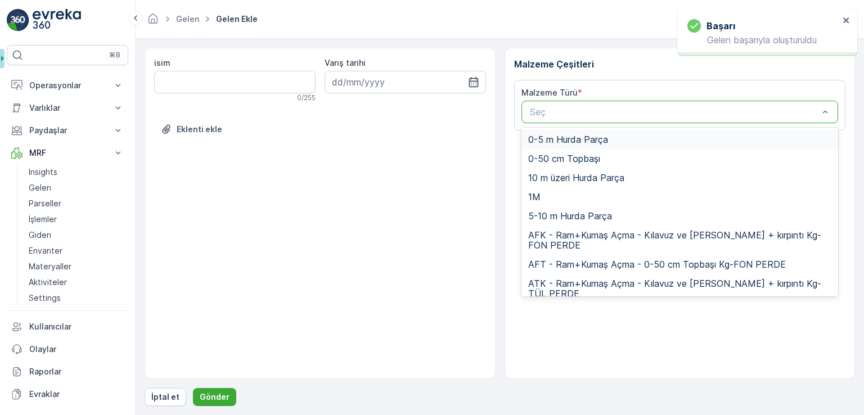
paste input "UDT1"
type input "UDT1"
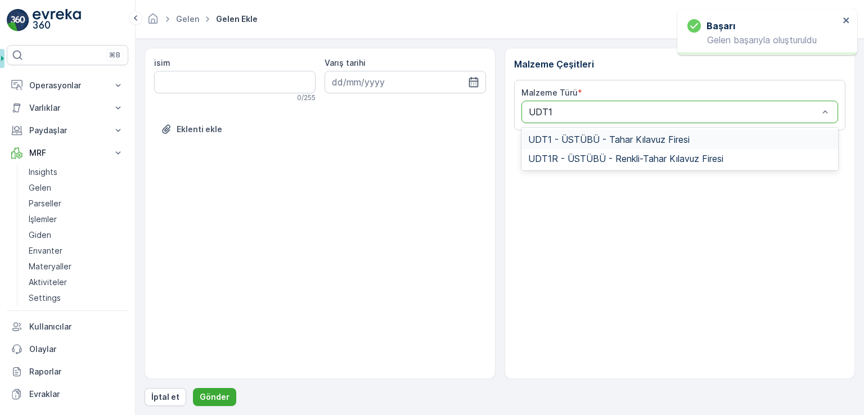
click at [542, 141] on span "UDT1 - ÜSTÜBÜ - Tahar Kılavuz Firesi" at bounding box center [609, 139] width 162 height 10
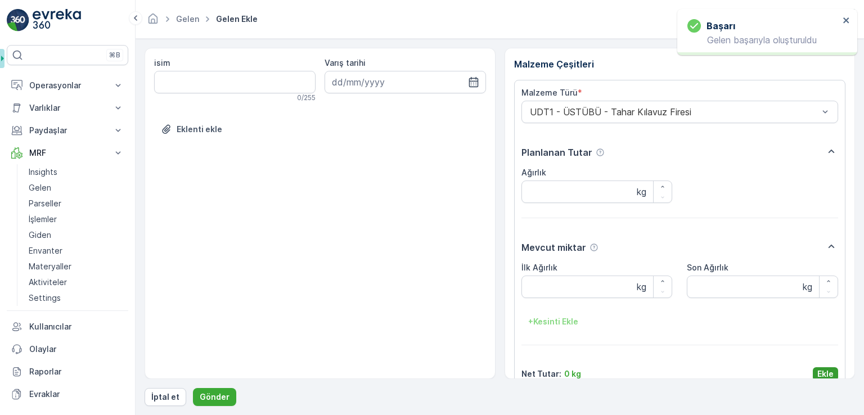
click at [813, 370] on button "Ekle" at bounding box center [825, 374] width 25 height 14
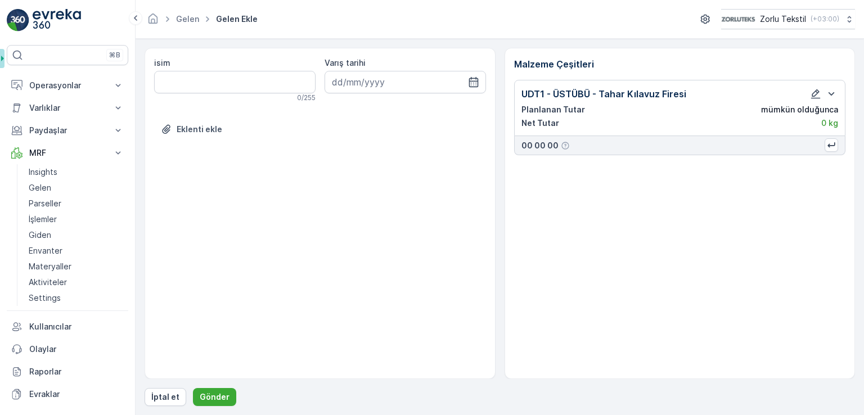
click at [190, 394] on div "İptal et Gönder" at bounding box center [500, 397] width 711 height 18
click at [197, 392] on button "Gönder" at bounding box center [214, 397] width 43 height 18
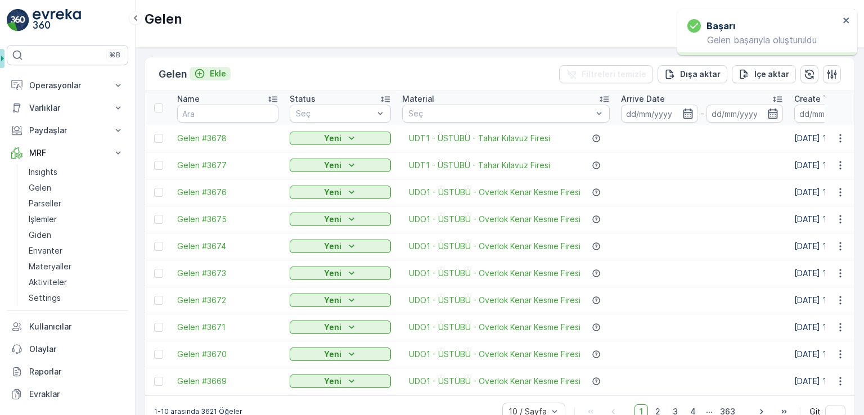
click at [221, 75] on p "Ekle" at bounding box center [218, 73] width 16 height 11
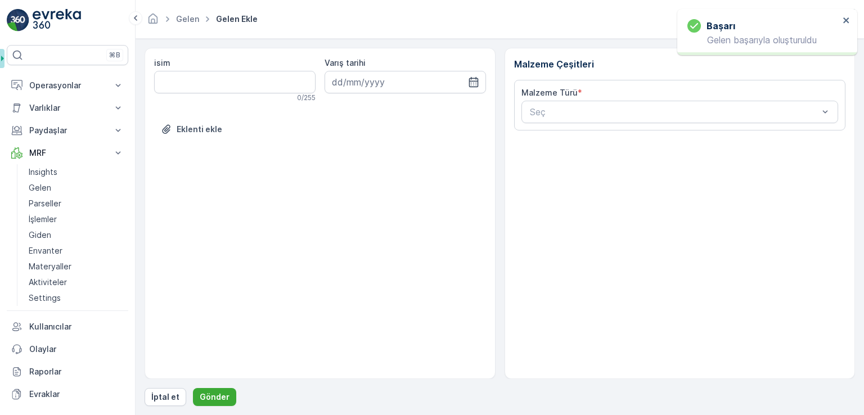
click at [581, 95] on div "Malzeme Türü *" at bounding box center [680, 92] width 317 height 11
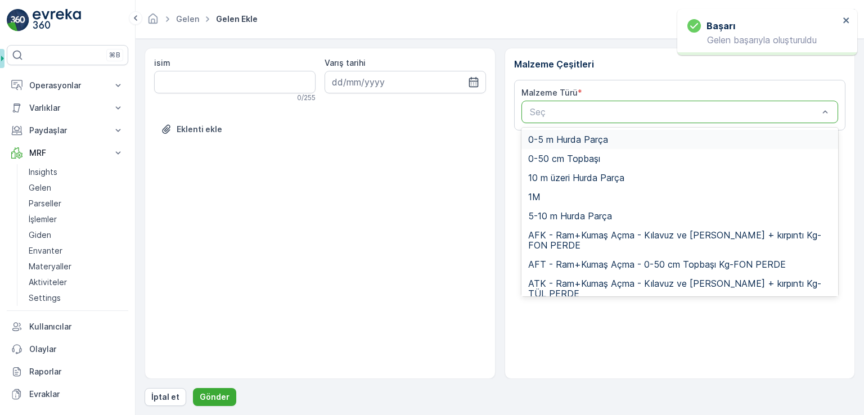
paste input "UDT1"
type input "UDT1"
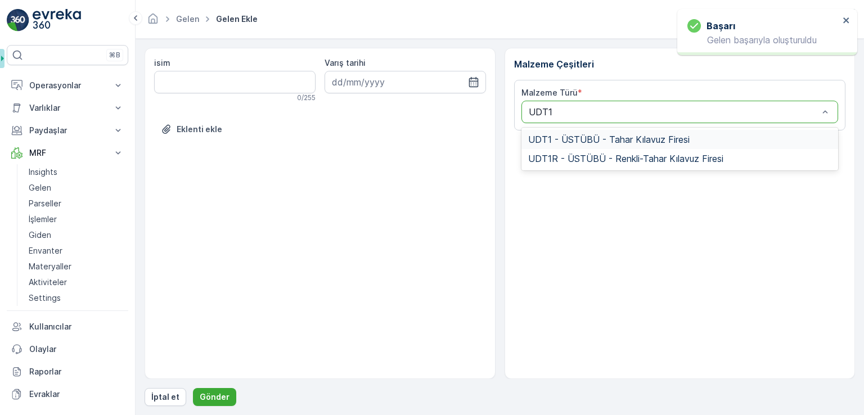
click at [557, 143] on span "UDT1 - ÜSTÜBÜ - Tahar Kılavuz Firesi" at bounding box center [609, 139] width 162 height 10
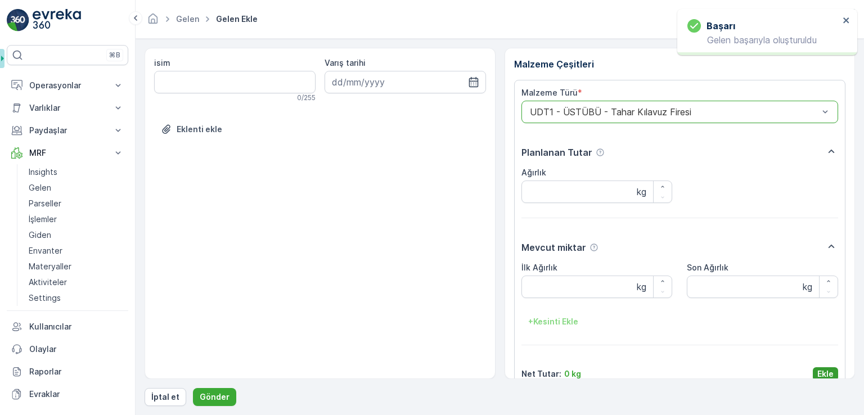
click at [818, 376] on p "Ekle" at bounding box center [826, 374] width 16 height 11
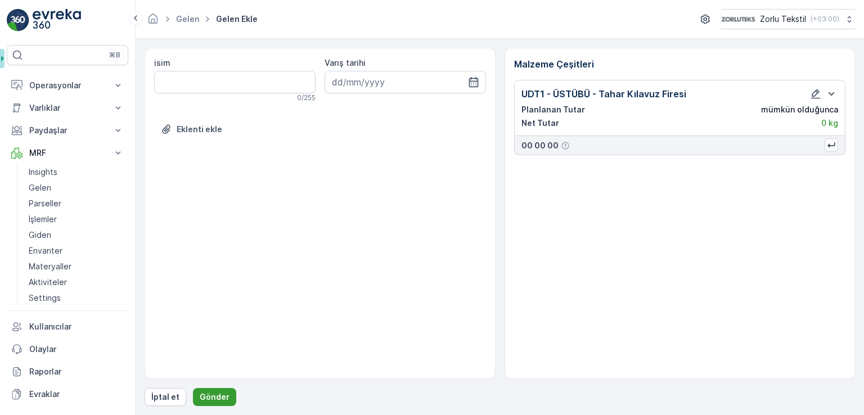
click at [216, 397] on p "Gönder" at bounding box center [215, 397] width 30 height 11
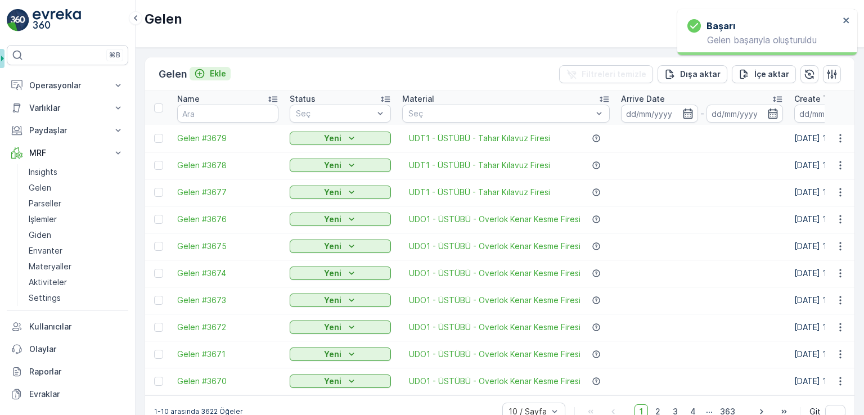
click at [217, 73] on p "Ekle" at bounding box center [218, 73] width 16 height 11
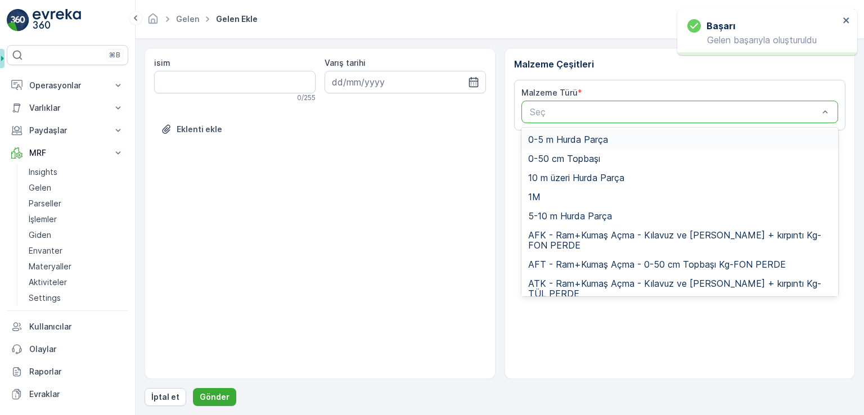
paste input "UDT1"
type input "UDT1"
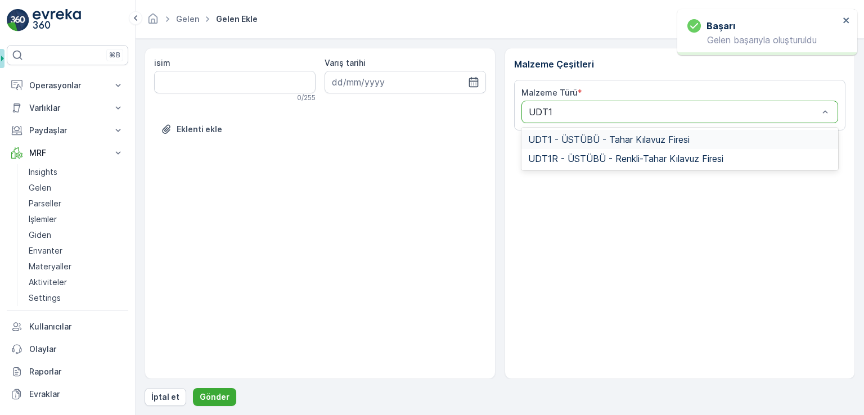
click at [623, 136] on span "UDT1 - ÜSTÜBÜ - Tahar Kılavuz Firesi" at bounding box center [609, 139] width 162 height 10
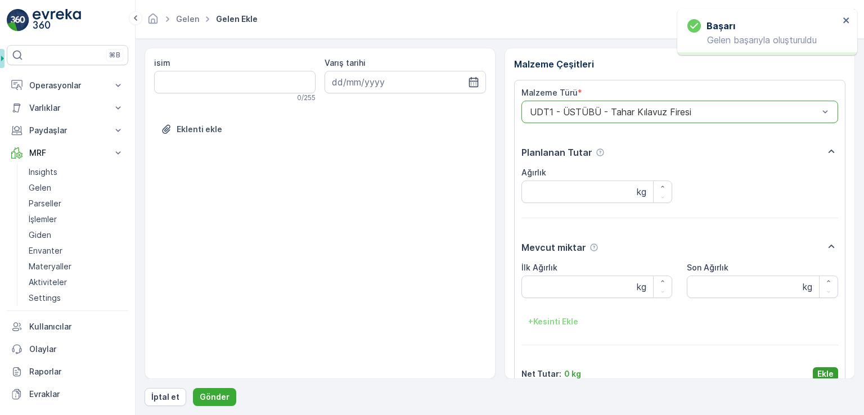
click at [818, 374] on p "Ekle" at bounding box center [826, 374] width 16 height 11
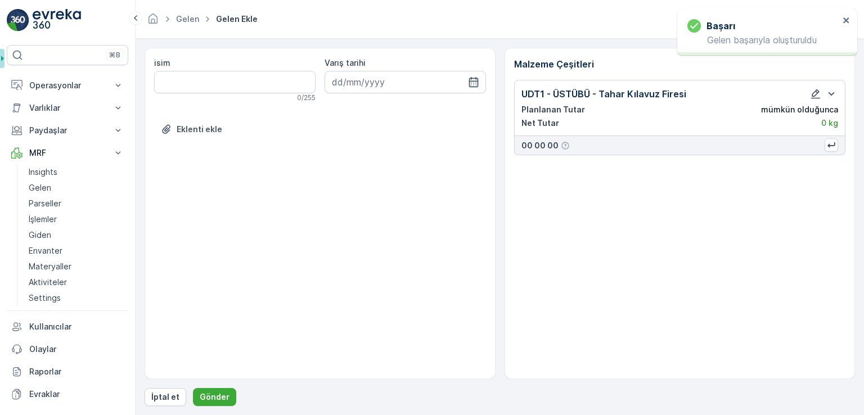
click at [240, 391] on div "İptal et Gönder" at bounding box center [500, 397] width 711 height 18
click at [223, 397] on p "Gönder" at bounding box center [215, 397] width 30 height 11
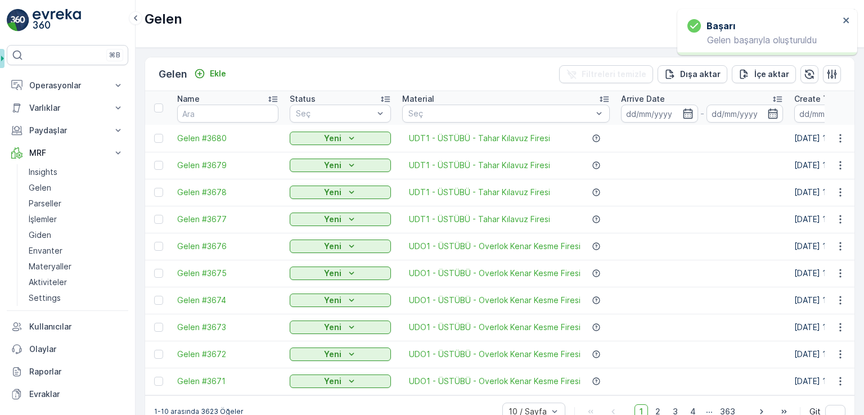
click at [205, 63] on div "Gelen Ekle Filtreleri temizle Dışa aktar İçe aktar" at bounding box center [500, 74] width 710 height 34
click at [211, 75] on div "Ekle" at bounding box center [210, 73] width 32 height 11
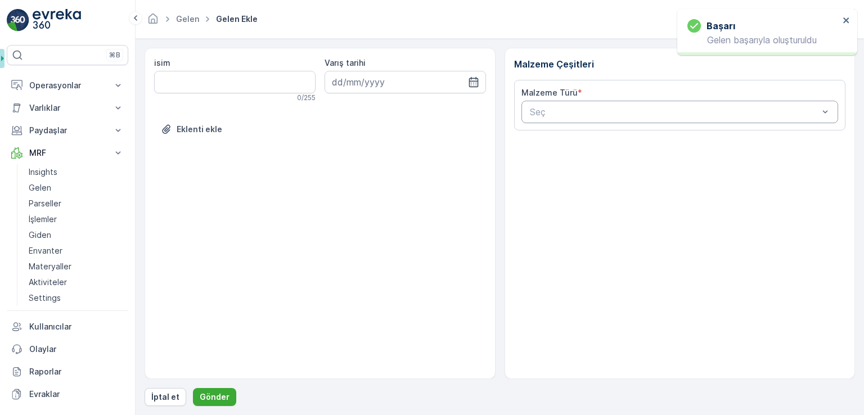
click at [557, 101] on div "Seç" at bounding box center [680, 112] width 317 height 23
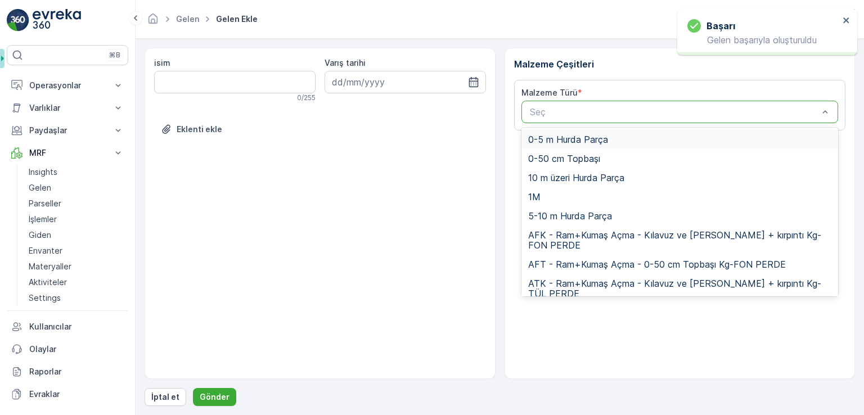
paste input "UDT1"
type input "UDT1"
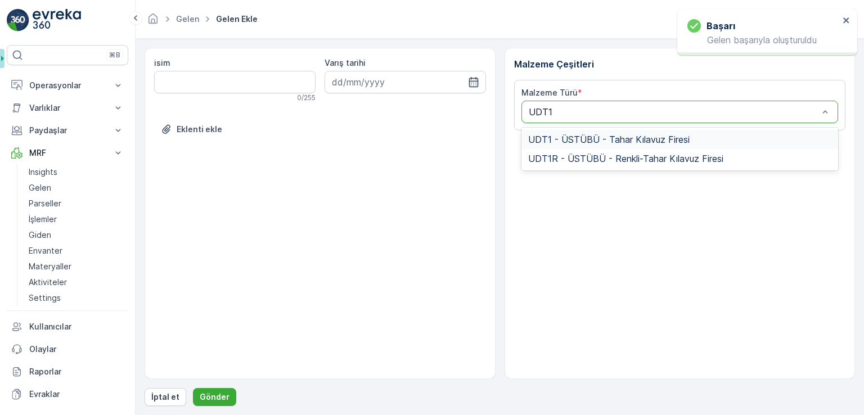
click at [565, 132] on div "UDT1 - ÜSTÜBÜ - Tahar Kılavuz Firesi" at bounding box center [680, 139] width 317 height 19
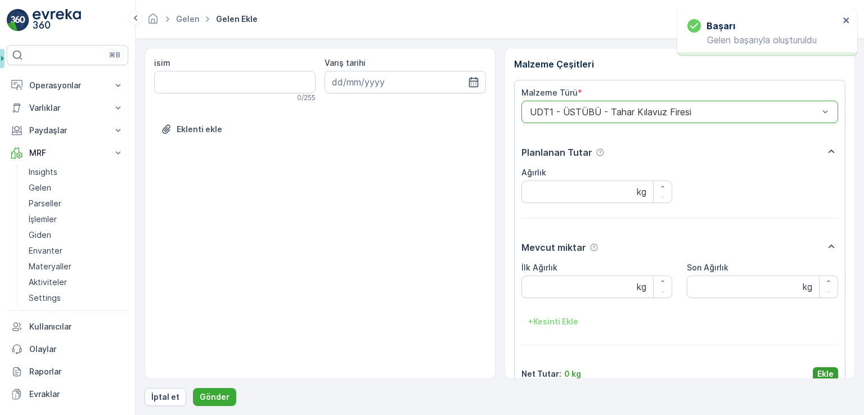
click at [824, 378] on p "Ekle" at bounding box center [826, 374] width 16 height 11
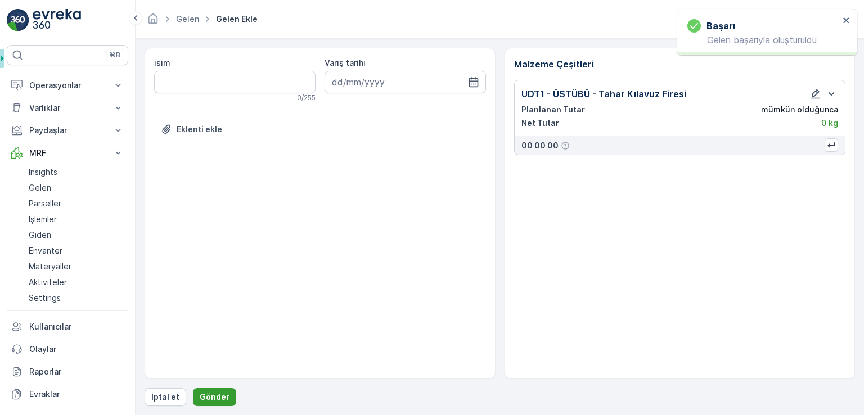
click at [221, 392] on p "Gönder" at bounding box center [215, 397] width 30 height 11
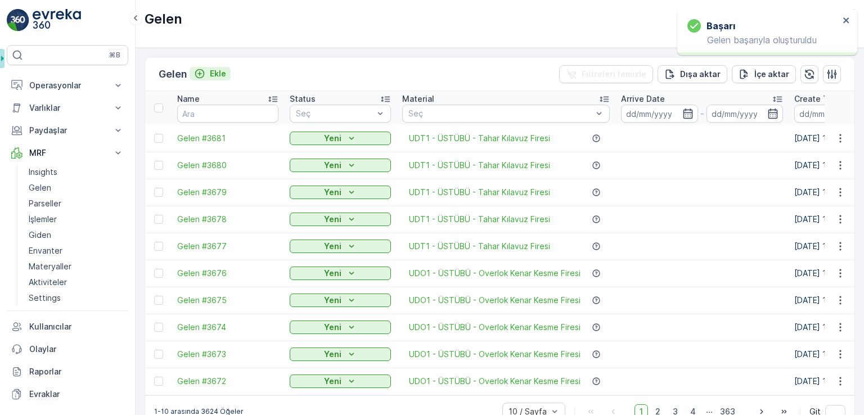
click at [219, 74] on p "Ekle" at bounding box center [218, 73] width 16 height 11
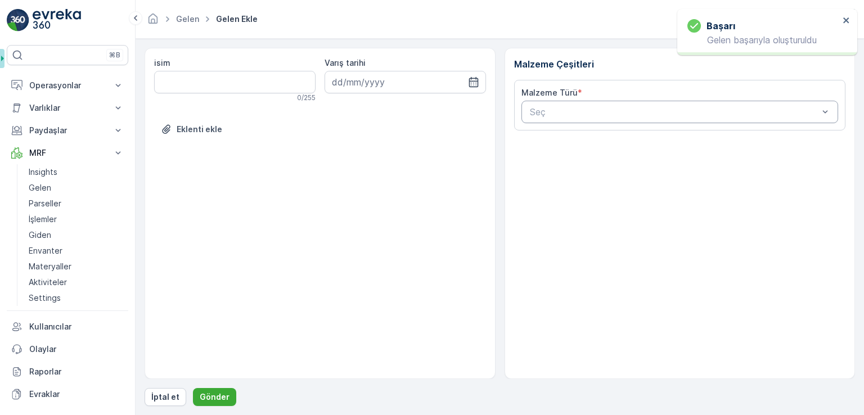
click at [608, 112] on div at bounding box center [674, 112] width 291 height 10
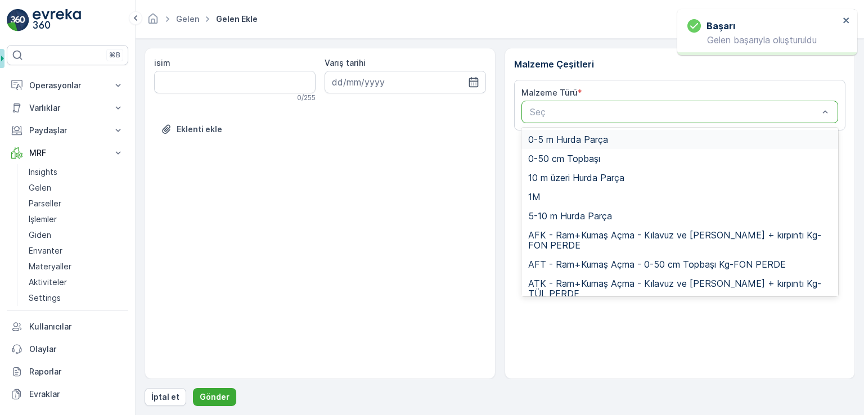
paste input "UDT1"
type input "UDT1"
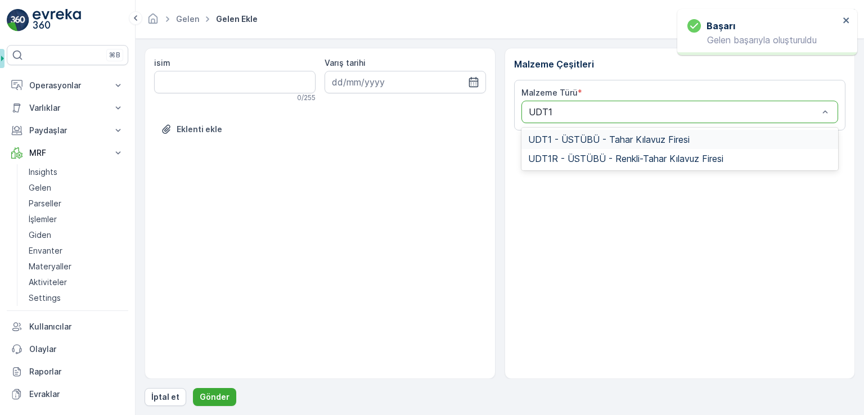
click at [578, 135] on span "UDT1 - ÜSTÜBÜ - Tahar Kılavuz Firesi" at bounding box center [609, 139] width 162 height 10
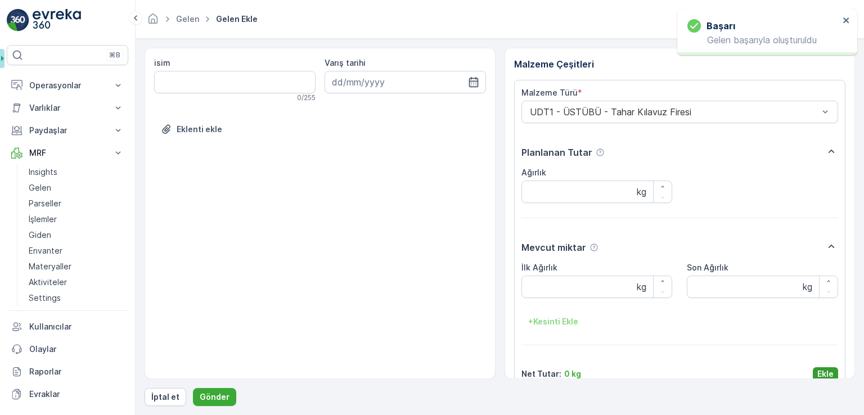
click at [823, 376] on p "Ekle" at bounding box center [826, 374] width 16 height 11
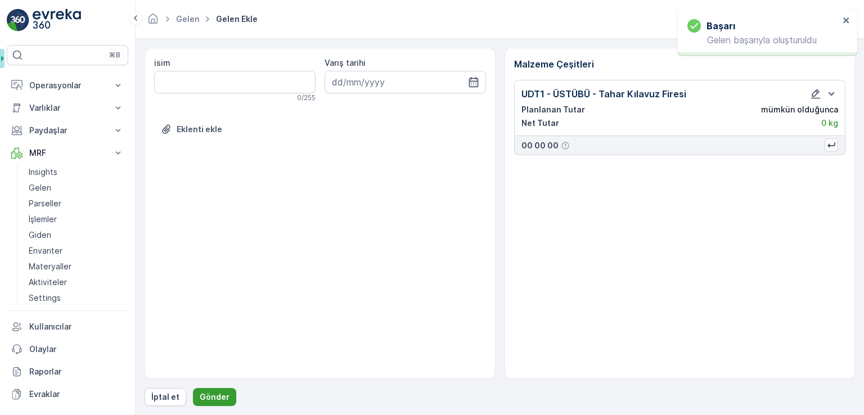
click at [208, 394] on p "Gönder" at bounding box center [215, 397] width 30 height 11
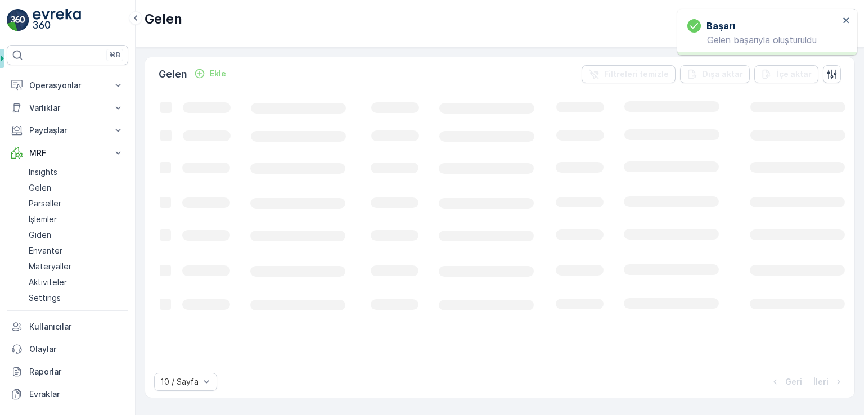
drag, startPoint x: 180, startPoint y: 71, endPoint x: 192, endPoint y: 74, distance: 12.7
click at [180, 71] on p "Gelen" at bounding box center [173, 74] width 29 height 16
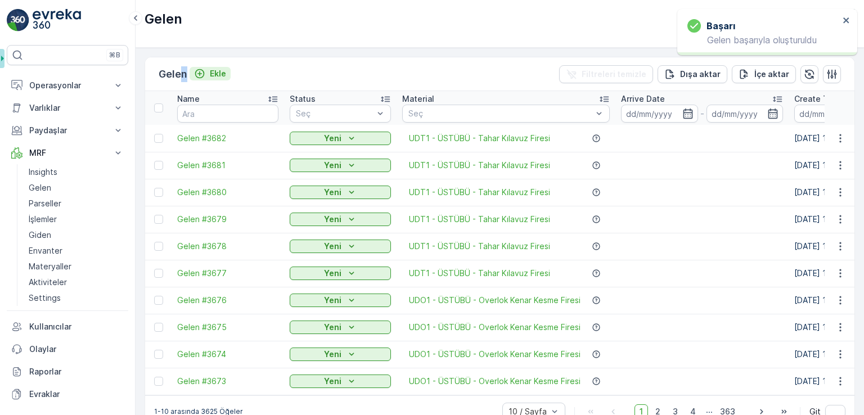
click at [225, 77] on p "Ekle" at bounding box center [218, 73] width 16 height 11
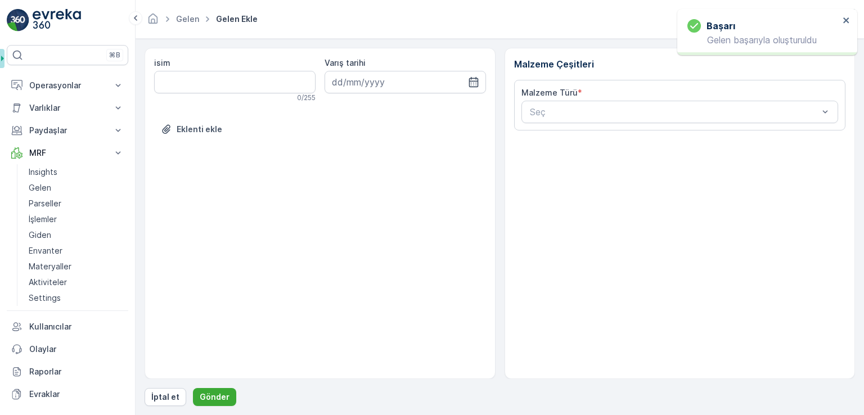
click at [567, 124] on div "Malzeme Türü * Seç" at bounding box center [680, 105] width 332 height 51
click at [568, 110] on div at bounding box center [674, 112] width 291 height 10
paste input "UDT1"
type input "UDT1"
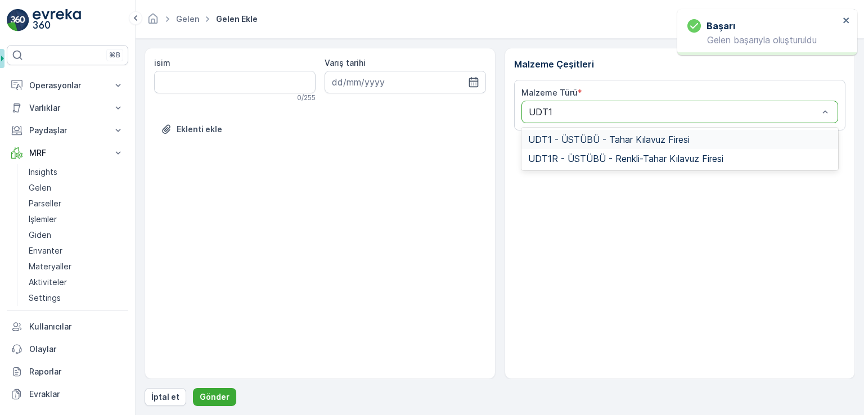
click at [574, 136] on span "UDT1 - ÜSTÜBÜ - Tahar Kılavuz Firesi" at bounding box center [609, 139] width 162 height 10
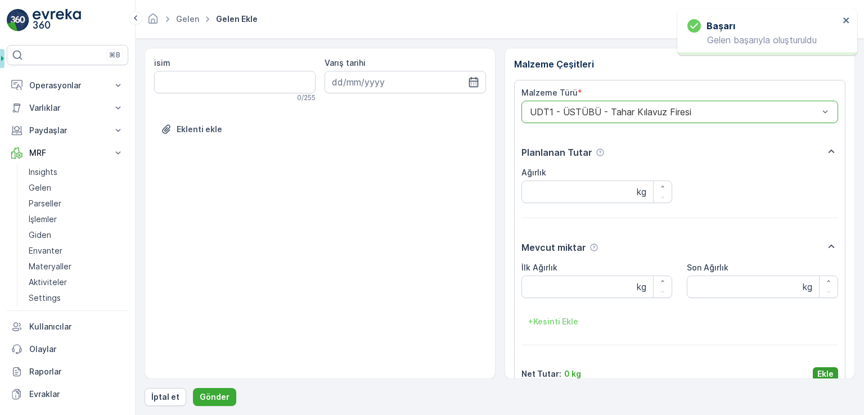
click at [818, 376] on p "Ekle" at bounding box center [826, 374] width 16 height 11
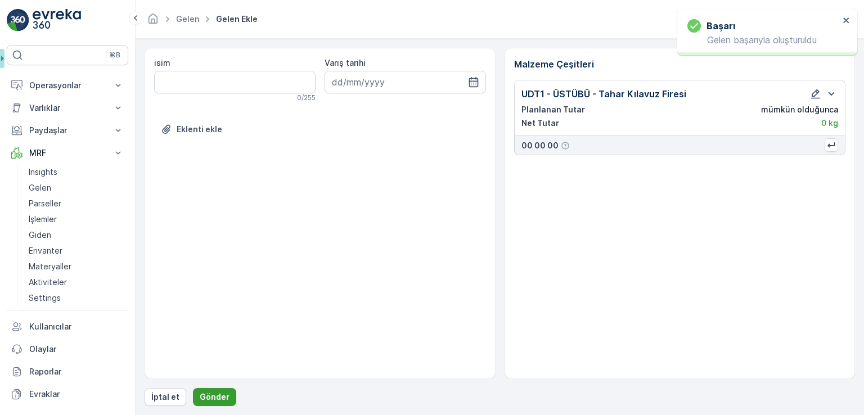
click at [228, 390] on button "Gönder" at bounding box center [214, 397] width 43 height 18
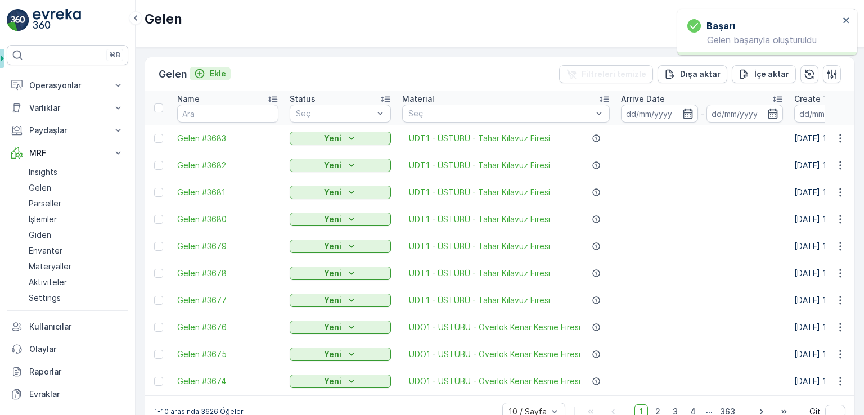
click at [212, 70] on p "Ekle" at bounding box center [218, 73] width 16 height 11
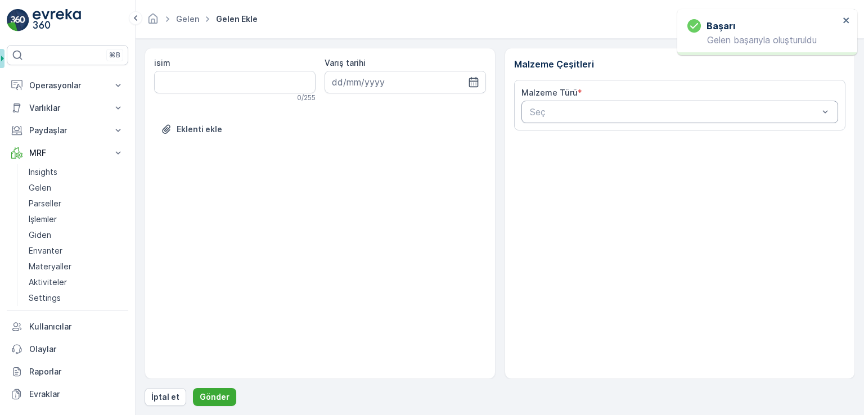
click at [556, 115] on div at bounding box center [674, 112] width 291 height 10
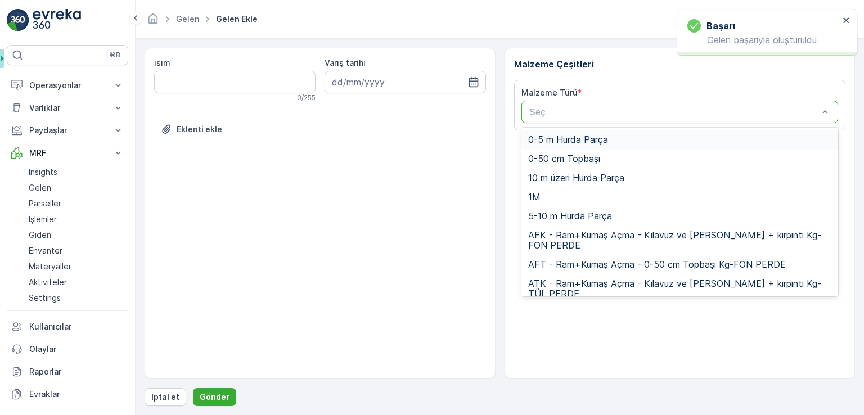
paste input "UDT1"
type input "UDT1"
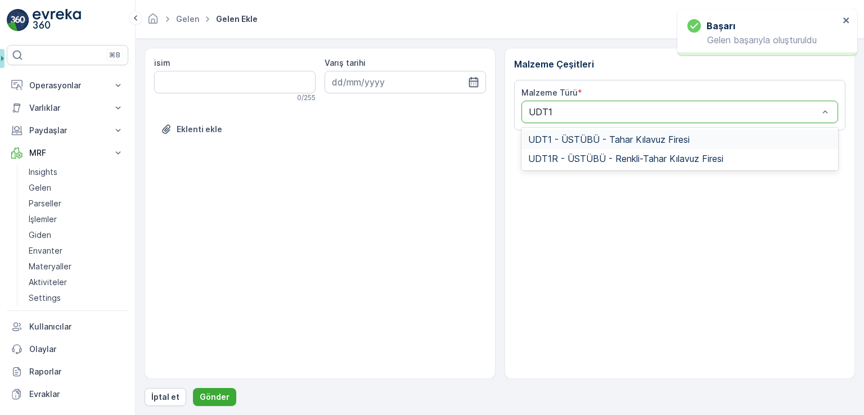
click at [564, 134] on span "UDT1 - ÜSTÜBÜ - Tahar Kılavuz Firesi" at bounding box center [609, 139] width 162 height 10
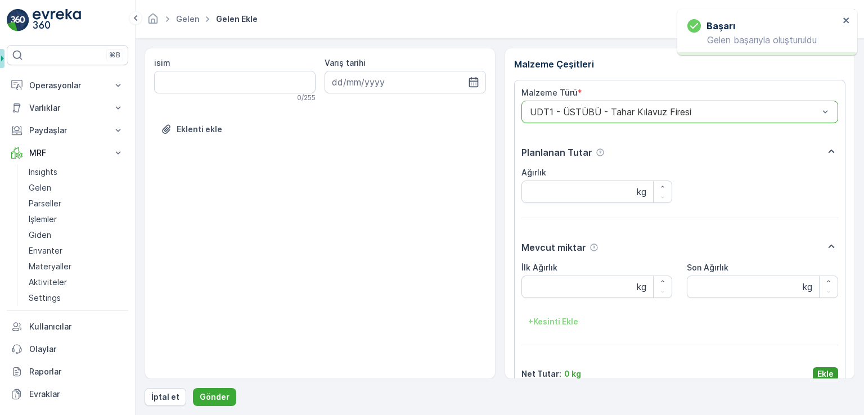
click at [821, 374] on p "Ekle" at bounding box center [826, 374] width 16 height 11
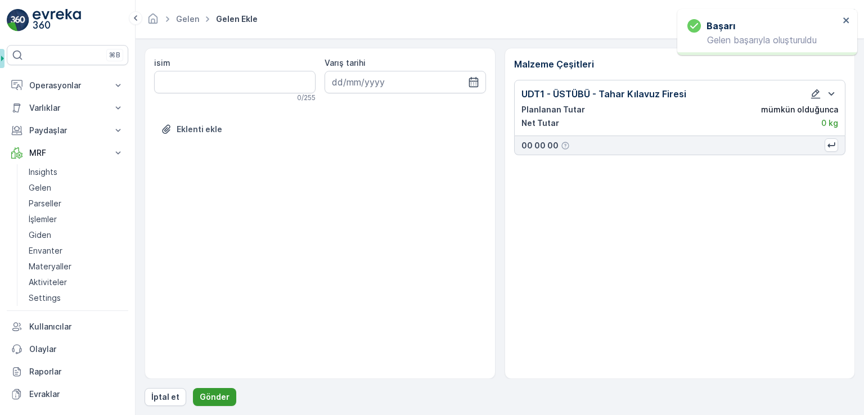
click at [221, 397] on p "Gönder" at bounding box center [215, 397] width 30 height 11
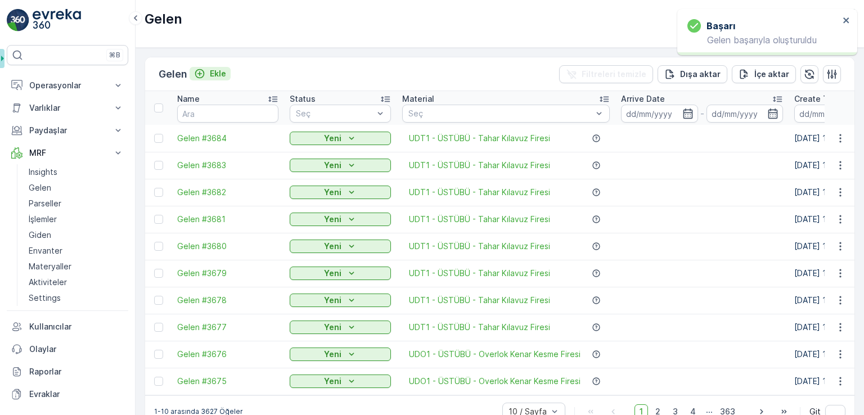
click at [228, 78] on button "Ekle" at bounding box center [210, 74] width 41 height 14
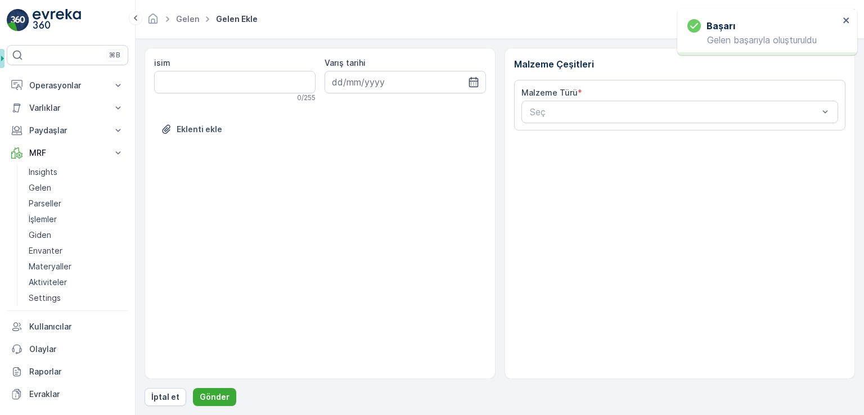
click at [587, 127] on div "Malzeme Türü * Seç" at bounding box center [680, 105] width 332 height 51
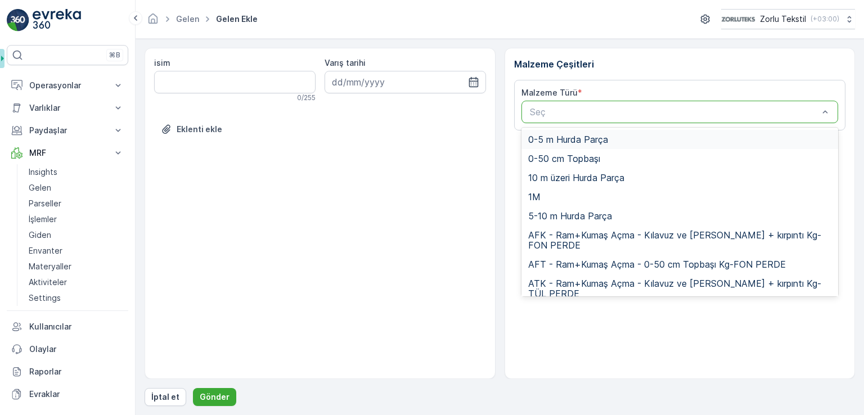
paste input "UDT1"
type input "UDT1"
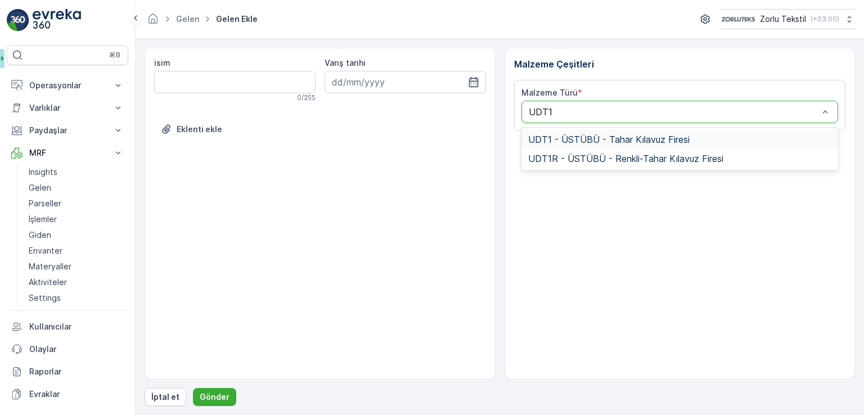
click at [583, 140] on span "UDT1 - ÜSTÜBÜ - Tahar Kılavuz Firesi" at bounding box center [609, 139] width 162 height 10
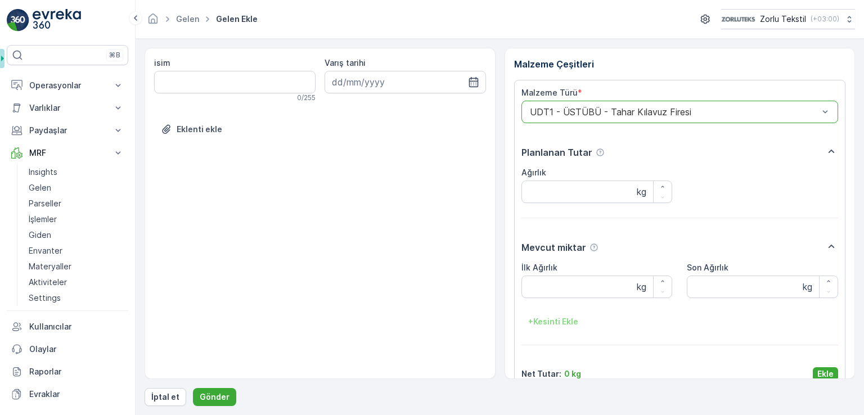
click at [818, 369] on p "Ekle" at bounding box center [826, 374] width 16 height 11
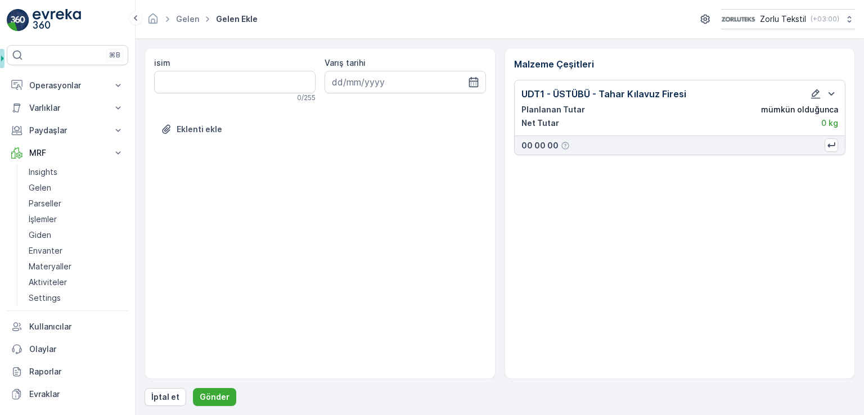
click at [234, 397] on div "İptal et Gönder" at bounding box center [500, 397] width 711 height 18
click at [230, 398] on button "Gönder" at bounding box center [214, 397] width 43 height 18
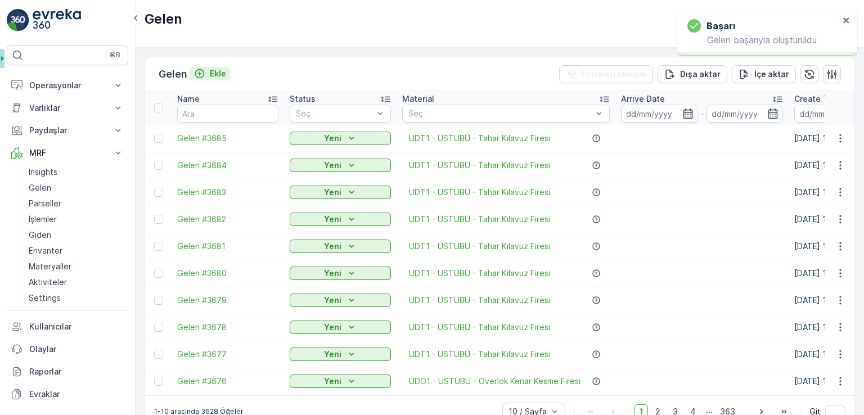
click at [214, 70] on p "Ekle" at bounding box center [218, 73] width 16 height 11
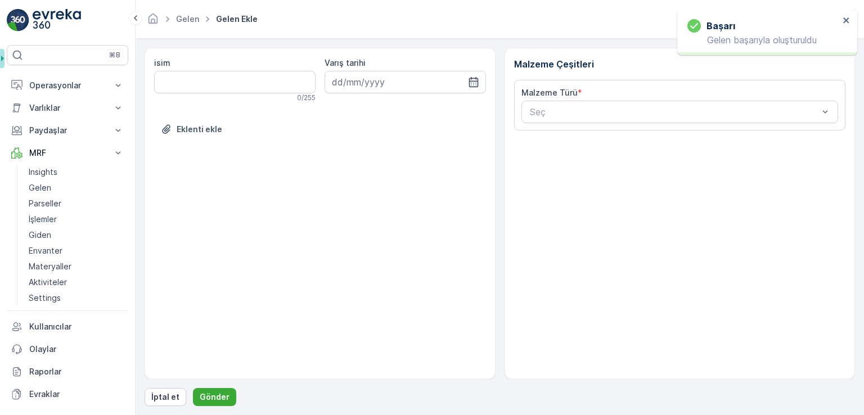
click at [605, 133] on div "Malzeme Çeşitleri Malzeme Türü * Seç" at bounding box center [680, 213] width 351 height 331
click at [598, 121] on div "Seç" at bounding box center [680, 112] width 317 height 23
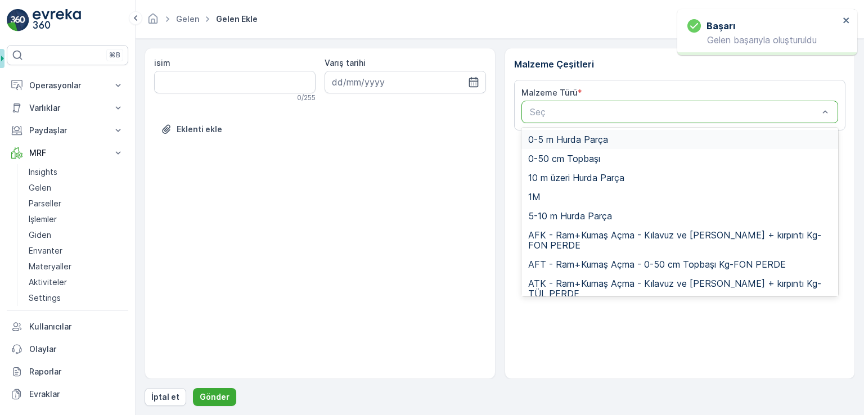
paste input "UDT1"
type input "UDT1"
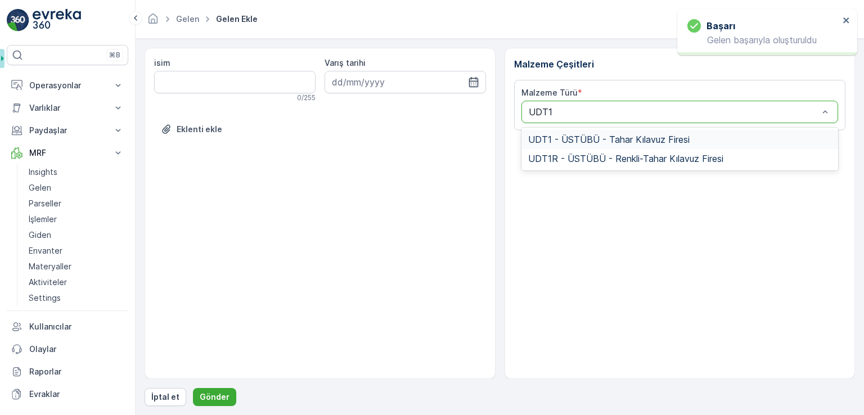
click at [595, 135] on span "UDT1 - ÜSTÜBÜ - Tahar Kılavuz Firesi" at bounding box center [609, 139] width 162 height 10
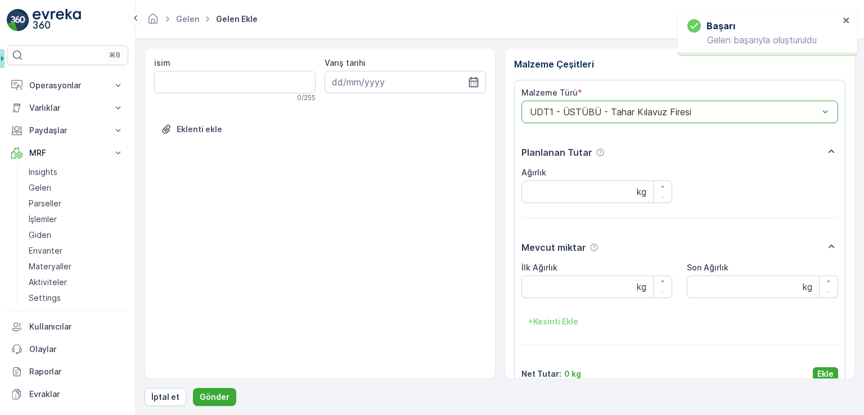
click at [813, 362] on div "Malzeme Türü * option UDT1 - ÜSTÜBÜ - Tahar Kılavuz Firesi, selected. UDT1 - ÜS…" at bounding box center [680, 234] width 317 height 294
click at [818, 369] on p "Ekle" at bounding box center [826, 374] width 16 height 11
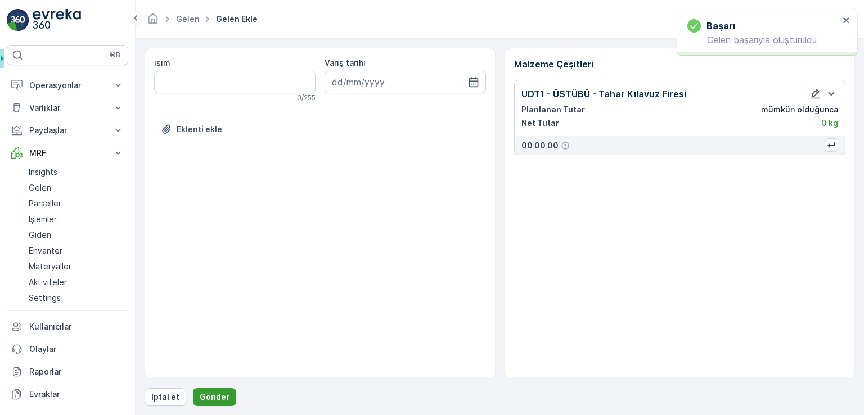
click at [225, 397] on p "Gönder" at bounding box center [215, 397] width 30 height 11
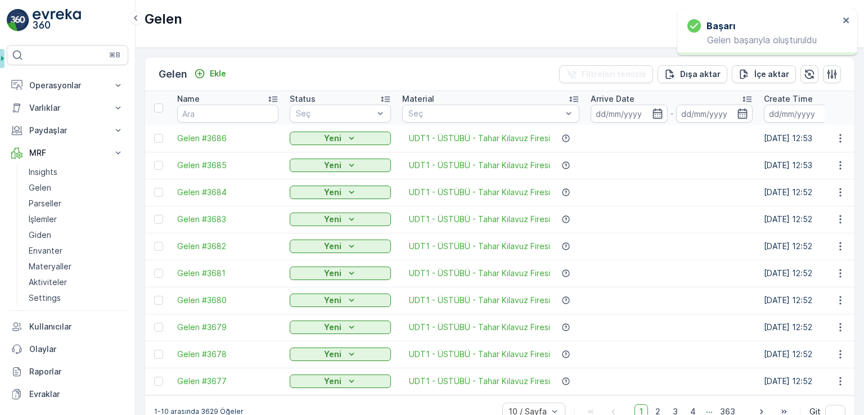
scroll to position [26, 0]
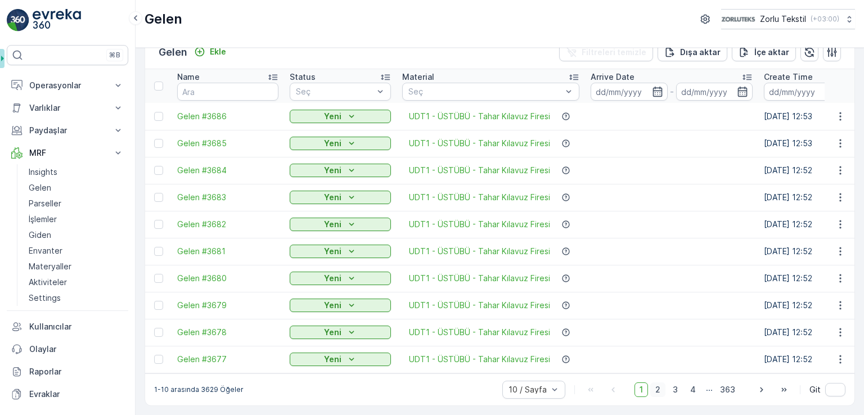
click at [653, 392] on span "2" at bounding box center [658, 390] width 15 height 15
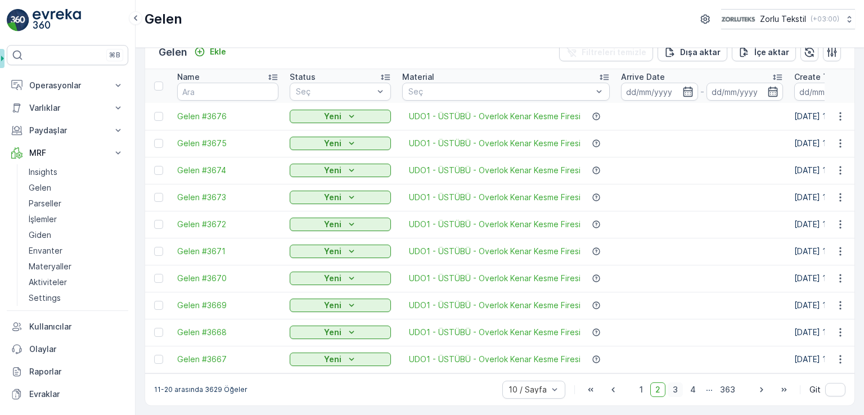
click at [672, 391] on span "3" at bounding box center [675, 390] width 15 height 15
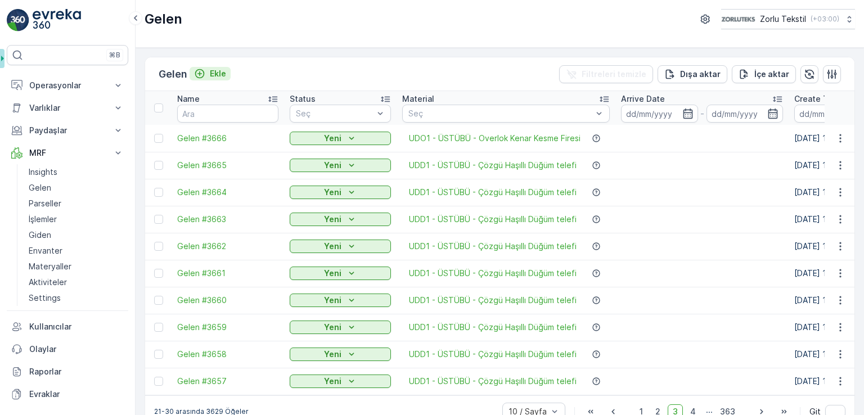
click at [204, 78] on icon "Ekle" at bounding box center [199, 73] width 11 height 11
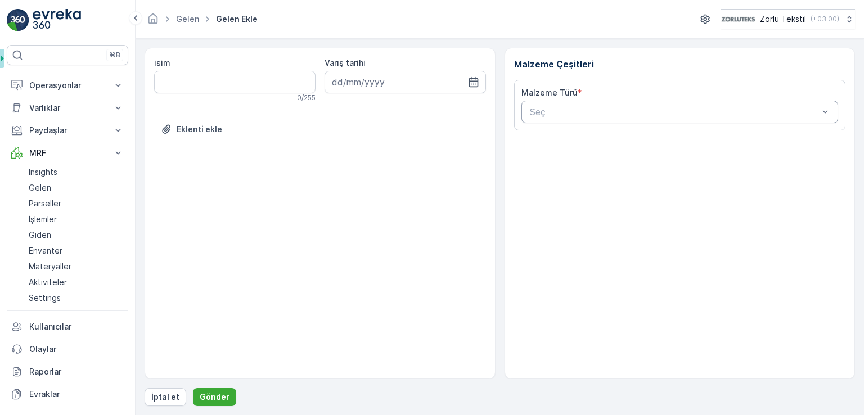
click at [563, 107] on div at bounding box center [674, 112] width 291 height 10
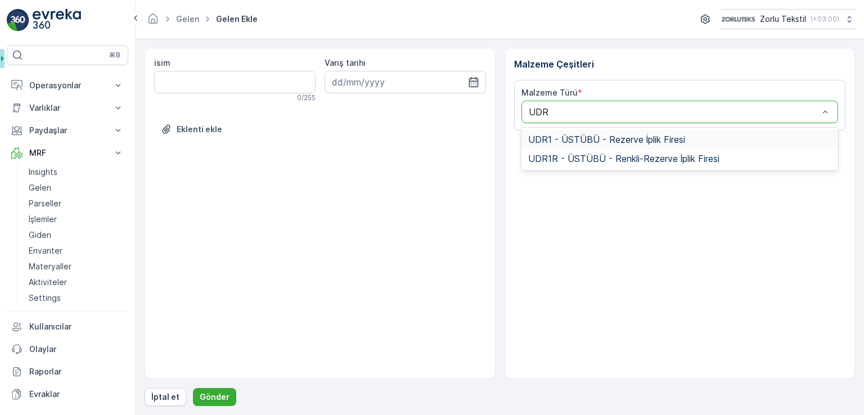
type input "UDR1"
click at [680, 138] on span "UDR1 - ÜSTÜBÜ - Rezerve İplik Firesi" at bounding box center [606, 139] width 157 height 10
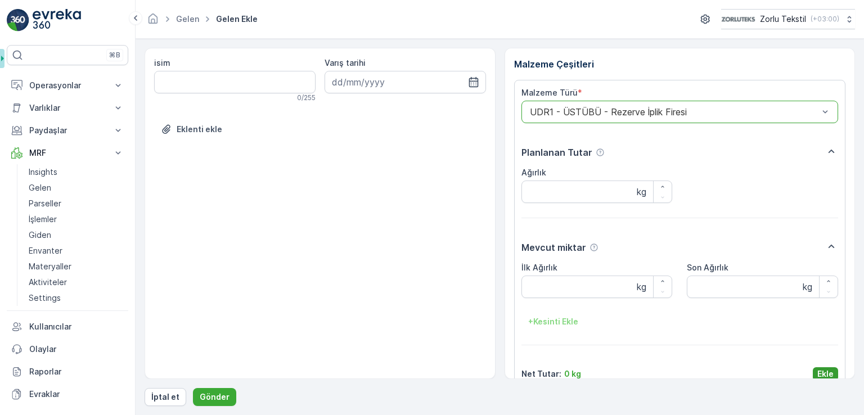
click at [822, 377] on p "Ekle" at bounding box center [826, 374] width 16 height 11
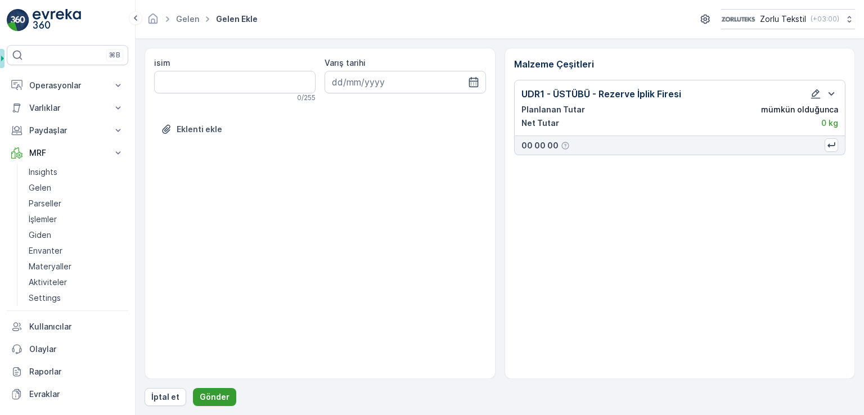
click at [221, 393] on p "Gönder" at bounding box center [215, 397] width 30 height 11
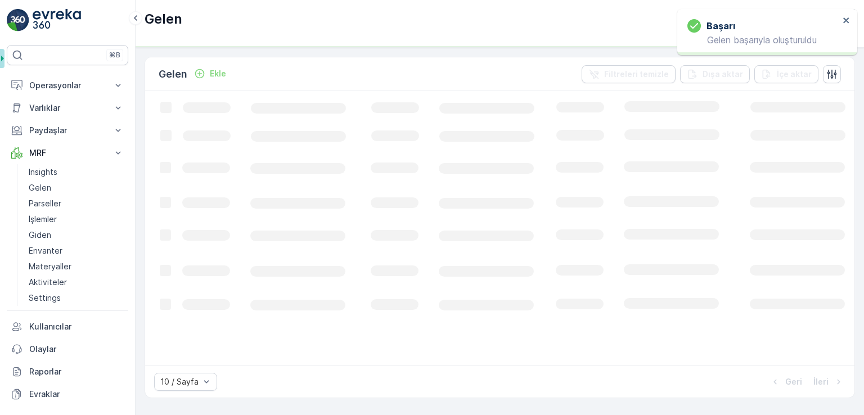
click at [214, 74] on p "Ekle" at bounding box center [218, 73] width 16 height 11
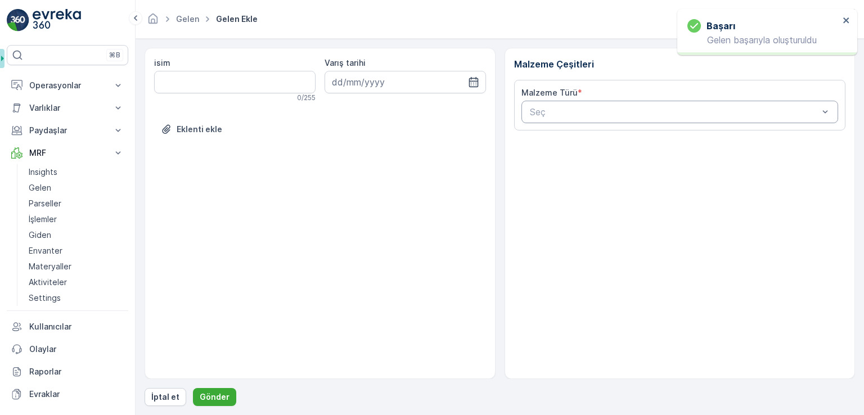
click at [551, 101] on div "Seç" at bounding box center [680, 112] width 317 height 23
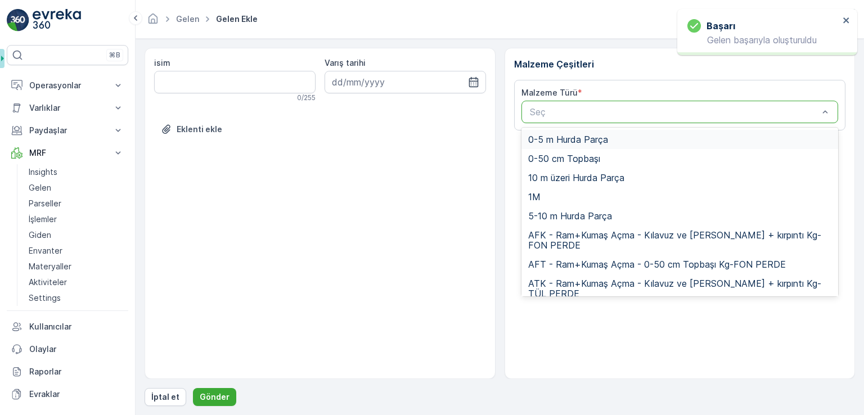
paste input "UDR1"
type input "UDR1"
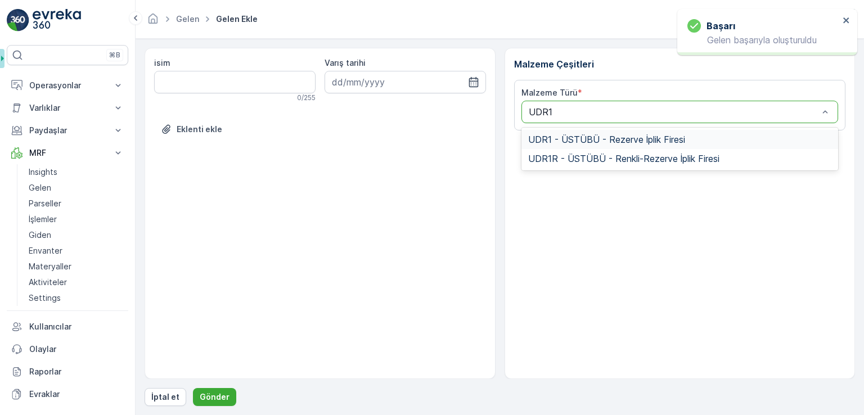
click at [553, 136] on span "UDR1 - ÜSTÜBÜ - Rezerve İplik Firesi" at bounding box center [606, 139] width 157 height 10
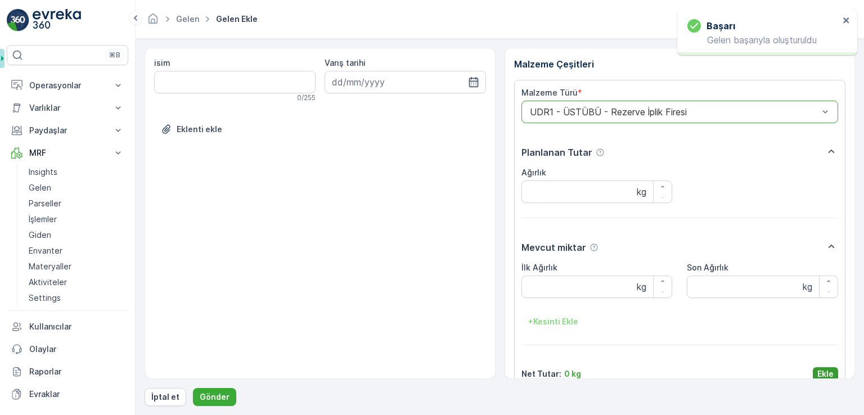
click at [810, 372] on div "Net Tutar : 0 kg Ekle" at bounding box center [680, 374] width 317 height 14
click at [822, 373] on p "Ekle" at bounding box center [826, 374] width 16 height 11
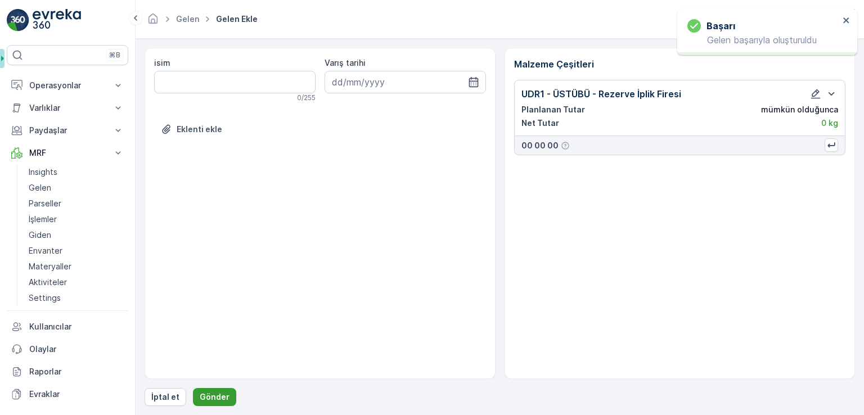
click at [219, 392] on p "Gönder" at bounding box center [215, 397] width 30 height 11
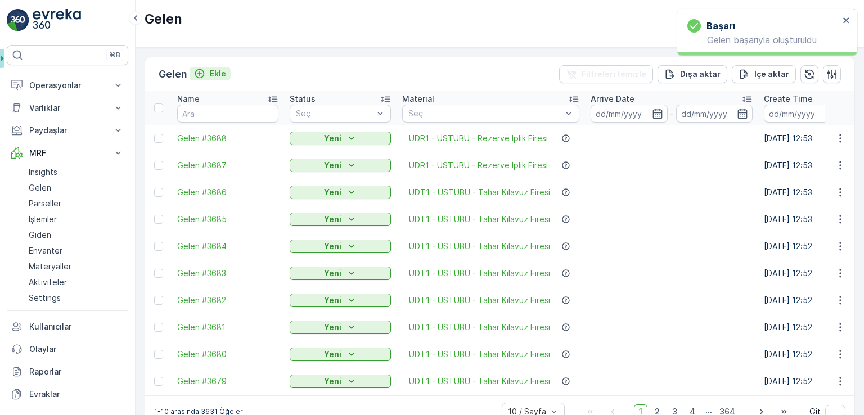
click at [204, 70] on icon "Ekle" at bounding box center [200, 74] width 10 height 10
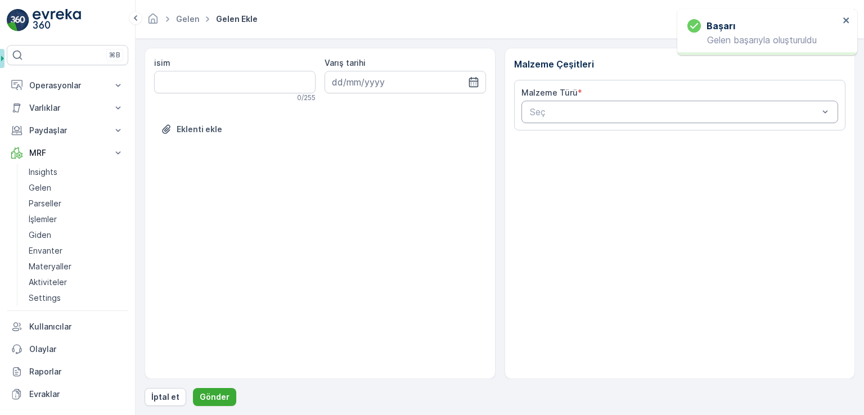
click at [609, 111] on div at bounding box center [674, 112] width 291 height 10
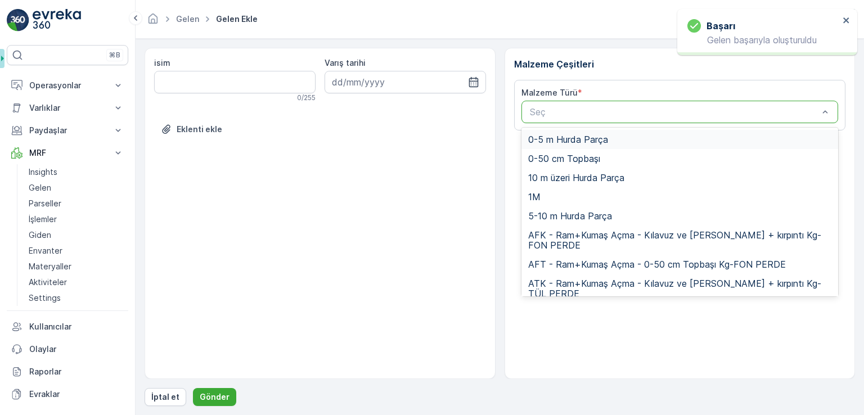
paste input "UDR1"
type input "UDR1"
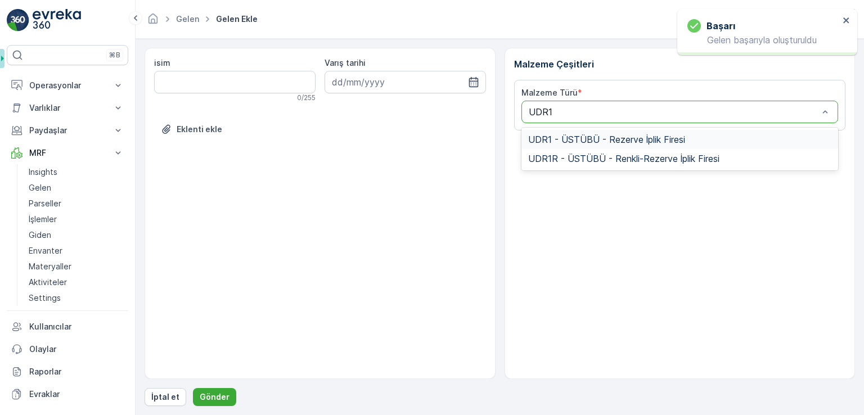
click at [600, 135] on span "UDR1 - ÜSTÜBÜ - Rezerve İplik Firesi" at bounding box center [606, 139] width 157 height 10
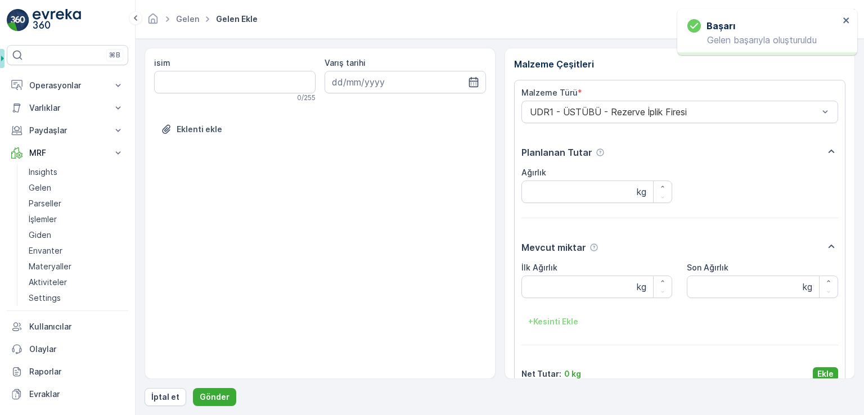
click at [829, 380] on div "isim 0 / 255 Varış tarihi Eklenti ekle Malzeme Çeşitleri Malzeme Türü * UDR1 - …" at bounding box center [500, 227] width 711 height 358
click at [830, 370] on p "Ekle" at bounding box center [826, 374] width 16 height 11
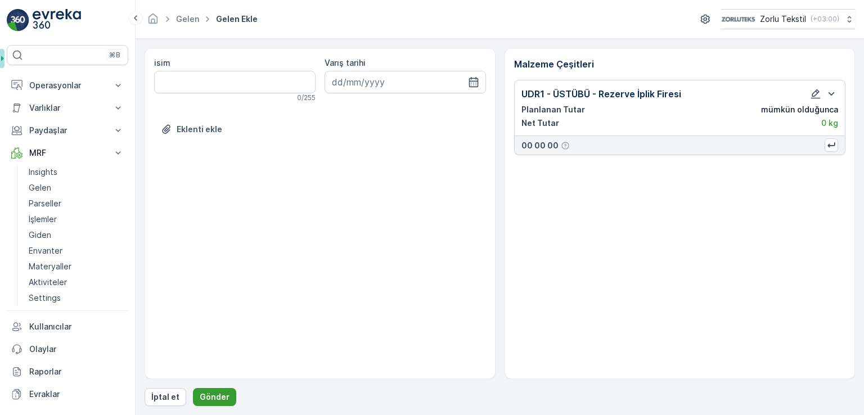
click at [222, 402] on p "Gönder" at bounding box center [215, 397] width 30 height 11
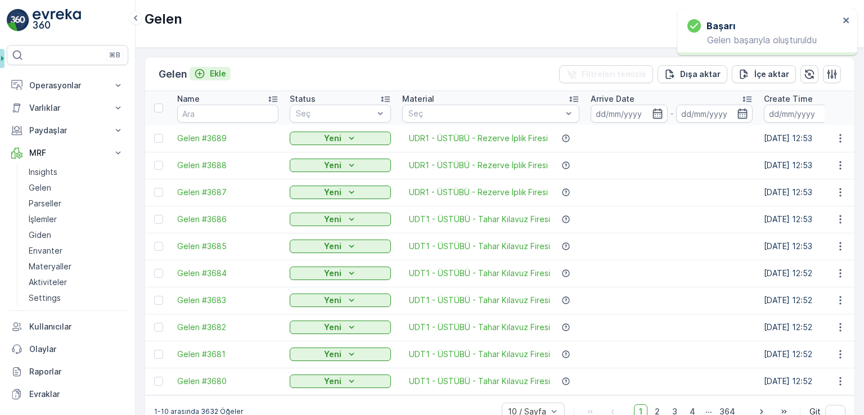
click at [225, 75] on p "Ekle" at bounding box center [218, 73] width 16 height 11
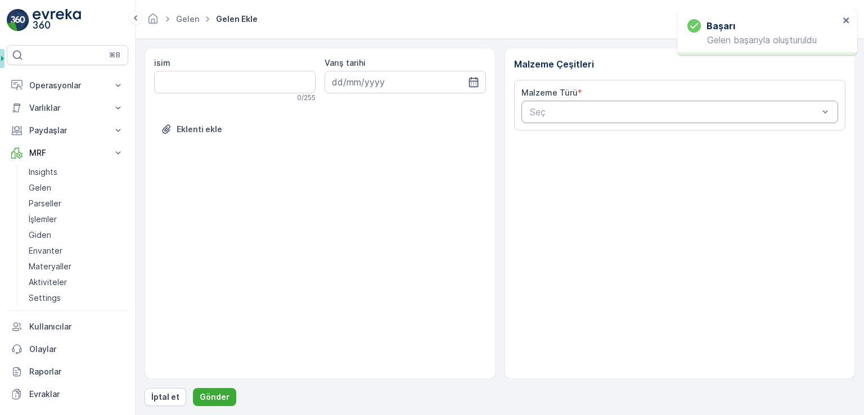
click at [591, 103] on div "Seç" at bounding box center [680, 112] width 317 height 23
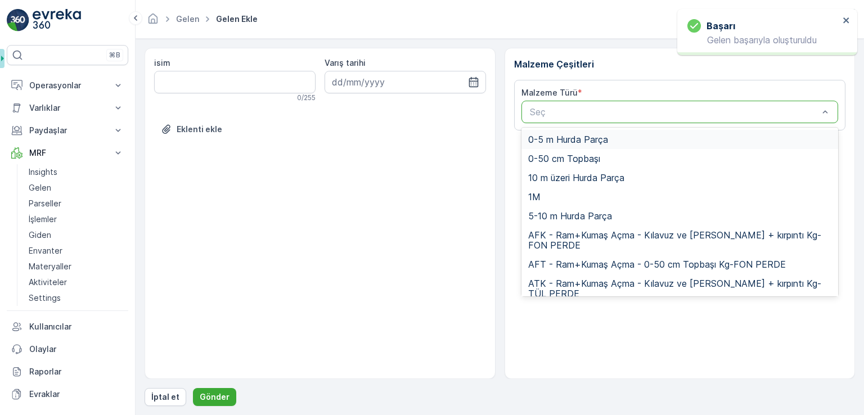
paste input "UDR1"
type input "UDR1"
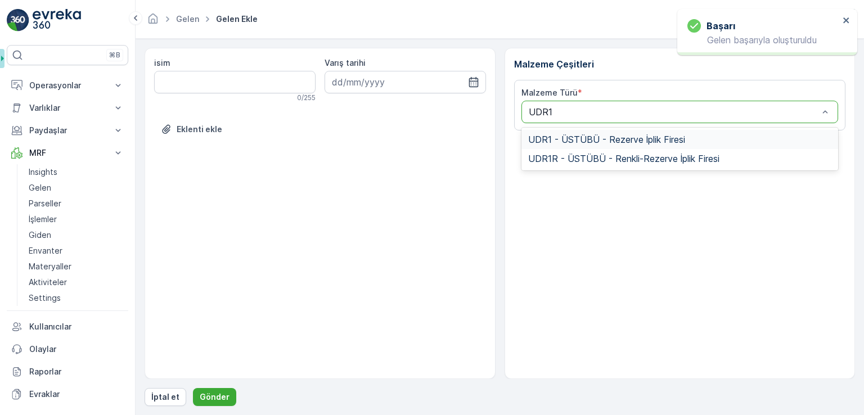
click at [581, 131] on div "UDR1 - ÜSTÜBÜ - Rezerve İplik Firesi" at bounding box center [680, 139] width 317 height 19
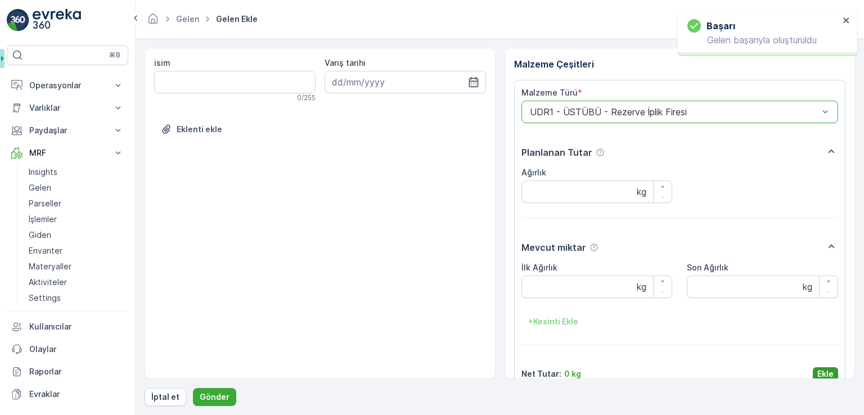
click at [830, 372] on p "Ekle" at bounding box center [826, 374] width 16 height 11
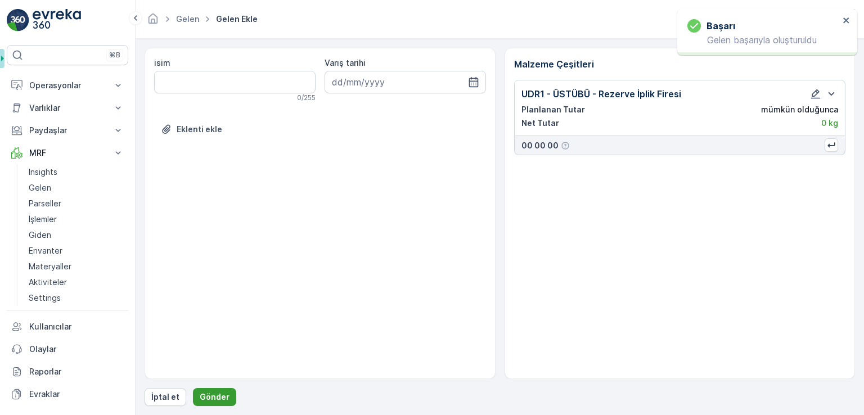
click at [223, 394] on p "Gönder" at bounding box center [215, 397] width 30 height 11
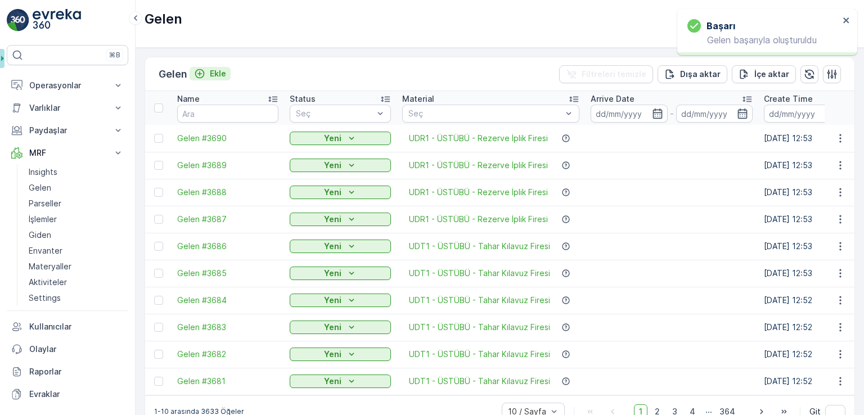
click at [214, 73] on p "Ekle" at bounding box center [218, 73] width 16 height 11
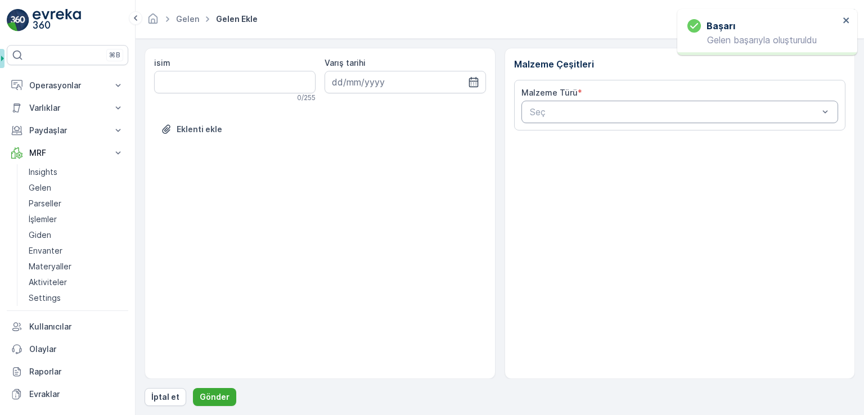
click at [623, 118] on div "Seç" at bounding box center [680, 112] width 317 height 23
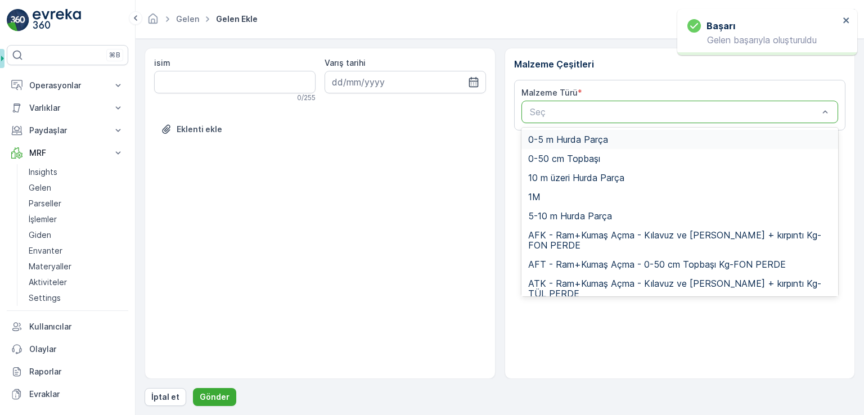
paste input "UDR1"
type input "UDR1"
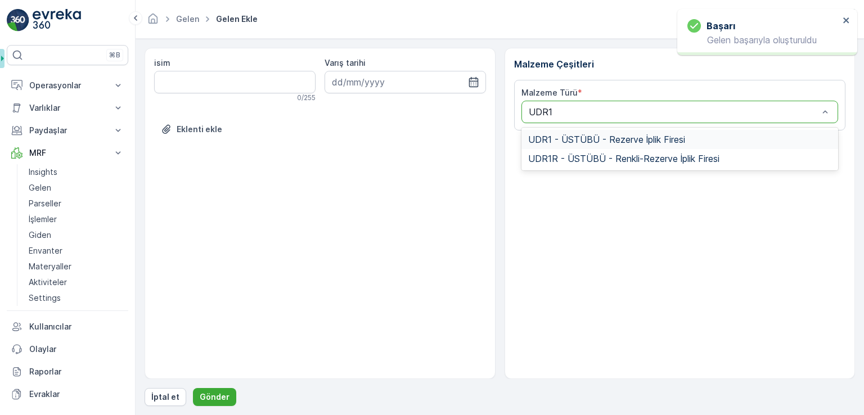
click at [612, 132] on div "UDR1 - ÜSTÜBÜ - Rezerve İplik Firesi" at bounding box center [680, 139] width 317 height 19
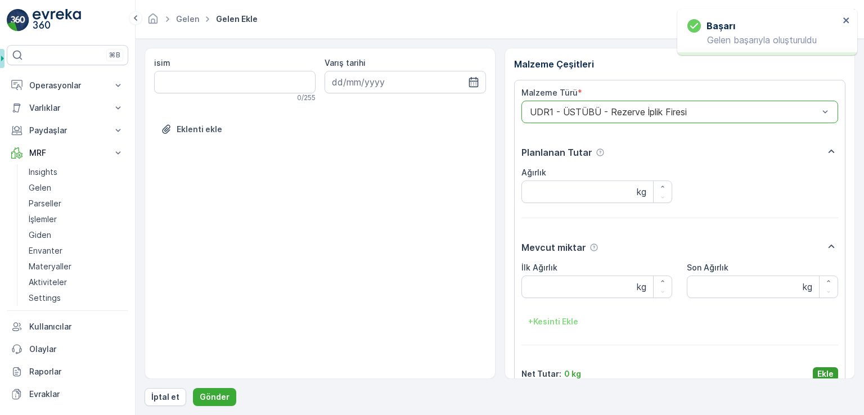
click at [826, 379] on div "isim 0 / 255 Varış tarihi Eklenti ekle Malzeme Çeşitleri Malzeme Türü * option …" at bounding box center [500, 227] width 711 height 358
click at [828, 375] on p "Ekle" at bounding box center [826, 374] width 16 height 11
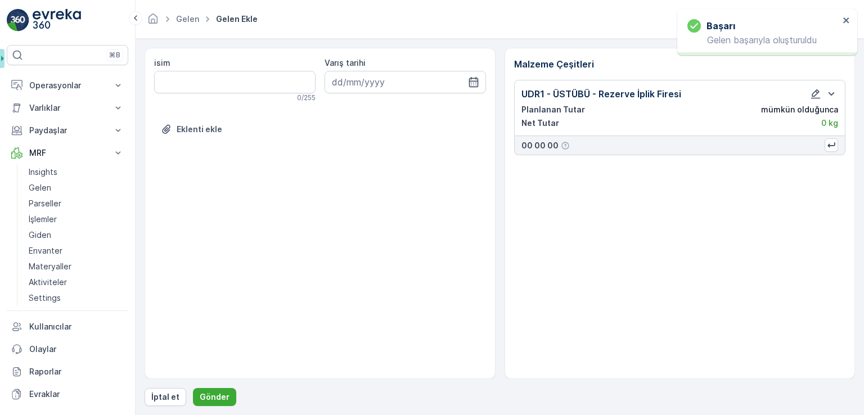
click at [248, 391] on div "İptal et Gönder" at bounding box center [500, 397] width 711 height 18
click at [233, 393] on div "İptal et Gönder" at bounding box center [500, 397] width 711 height 18
click at [228, 394] on button "Gönder" at bounding box center [214, 397] width 43 height 18
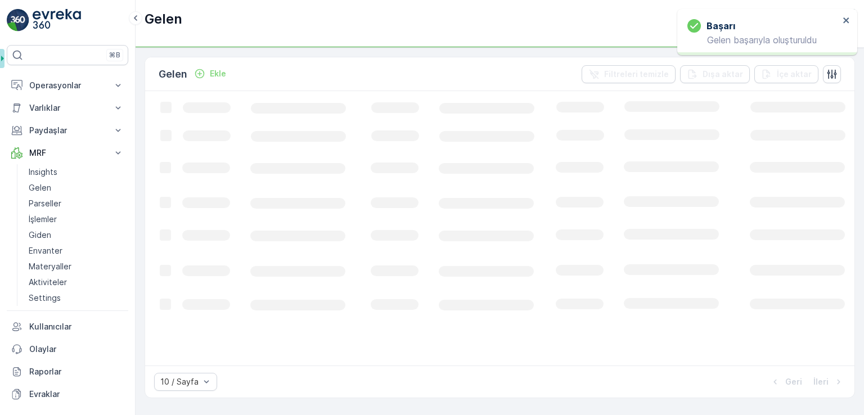
click at [241, 80] on div "Gelen Ekle Filtreleri temizle Dışa aktar İçe aktar" at bounding box center [500, 74] width 710 height 34
click at [224, 75] on p "Ekle" at bounding box center [218, 73] width 16 height 11
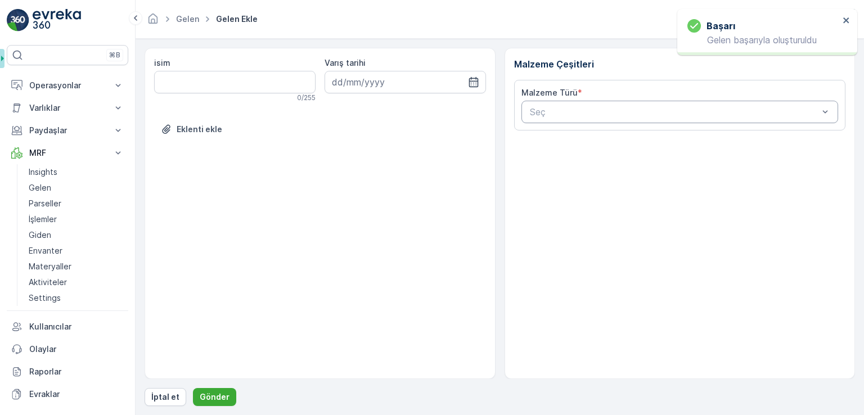
click at [562, 113] on div at bounding box center [674, 112] width 291 height 10
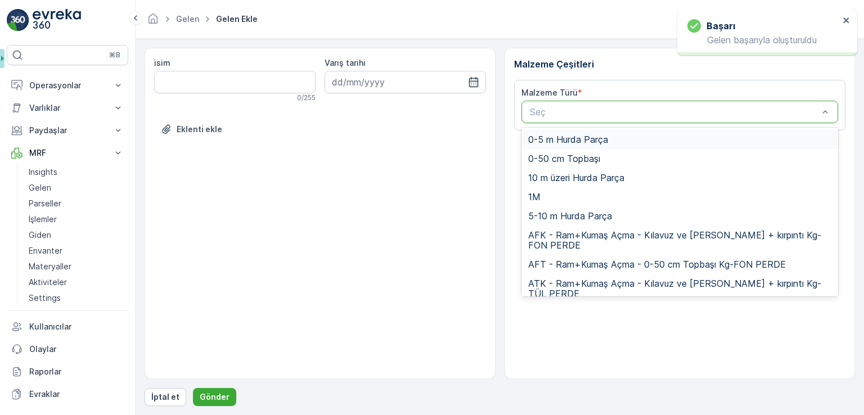
paste input "UDR1"
type input "UDR1"
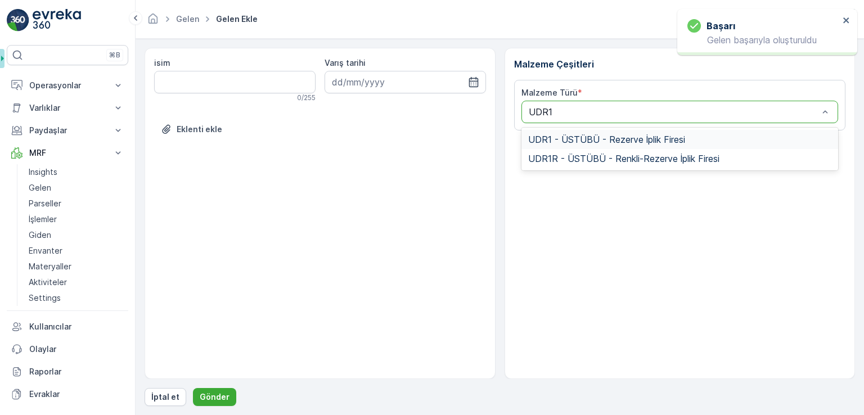
click at [564, 136] on span "UDR1 - ÜSTÜBÜ - Rezerve İplik Firesi" at bounding box center [606, 139] width 157 height 10
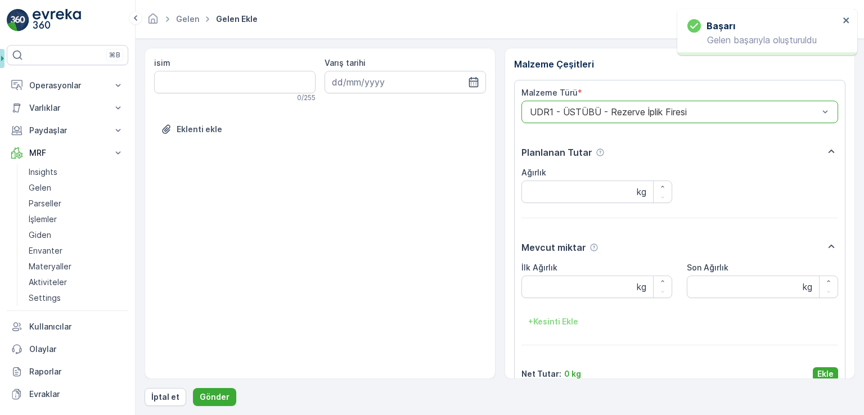
click at [824, 375] on p "Ekle" at bounding box center [826, 374] width 16 height 11
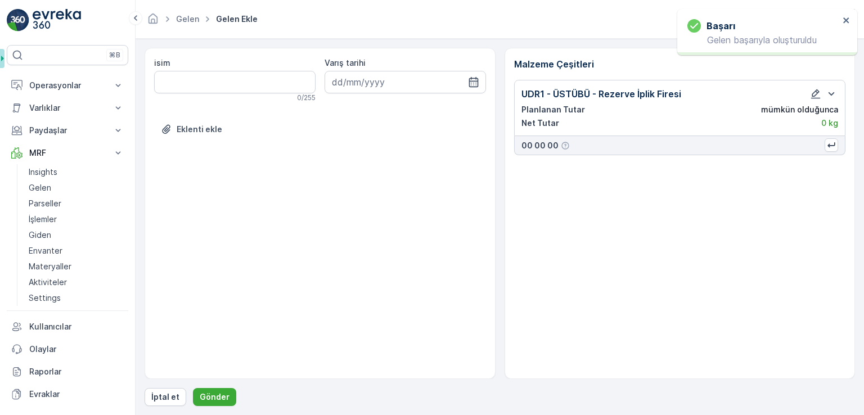
click at [203, 387] on div "isim 0 / 255 Varış tarihi Eklenti ekle Malzeme Çeşitleri UDR1 - ÜSTÜBÜ - Rezerv…" at bounding box center [500, 227] width 711 height 358
click at [204, 387] on div "isim 0 / 255 Varış tarihi Eklenti ekle Malzeme Çeşitleri UDR1 - ÜSTÜBÜ - Rezerv…" at bounding box center [500, 227] width 711 height 358
click at [208, 392] on p "Gönder" at bounding box center [215, 397] width 30 height 11
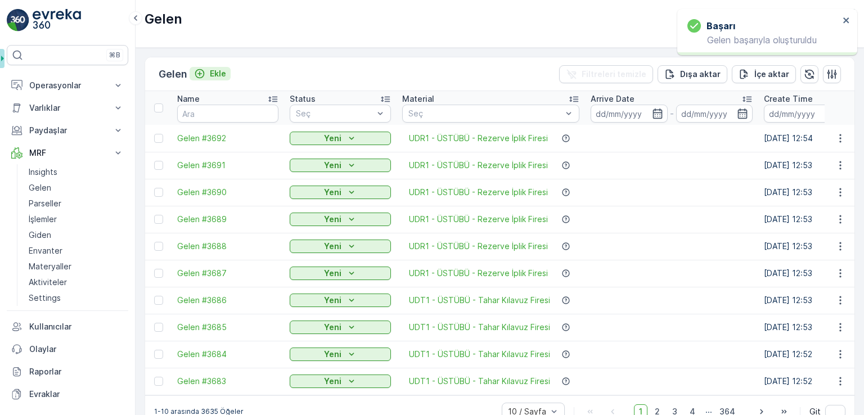
click at [221, 68] on p "Ekle" at bounding box center [218, 73] width 16 height 11
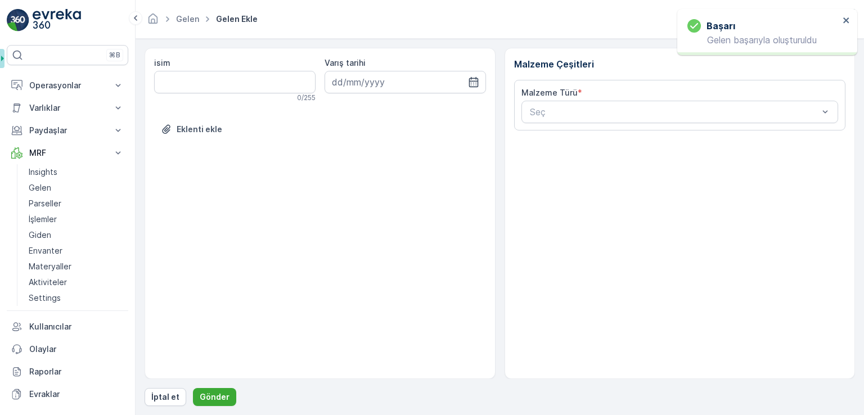
click at [726, 126] on div "Malzeme Türü * Seç" at bounding box center [680, 105] width 332 height 51
click at [724, 114] on div at bounding box center [674, 112] width 291 height 10
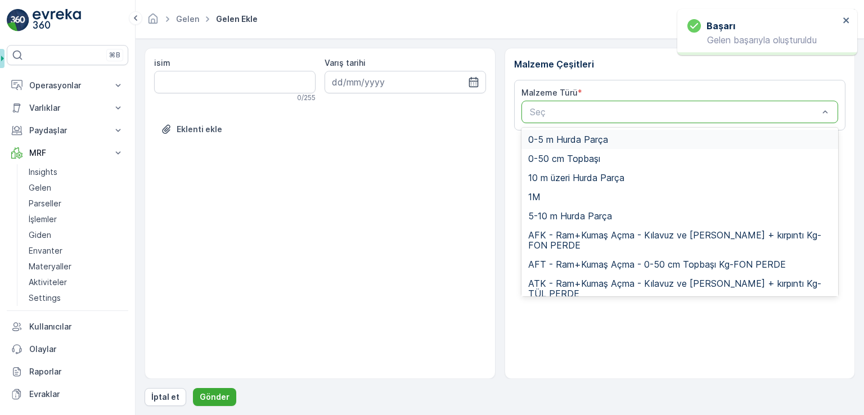
paste input "UDR1"
type input "UDR1"
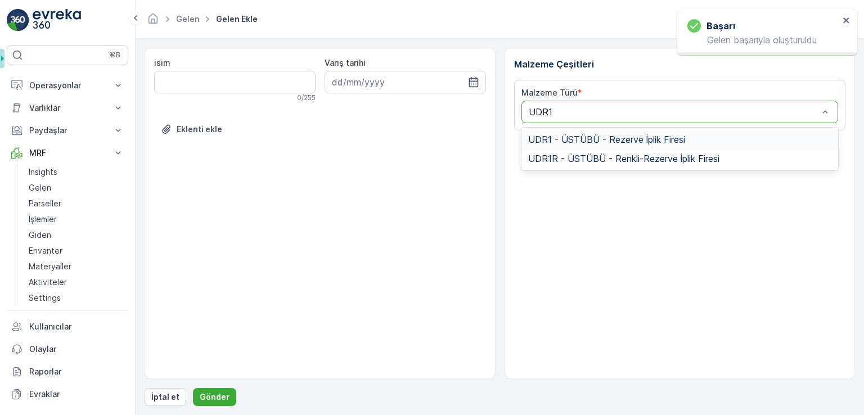
click at [644, 139] on span "UDR1 - ÜSTÜBÜ - Rezerve İplik Firesi" at bounding box center [606, 139] width 157 height 10
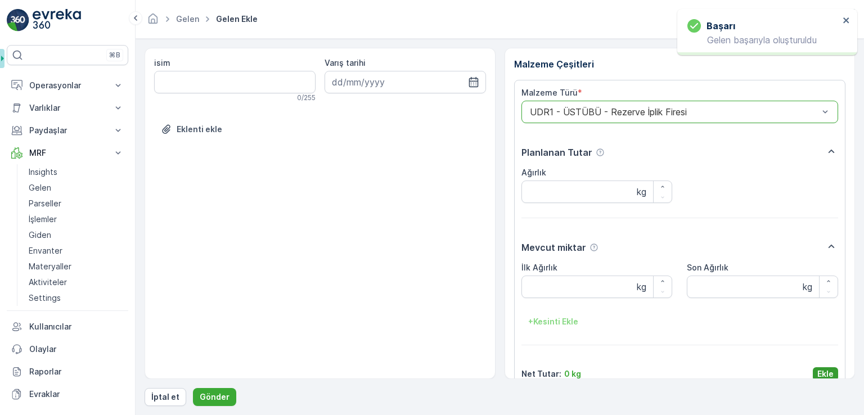
drag, startPoint x: 827, startPoint y: 365, endPoint x: 826, endPoint y: 371, distance: 6.3
click at [827, 366] on div "Malzeme Türü * option UDR1 - ÜSTÜBÜ - Rezerve İplik Firesi, selected. UDR1 - ÜS…" at bounding box center [680, 234] width 317 height 294
click at [826, 371] on p "Ekle" at bounding box center [826, 374] width 16 height 11
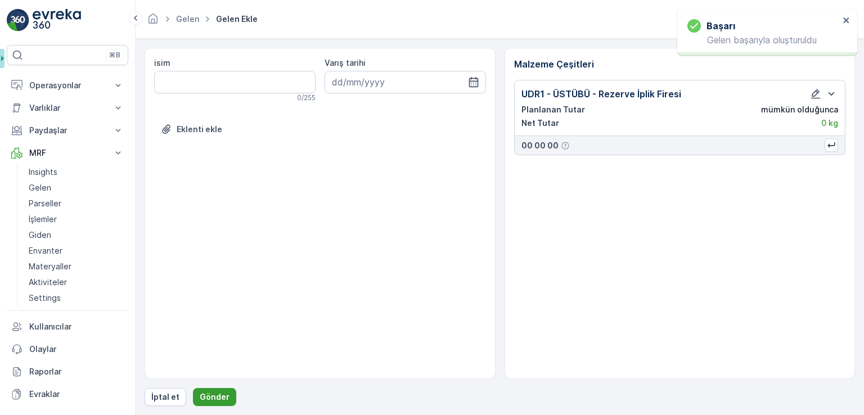
click at [225, 394] on p "Gönder" at bounding box center [215, 397] width 30 height 11
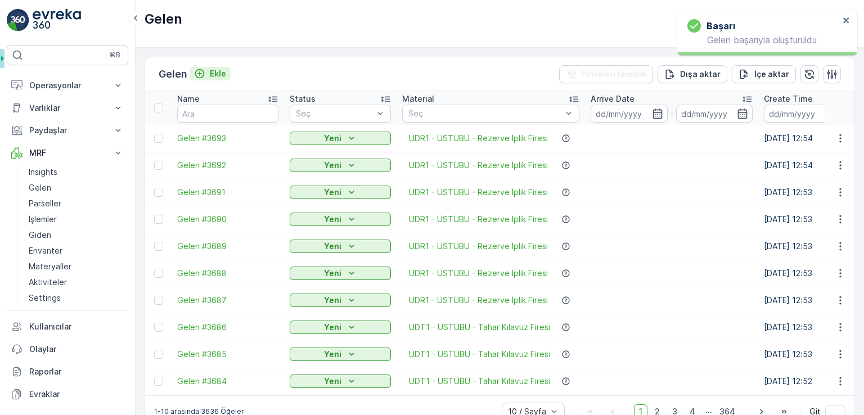
click at [221, 77] on p "Ekle" at bounding box center [218, 73] width 16 height 11
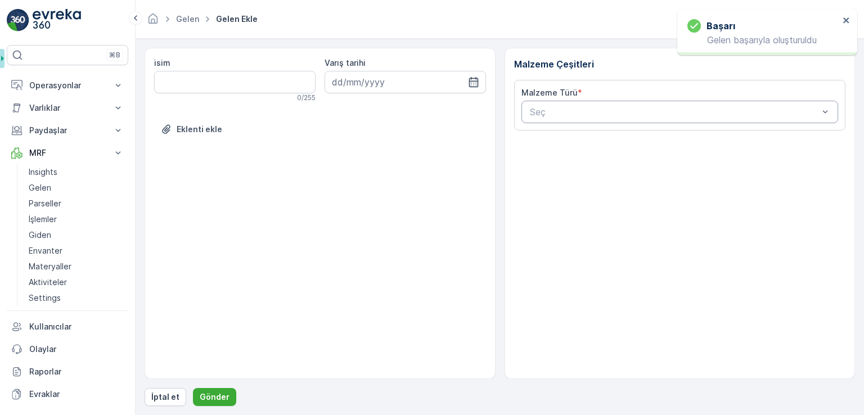
click at [612, 111] on div at bounding box center [674, 112] width 291 height 10
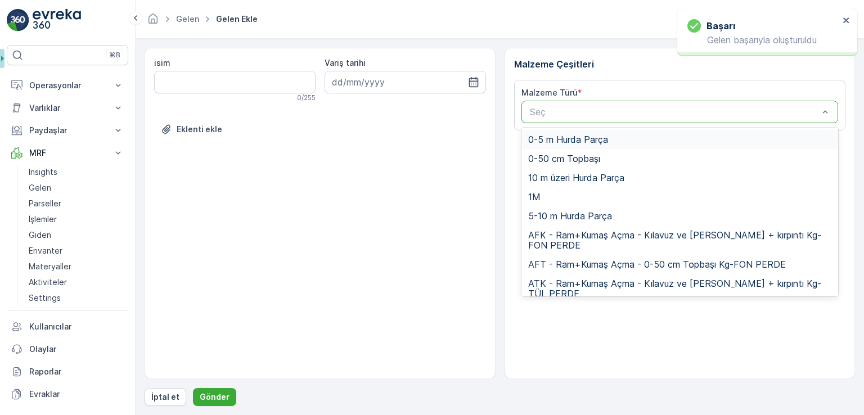
paste input "UDR1"
type input "UDR1"
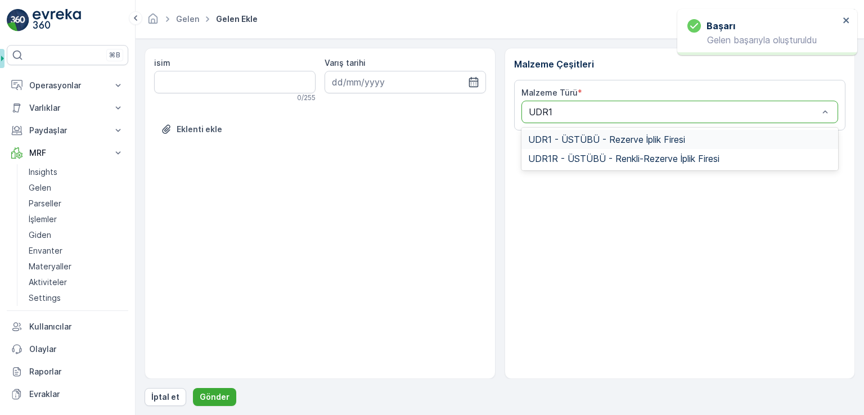
click at [605, 131] on div "UDR1 - ÜSTÜBÜ - Rezerve İplik Firesi" at bounding box center [680, 139] width 317 height 19
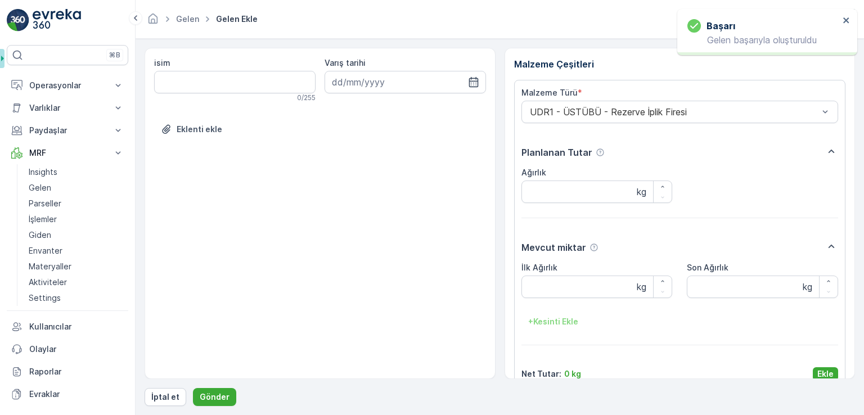
click at [828, 374] on p "Ekle" at bounding box center [826, 374] width 16 height 11
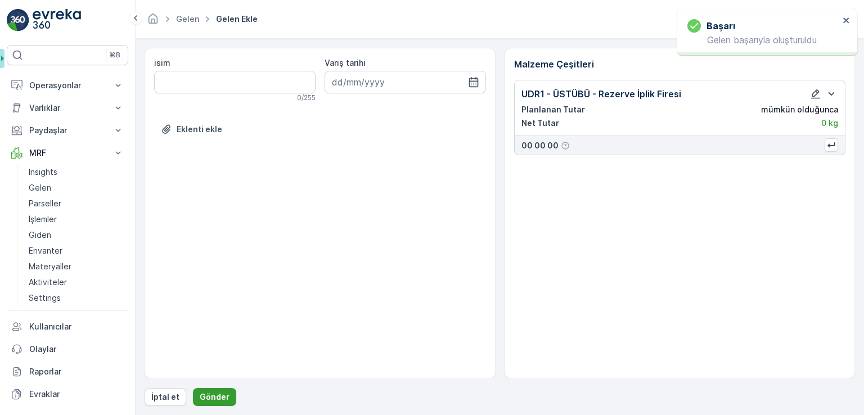
click at [221, 392] on p "Gönder" at bounding box center [215, 397] width 30 height 11
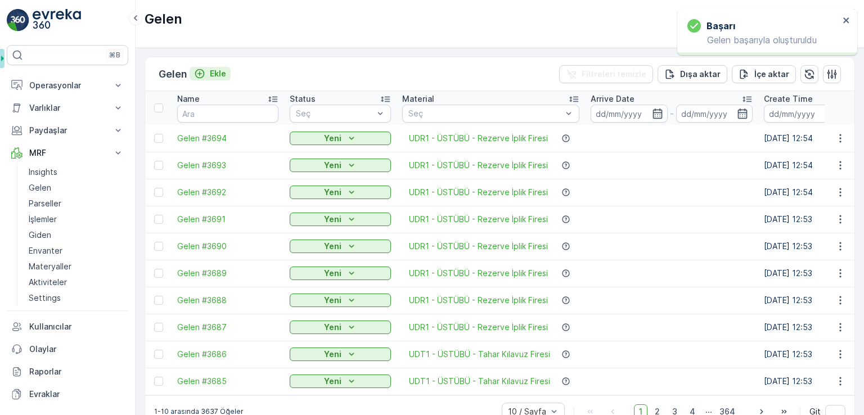
click at [212, 71] on p "Ekle" at bounding box center [218, 73] width 16 height 11
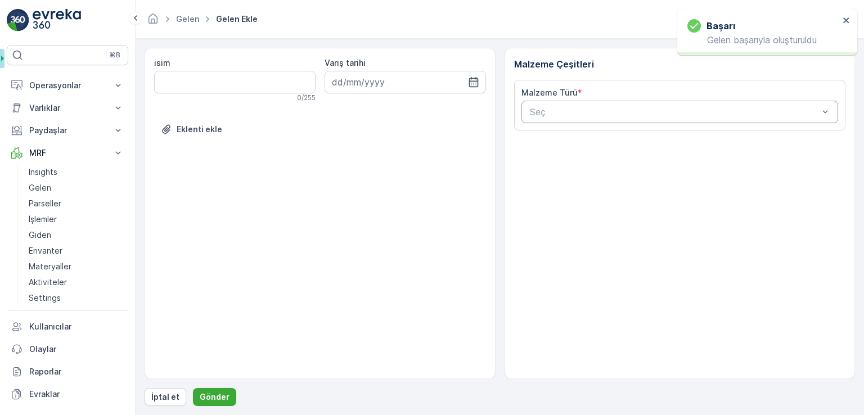
click at [612, 115] on div at bounding box center [674, 112] width 291 height 10
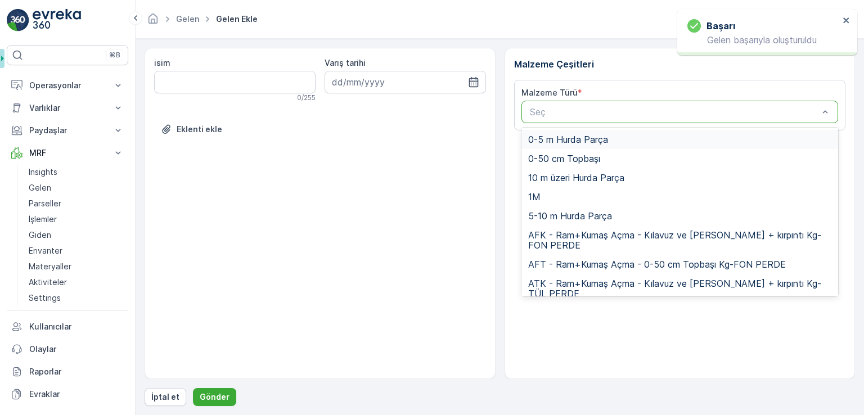
paste input "UDR1"
type input "UDR1"
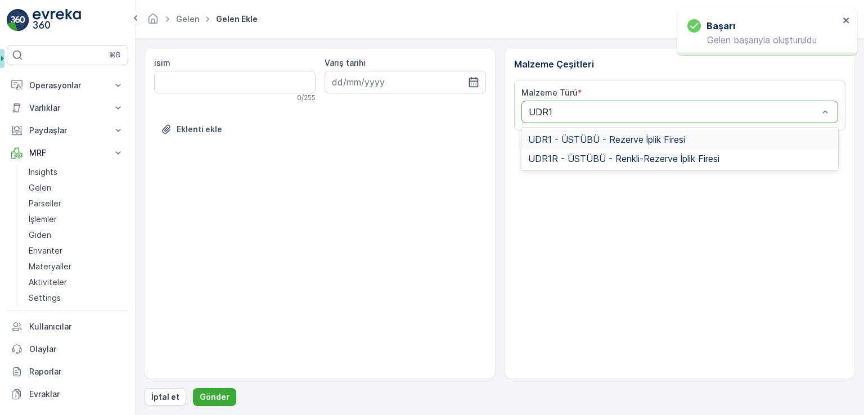
click at [604, 138] on span "UDR1 - ÜSTÜBÜ - Rezerve İplik Firesi" at bounding box center [606, 139] width 157 height 10
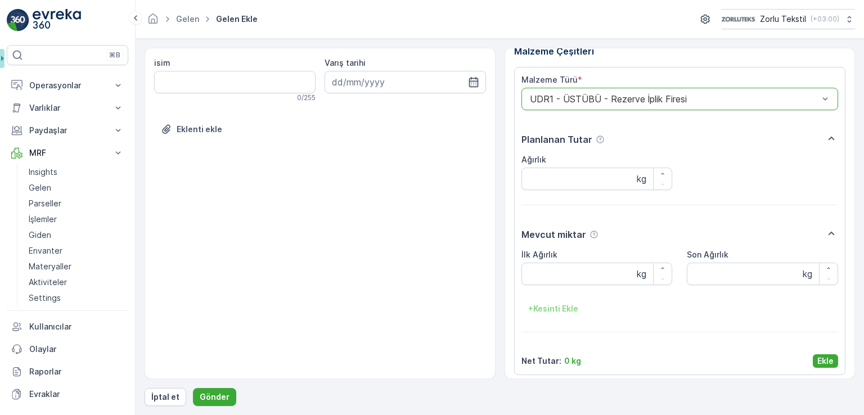
scroll to position [18, 0]
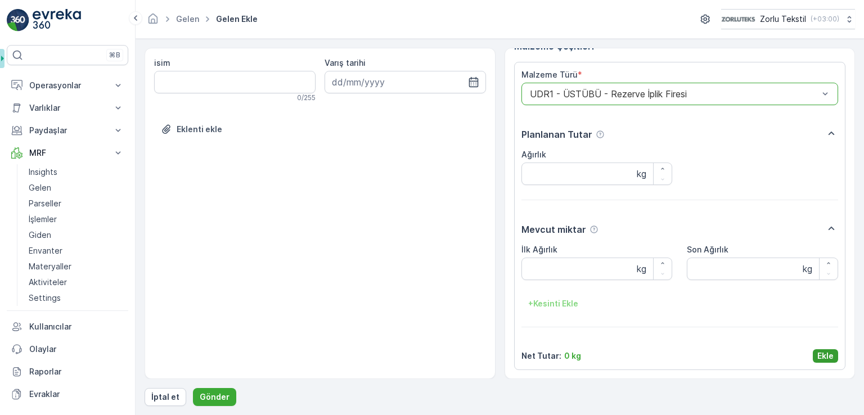
click at [828, 352] on p "Ekle" at bounding box center [826, 356] width 16 height 11
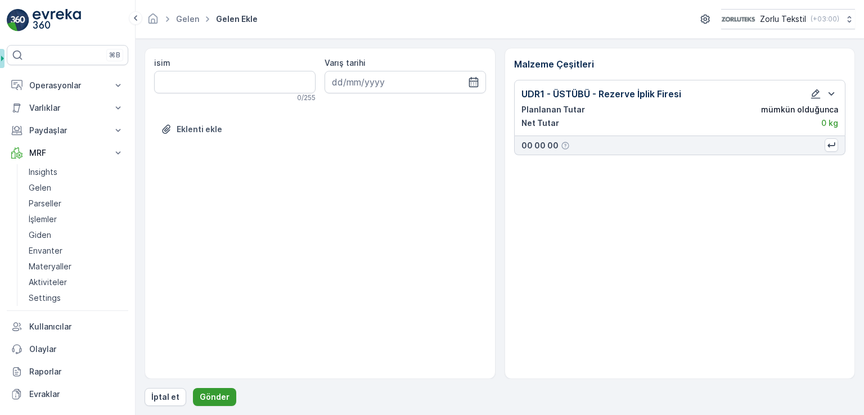
click at [207, 392] on p "Gönder" at bounding box center [215, 397] width 30 height 11
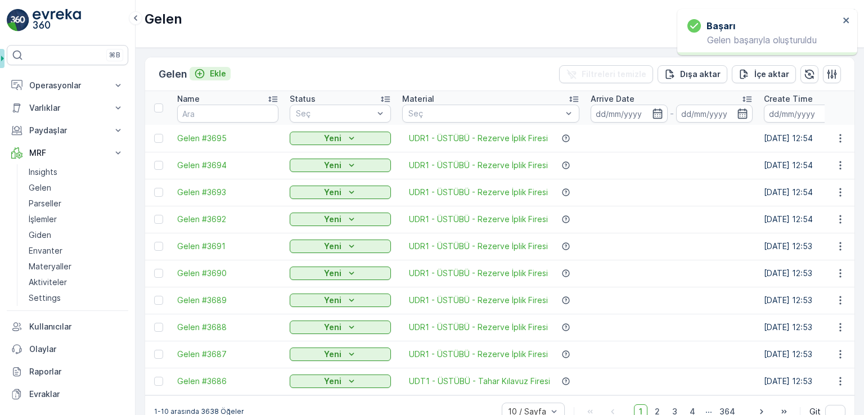
click at [217, 68] on p "Ekle" at bounding box center [218, 73] width 16 height 11
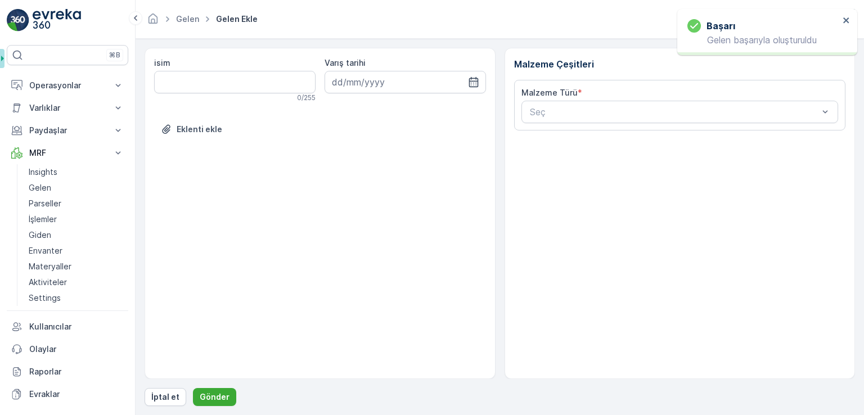
click at [572, 100] on div "Malzeme Türü * Seç" at bounding box center [680, 105] width 317 height 36
click at [576, 107] on div at bounding box center [674, 112] width 291 height 10
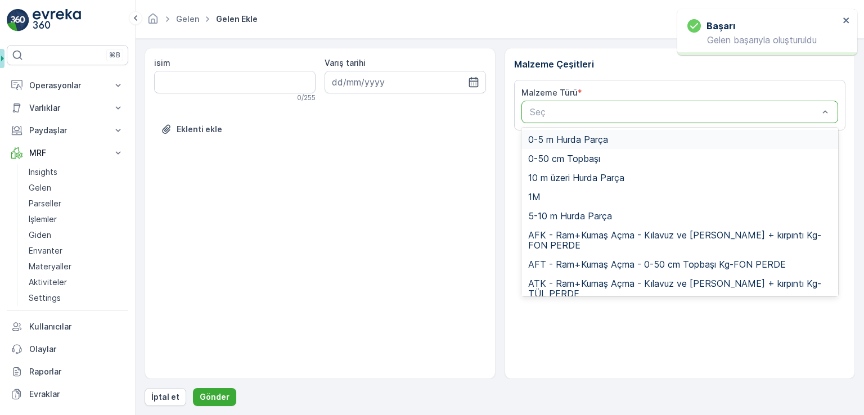
paste input "UDR1"
type input "UDR1"
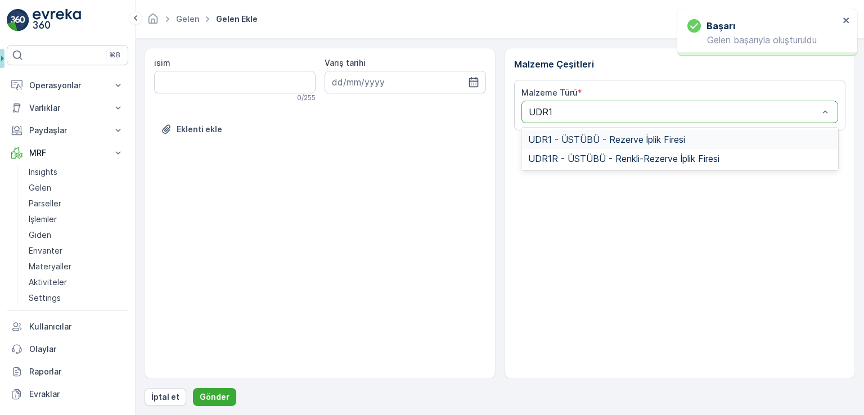
click at [588, 134] on span "UDR1 - ÜSTÜBÜ - Rezerve İplik Firesi" at bounding box center [606, 139] width 157 height 10
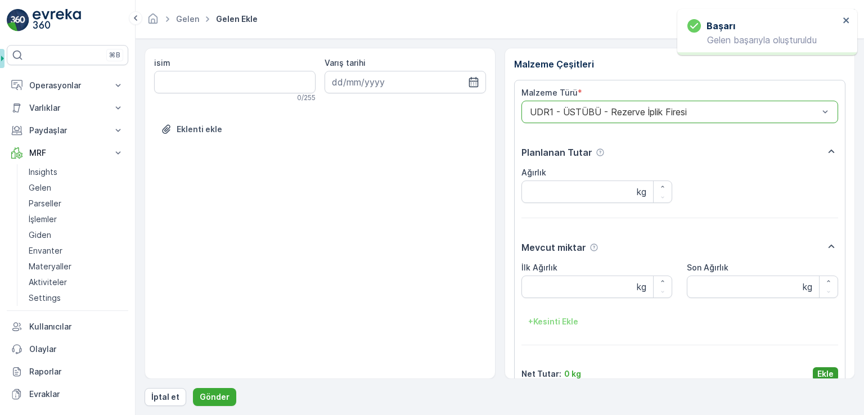
click at [813, 367] on button "Ekle" at bounding box center [825, 374] width 25 height 14
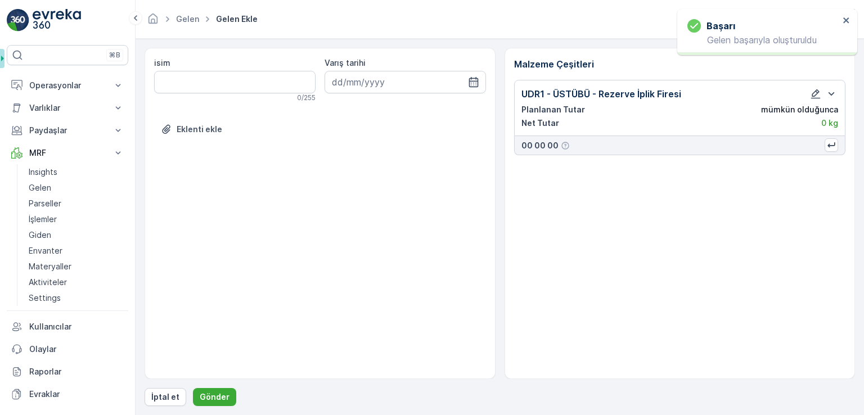
click at [817, 371] on div "Malzeme Çeşitleri UDR1 - ÜSTÜBÜ - Rezerve İplik Firesi Planlanan Tutar mümkün o…" at bounding box center [680, 213] width 351 height 331
click at [208, 392] on p "Gönder" at bounding box center [215, 397] width 30 height 11
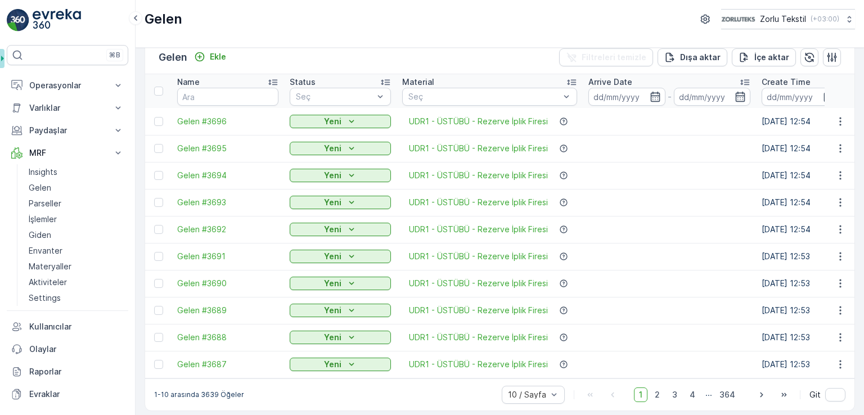
scroll to position [26, 0]
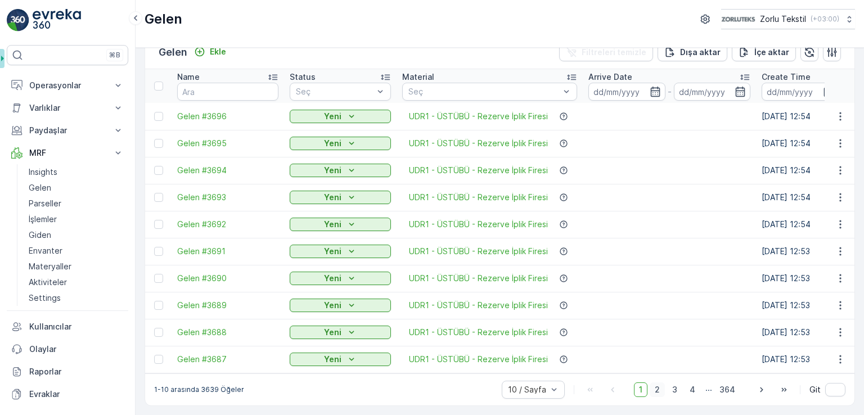
click at [652, 389] on span "2" at bounding box center [657, 390] width 15 height 15
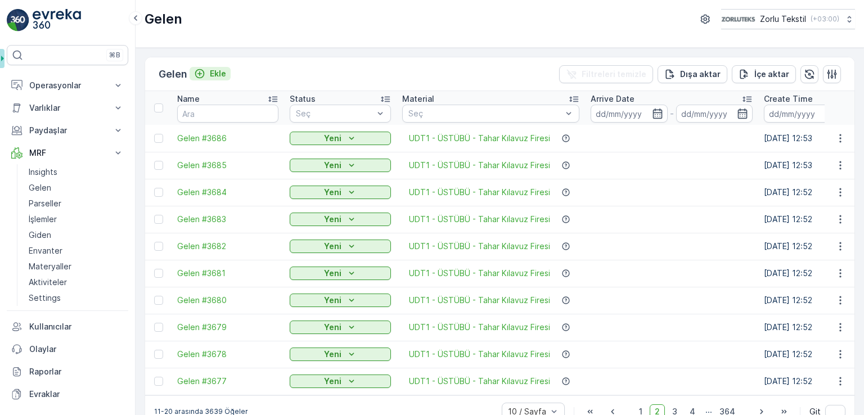
click at [226, 75] on p "Ekle" at bounding box center [218, 73] width 16 height 11
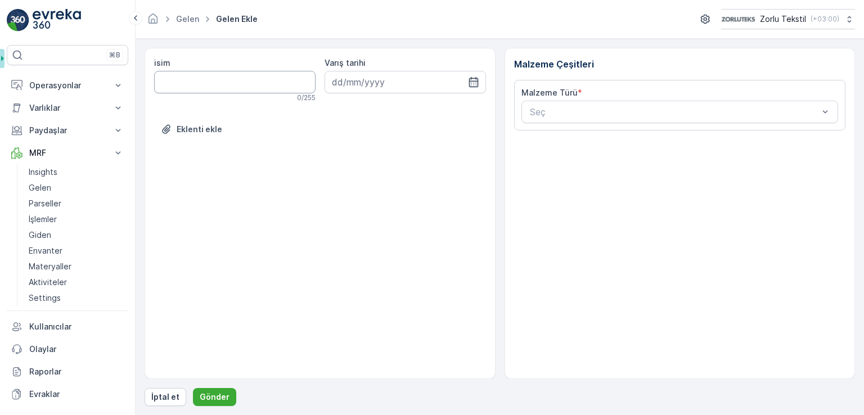
click at [250, 82] on input "isim" at bounding box center [235, 82] width 162 height 23
click at [581, 122] on div "Seç" at bounding box center [680, 112] width 317 height 23
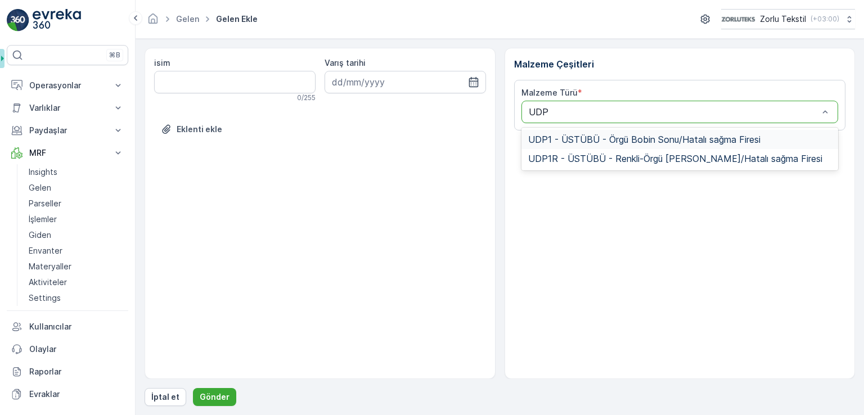
type input "UDP1"
click at [610, 136] on span "UDP1 - ÜSTÜBÜ - Örgü Bobin Sonu/Hatalı sağma Firesi" at bounding box center [644, 139] width 232 height 10
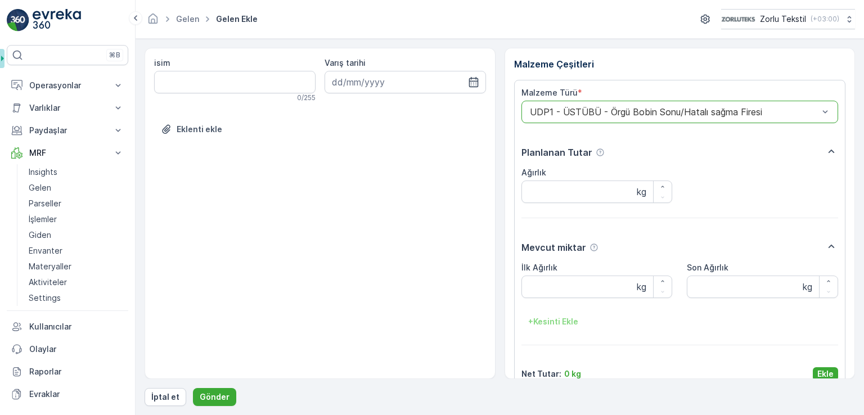
click at [604, 107] on div at bounding box center [674, 112] width 291 height 10
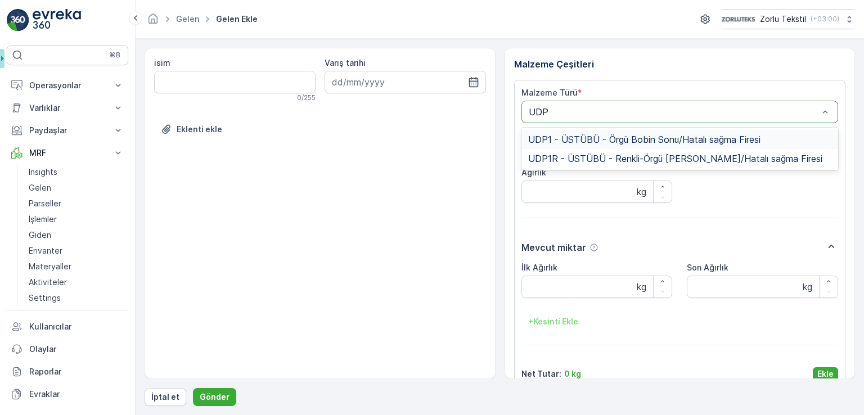
type input "UDP1"
click at [678, 136] on span "UDP1 - ÜSTÜBÜ - Örgü Bobin Sonu/Hatalı sağma Firesi" at bounding box center [644, 139] width 232 height 10
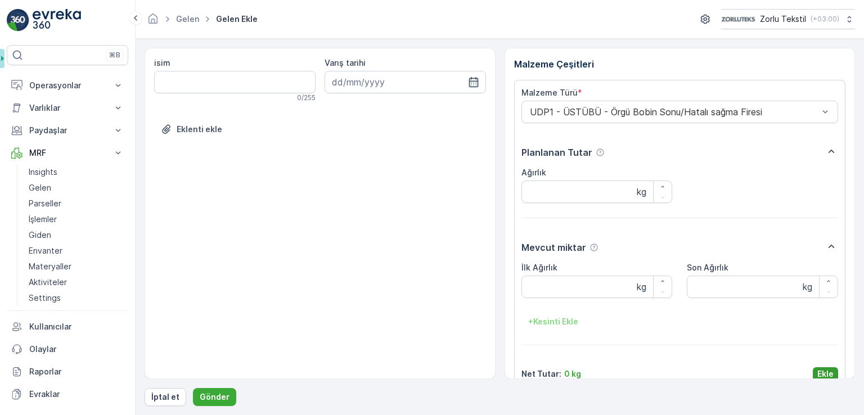
click at [829, 378] on p "Ekle" at bounding box center [826, 374] width 16 height 11
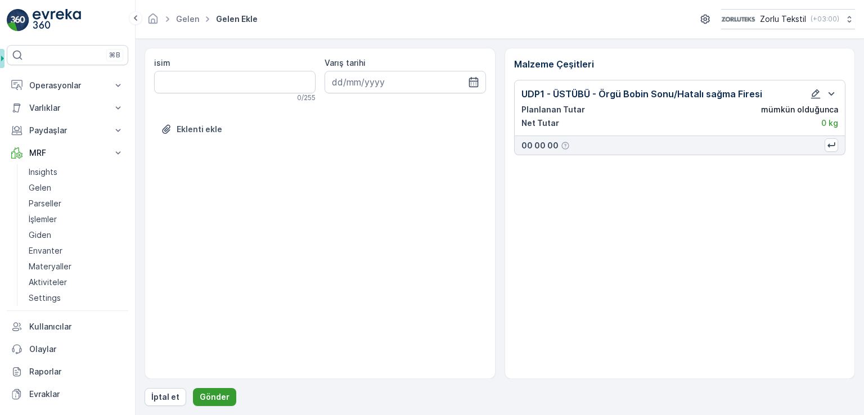
click at [208, 397] on p "Gönder" at bounding box center [215, 397] width 30 height 11
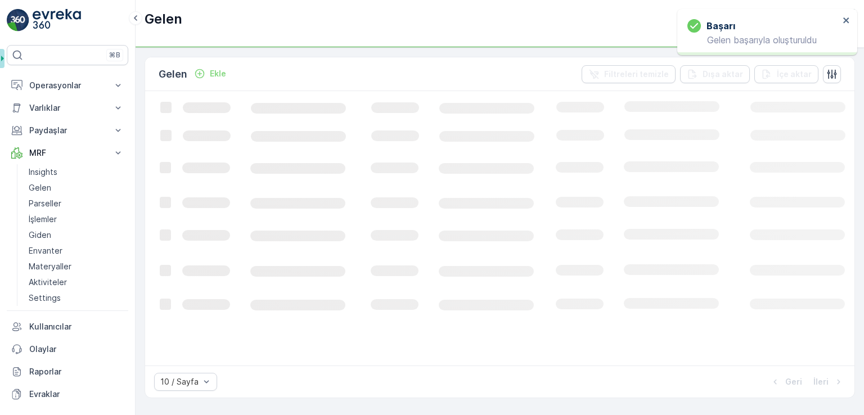
click at [217, 71] on p "Ekle" at bounding box center [218, 73] width 16 height 11
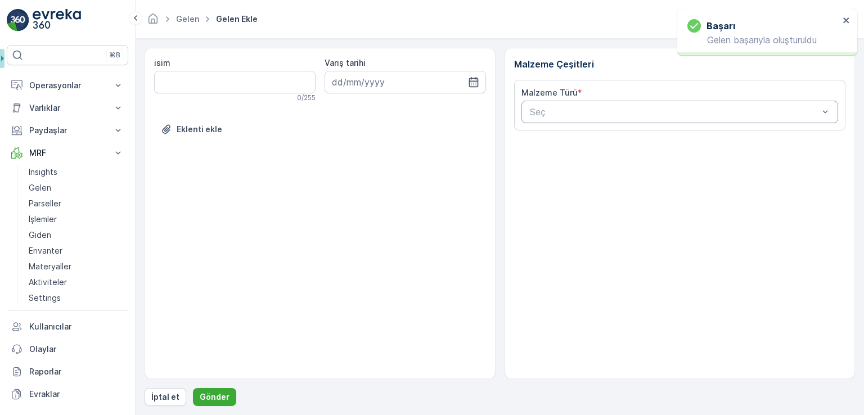
click at [543, 111] on div at bounding box center [674, 112] width 291 height 10
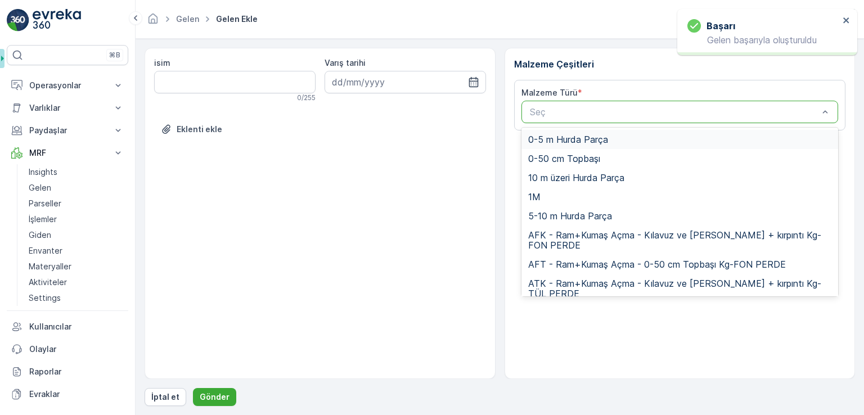
paste input "UDP1"
type input "UDP1"
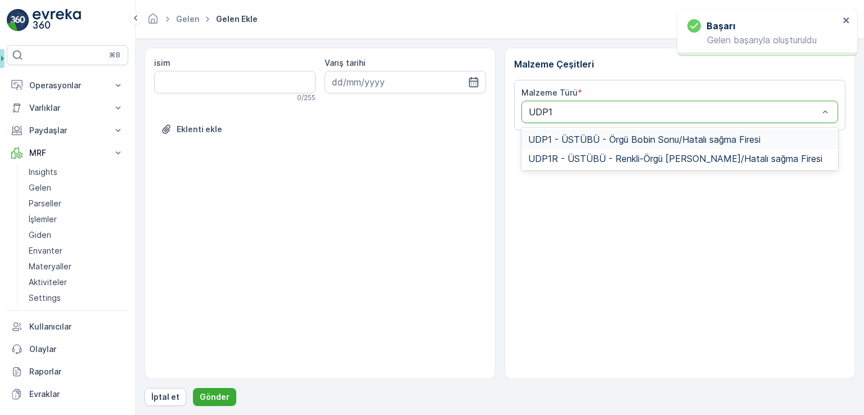
click at [557, 131] on div "UDP1 - ÜSTÜBÜ - Örgü Bobin Sonu/Hatalı sağma Firesi" at bounding box center [680, 139] width 317 height 19
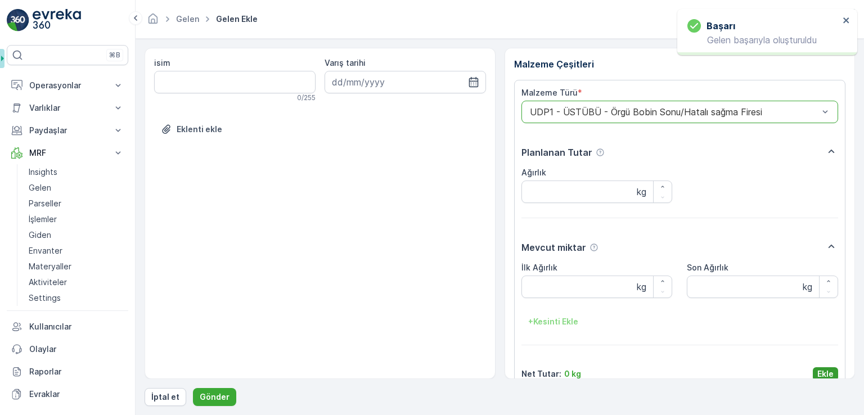
click at [809, 366] on div "Malzeme Türü * option UDP1 - ÜSTÜBÜ - Örgü Bobin Sonu/Hatalı sağma Firesi, sele…" at bounding box center [680, 234] width 317 height 294
click at [818, 376] on p "Ekle" at bounding box center [826, 374] width 16 height 11
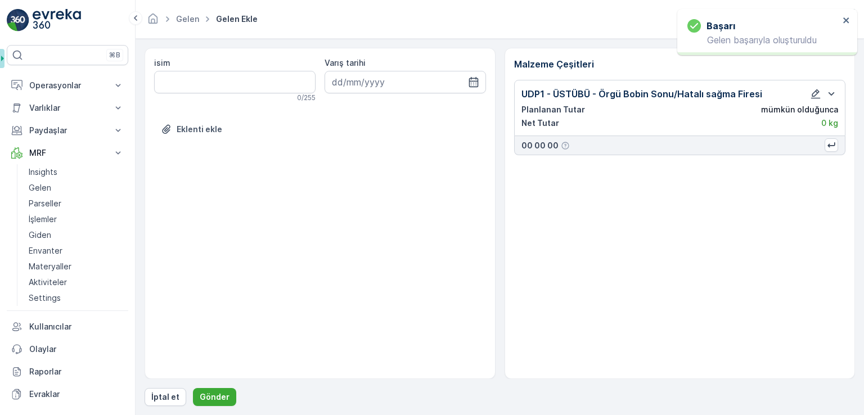
click at [234, 395] on div "İptal et Gönder" at bounding box center [500, 397] width 711 height 18
click at [227, 396] on button "Gönder" at bounding box center [214, 397] width 43 height 18
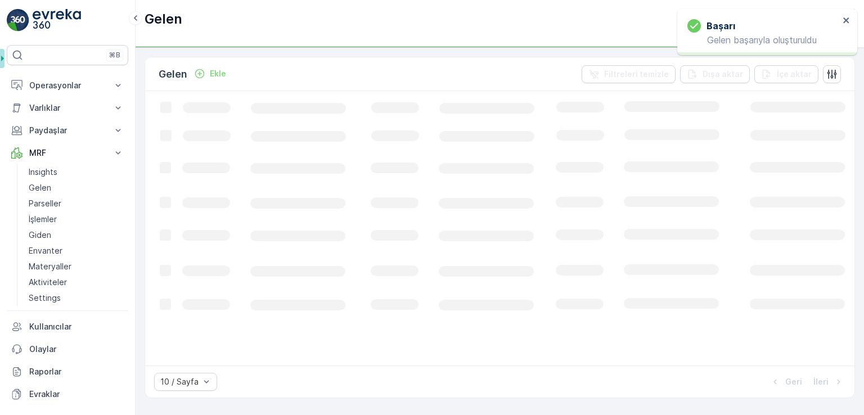
click at [221, 77] on p "Ekle" at bounding box center [218, 73] width 16 height 11
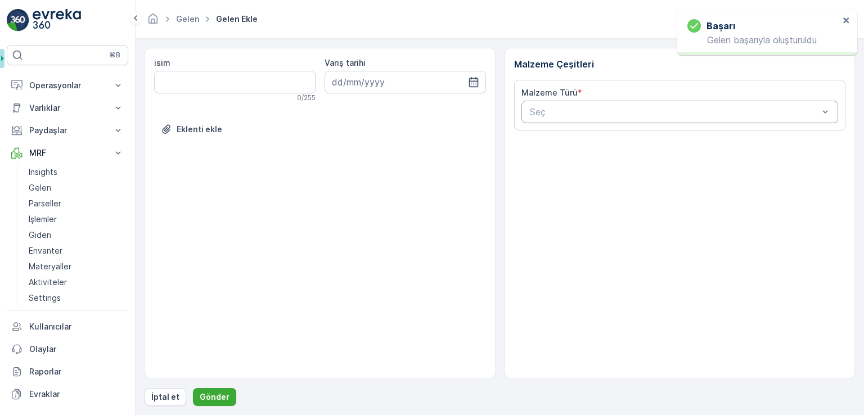
click at [544, 110] on div at bounding box center [674, 112] width 291 height 10
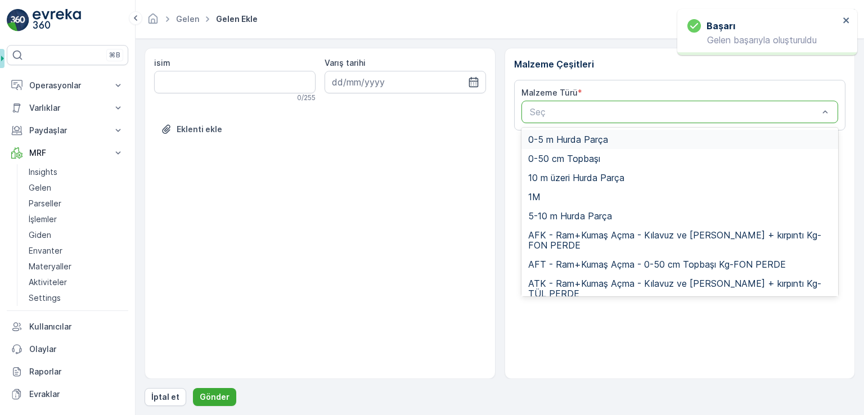
paste input "UDP1"
type input "UDP1"
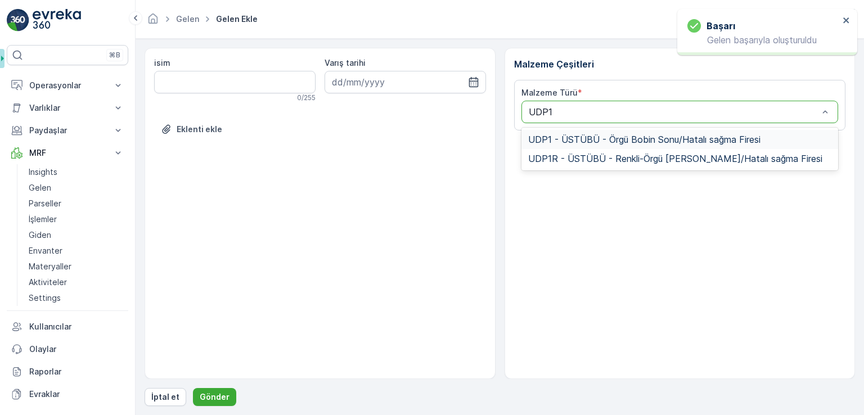
click at [554, 138] on span "UDP1 - ÜSTÜBÜ - Örgü Bobin Sonu/Hatalı sağma Firesi" at bounding box center [644, 139] width 232 height 10
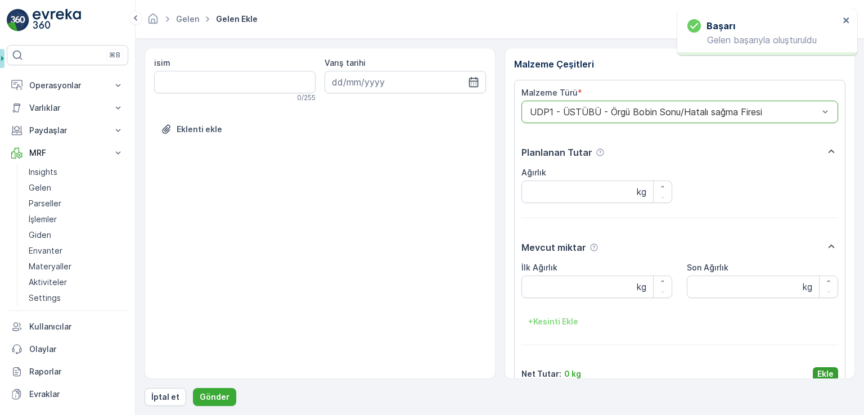
click at [828, 372] on p "Ekle" at bounding box center [826, 374] width 16 height 11
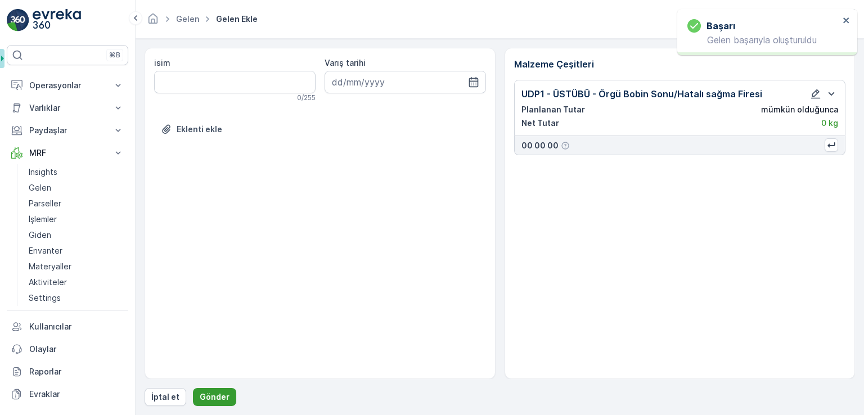
click at [215, 400] on p "Gönder" at bounding box center [215, 397] width 30 height 11
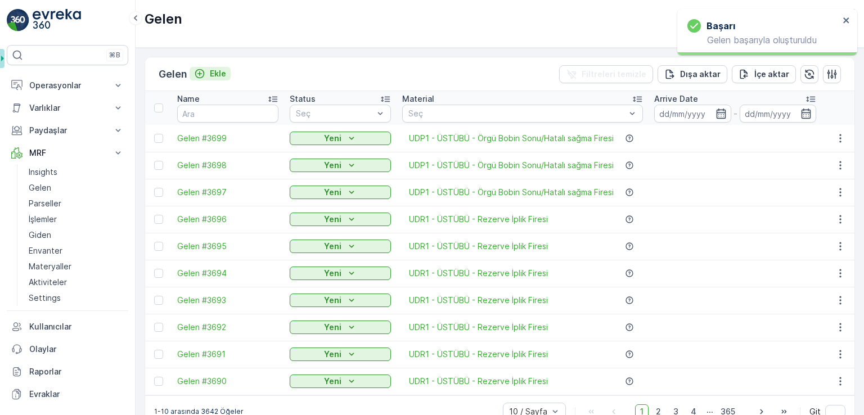
click at [222, 73] on p "Ekle" at bounding box center [218, 73] width 16 height 11
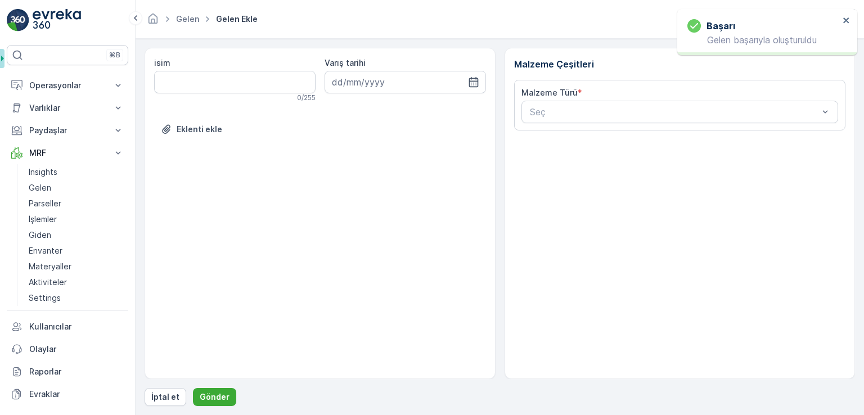
click at [549, 133] on div "Malzeme Çeşitleri Malzeme Türü * Seç" at bounding box center [680, 213] width 351 height 331
click at [559, 113] on div at bounding box center [674, 112] width 291 height 10
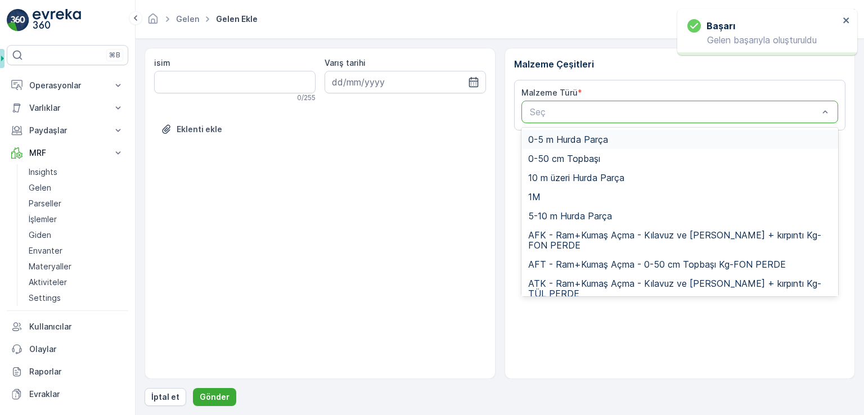
paste input "UDP1"
type input "UDP1"
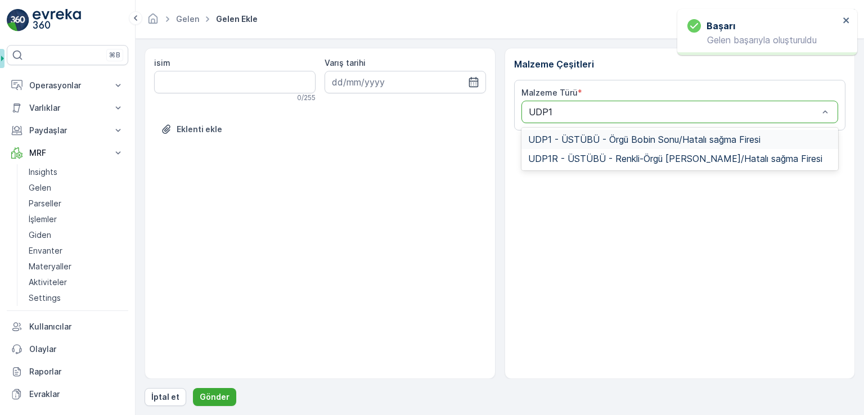
click at [558, 132] on div "UDP1 - ÜSTÜBÜ - Örgü Bobin Sonu/Hatalı sağma Firesi" at bounding box center [680, 139] width 317 height 19
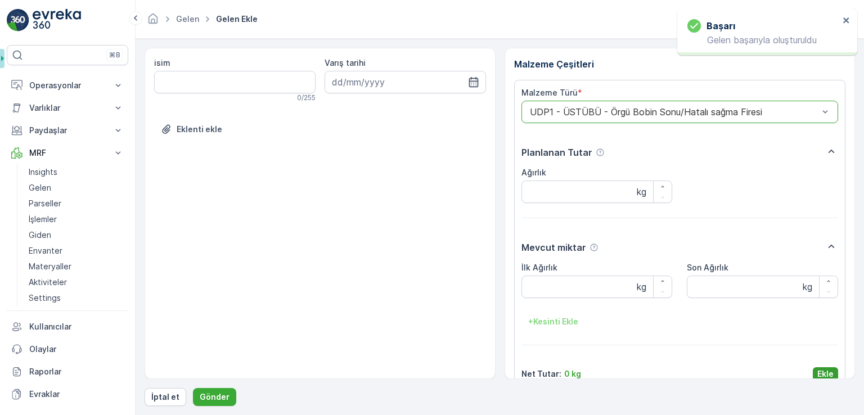
click at [807, 378] on div "Net Tutar : 0 kg Ekle" at bounding box center [680, 374] width 317 height 14
click at [824, 375] on p "Ekle" at bounding box center [826, 374] width 16 height 11
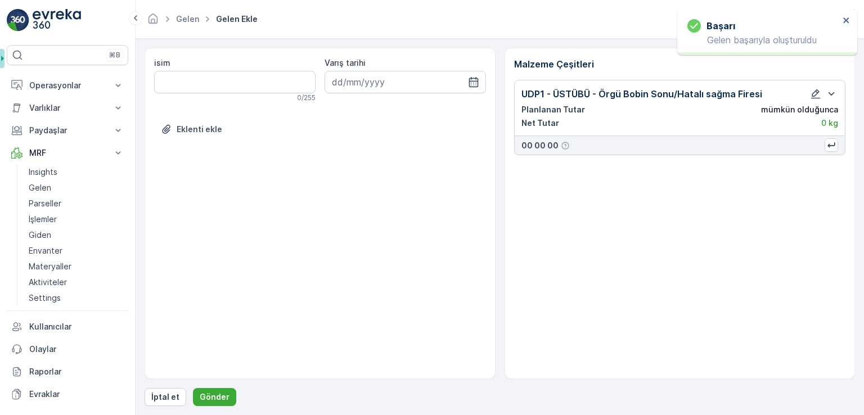
click at [208, 387] on div "isim 0 / 255 Varış tarihi Eklenti ekle Malzeme Çeşitleri UDP1 - ÜSTÜBÜ - Örgü B…" at bounding box center [500, 227] width 711 height 358
click at [213, 393] on p "Gönder" at bounding box center [215, 397] width 30 height 11
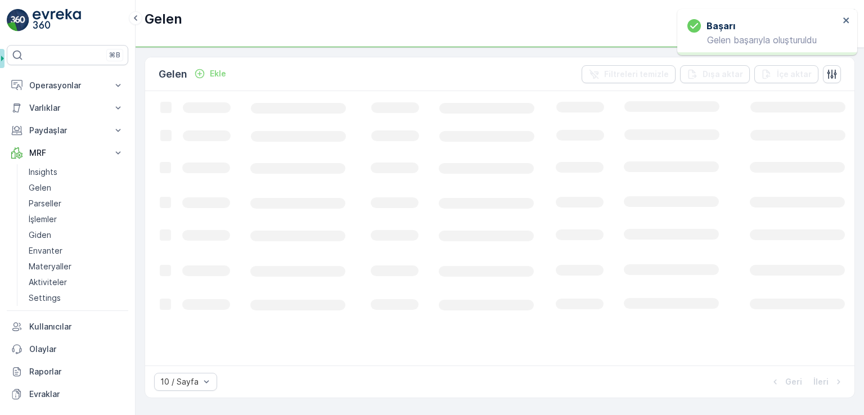
click at [236, 79] on div "Gelen Ekle Filtreleri temizle Dışa aktar İçe aktar" at bounding box center [500, 74] width 710 height 34
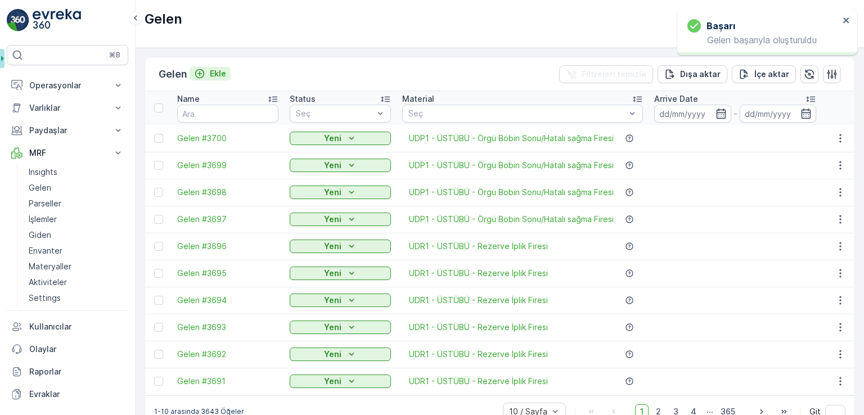
click at [218, 72] on p "Ekle" at bounding box center [218, 73] width 16 height 11
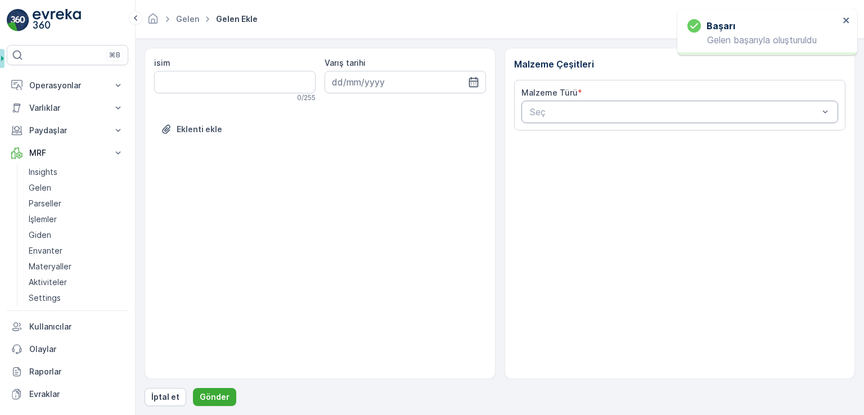
click at [649, 112] on div at bounding box center [674, 112] width 291 height 10
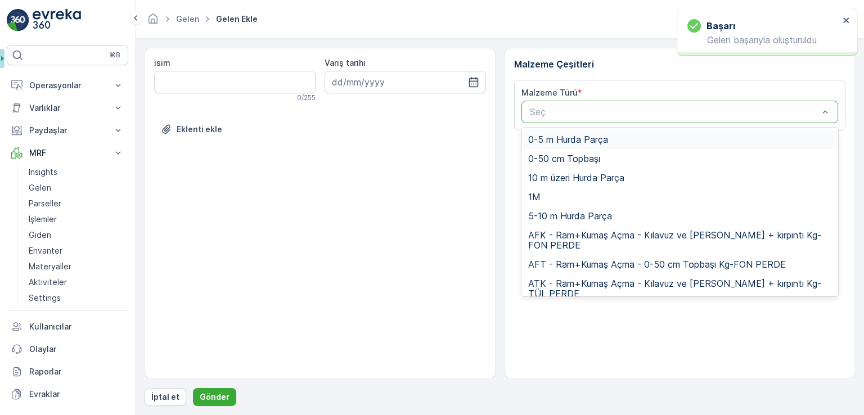
paste input "UDP1"
type input "UDP1"
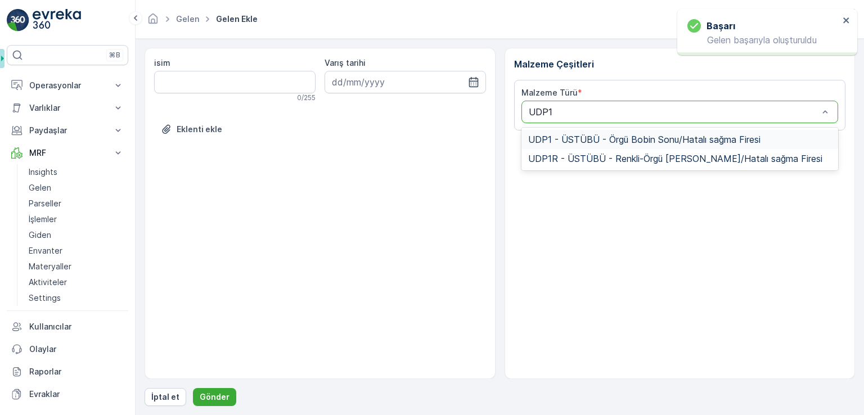
click at [633, 136] on span "UDP1 - ÜSTÜBÜ - Örgü Bobin Sonu/Hatalı sağma Firesi" at bounding box center [644, 139] width 232 height 10
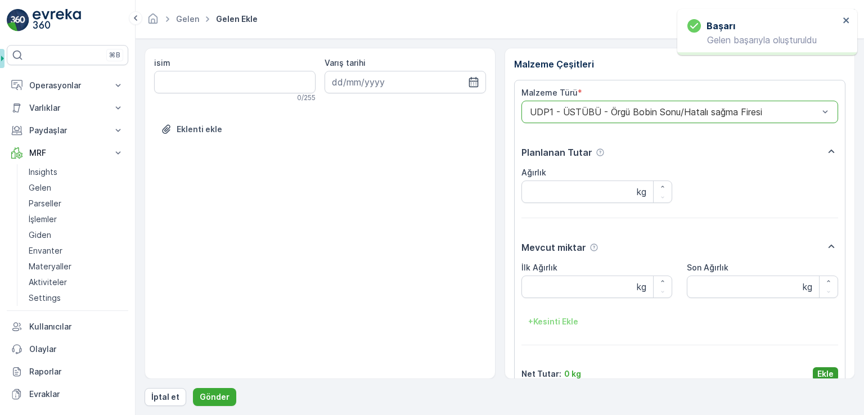
click at [818, 369] on p "Ekle" at bounding box center [826, 374] width 16 height 11
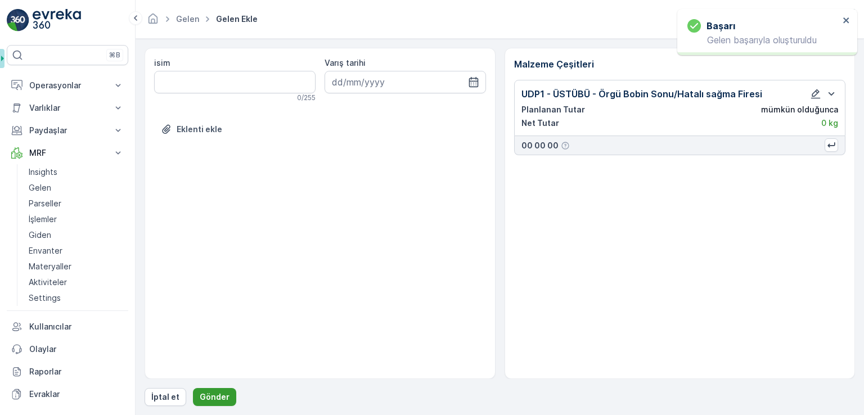
click at [226, 398] on button "Gönder" at bounding box center [214, 397] width 43 height 18
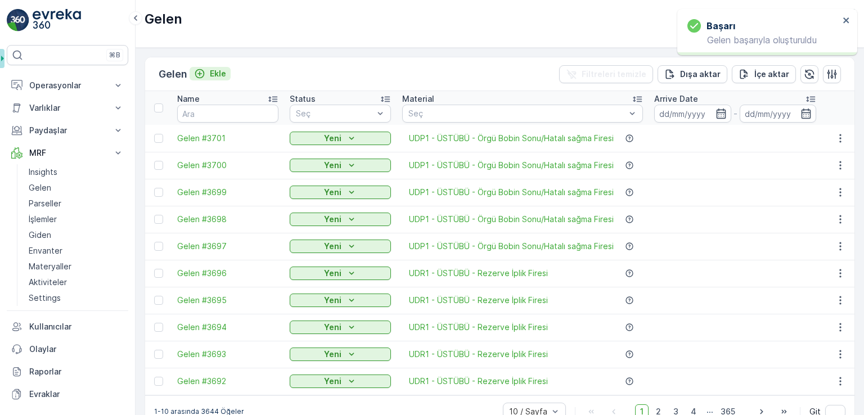
click at [221, 74] on p "Ekle" at bounding box center [218, 73] width 16 height 11
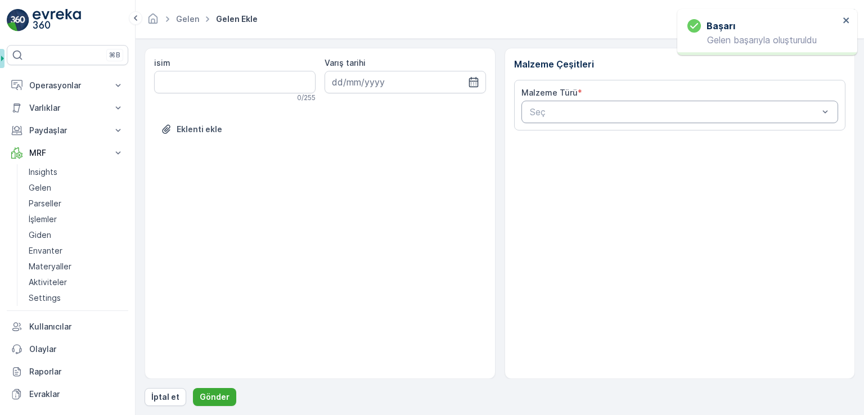
click at [637, 109] on div at bounding box center [674, 112] width 291 height 10
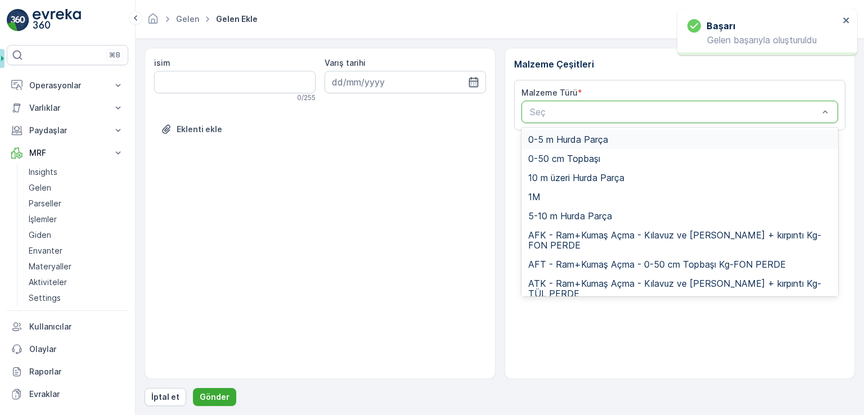
paste input "UDP1"
type input "UDP1"
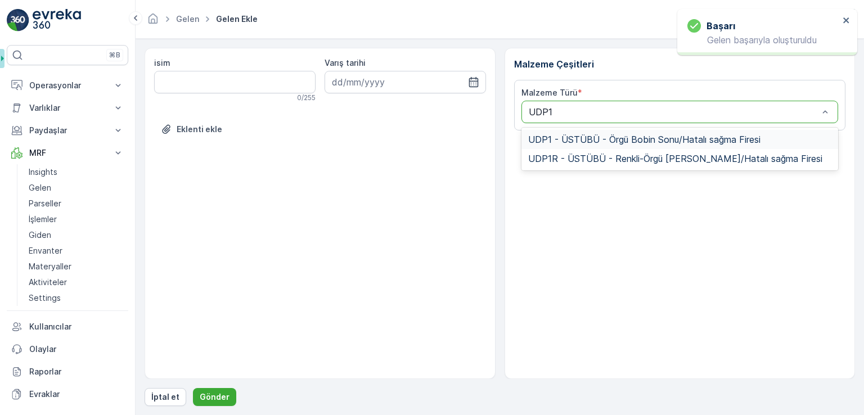
click at [630, 133] on div "UDP1 - ÜSTÜBÜ - Örgü Bobin Sonu/Hatalı sağma Firesi" at bounding box center [680, 139] width 317 height 19
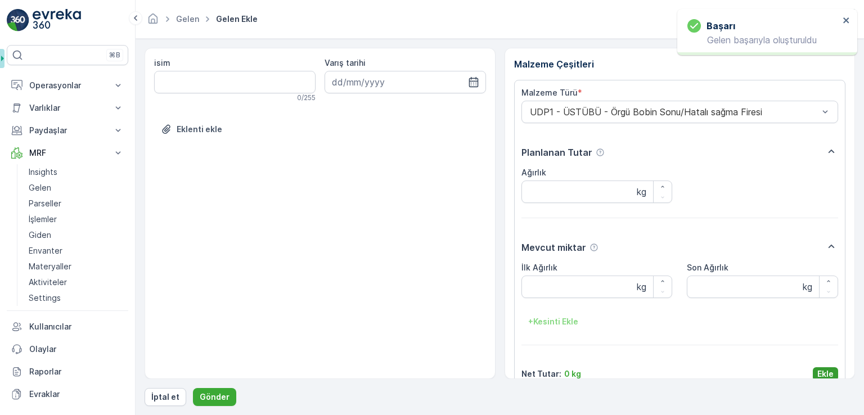
click at [818, 369] on p "Ekle" at bounding box center [826, 374] width 16 height 11
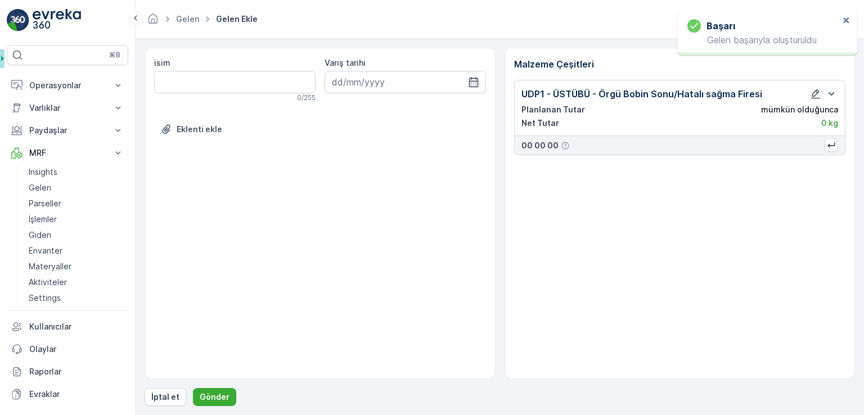
click at [240, 389] on div "İptal et Gönder" at bounding box center [500, 397] width 711 height 18
click at [226, 394] on button "Gönder" at bounding box center [214, 397] width 43 height 18
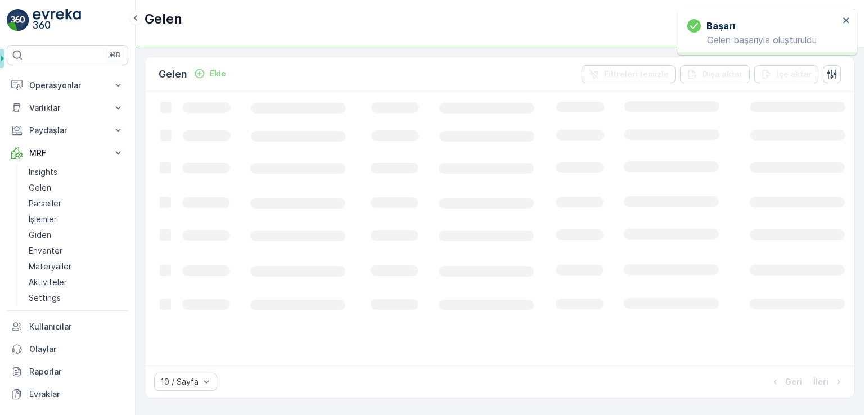
click at [221, 78] on p "Ekle" at bounding box center [218, 73] width 16 height 11
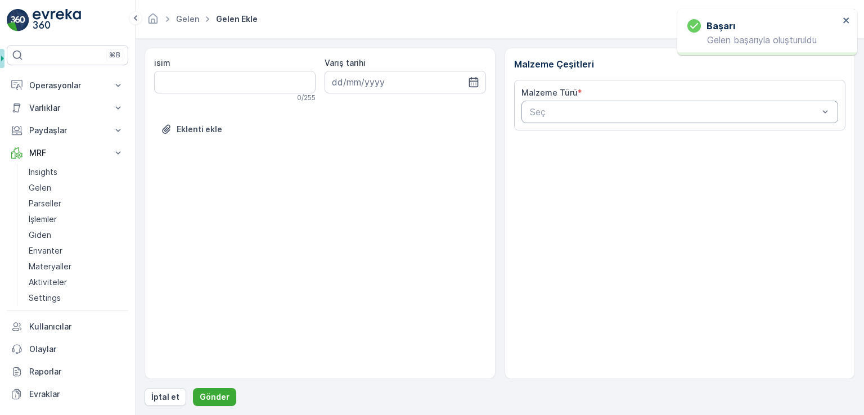
click at [545, 120] on div "Seç" at bounding box center [680, 112] width 317 height 23
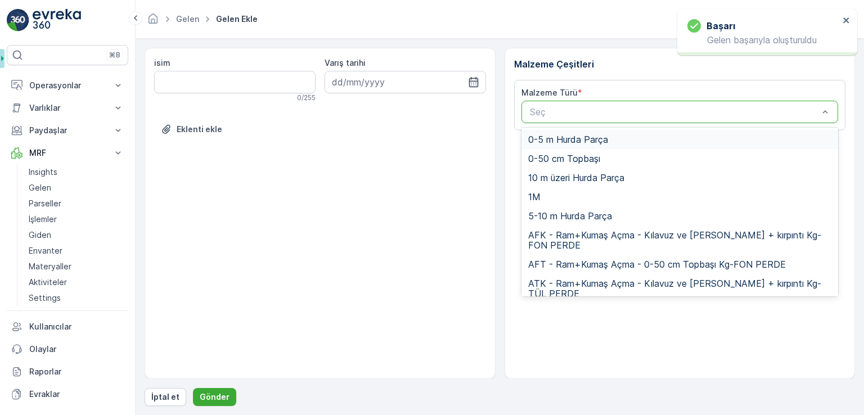
paste input "UDP1"
type input "UDP1"
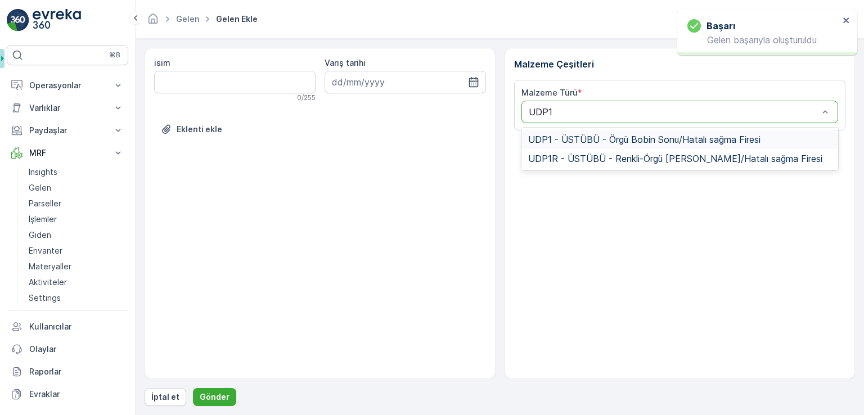
click at [584, 141] on span "UDP1 - ÜSTÜBÜ - Örgü Bobin Sonu/Hatalı sağma Firesi" at bounding box center [644, 139] width 232 height 10
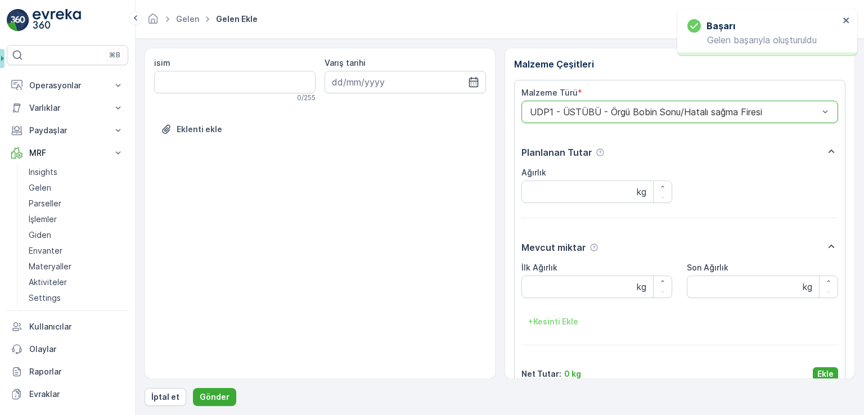
click at [817, 365] on div "Malzeme Türü * option UDP1 - ÜSTÜBÜ - Örgü Bobin Sonu/Hatalı sağma Firesi, sele…" at bounding box center [680, 234] width 317 height 294
click at [820, 371] on p "Ekle" at bounding box center [826, 374] width 16 height 11
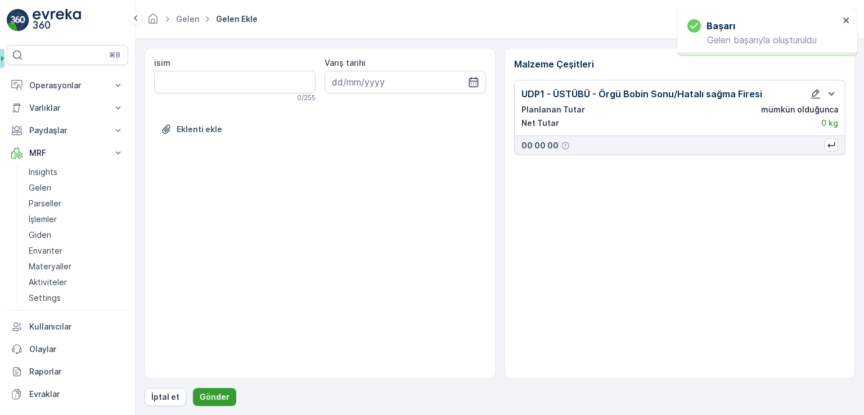
click at [213, 395] on p "Gönder" at bounding box center [215, 397] width 30 height 11
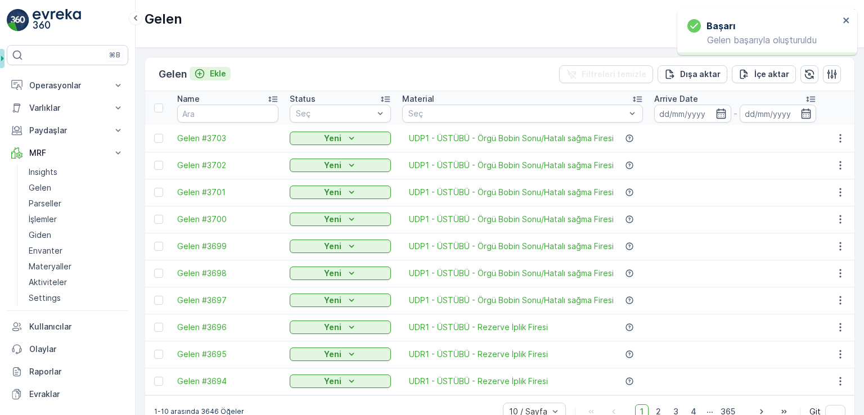
click at [222, 70] on p "Ekle" at bounding box center [218, 73] width 16 height 11
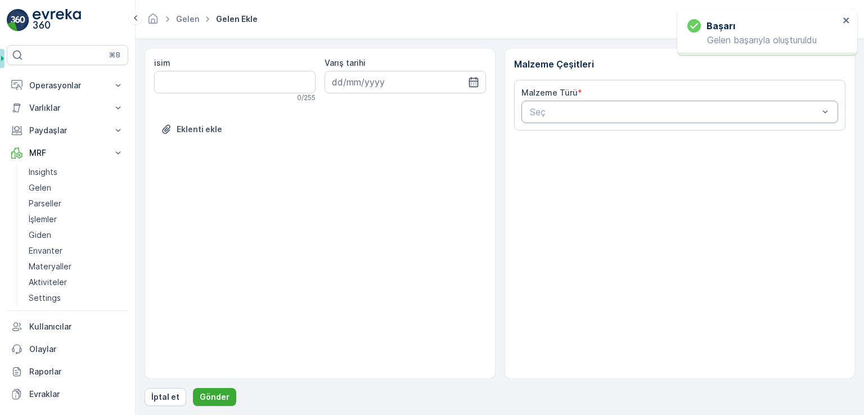
click at [644, 109] on div at bounding box center [674, 112] width 291 height 10
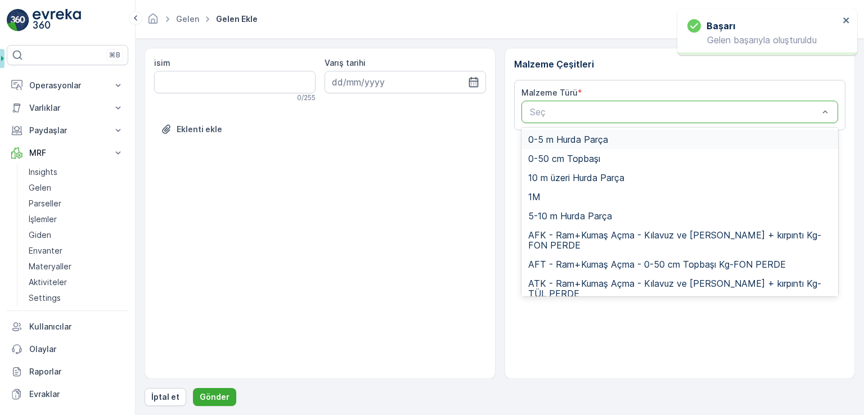
paste input "UDP1"
type input "UDP1"
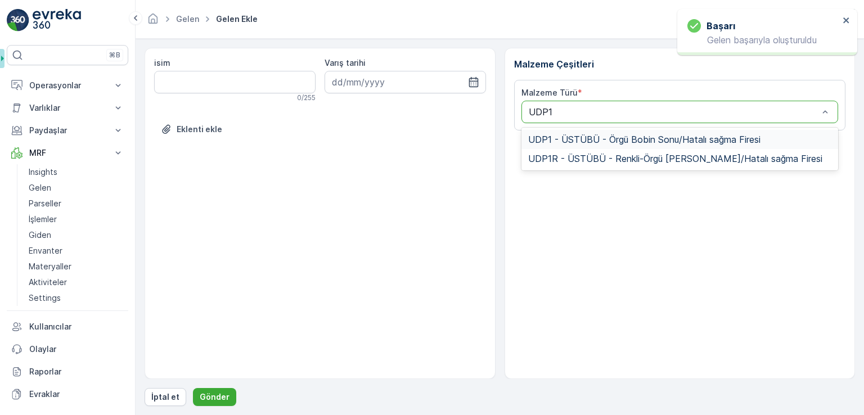
click at [653, 137] on span "UDP1 - ÜSTÜBÜ - Örgü Bobin Sonu/Hatalı sağma Firesi" at bounding box center [644, 139] width 232 height 10
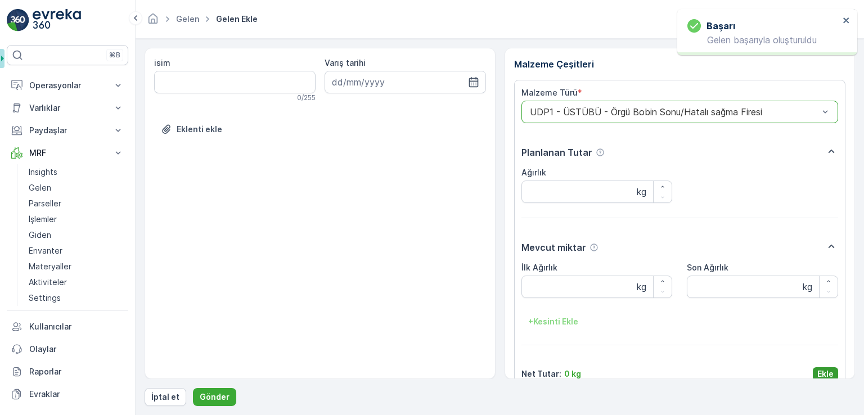
click at [817, 361] on div "Malzeme Türü * option UDP1 - ÜSTÜBÜ - Örgü Bobin Sonu/Hatalı sağma Firesi, sele…" at bounding box center [680, 234] width 317 height 294
click at [820, 369] on p "Ekle" at bounding box center [826, 374] width 16 height 11
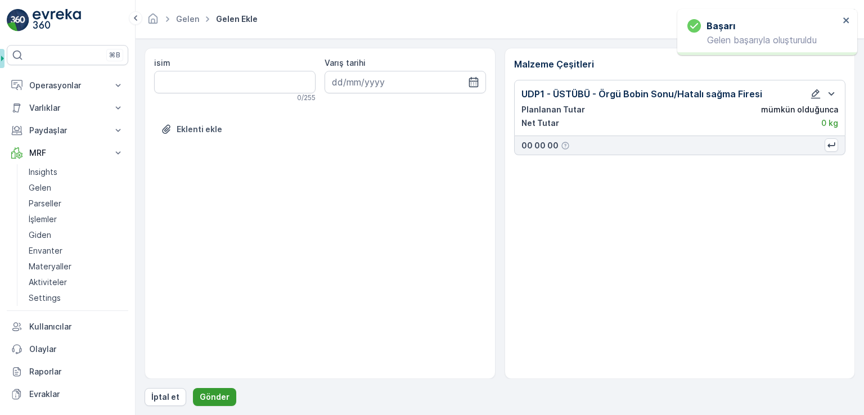
click at [221, 391] on button "Gönder" at bounding box center [214, 397] width 43 height 18
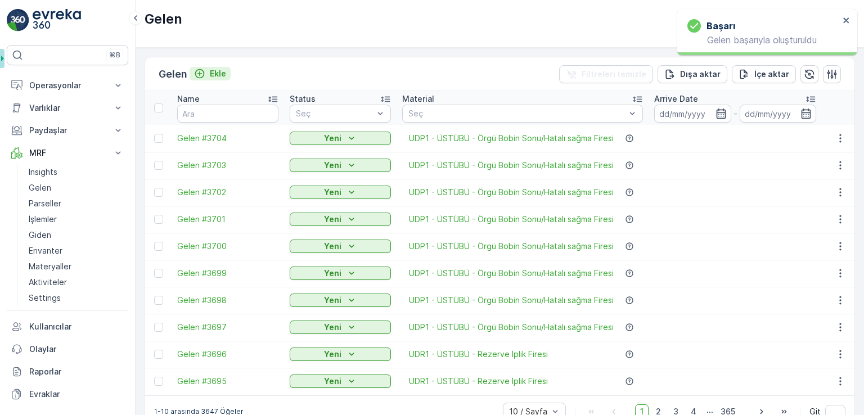
click at [217, 68] on p "Ekle" at bounding box center [218, 73] width 16 height 11
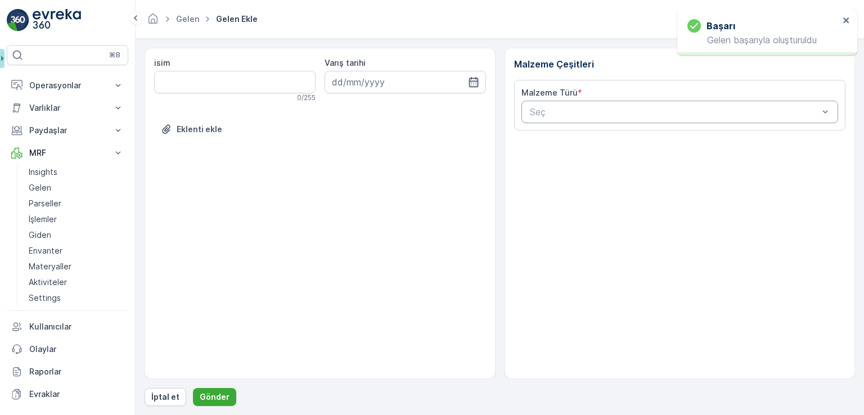
click at [532, 113] on div at bounding box center [674, 112] width 291 height 10
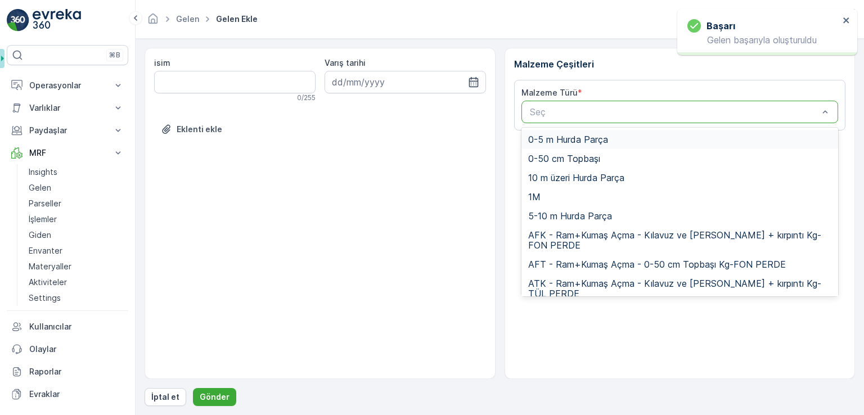
paste input "UDP1"
type input "UDP1"
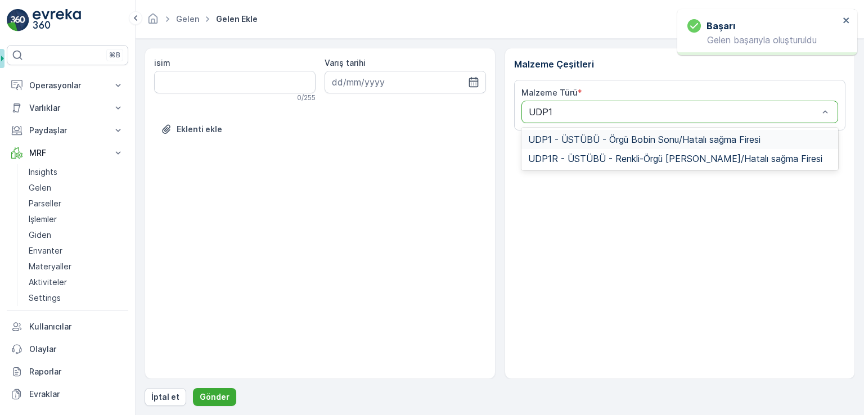
click at [554, 131] on div "UDP1 - ÜSTÜBÜ - Örgü Bobin Sonu/Hatalı sağma Firesi" at bounding box center [680, 139] width 317 height 19
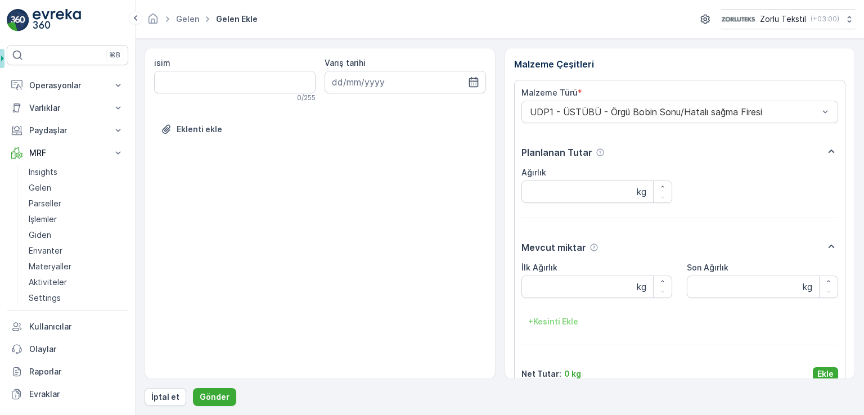
click at [818, 371] on p "Ekle" at bounding box center [826, 374] width 16 height 11
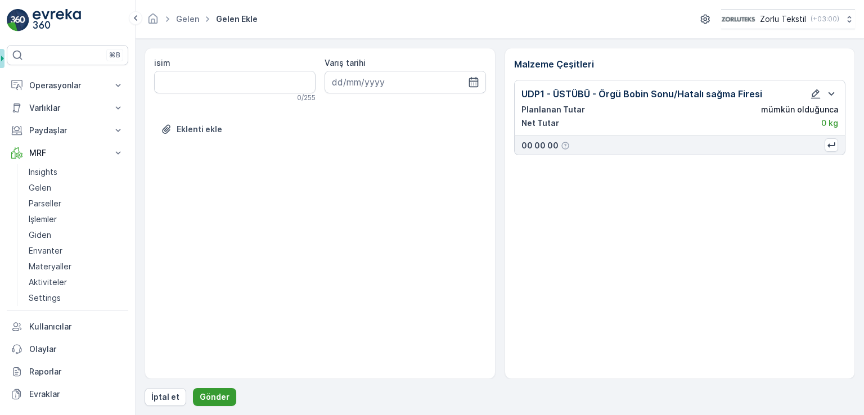
click at [216, 397] on p "Gönder" at bounding box center [215, 397] width 30 height 11
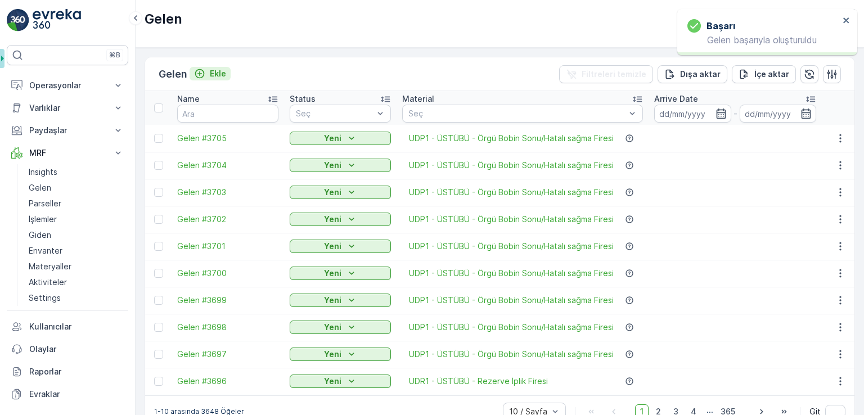
click at [217, 75] on p "Ekle" at bounding box center [218, 73] width 16 height 11
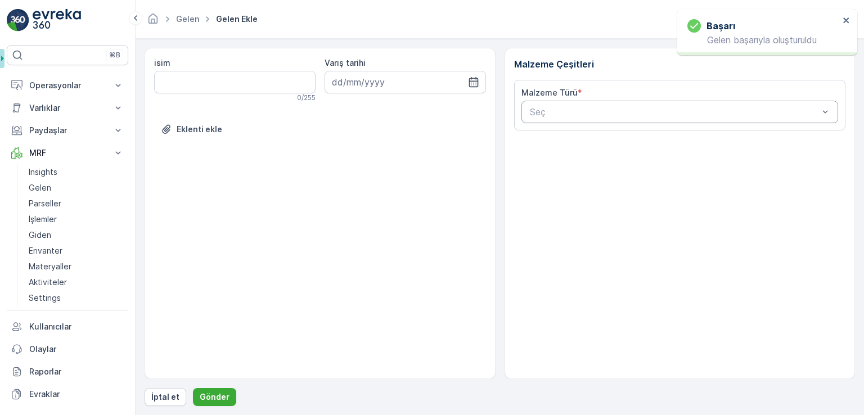
click at [603, 119] on div "Seç" at bounding box center [680, 112] width 317 height 23
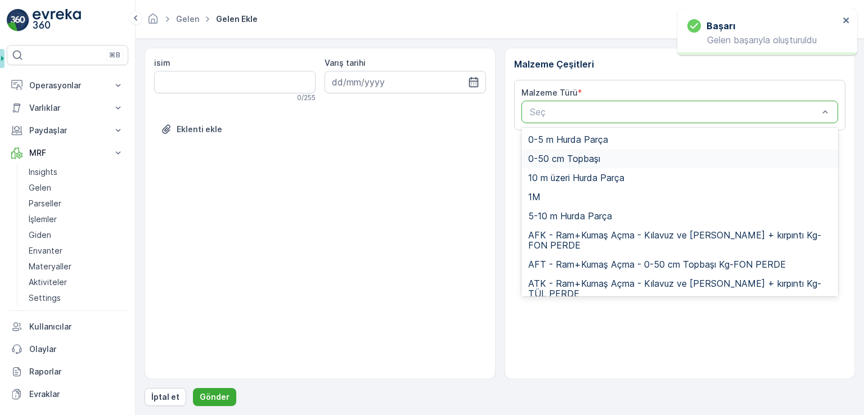
paste input "UDP1"
type input "UDP1"
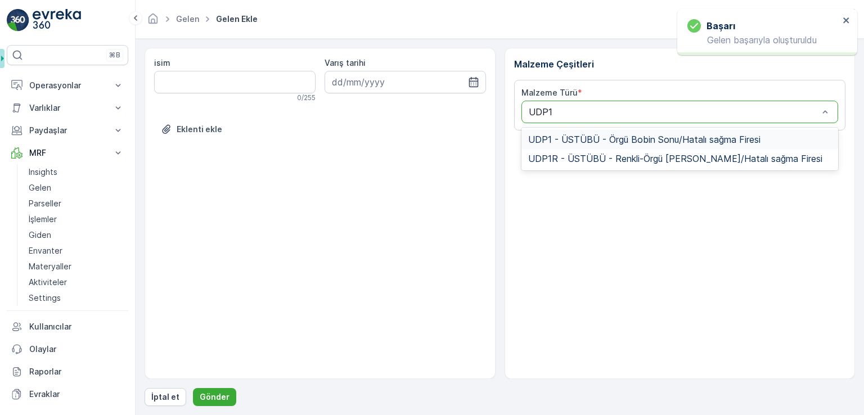
click at [571, 139] on span "UDP1 - ÜSTÜBÜ - Örgü Bobin Sonu/Hatalı sağma Firesi" at bounding box center [644, 139] width 232 height 10
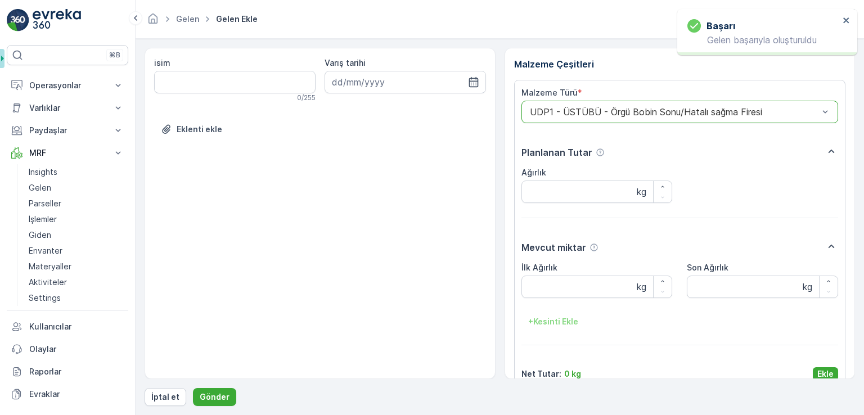
click at [817, 369] on button "Ekle" at bounding box center [825, 374] width 25 height 14
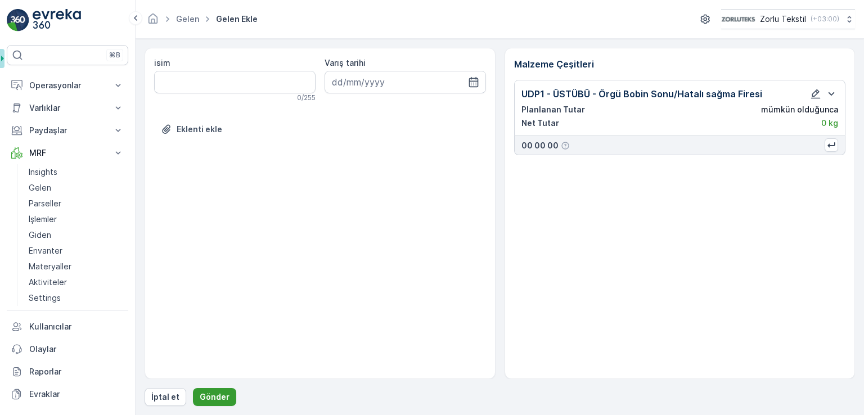
click at [231, 393] on button "Gönder" at bounding box center [214, 397] width 43 height 18
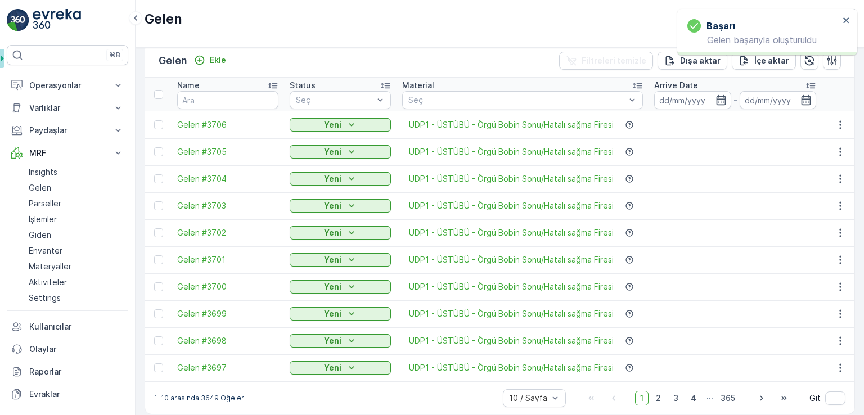
scroll to position [26, 0]
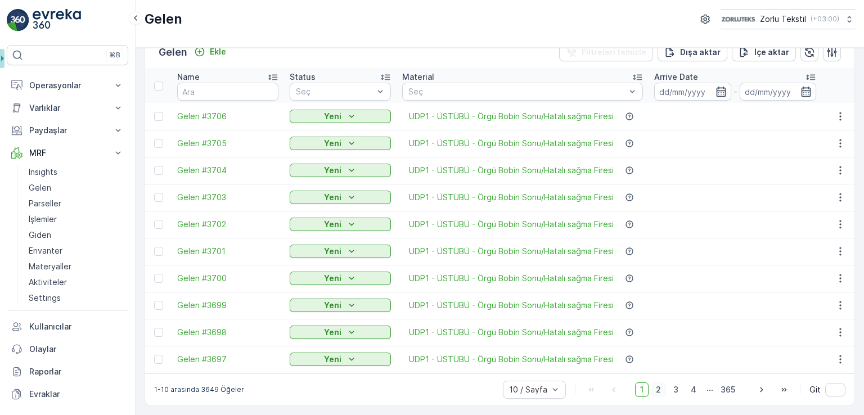
click at [657, 389] on span "2" at bounding box center [658, 390] width 15 height 15
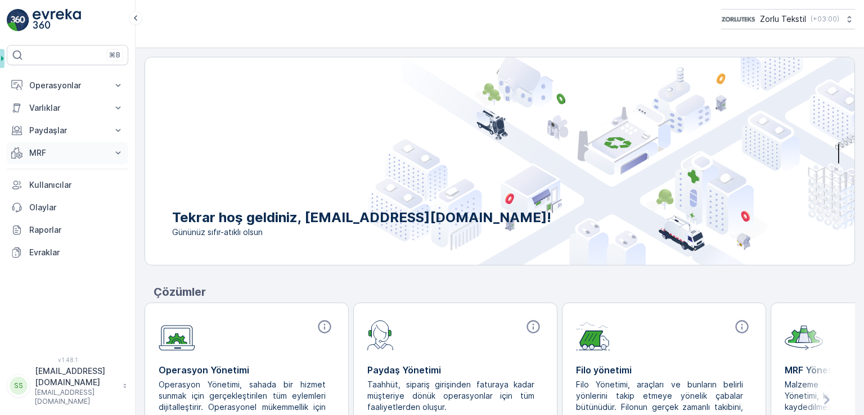
click at [50, 152] on p "MRF" at bounding box center [67, 152] width 77 height 11
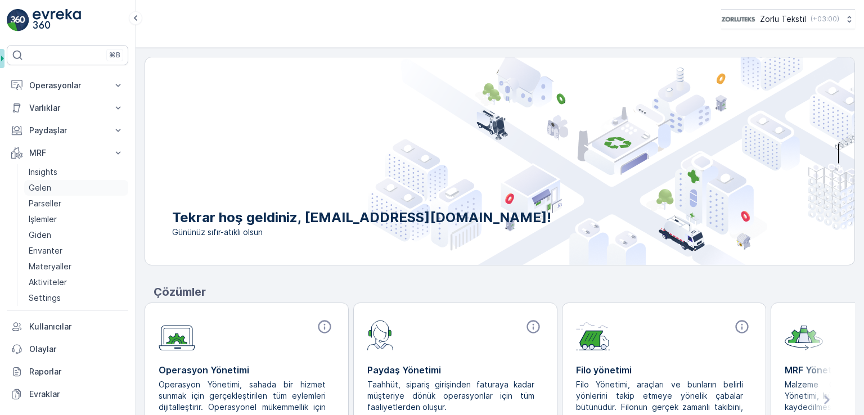
click at [54, 190] on link "Gelen" at bounding box center [76, 188] width 104 height 16
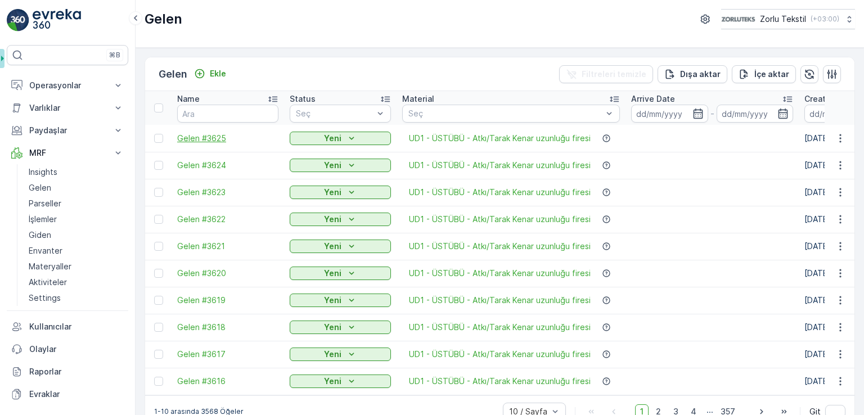
click at [223, 140] on span "Gelen #3625" at bounding box center [227, 138] width 101 height 11
click at [429, 113] on div at bounding box center [505, 113] width 196 height 9
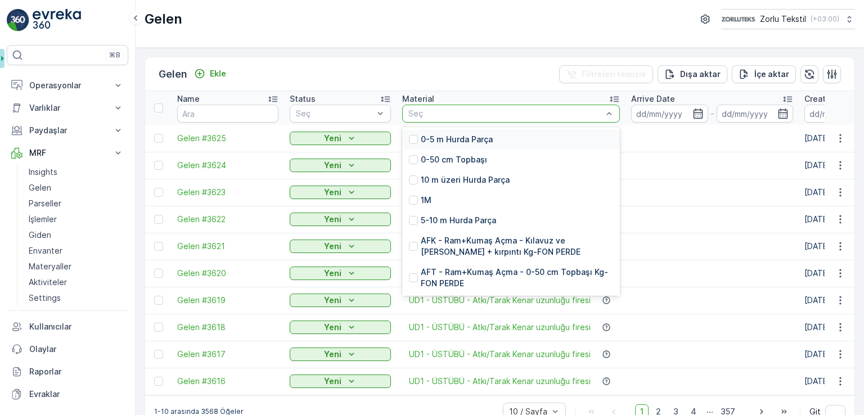
click at [367, 65] on div "Gelen Ekle Filtreleri temizle Dışa aktar İçe aktar" at bounding box center [500, 74] width 710 height 34
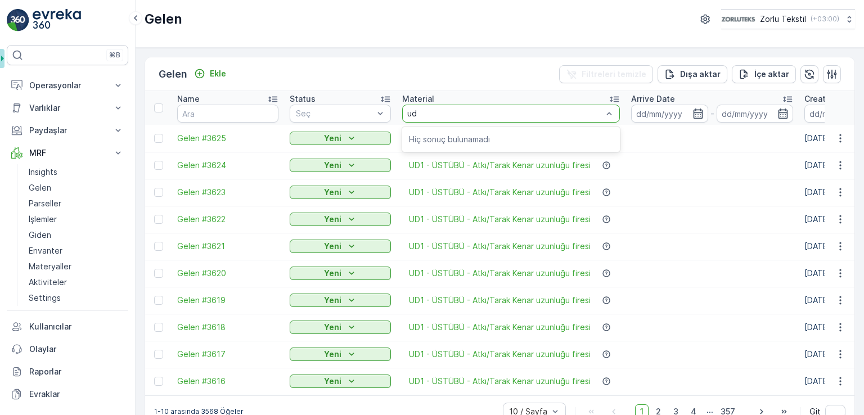
type input "u"
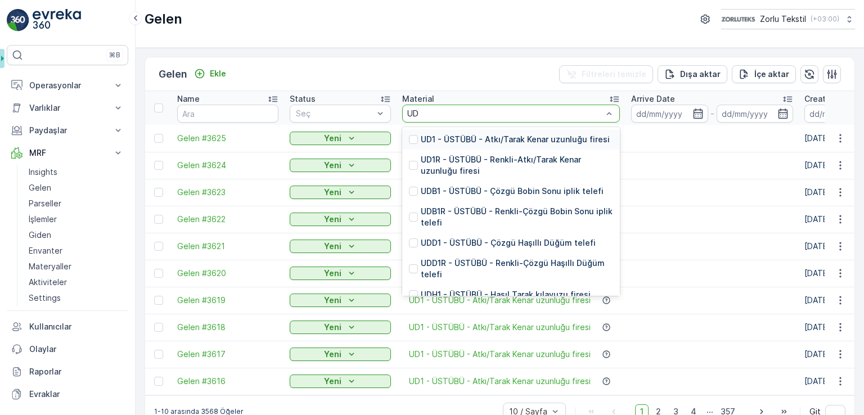
type input "U"
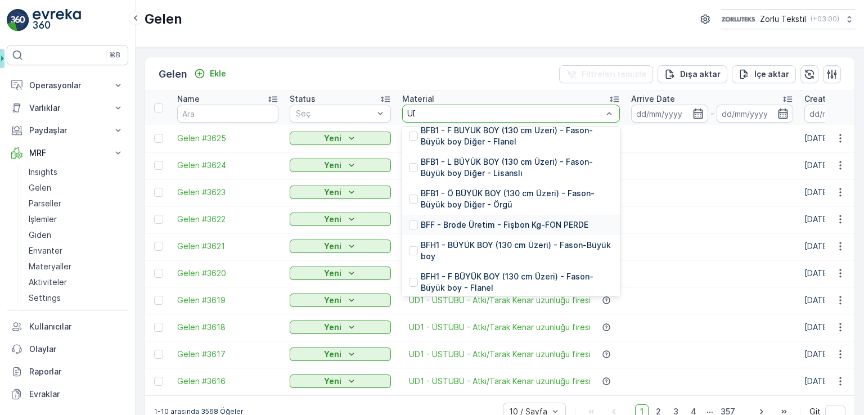
scroll to position [239, 0]
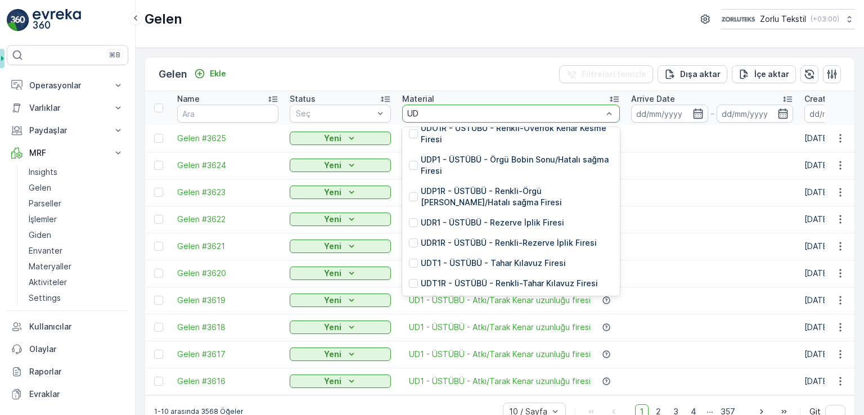
type input "UDO"
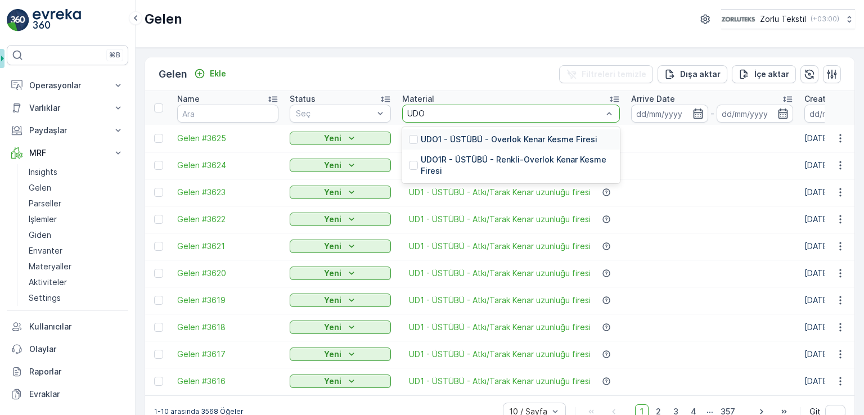
click at [509, 140] on p "UDO1 - ÜSTÜBÜ - Overlok Kenar Kesme Firesi" at bounding box center [509, 139] width 177 height 11
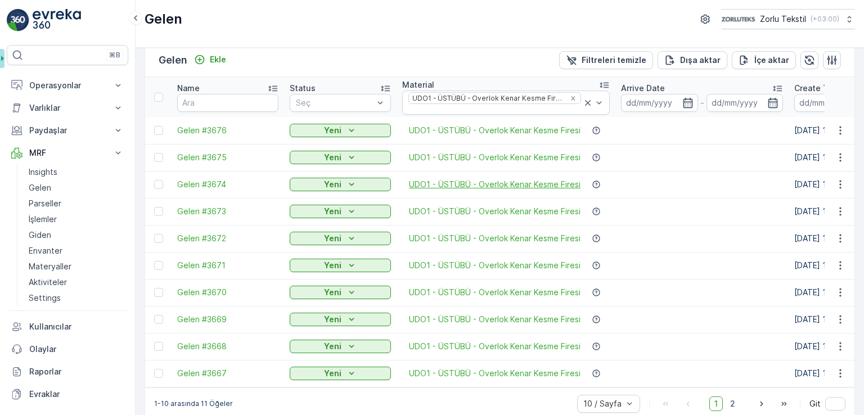
scroll to position [26, 0]
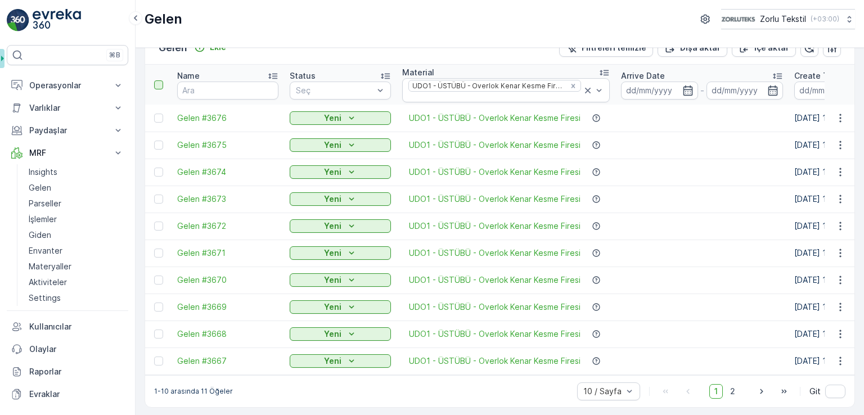
click at [162, 80] on div at bounding box center [158, 84] width 9 height 9
click at [160, 80] on input "checkbox" at bounding box center [160, 80] width 0 height 0
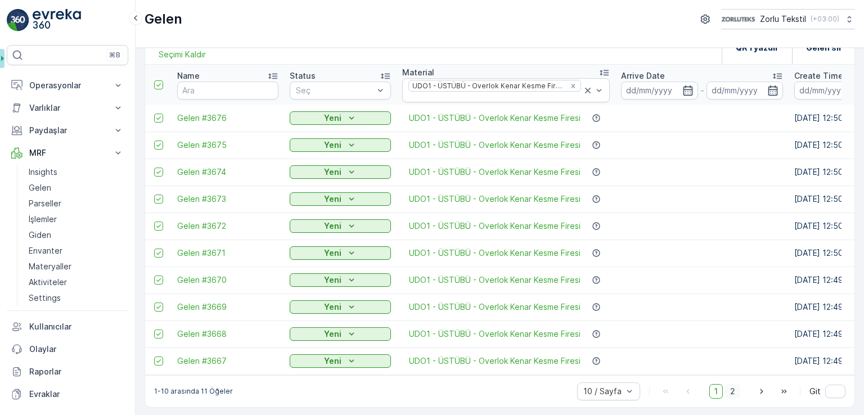
click at [734, 387] on span "2" at bounding box center [732, 391] width 15 height 15
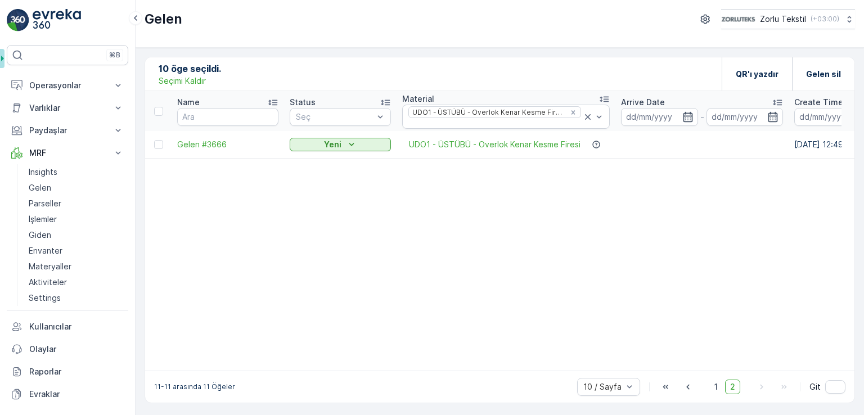
click at [180, 77] on p "Seçimi Kaldır" at bounding box center [182, 80] width 47 height 11
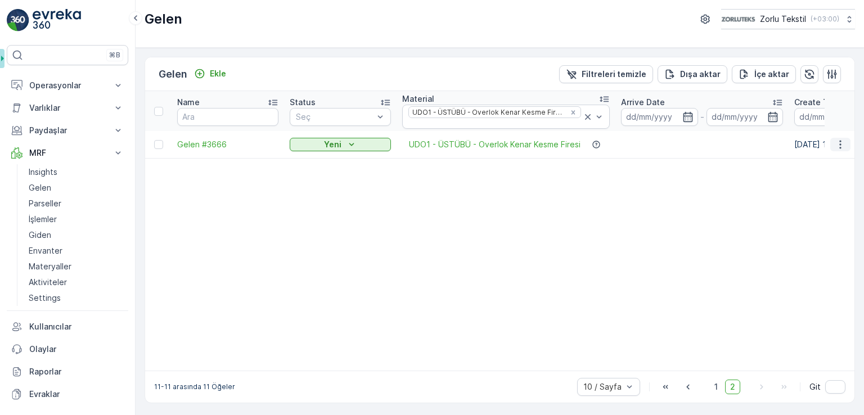
click at [837, 139] on icon "button" at bounding box center [840, 144] width 11 height 11
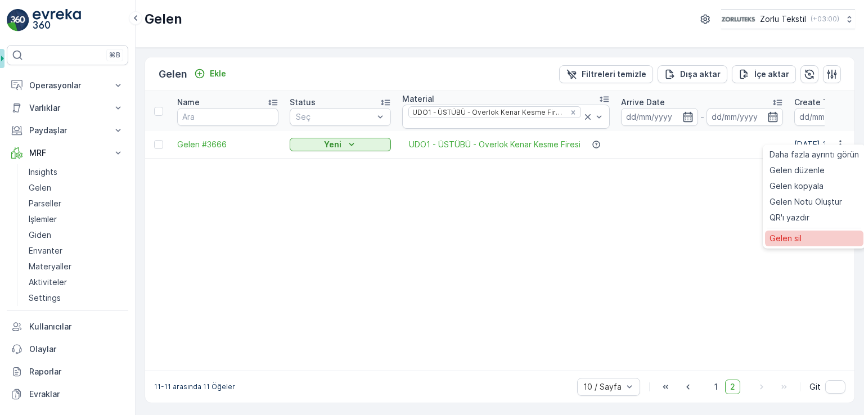
click at [773, 244] on span "Gelen sil" at bounding box center [786, 238] width 32 height 11
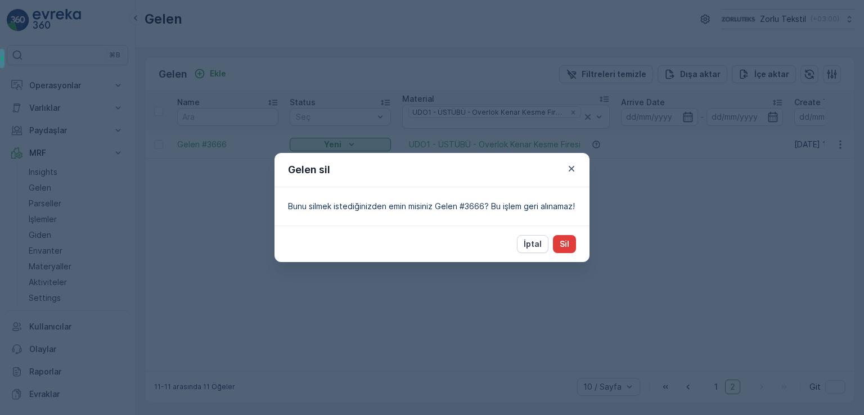
click at [566, 241] on p "Sil" at bounding box center [565, 244] width 10 height 11
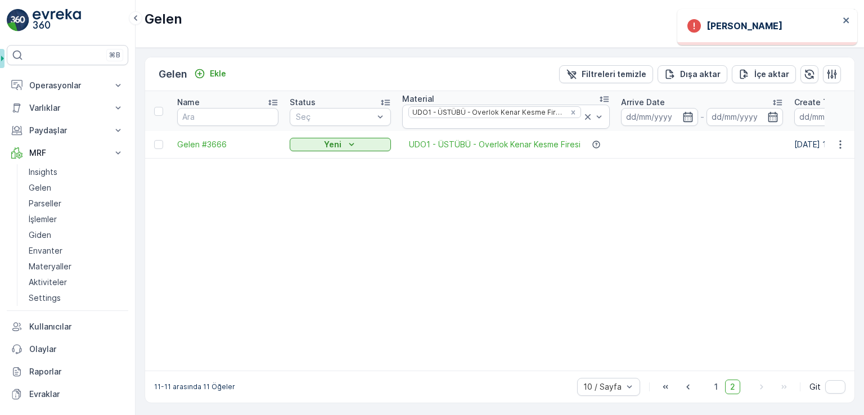
click at [815, 30] on div "[PERSON_NAME]" at bounding box center [764, 26] width 152 height 14
click at [849, 21] on icon "close" at bounding box center [847, 20] width 8 height 9
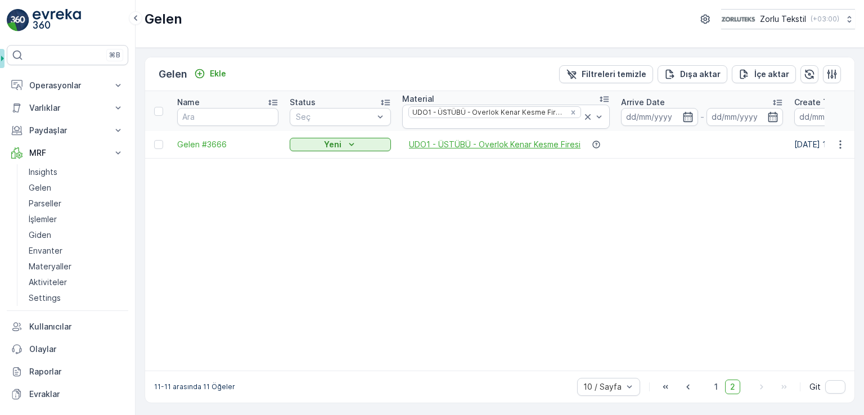
click at [493, 140] on span "UDO1 - ÜSTÜBÜ - Overlok Kenar Kesme Firesi" at bounding box center [495, 144] width 172 height 11
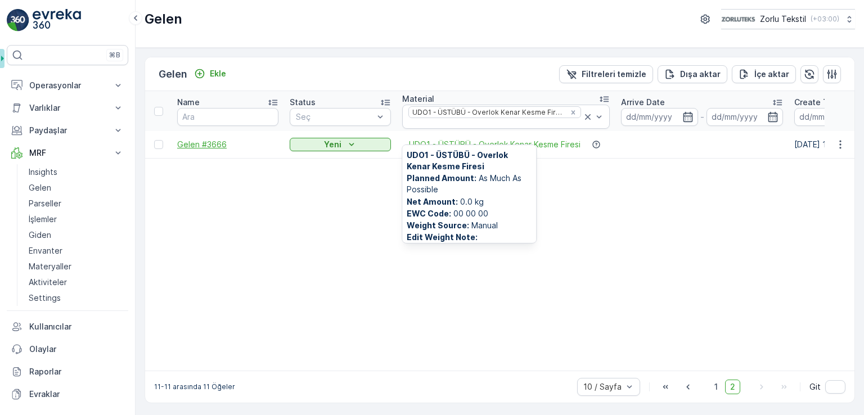
click at [196, 139] on span "Gelen #3666" at bounding box center [227, 144] width 101 height 11
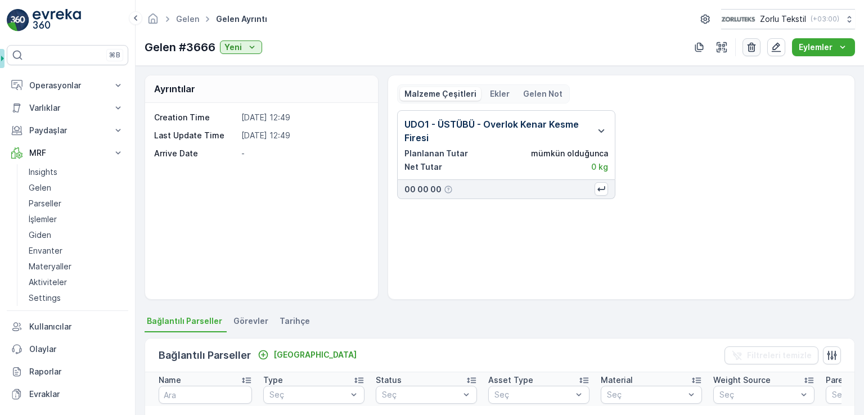
click at [749, 47] on icon "button" at bounding box center [751, 47] width 11 height 11
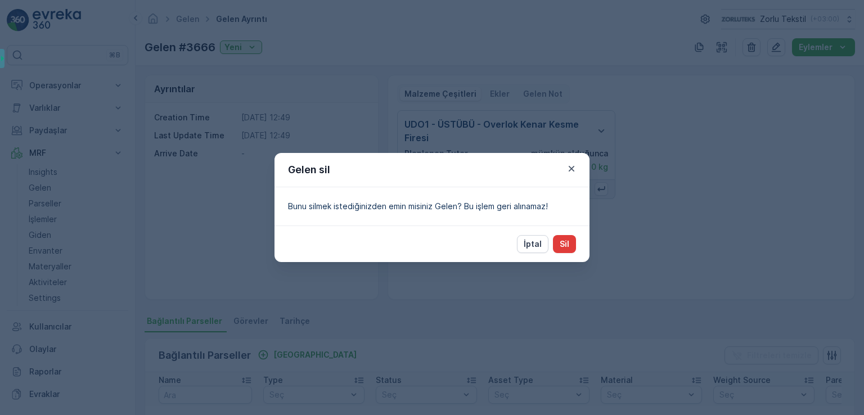
click at [571, 238] on button "Sil" at bounding box center [564, 244] width 23 height 18
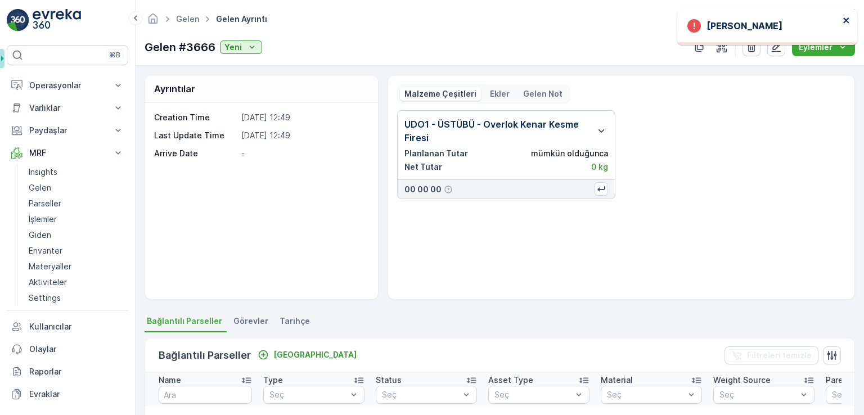
click at [847, 20] on icon "close" at bounding box center [847, 20] width 6 height 6
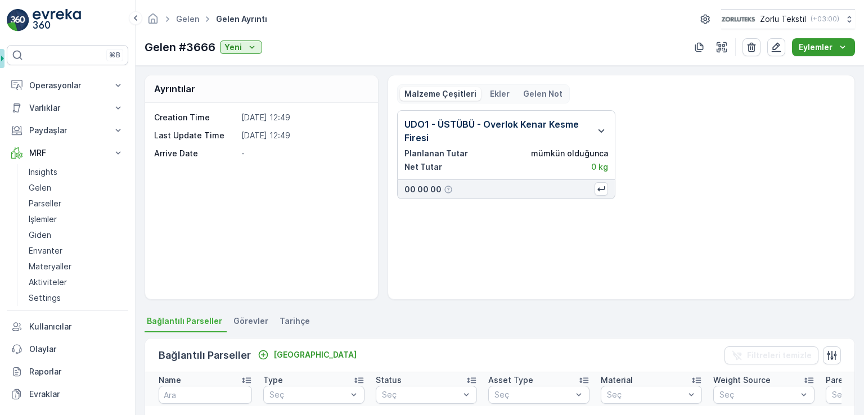
click at [819, 46] on p "Eylemler" at bounding box center [816, 47] width 34 height 11
click at [819, 48] on p "Eylemler" at bounding box center [816, 47] width 34 height 11
click at [773, 48] on icon "button" at bounding box center [776, 47] width 11 height 11
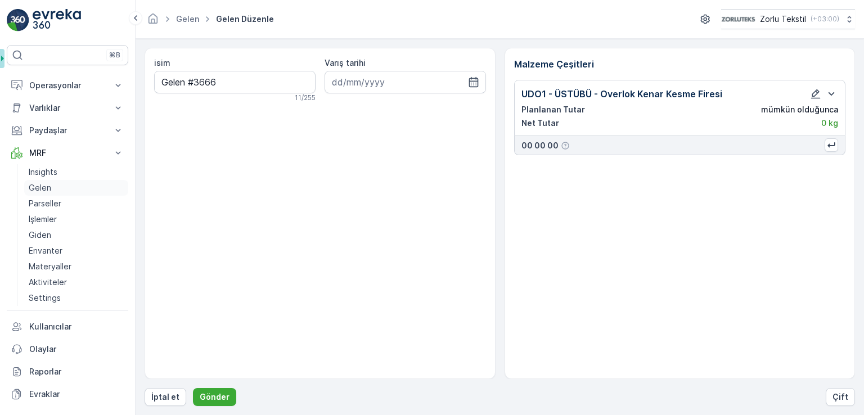
click at [41, 187] on p "Gelen" at bounding box center [40, 187] width 23 height 11
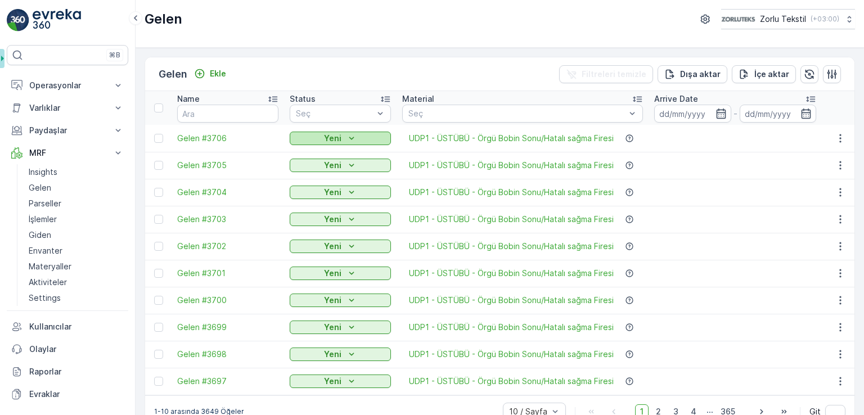
click at [360, 136] on div "Yeni" at bounding box center [340, 138] width 92 height 11
click at [208, 141] on span "Gelen #3706" at bounding box center [227, 138] width 101 height 11
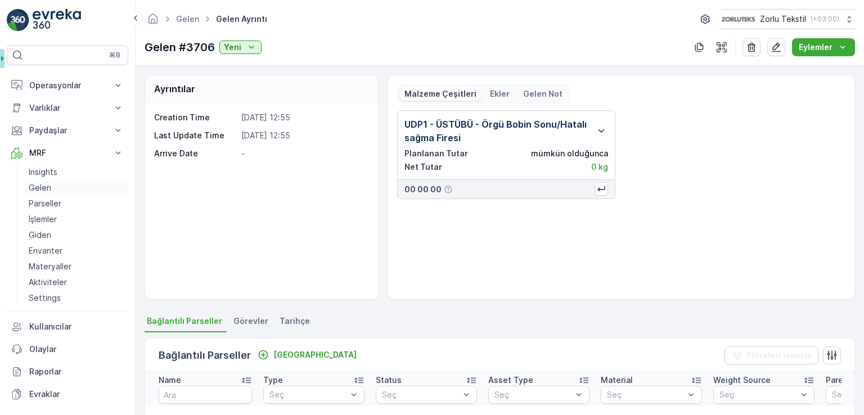
click at [45, 190] on p "Gelen" at bounding box center [40, 187] width 23 height 11
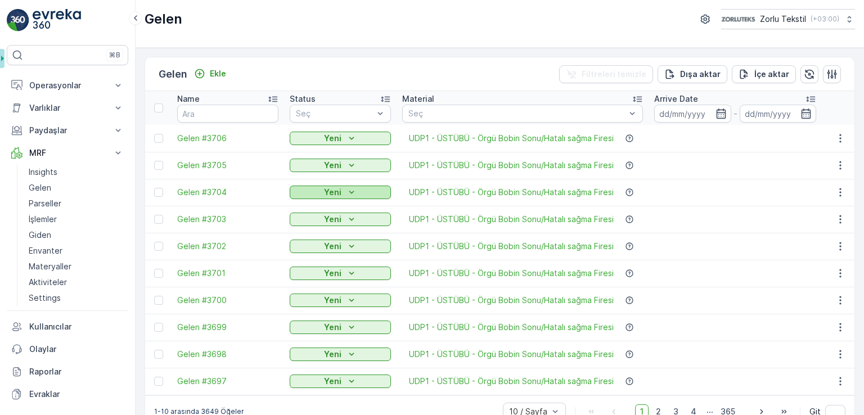
scroll to position [26, 0]
